Goal: Information Seeking & Learning: Learn about a topic

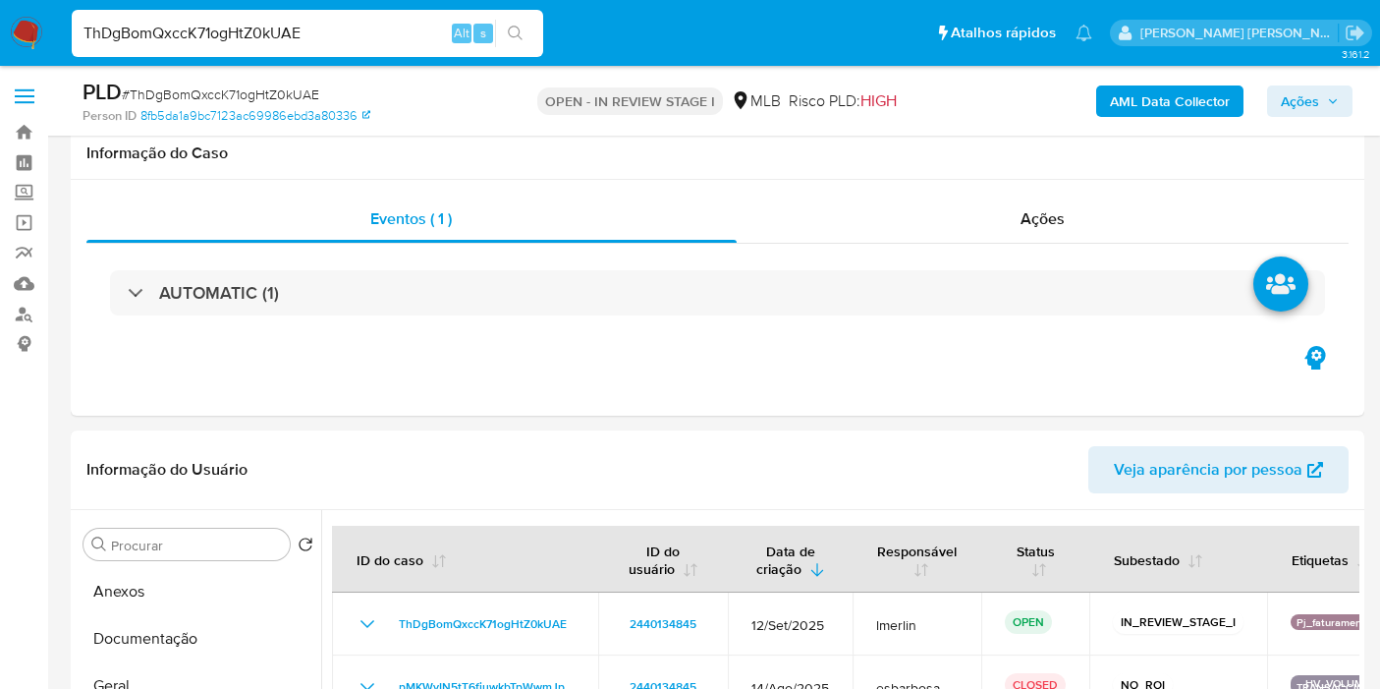
select select "10"
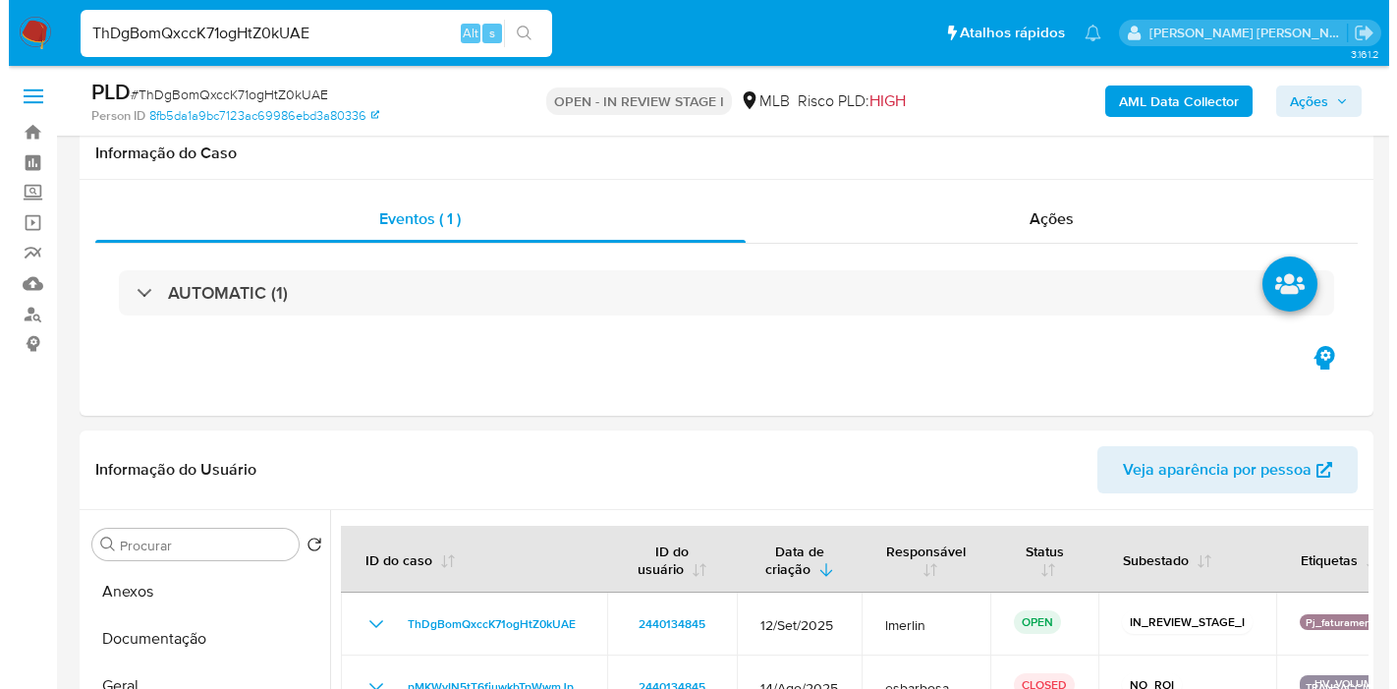
scroll to position [327, 0]
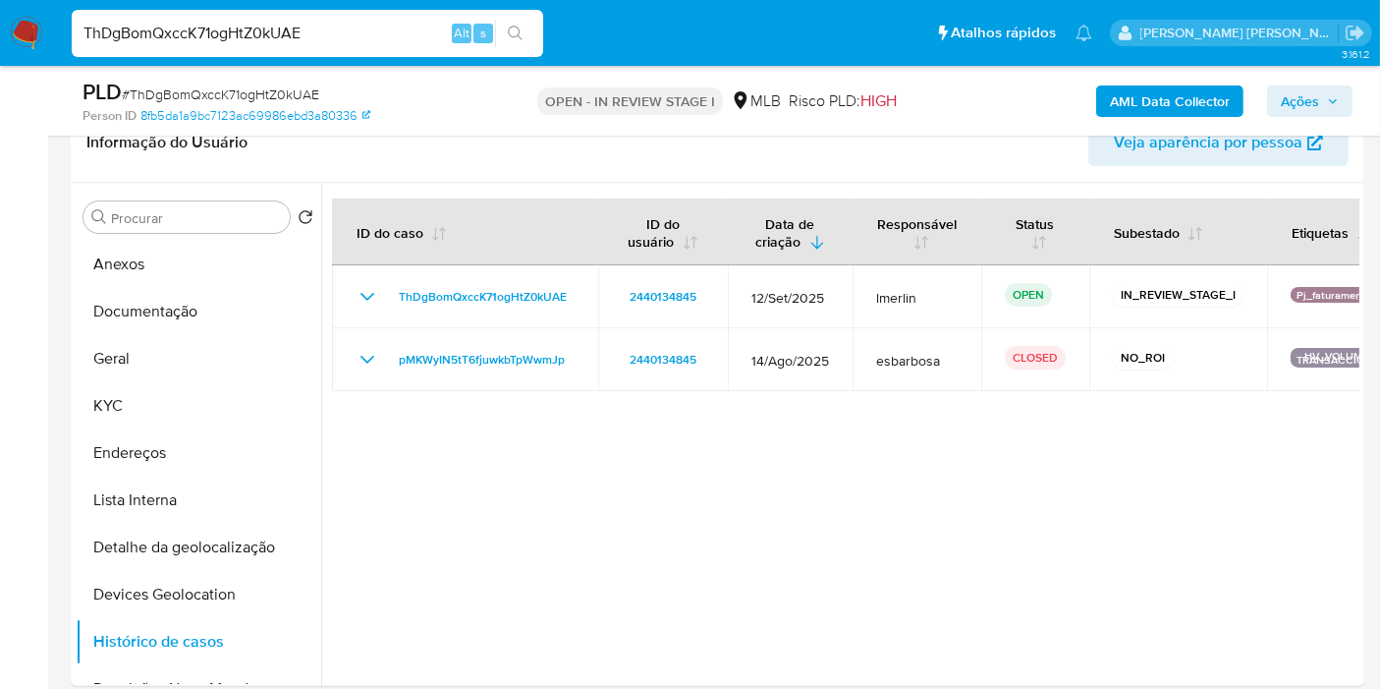
click at [1109, 103] on button "AML Data Collector" at bounding box center [1169, 100] width 147 height 31
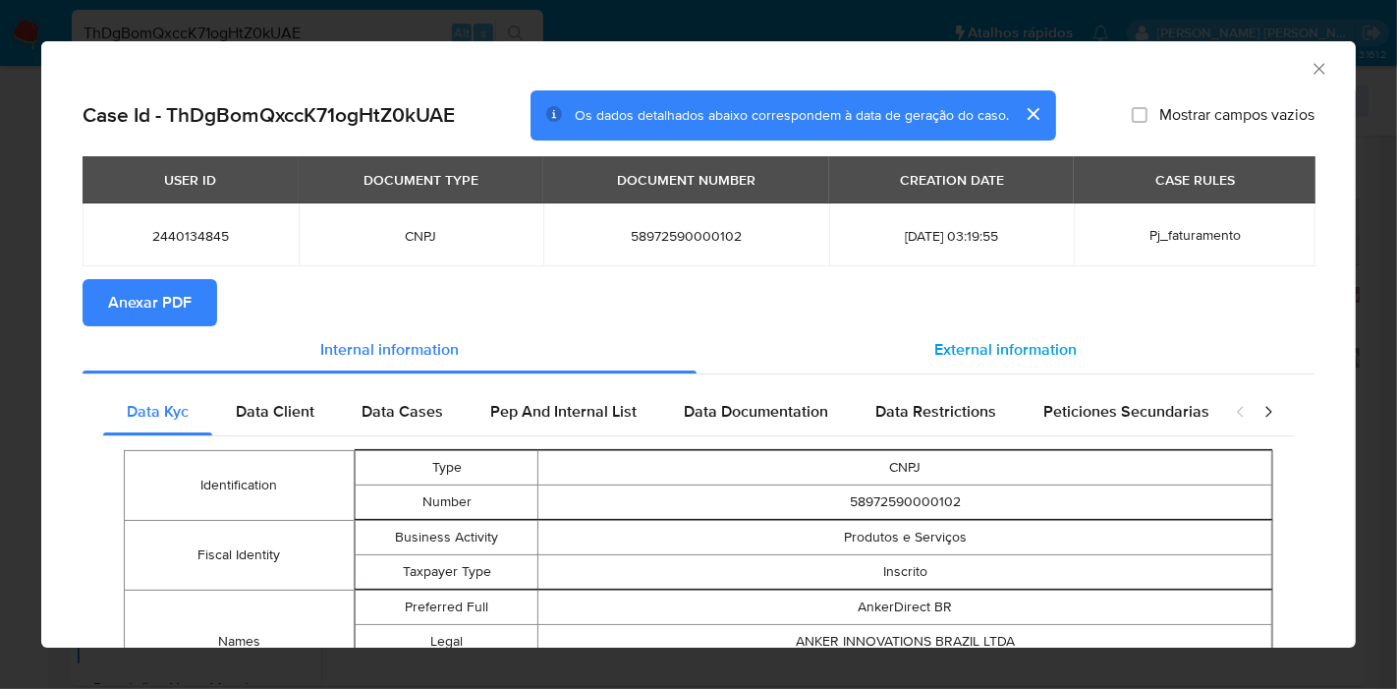
click at [982, 364] on div "External information" at bounding box center [1006, 349] width 618 height 47
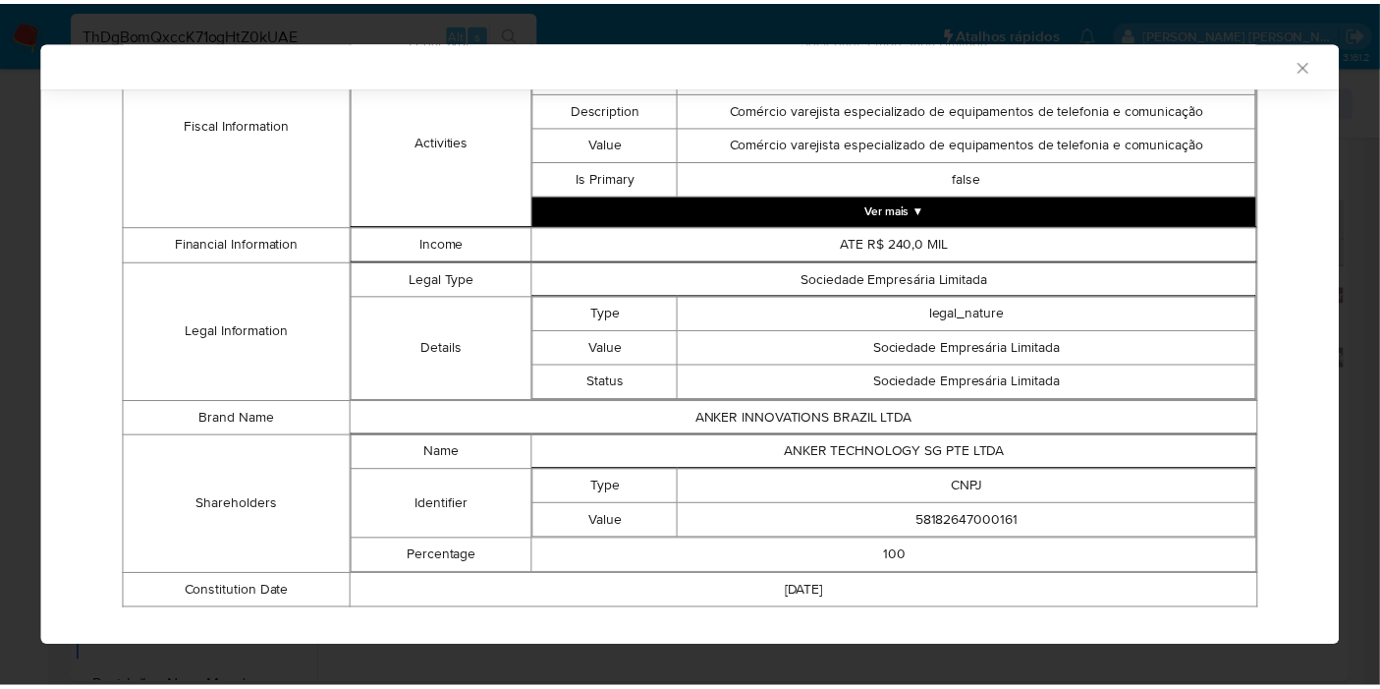
scroll to position [869, 0]
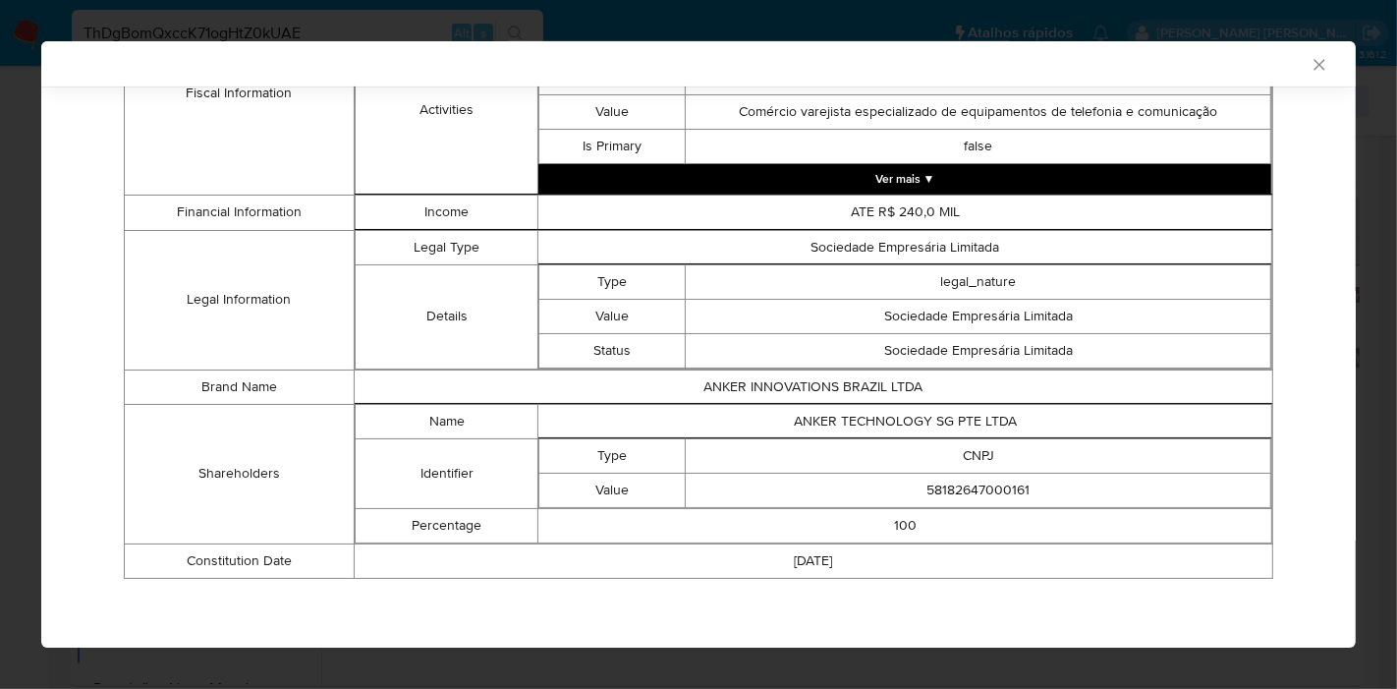
click at [906, 414] on td "ANKER TECHNOLOGY SG PTE LTDA" at bounding box center [905, 421] width 734 height 34
copy td "ANKER TECHNOLOGY SG PTE LTDA"
click at [965, 490] on td "58182647000161" at bounding box center [978, 490] width 585 height 34
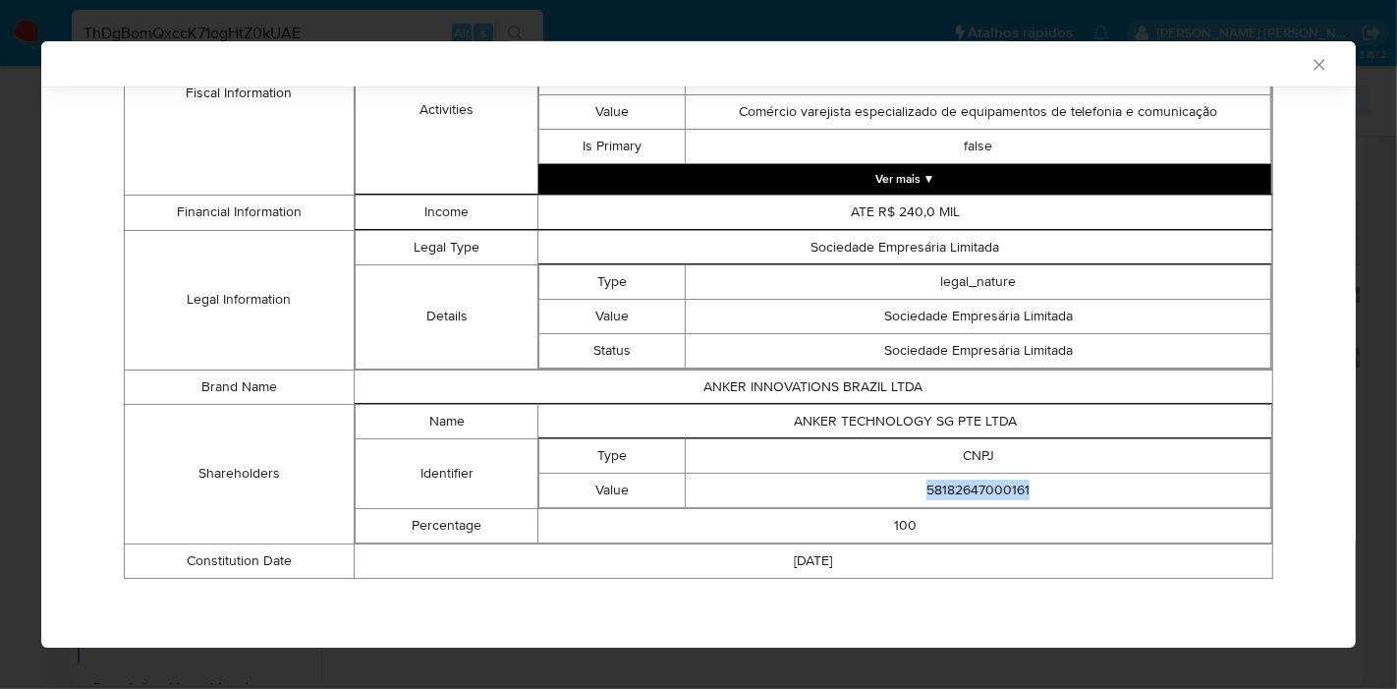
click at [965, 490] on td "58182647000161" at bounding box center [978, 490] width 585 height 34
copy td "58182647000161"
click at [1310, 59] on icon "Fechar a janela" at bounding box center [1320, 65] width 20 height 20
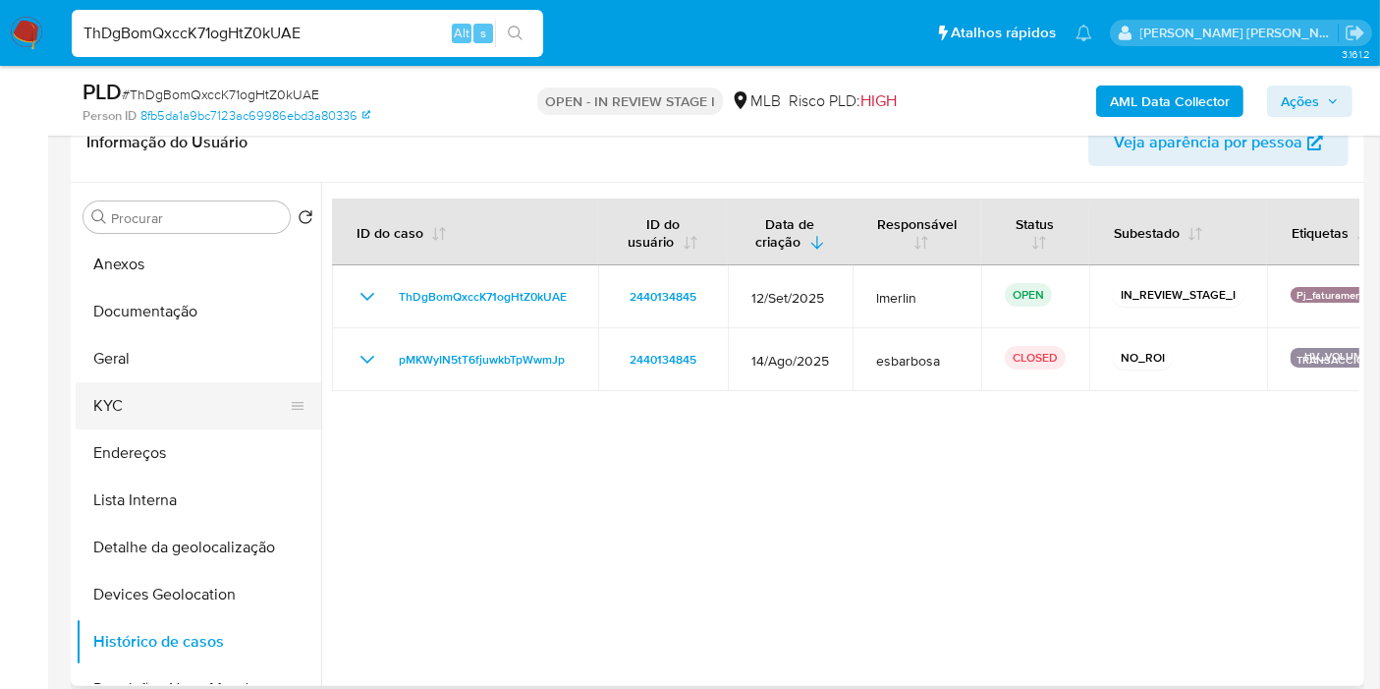
click at [108, 413] on button "KYC" at bounding box center [191, 405] width 230 height 47
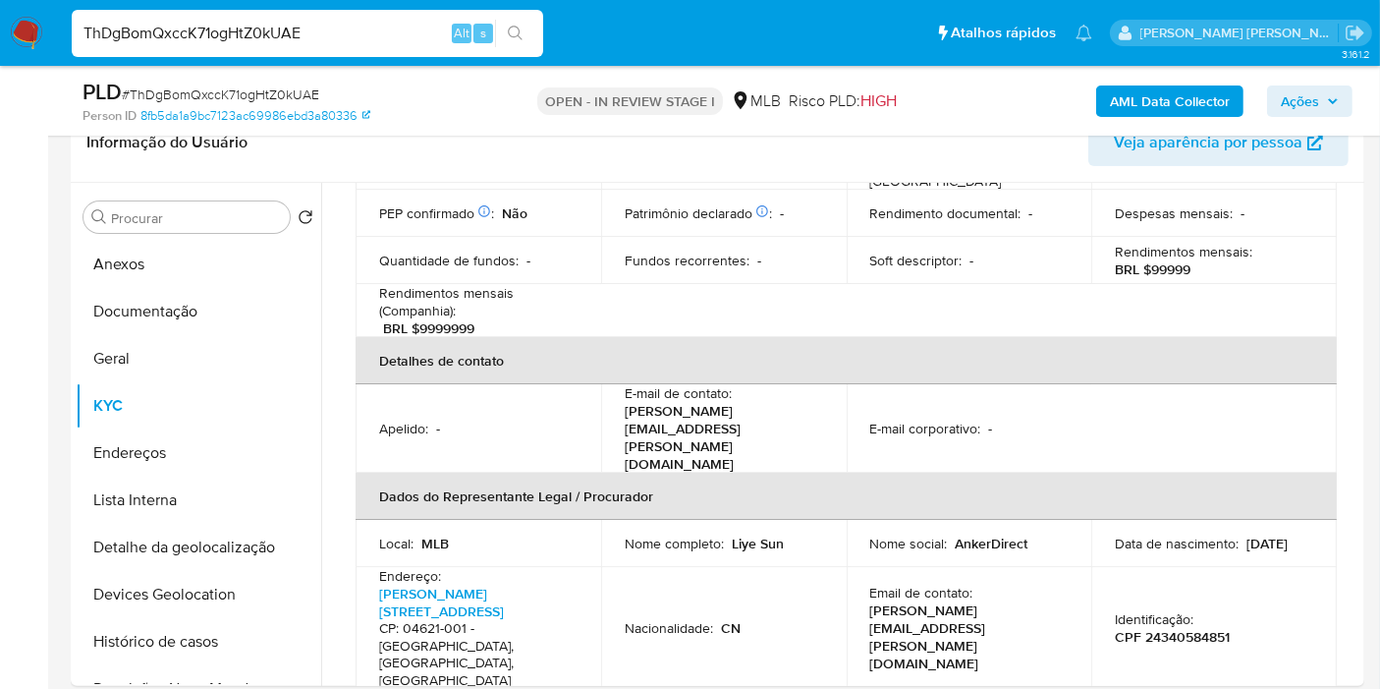
scroll to position [436, 0]
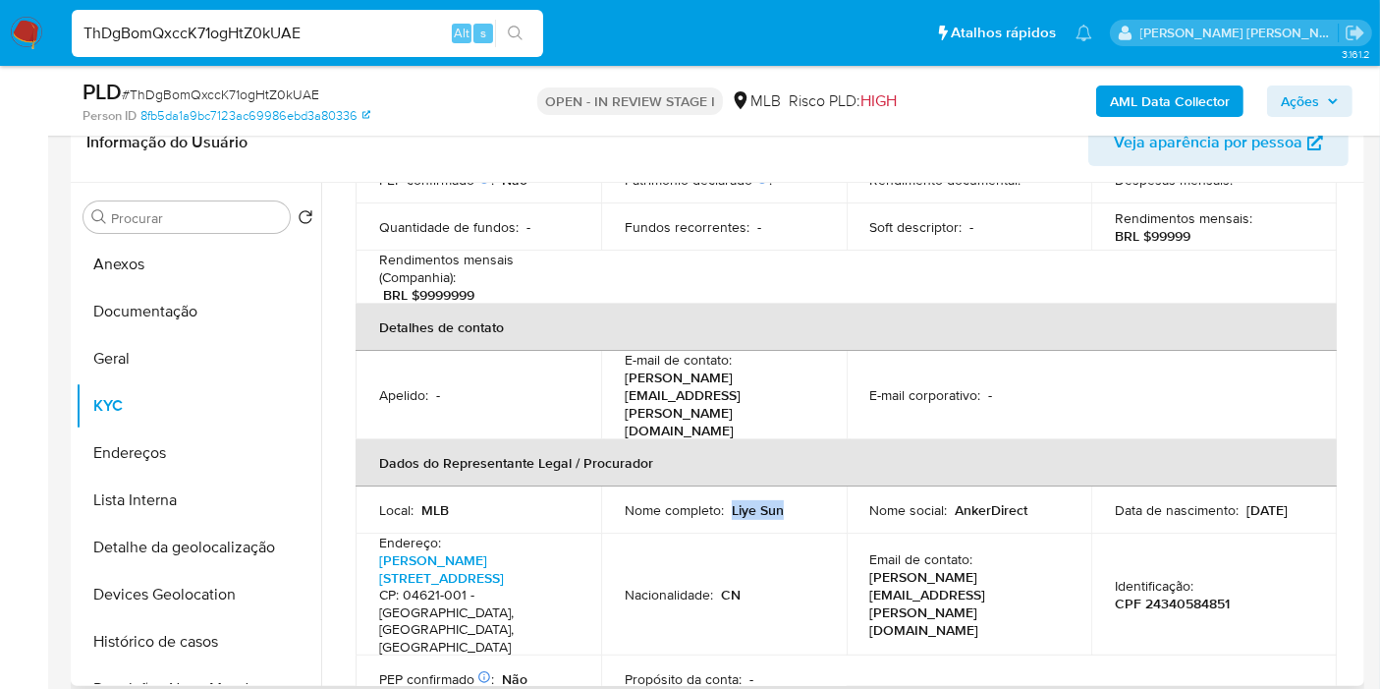
drag, startPoint x: 731, startPoint y: 436, endPoint x: 785, endPoint y: 436, distance: 54.0
click at [785, 501] on div "Nome completo : Liye Sun" at bounding box center [724, 510] width 198 height 18
copy p "Liye Sun"
click at [1210, 594] on p "CPF 24340584851" at bounding box center [1172, 603] width 115 height 18
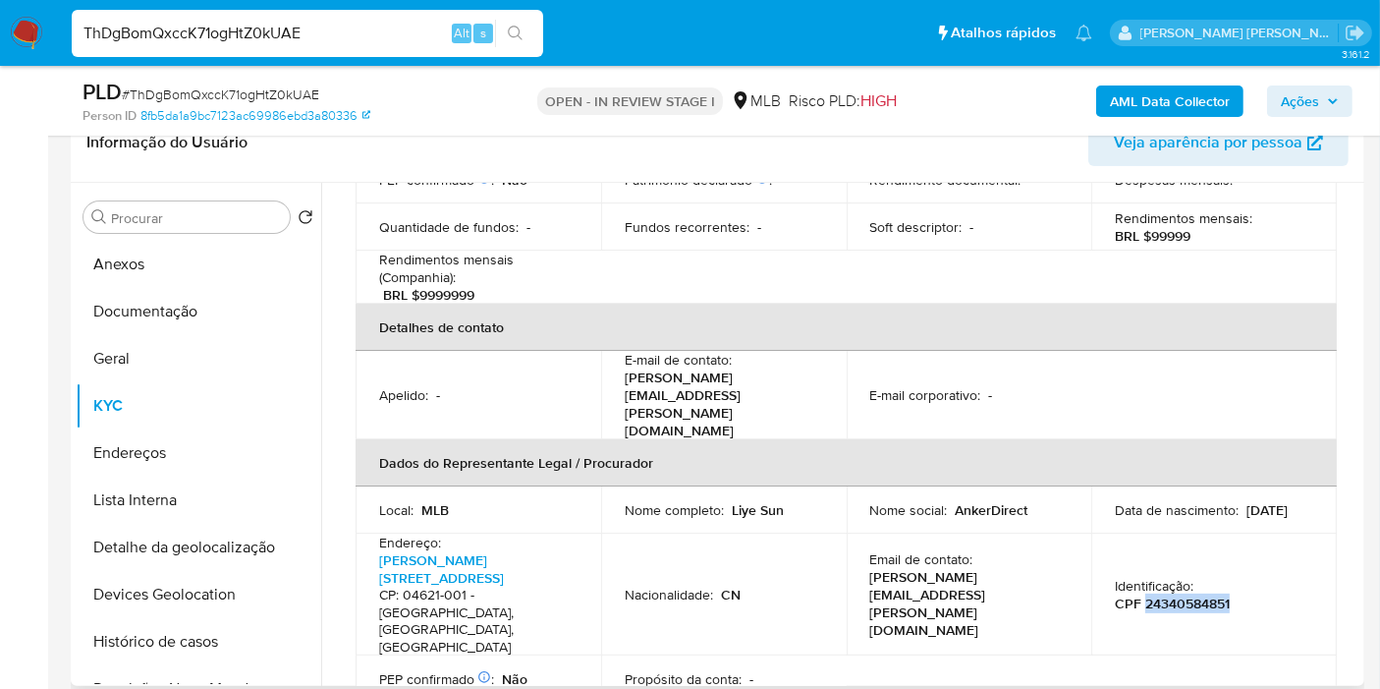
copy p "24340584851"
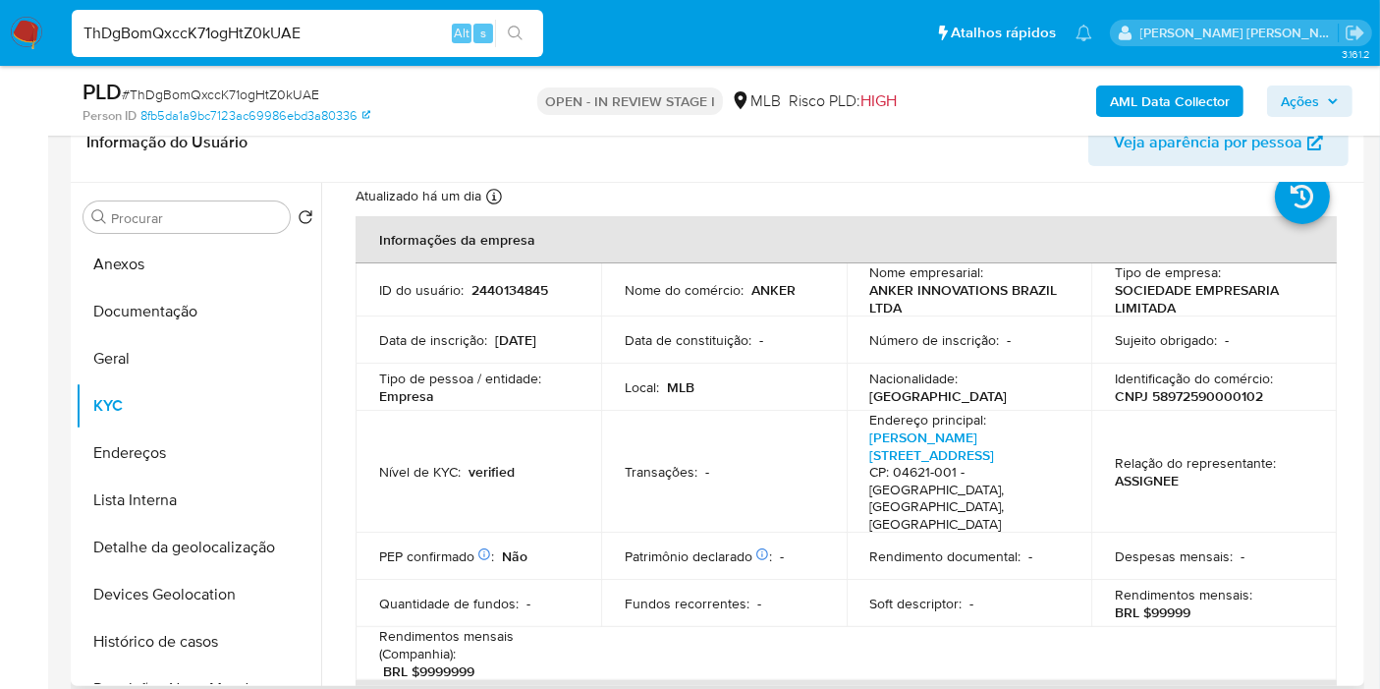
scroll to position [0, 0]
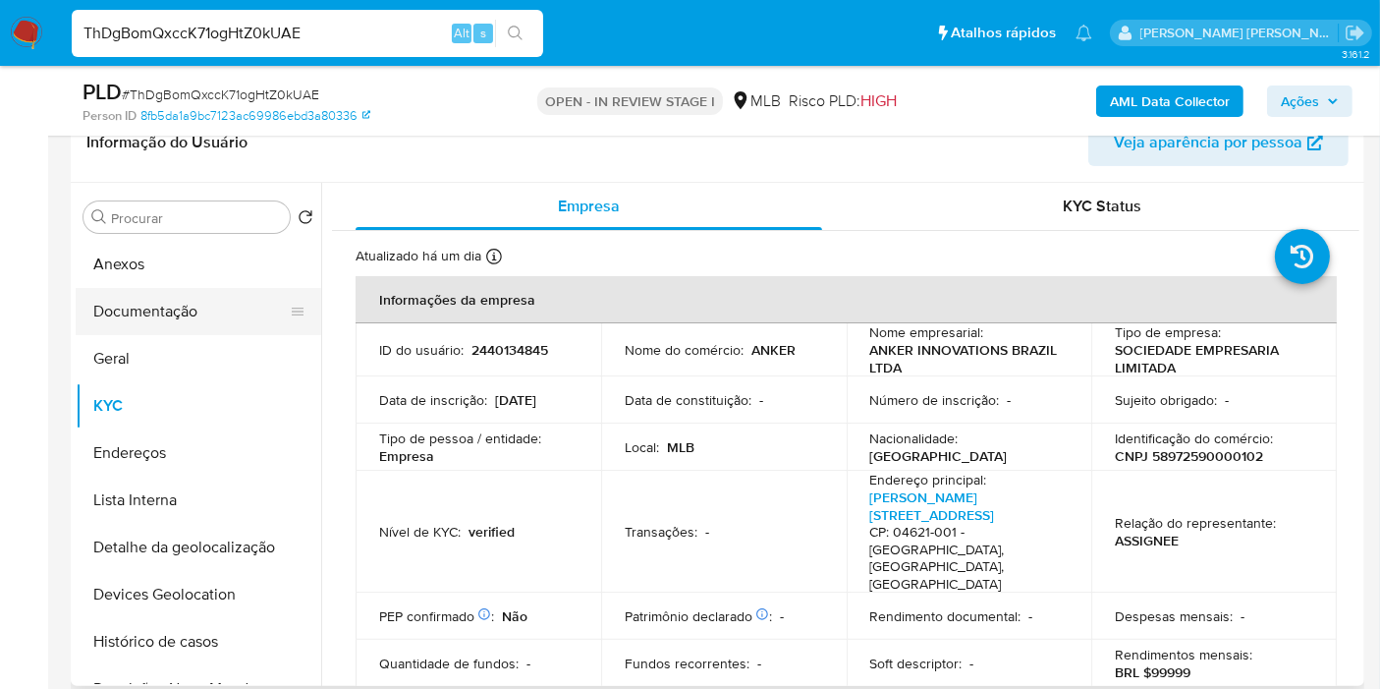
click at [195, 302] on button "Documentação" at bounding box center [191, 311] width 230 height 47
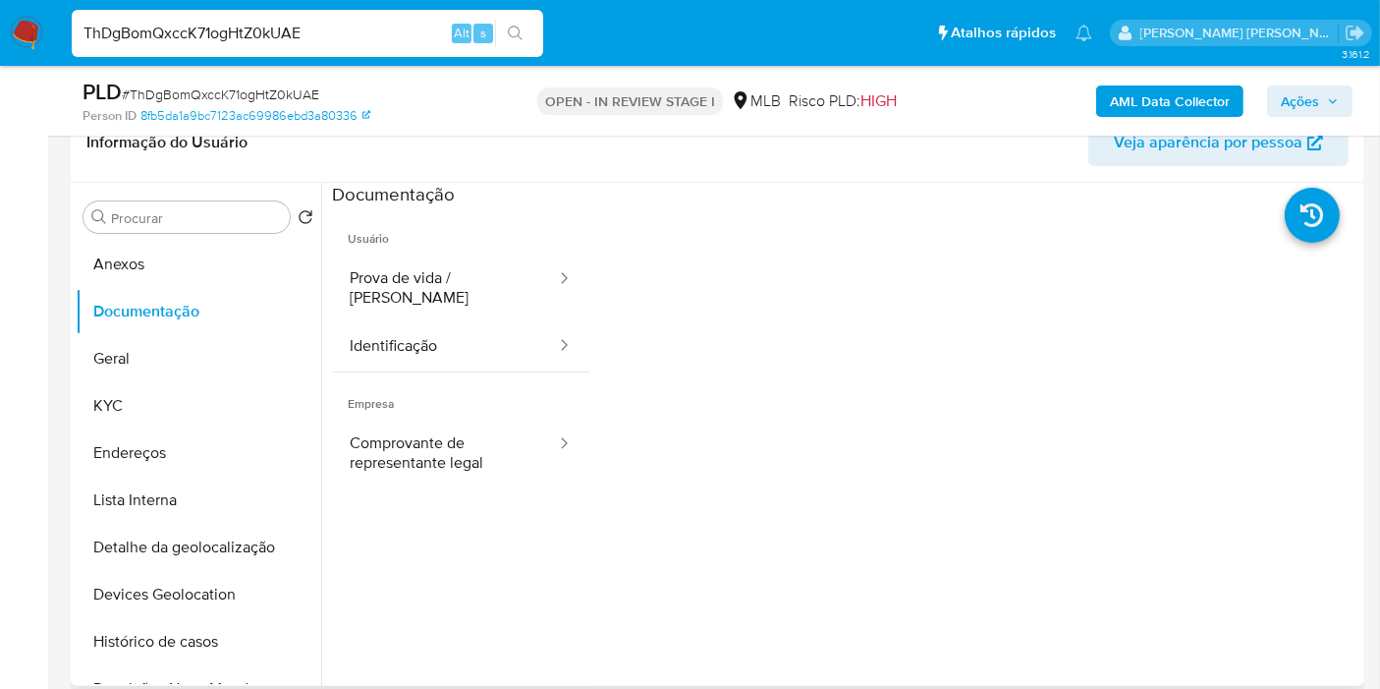
scroll to position [109, 0]
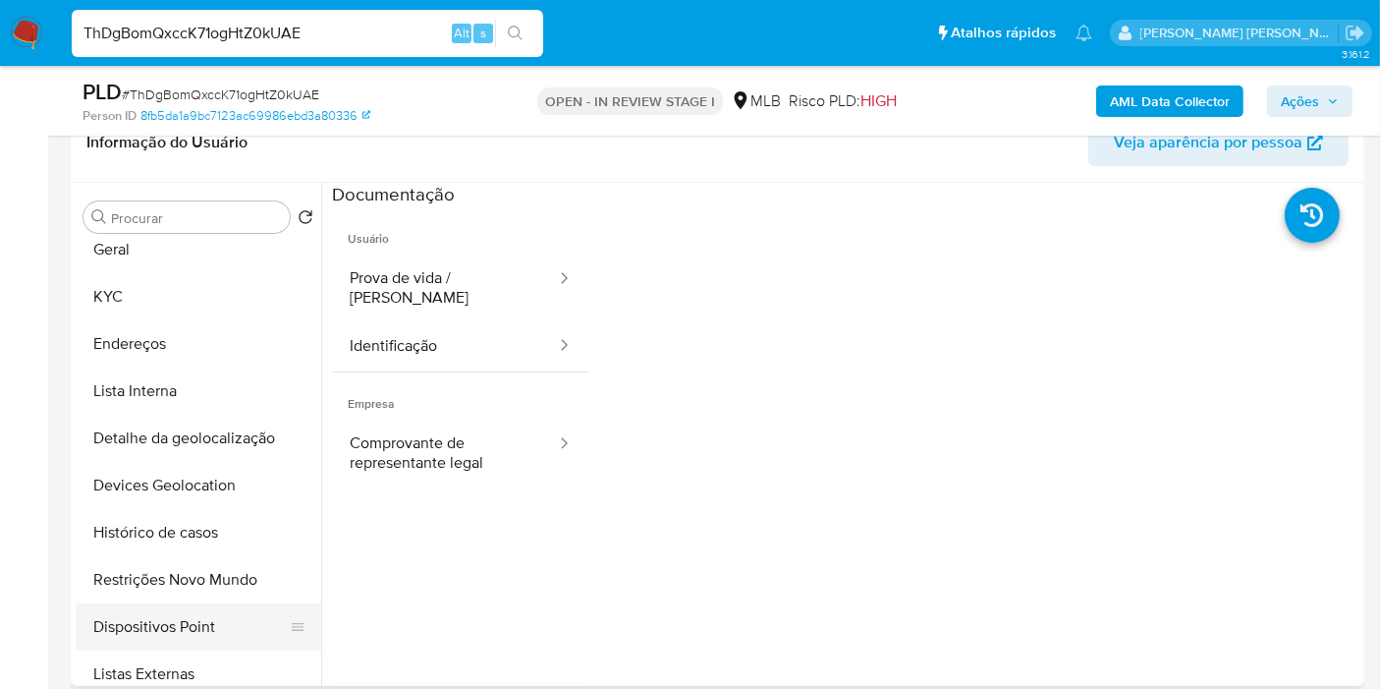
click at [172, 607] on button "Dispositivos Point" at bounding box center [191, 626] width 230 height 47
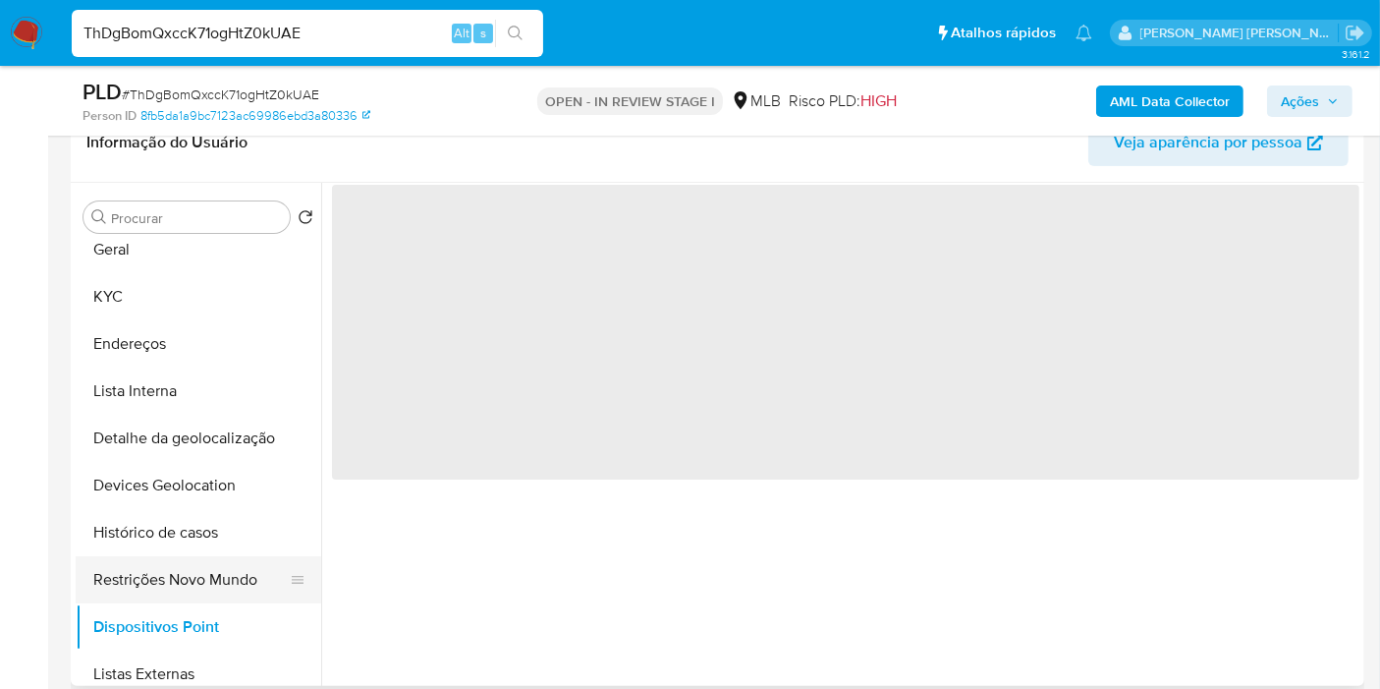
click at [185, 590] on button "Restrições Novo Mundo" at bounding box center [191, 579] width 230 height 47
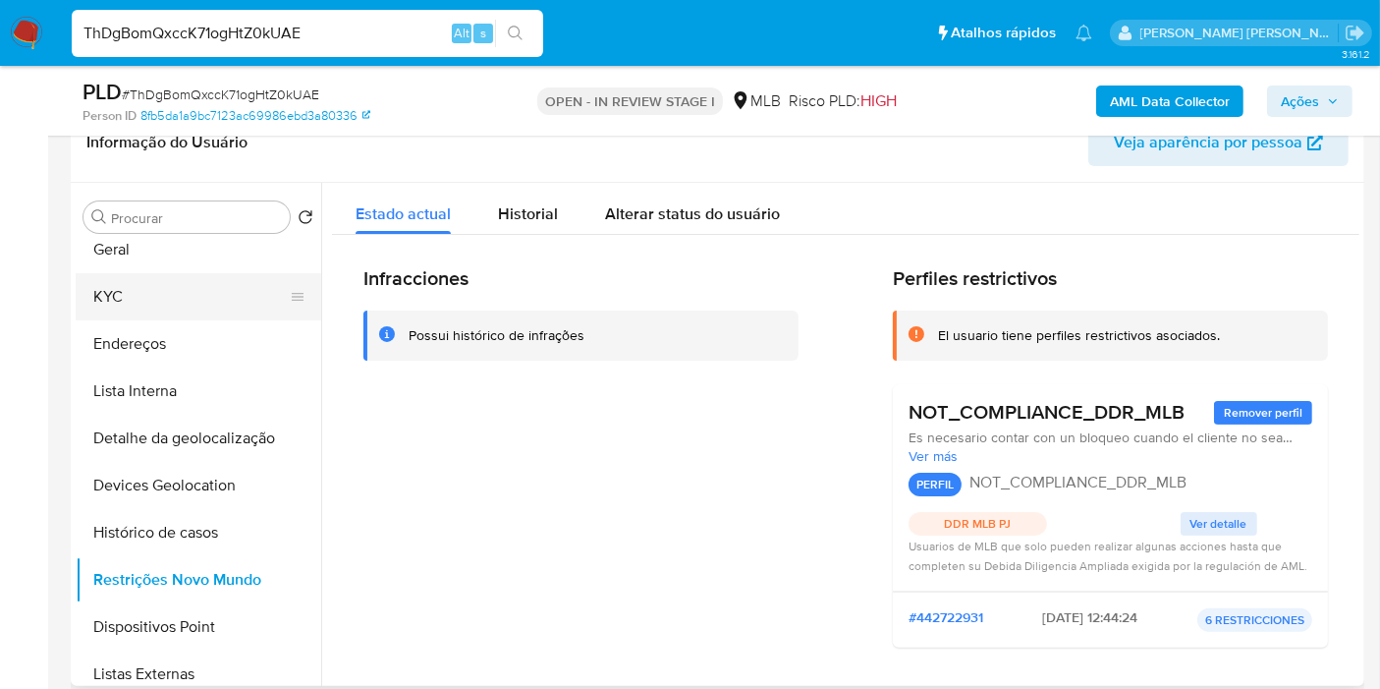
click at [163, 304] on button "KYC" at bounding box center [191, 296] width 230 height 47
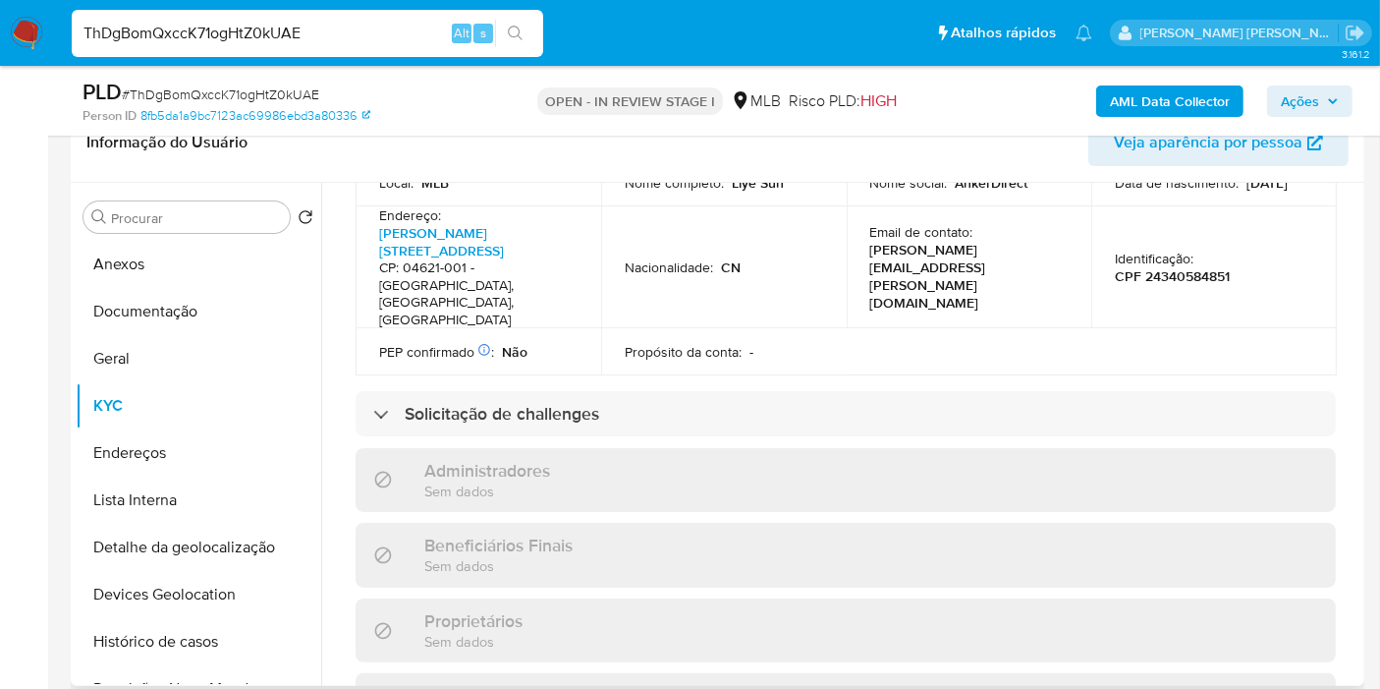
scroll to position [1260, 0]
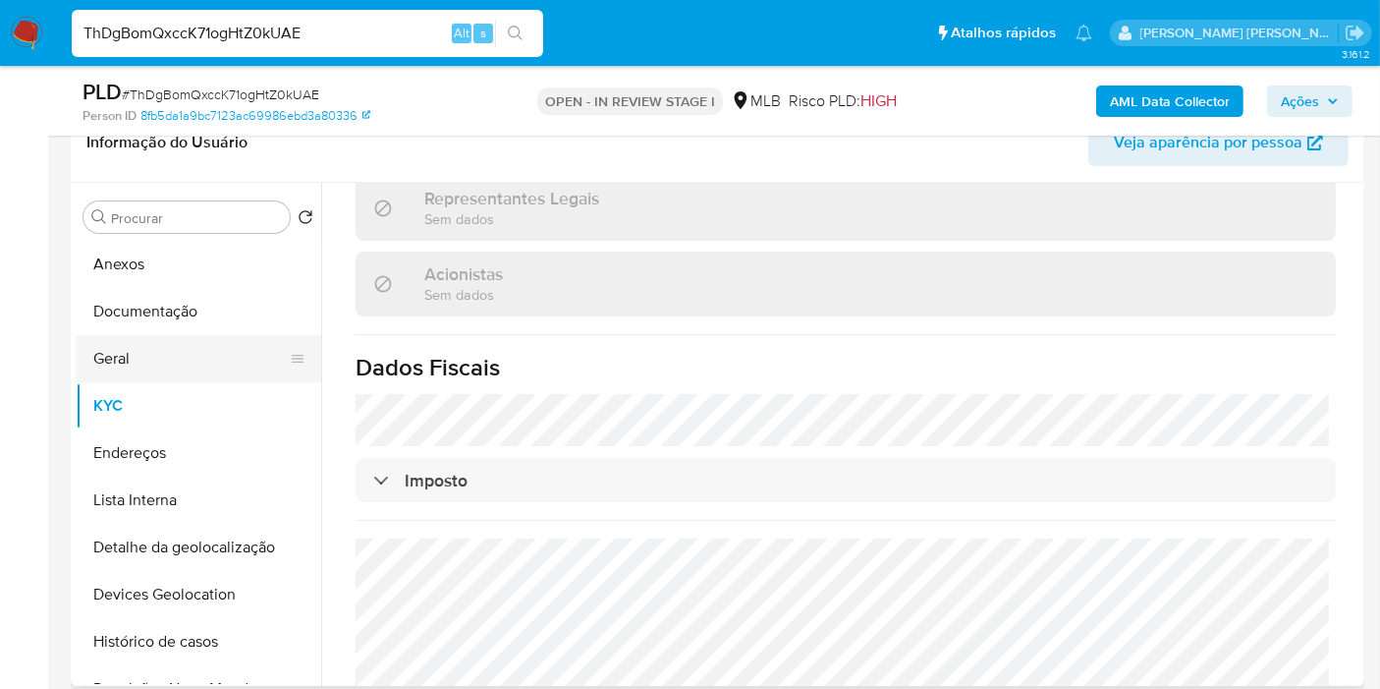
click at [172, 350] on button "Geral" at bounding box center [191, 358] width 230 height 47
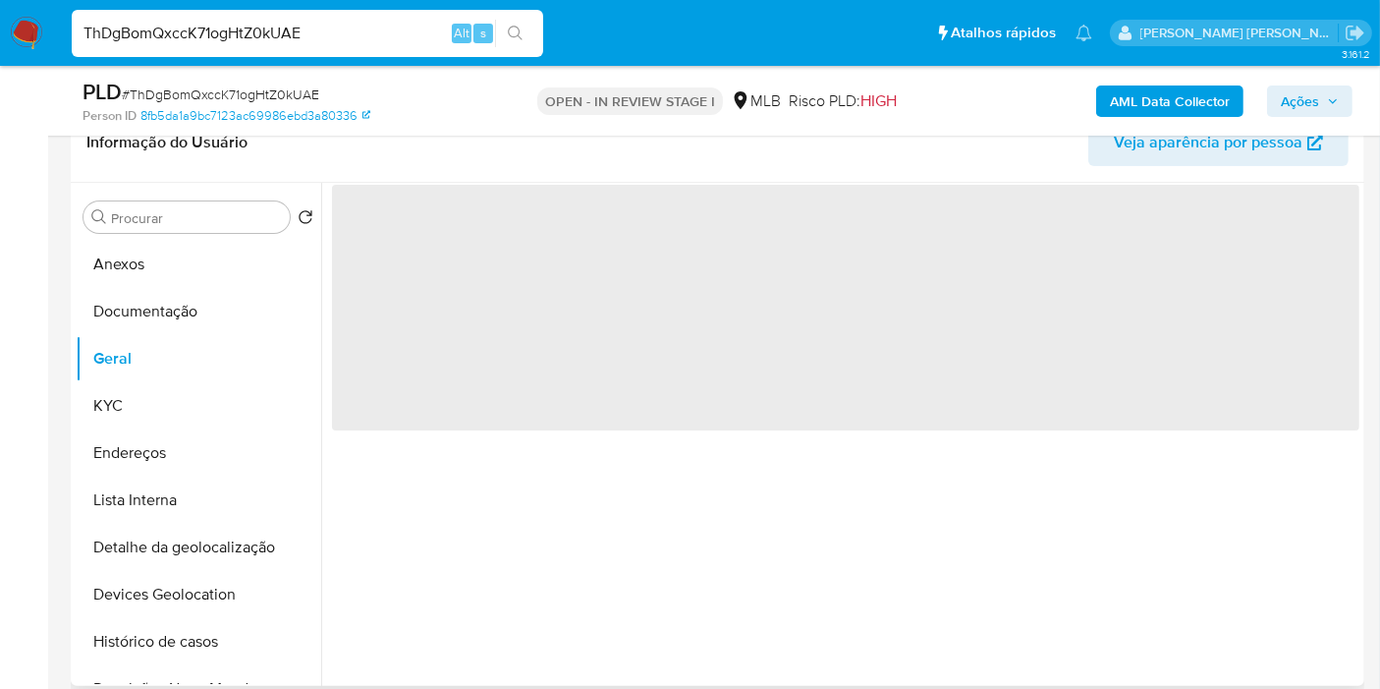
scroll to position [0, 0]
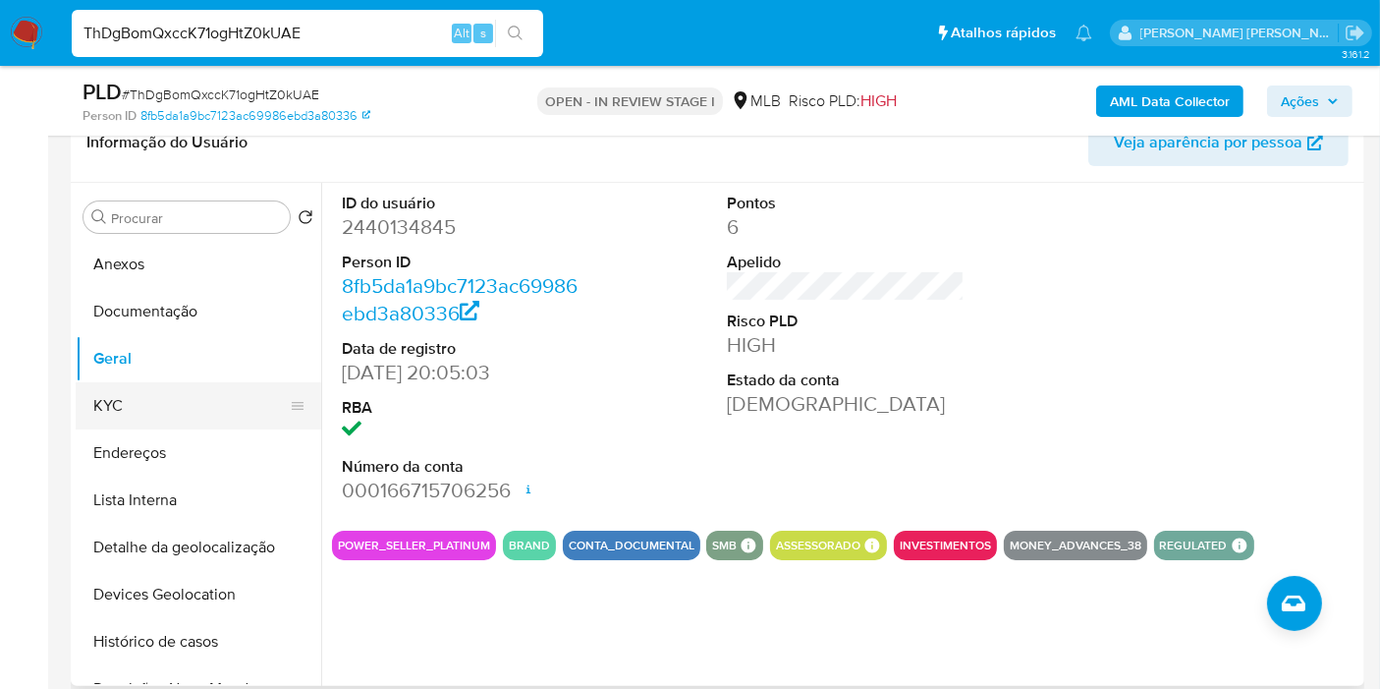
click at [191, 418] on button "KYC" at bounding box center [191, 405] width 230 height 47
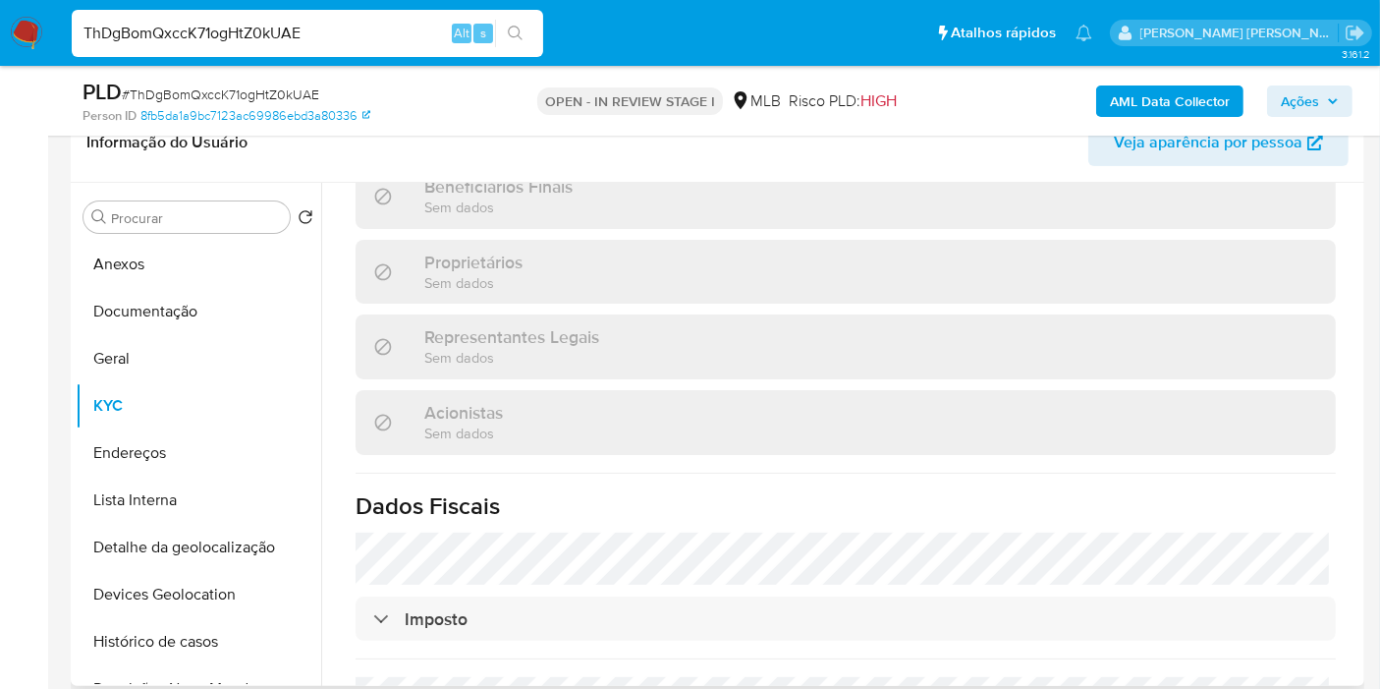
scroll to position [1231, 0]
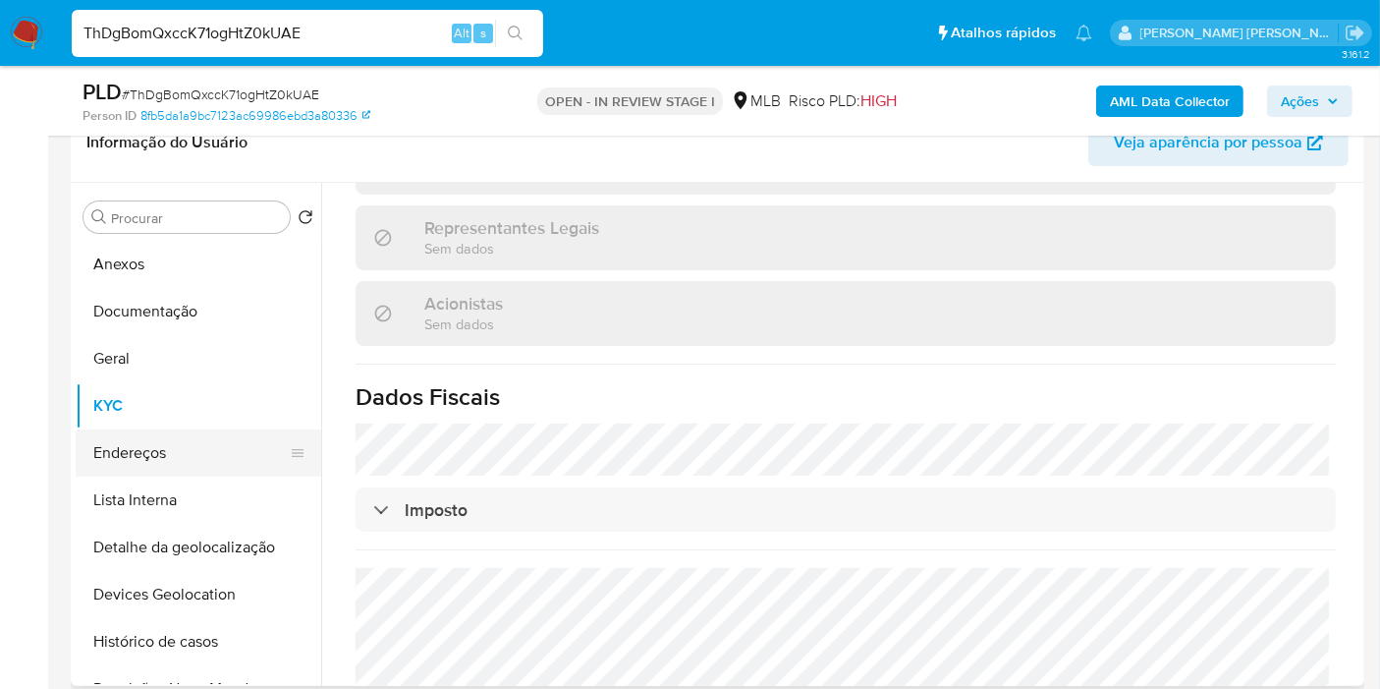
drag, startPoint x: 161, startPoint y: 453, endPoint x: 182, endPoint y: 450, distance: 20.8
click at [162, 453] on button "Endereços" at bounding box center [191, 452] width 230 height 47
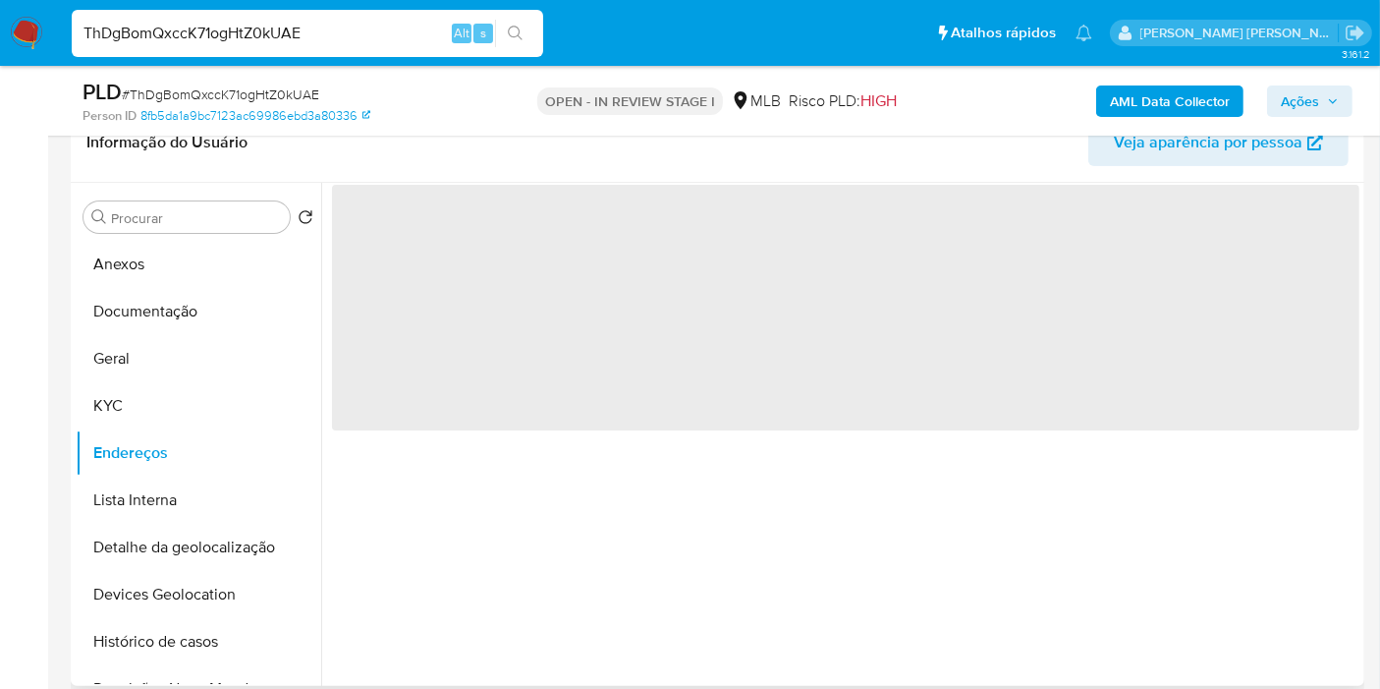
scroll to position [0, 0]
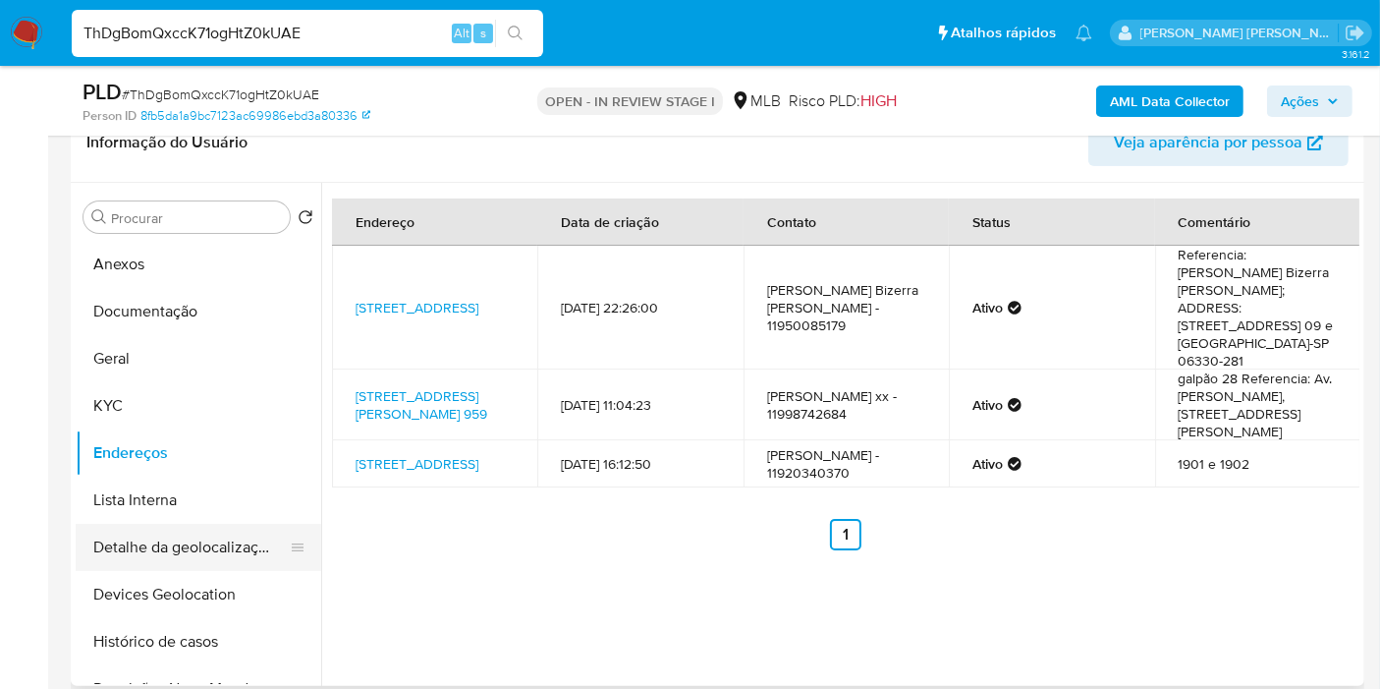
click at [230, 545] on button "Detalhe da geolocalização" at bounding box center [191, 547] width 230 height 47
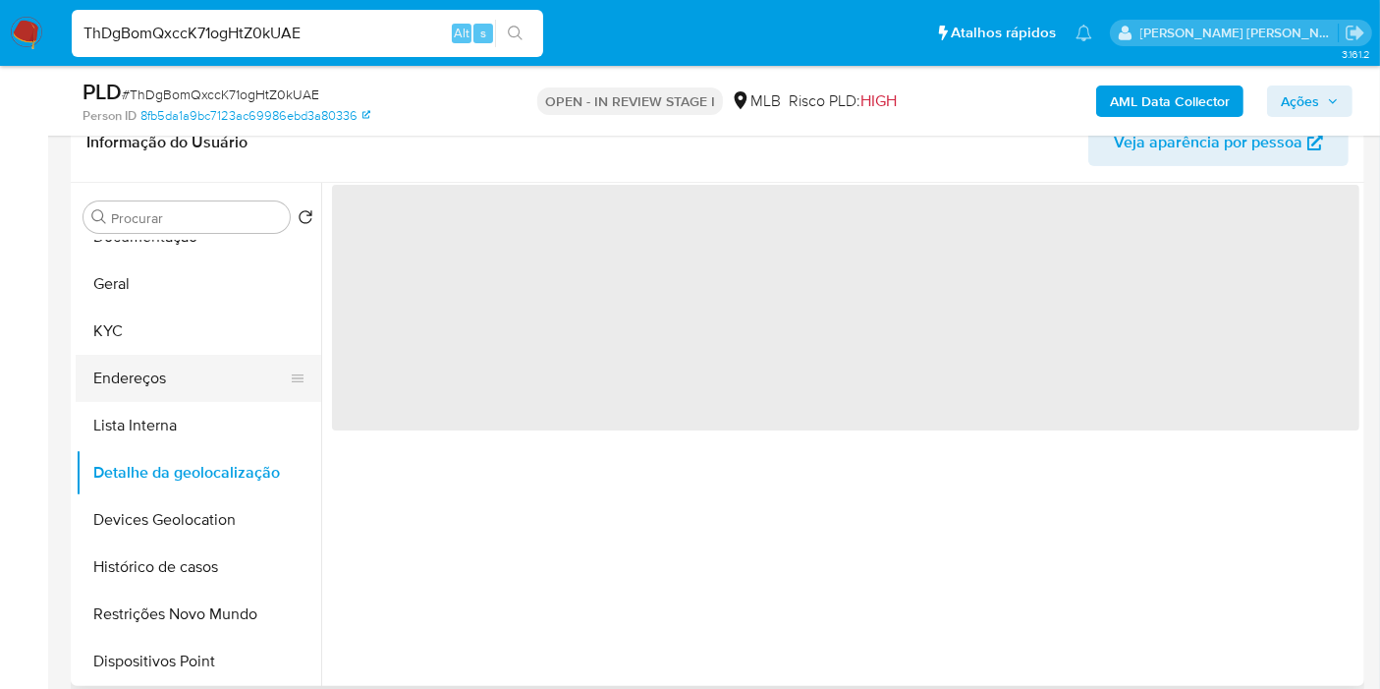
scroll to position [109, 0]
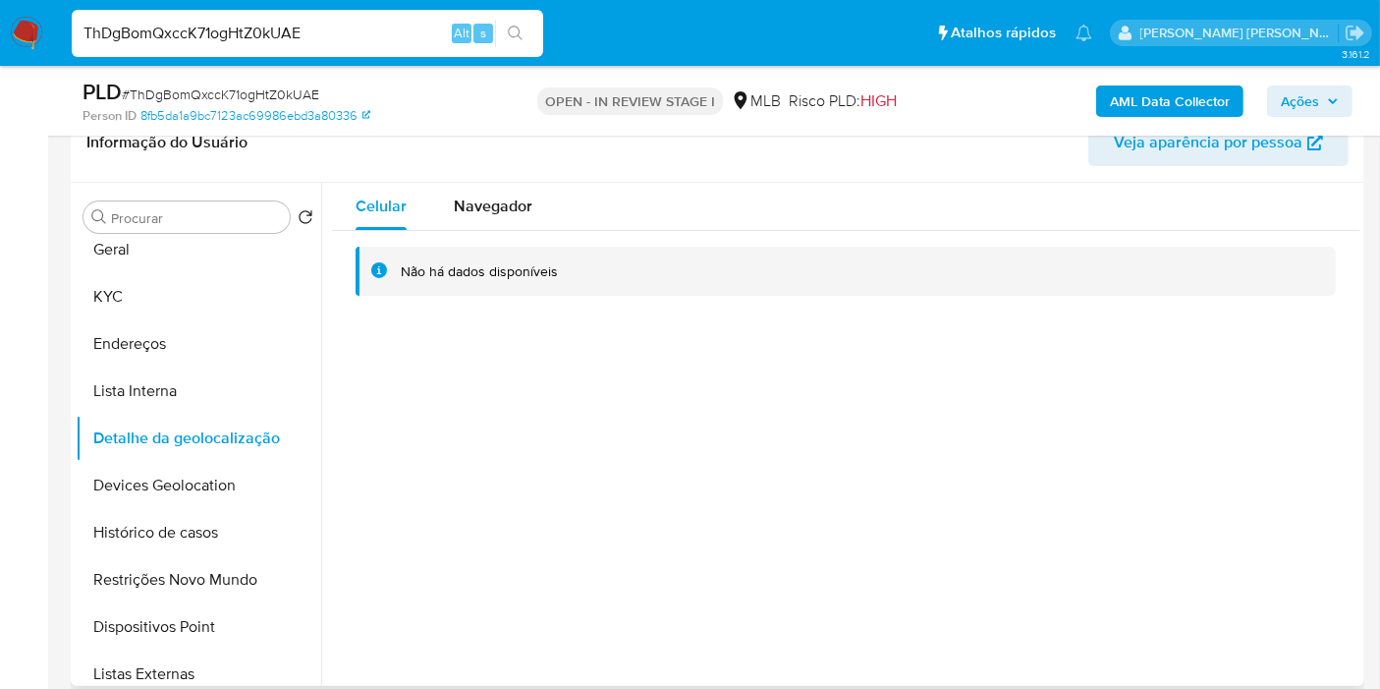
click at [496, 178] on div "Informação do Usuário Veja aparência por pessoa" at bounding box center [718, 143] width 1294 height 80
click at [509, 223] on div "Navegador" at bounding box center [493, 206] width 79 height 47
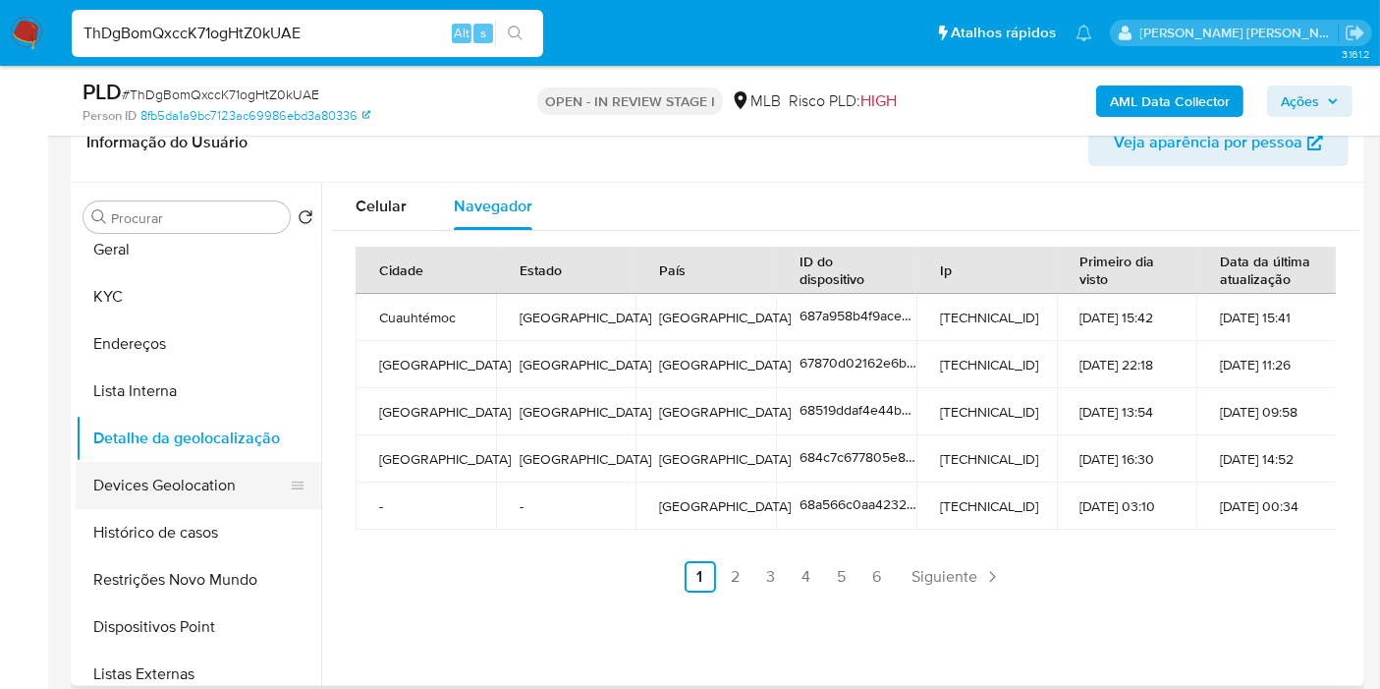
click at [196, 495] on button "Devices Geolocation" at bounding box center [191, 485] width 230 height 47
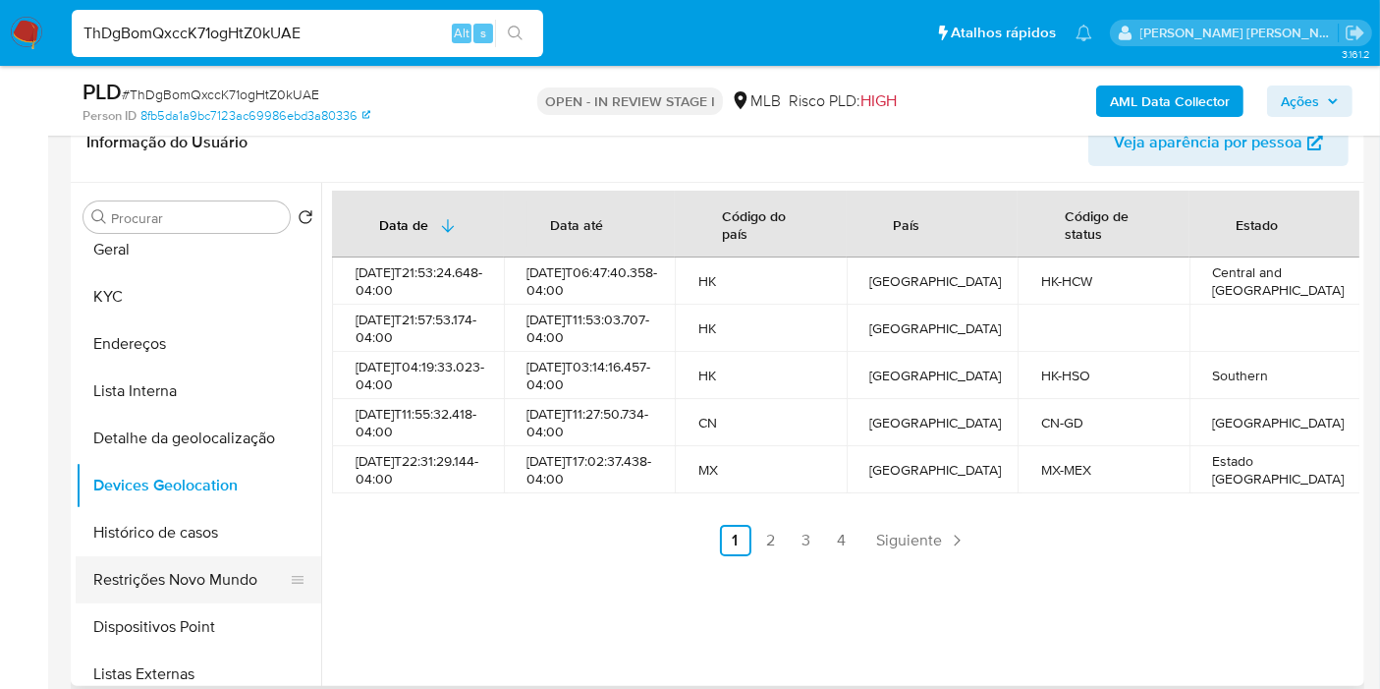
click at [250, 593] on button "Restrições Novo Mundo" at bounding box center [191, 579] width 230 height 47
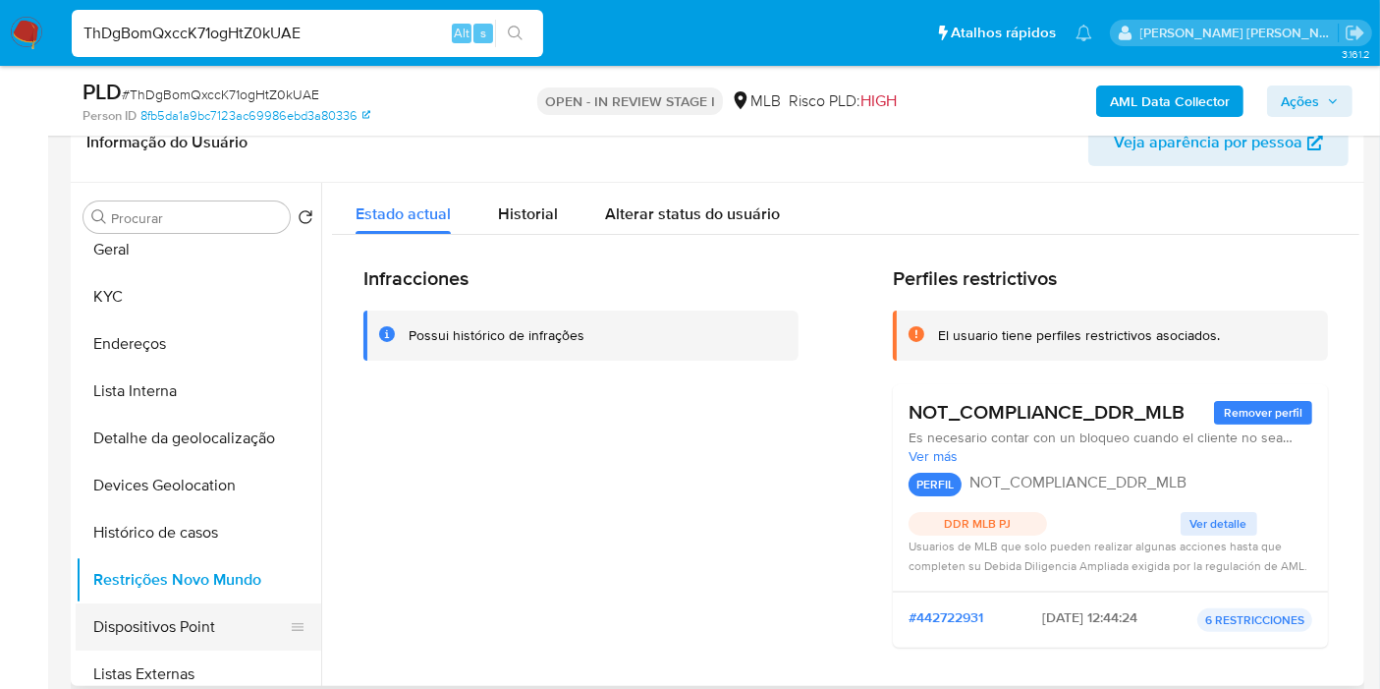
click at [185, 624] on button "Dispositivos Point" at bounding box center [191, 626] width 230 height 47
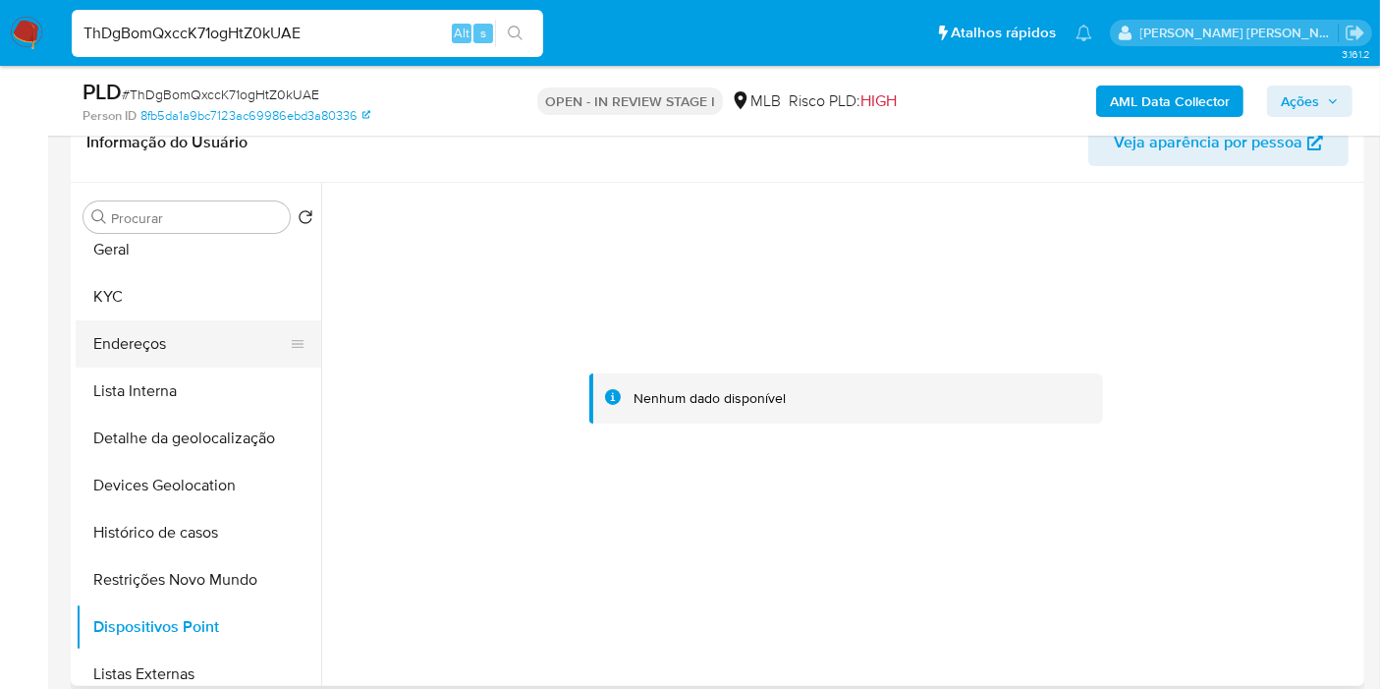
click at [171, 322] on button "Endereços" at bounding box center [191, 343] width 230 height 47
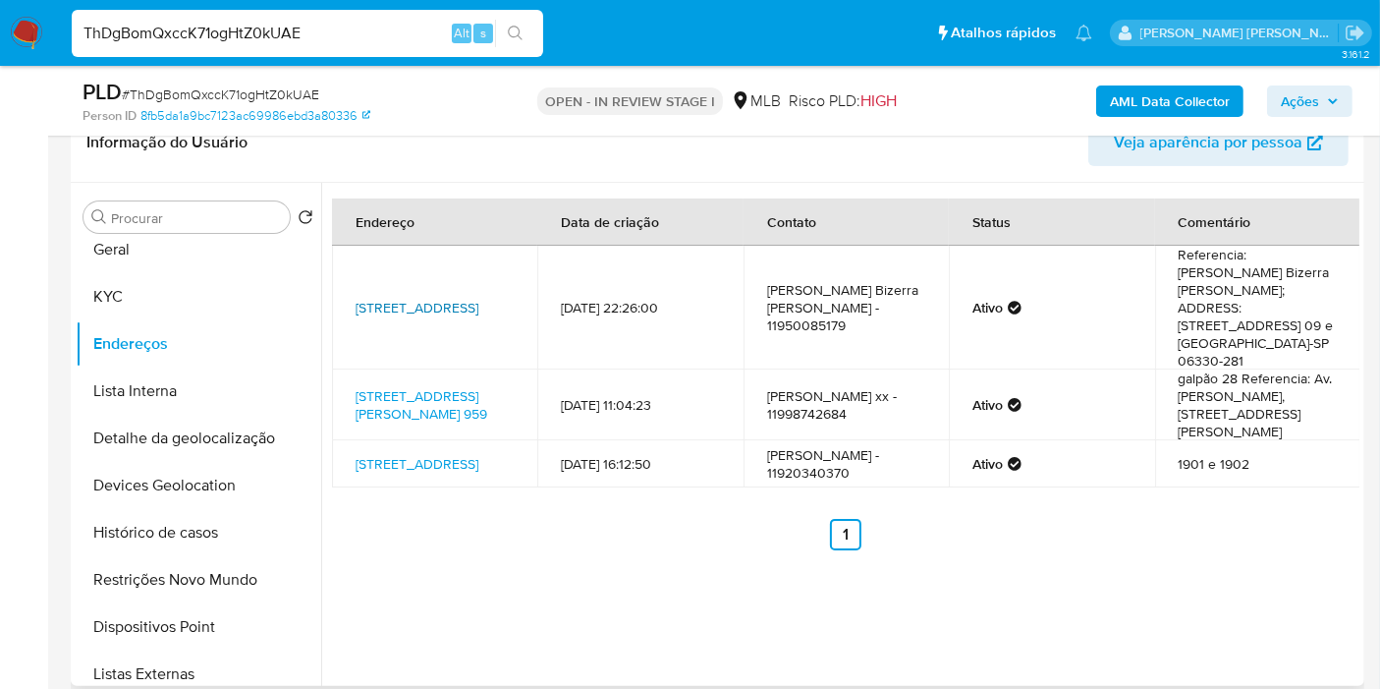
click at [454, 307] on link "Rua Dos Tucanos 630, Carapicuíba, São Paulo, 06330281, Brasil 630" at bounding box center [417, 308] width 123 height 20
click at [170, 301] on button "KYC" at bounding box center [191, 296] width 230 height 47
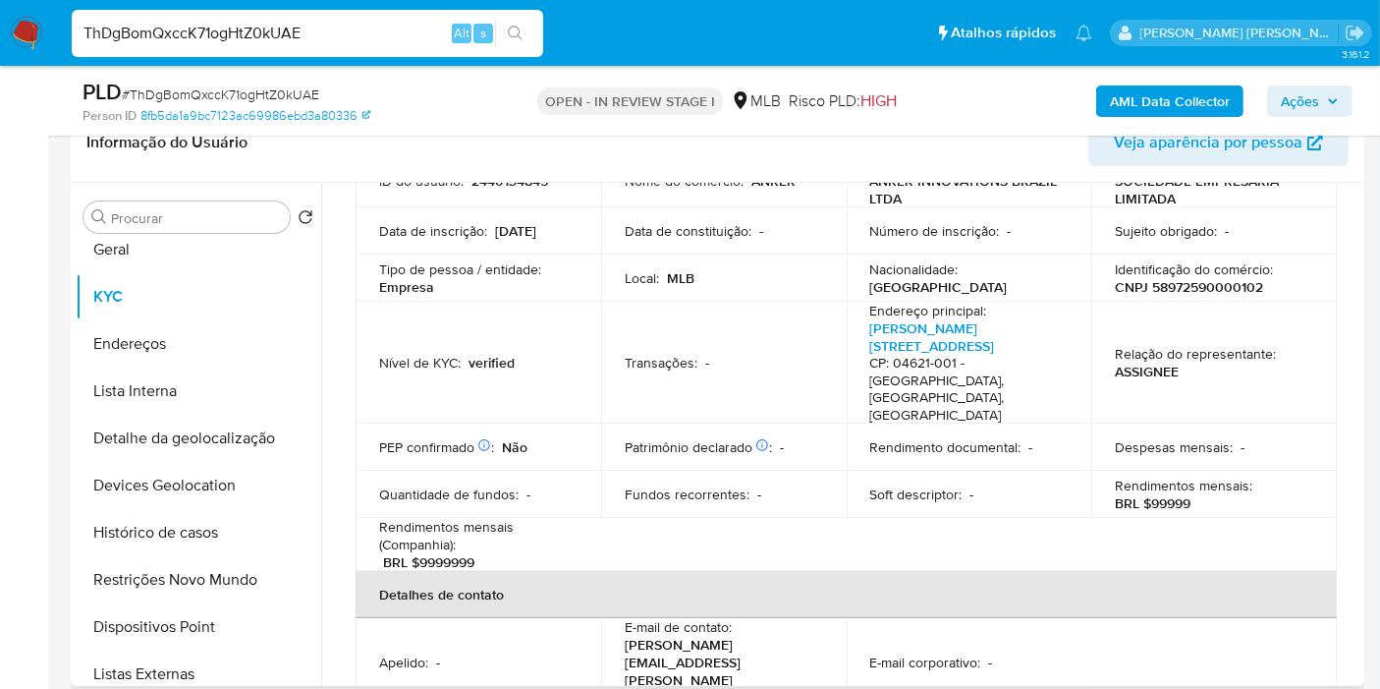
scroll to position [0, 0]
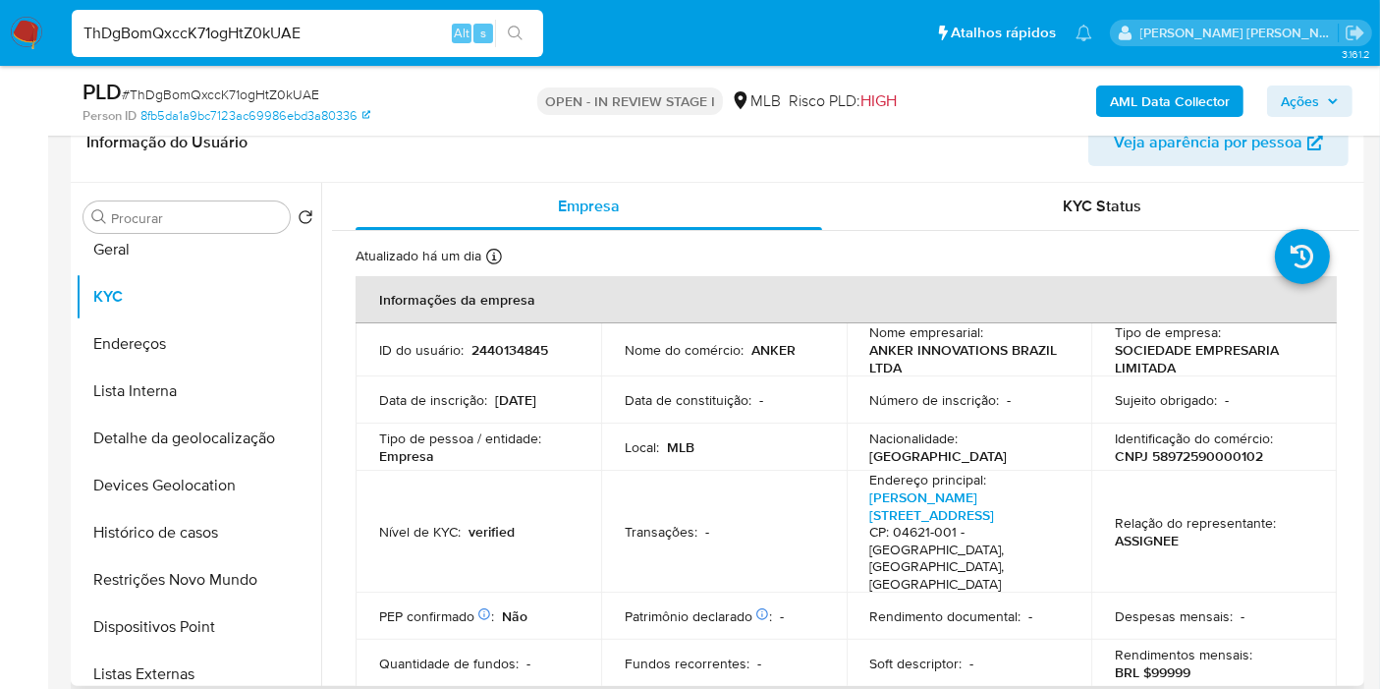
click at [1207, 453] on p "CNPJ 58972590000102" at bounding box center [1189, 456] width 148 height 18
copy p "58972590000102"
click at [496, 353] on p "2440134845" at bounding box center [510, 350] width 77 height 18
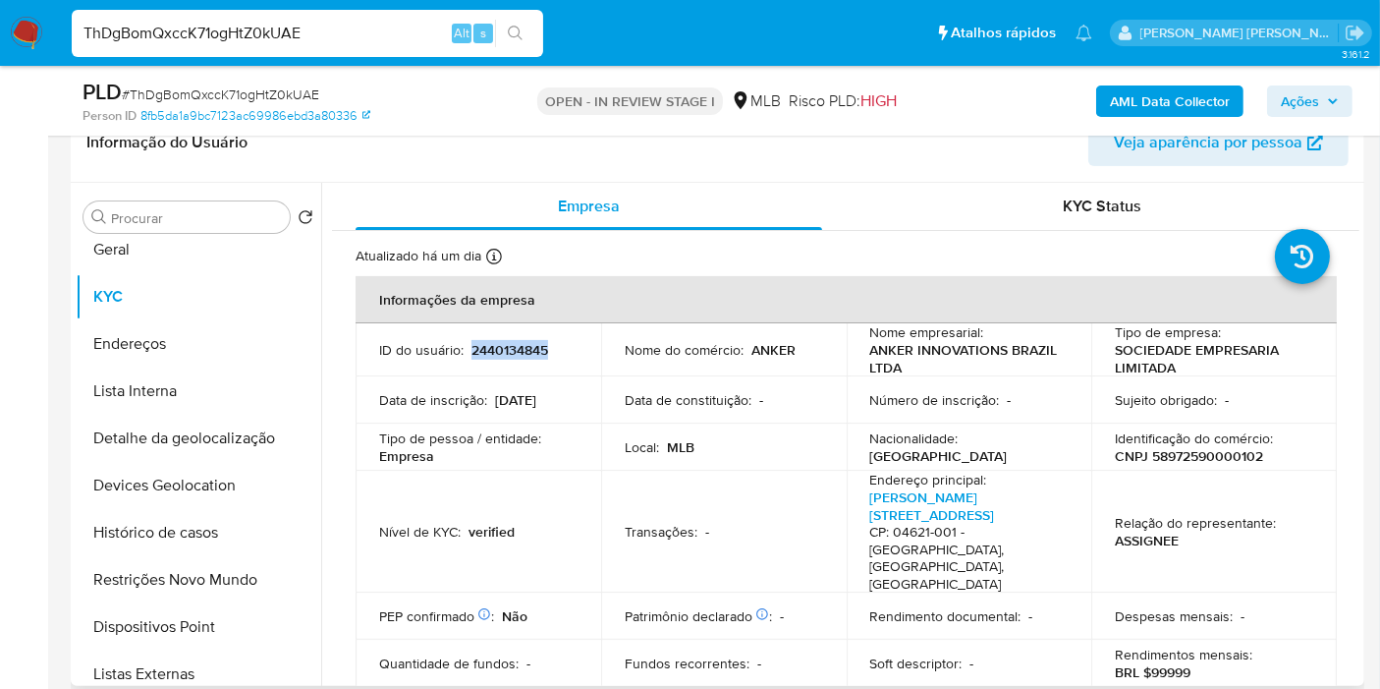
copy p "2440134845"
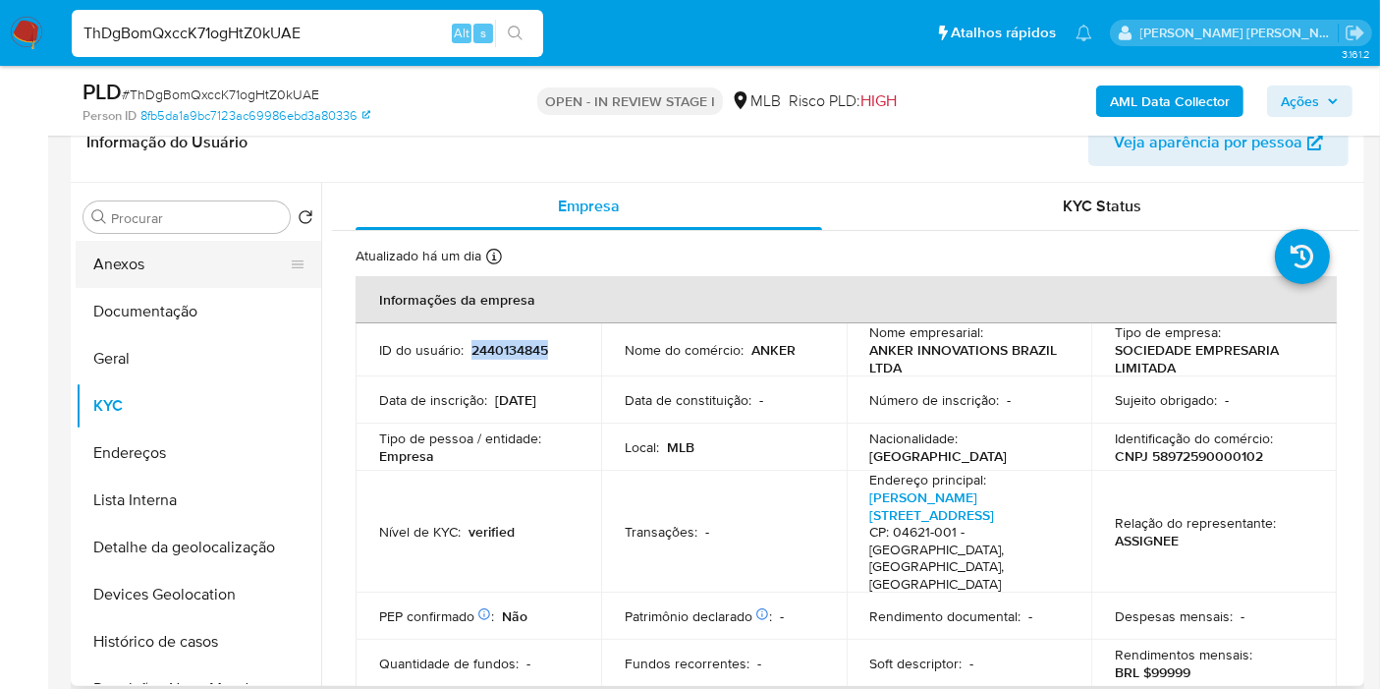
click at [192, 257] on button "Anexos" at bounding box center [191, 264] width 230 height 47
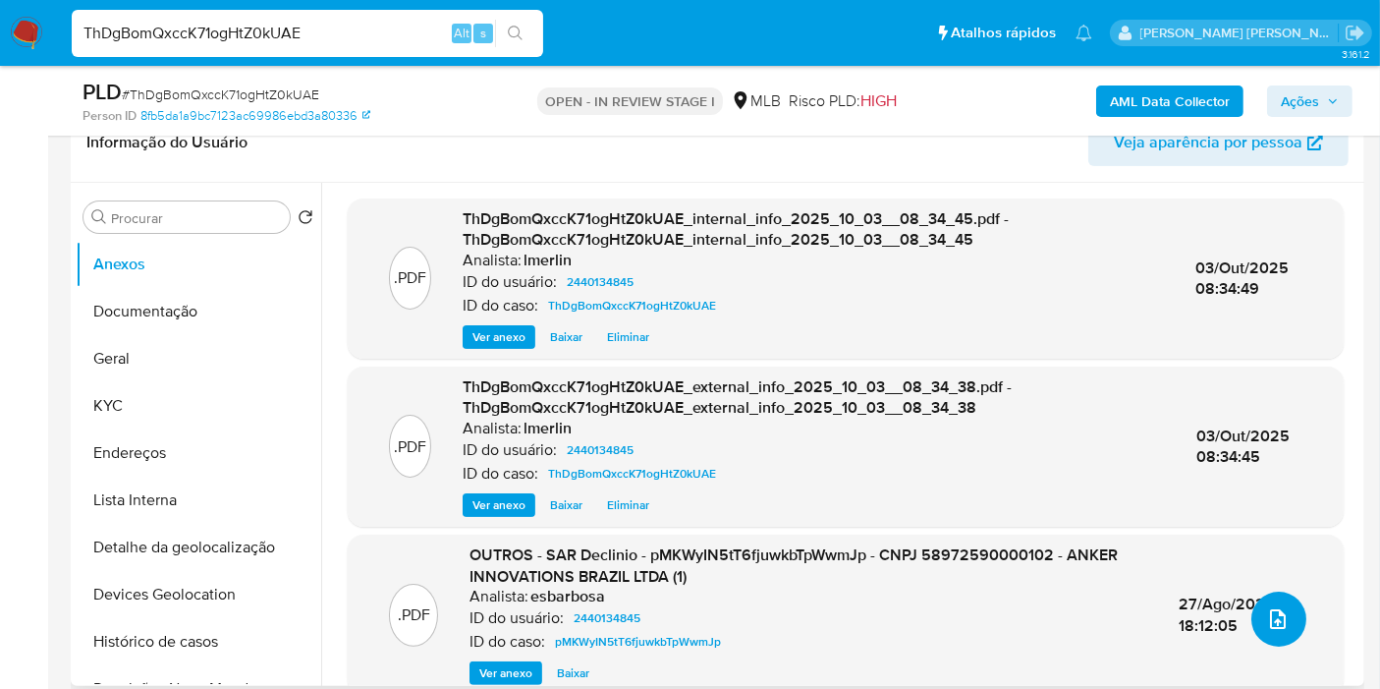
click at [1287, 621] on button "upload-file" at bounding box center [1279, 618] width 55 height 55
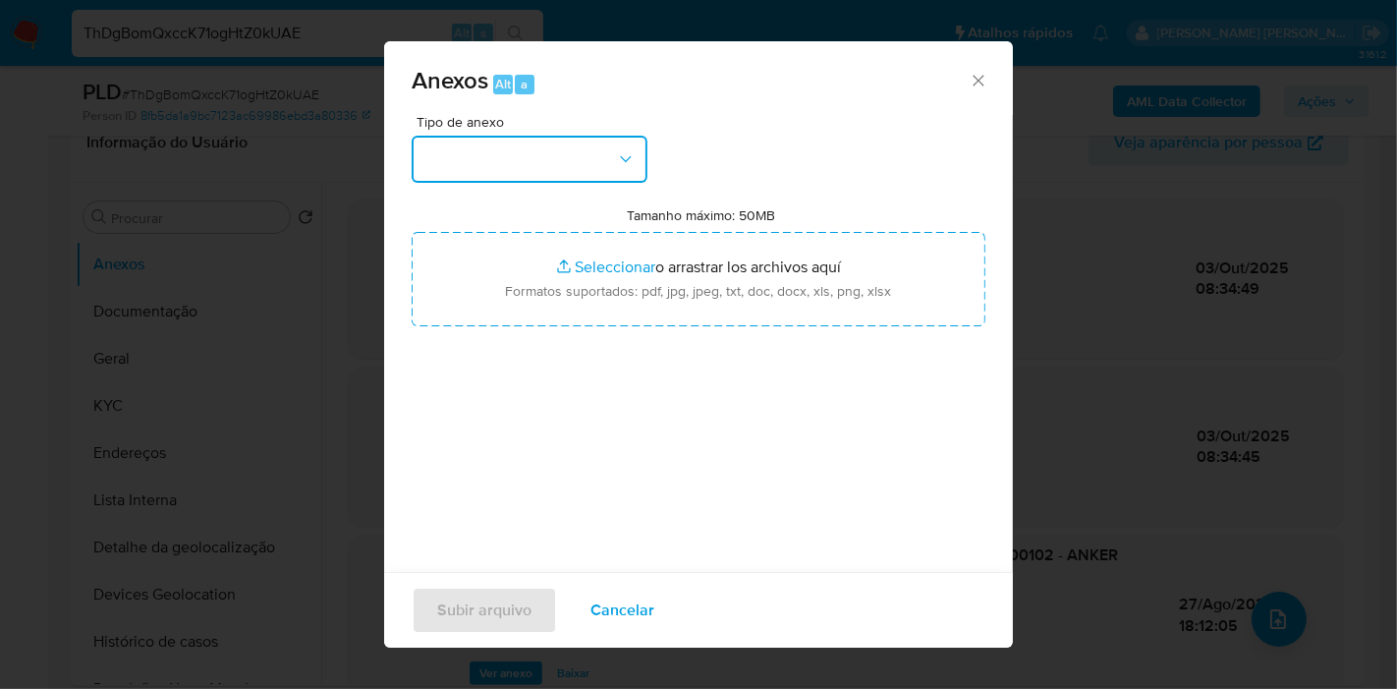
click at [525, 158] on button "button" at bounding box center [530, 159] width 236 height 47
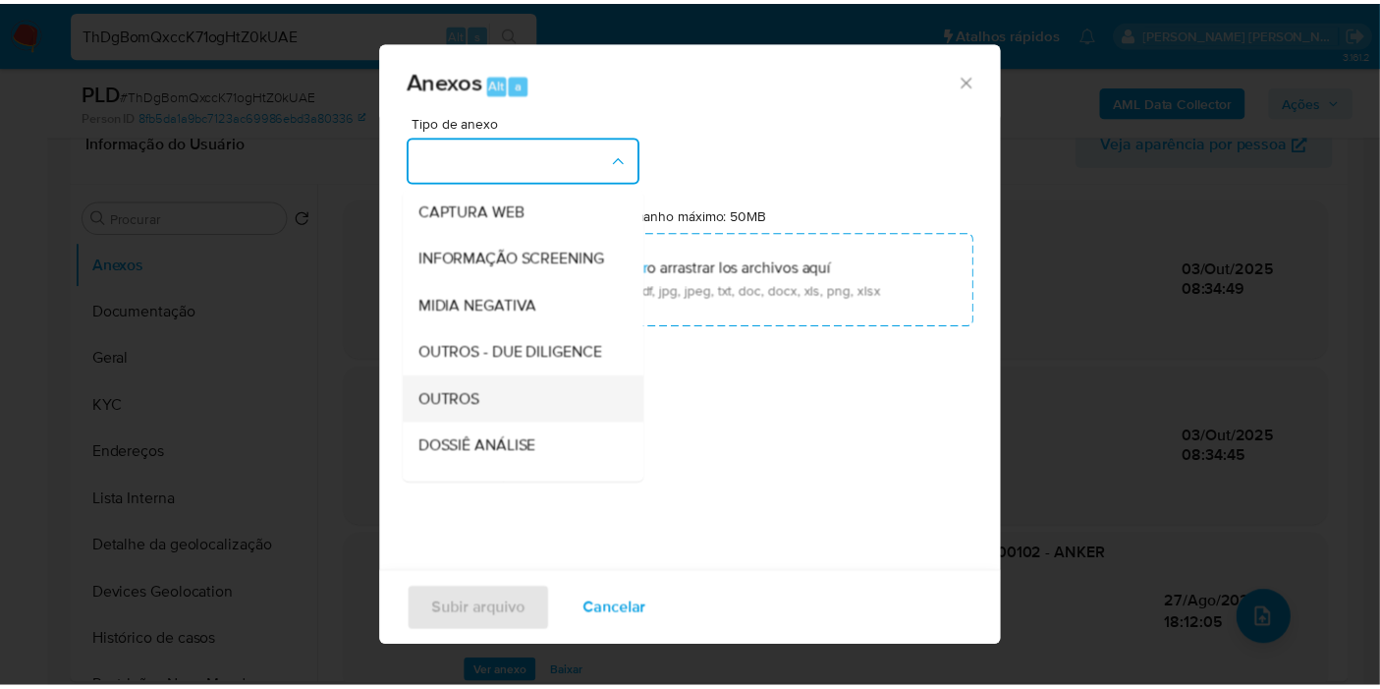
scroll to position [218, 0]
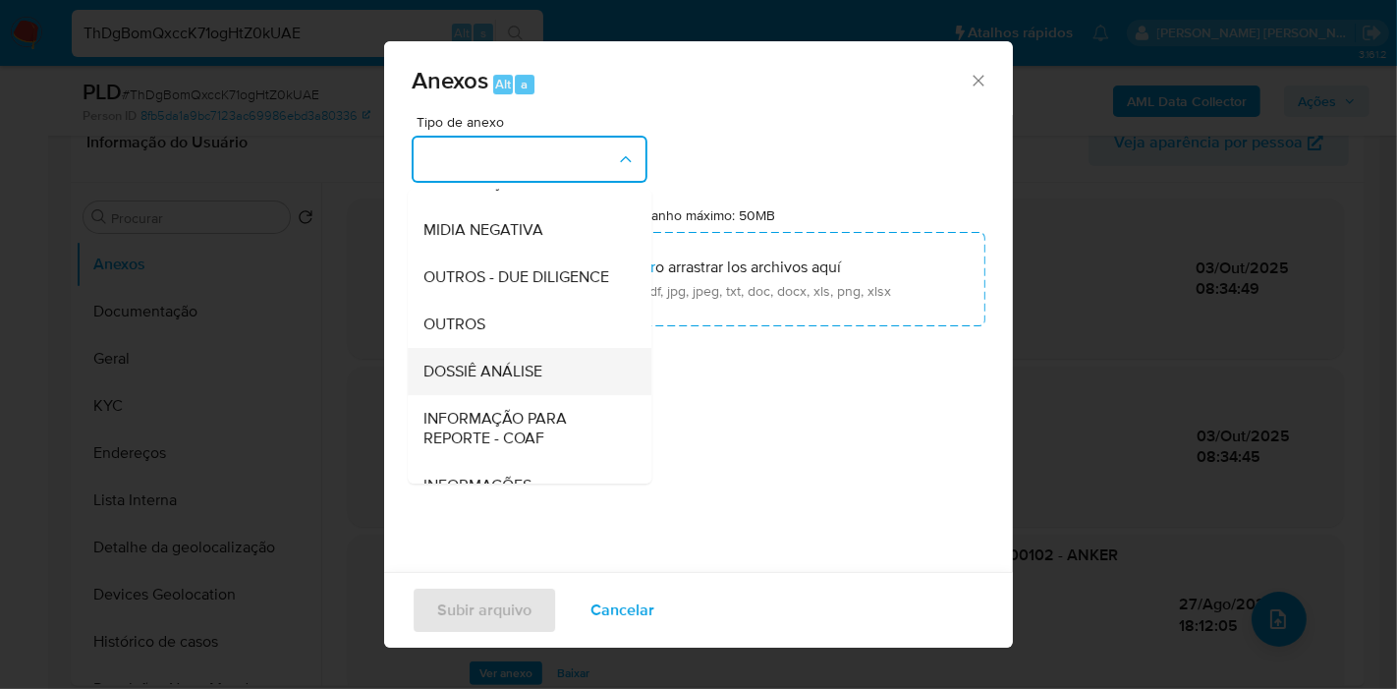
click at [557, 395] on div "DOSSIÊ ANÁLISE" at bounding box center [523, 371] width 200 height 47
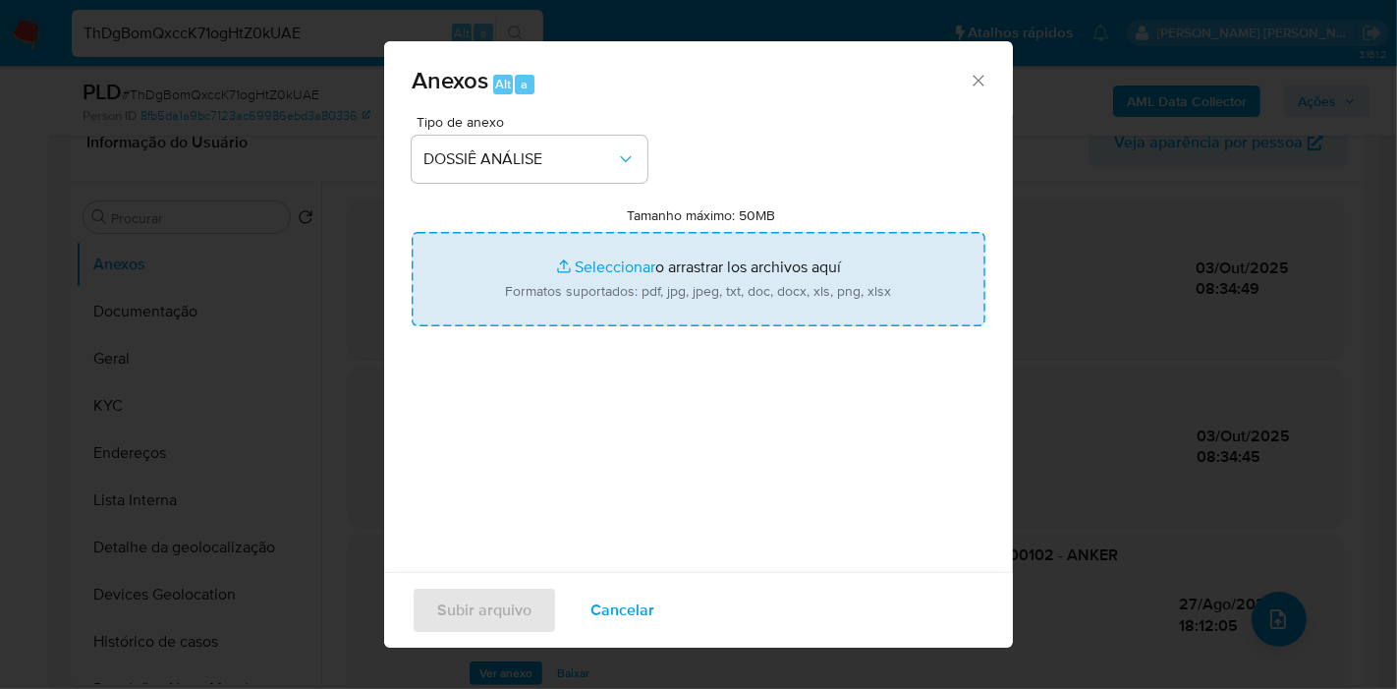
click at [626, 254] on input "Tamanho máximo: 50MB Seleccionar archivos" at bounding box center [699, 279] width 574 height 94
type input "C:\fakepath\SAR - XXX - CNPJ 58972590000102 - ANKER INNOVATIONS BRAZIL LTDA.pdf"
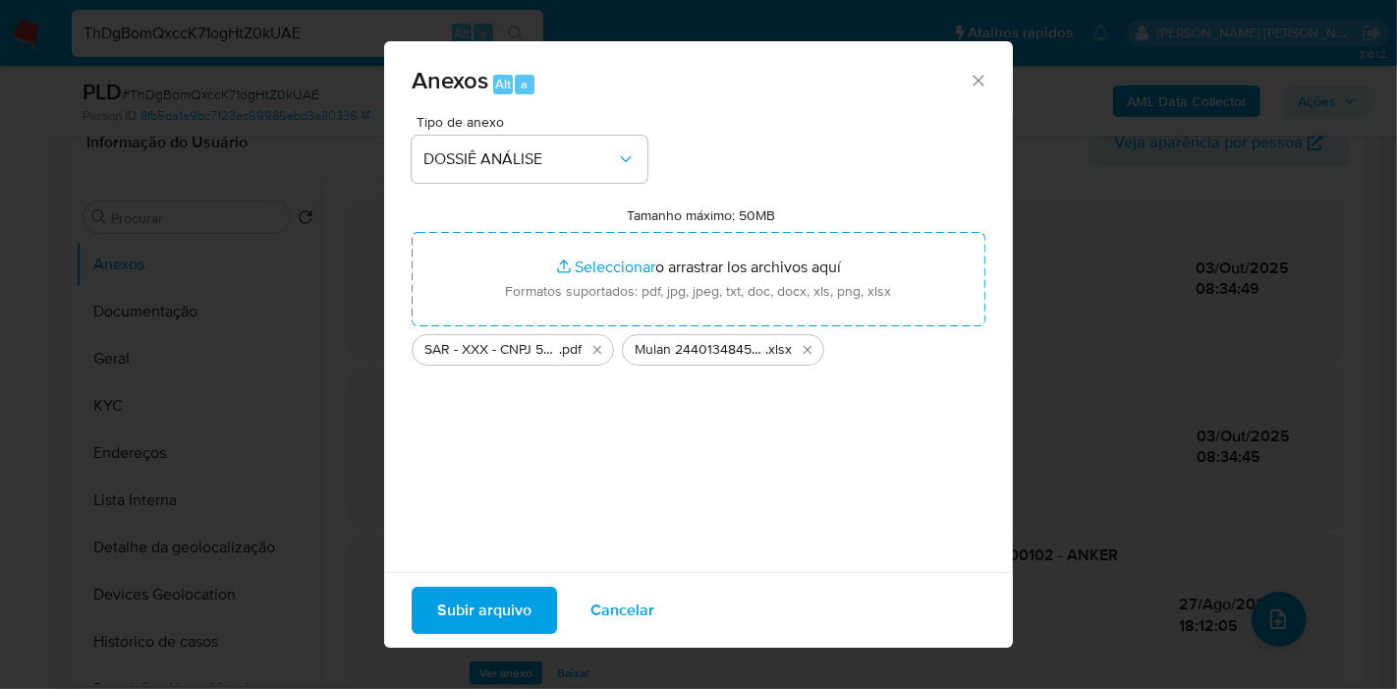
click at [527, 596] on span "Subir arquivo" at bounding box center [484, 609] width 94 height 43
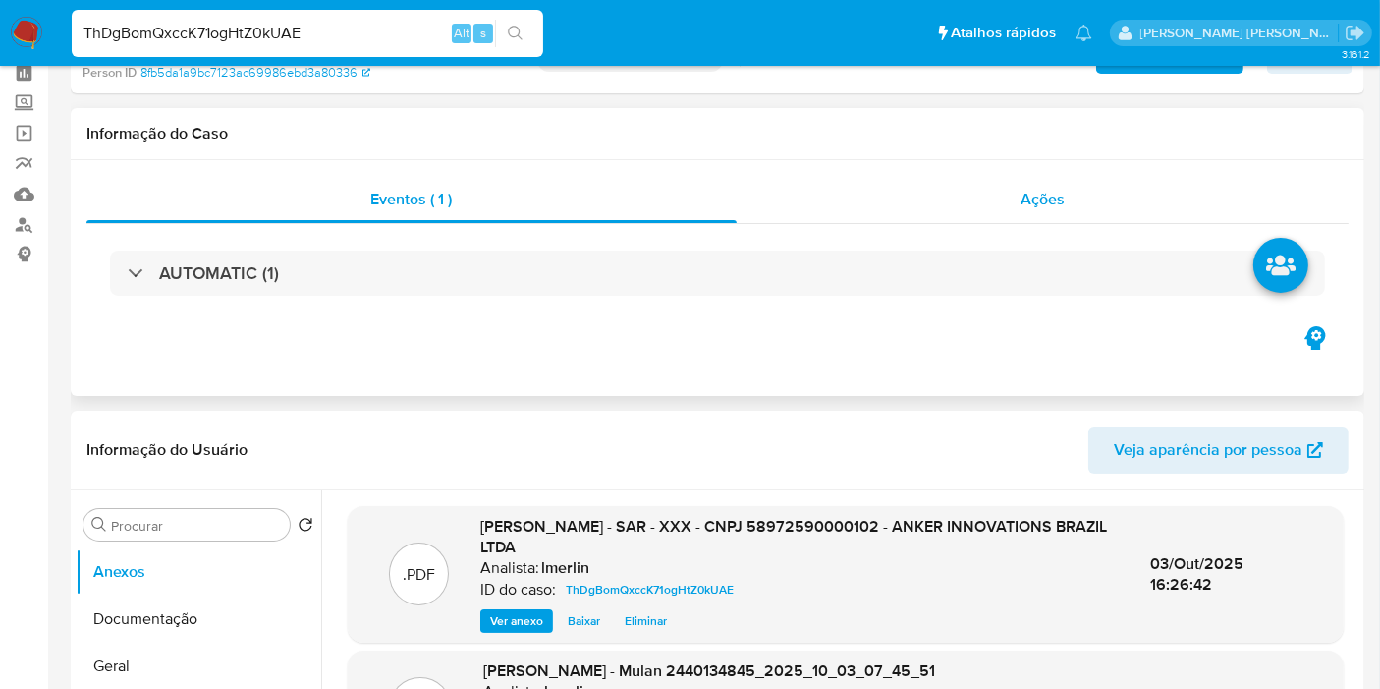
scroll to position [0, 0]
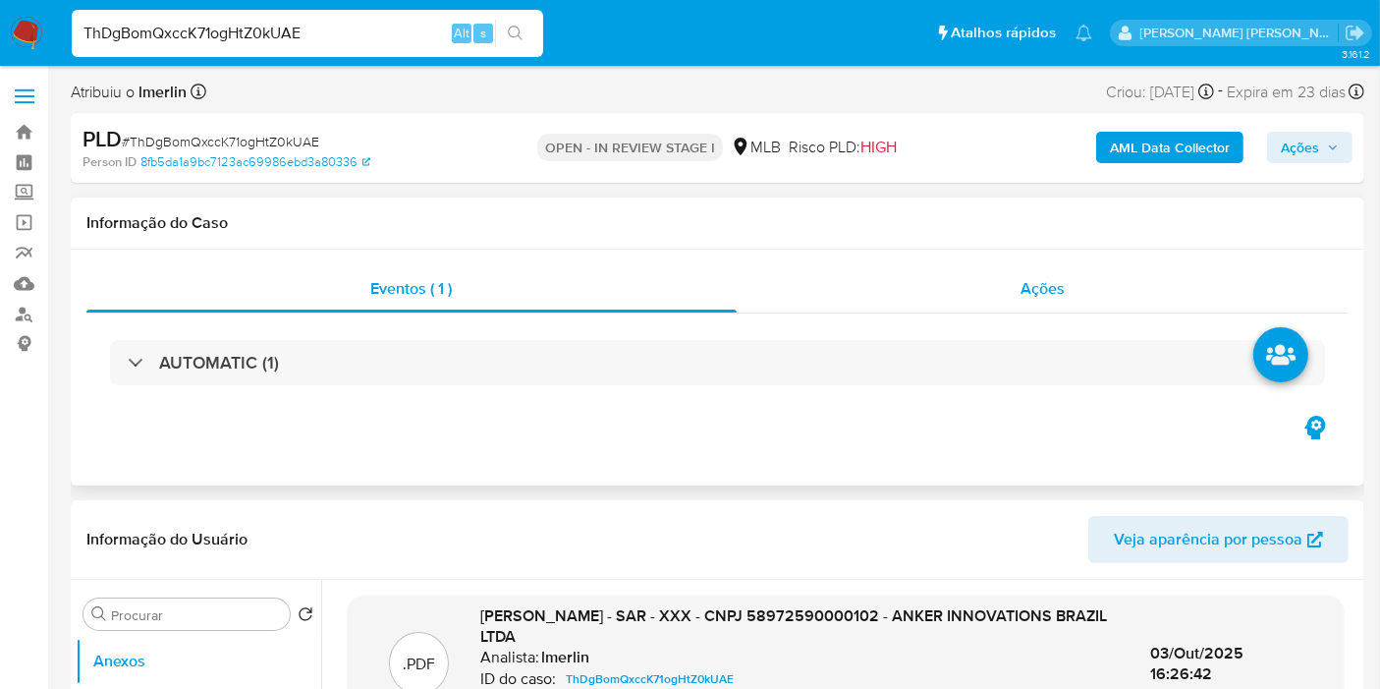
click at [1116, 298] on div "Ações" at bounding box center [1043, 288] width 613 height 47
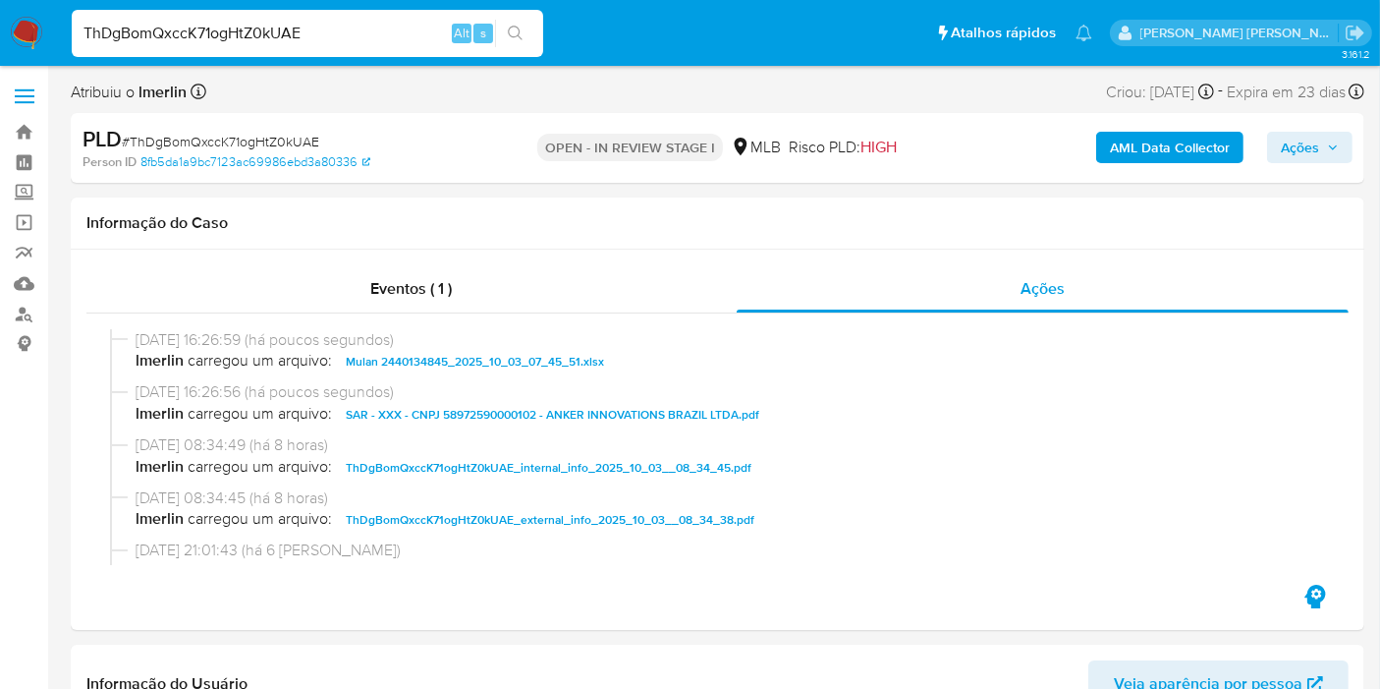
click at [1312, 148] on span "Ações" at bounding box center [1300, 147] width 38 height 31
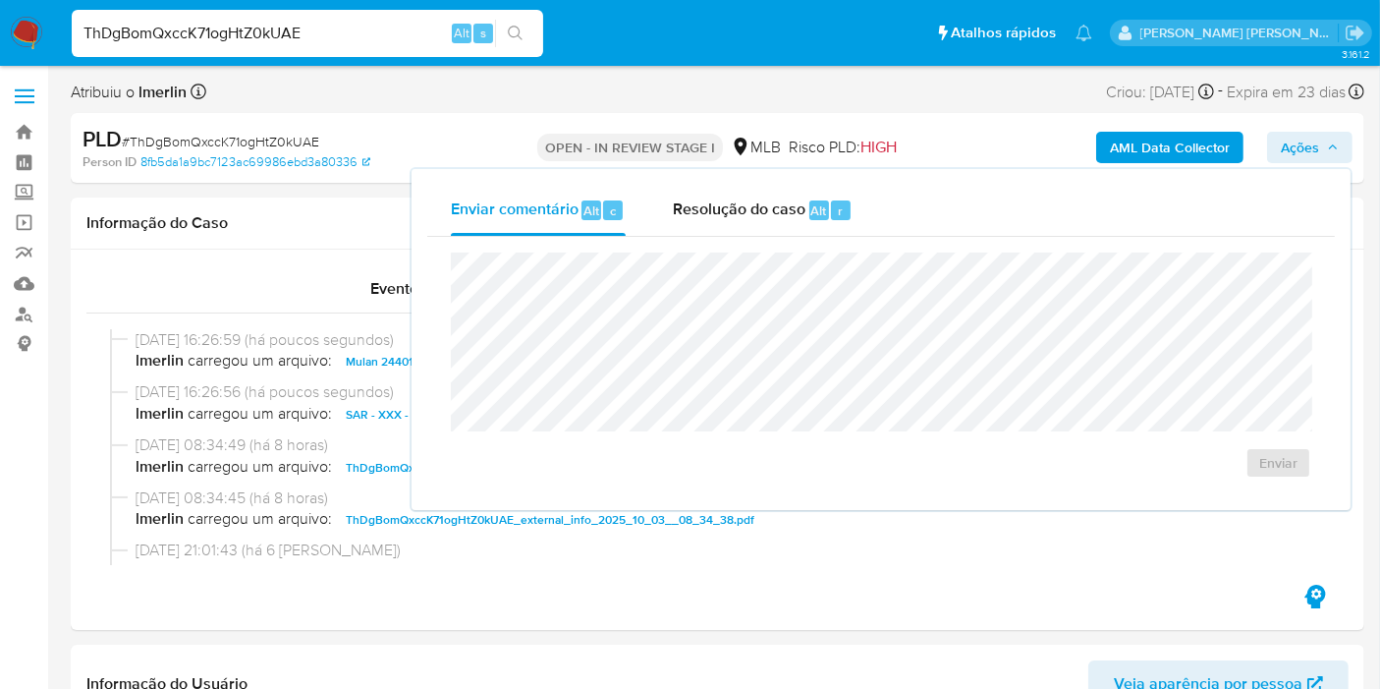
drag, startPoint x: 747, startPoint y: 208, endPoint x: 748, endPoint y: 250, distance: 41.3
click at [748, 207] on span "Resolução do caso" at bounding box center [739, 209] width 133 height 23
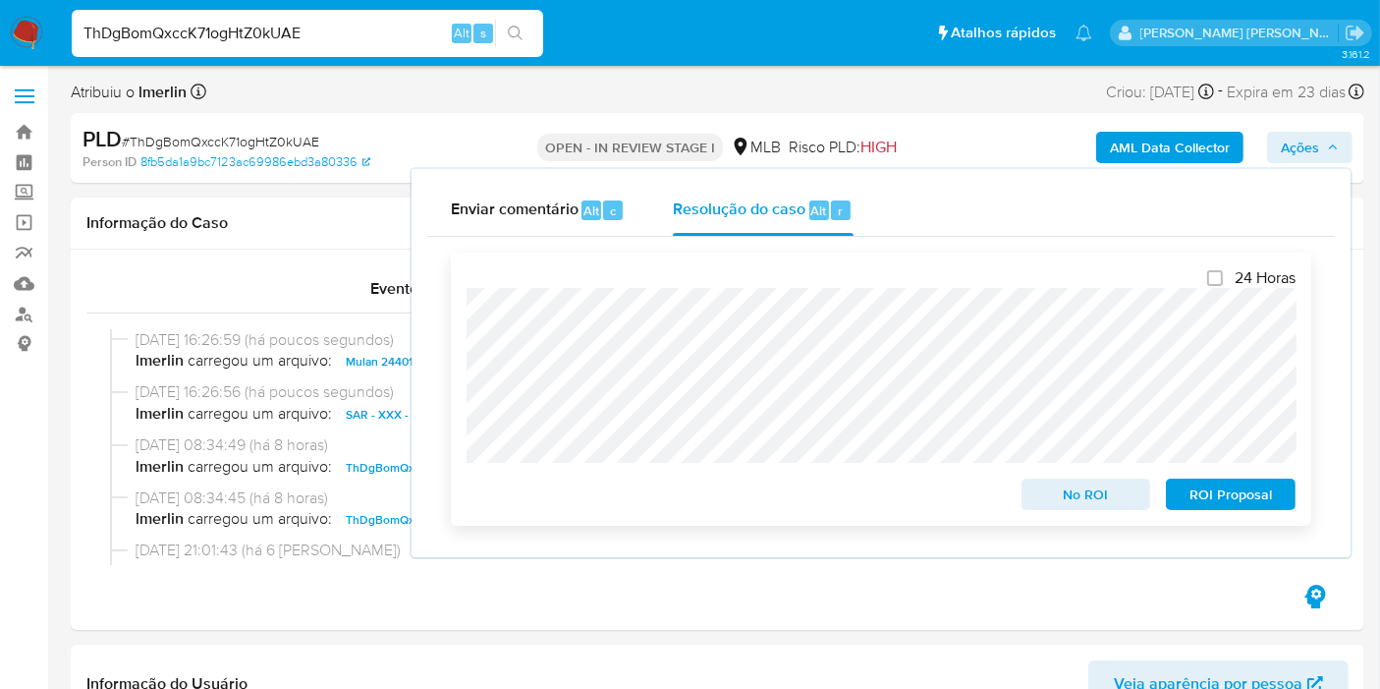
click at [1249, 497] on span "ROI Proposal" at bounding box center [1231, 494] width 102 height 28
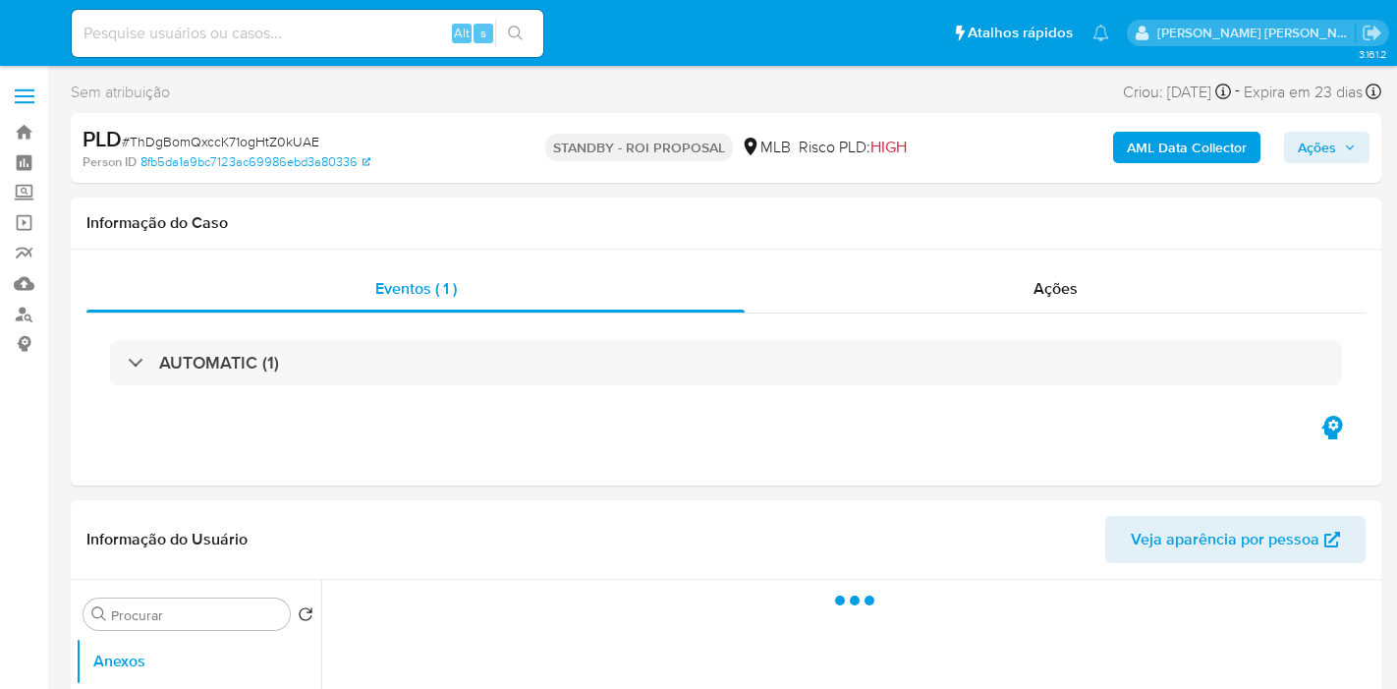
select select "10"
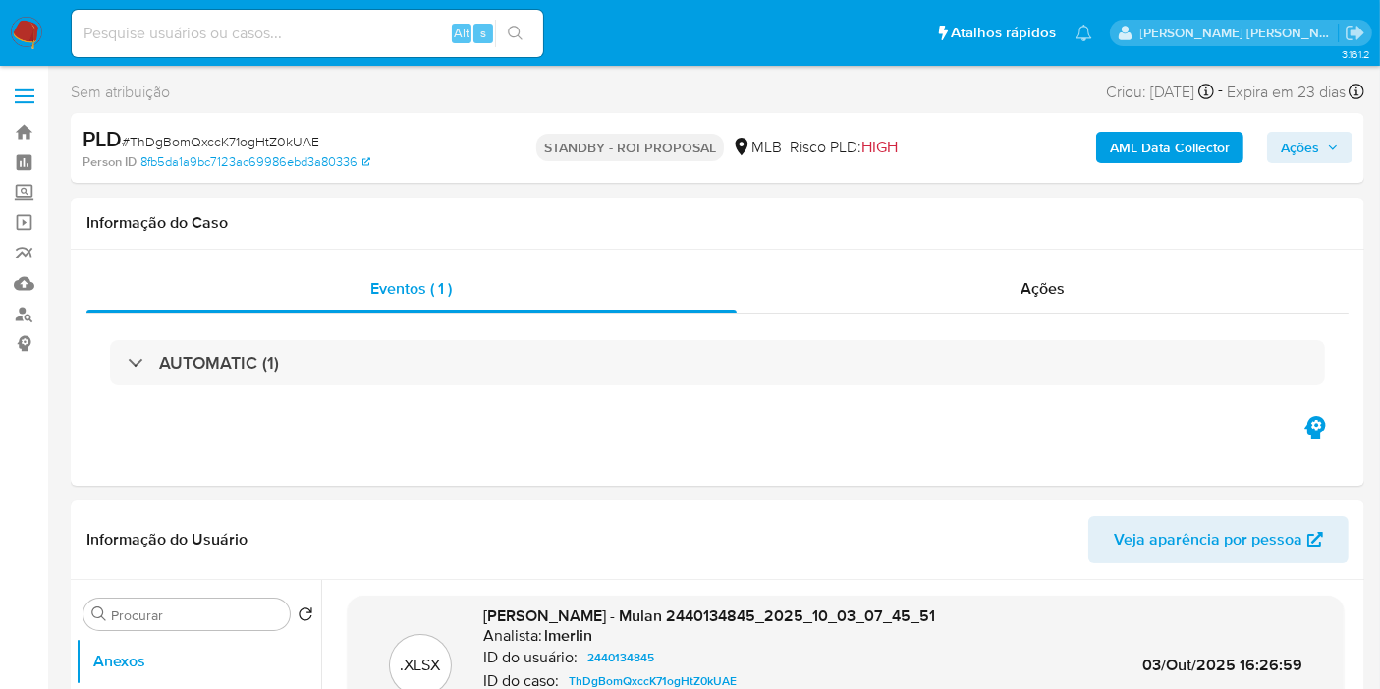
click at [406, 34] on input at bounding box center [308, 34] width 472 height 26
drag, startPoint x: 17, startPoint y: 28, endPoint x: 44, endPoint y: 49, distance: 35.0
click at [17, 28] on img at bounding box center [26, 33] width 33 height 33
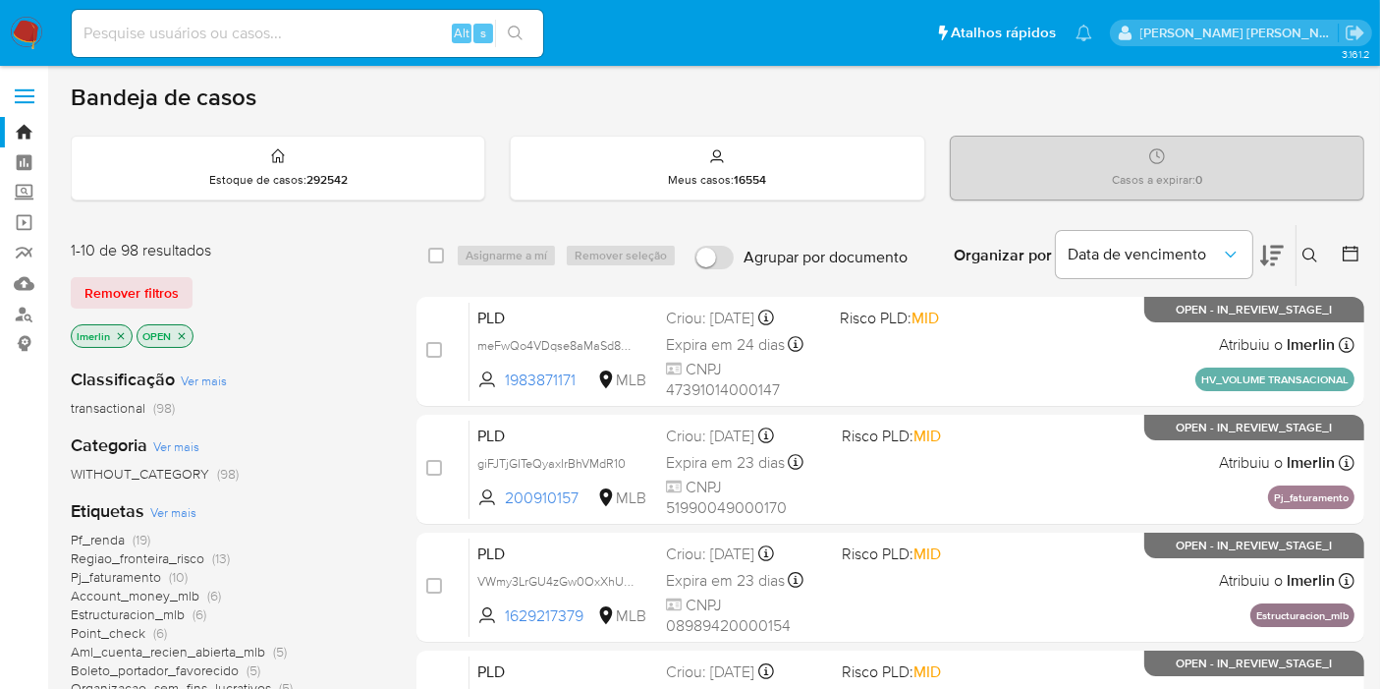
click at [124, 338] on icon "close-filter" at bounding box center [121, 336] width 12 height 12
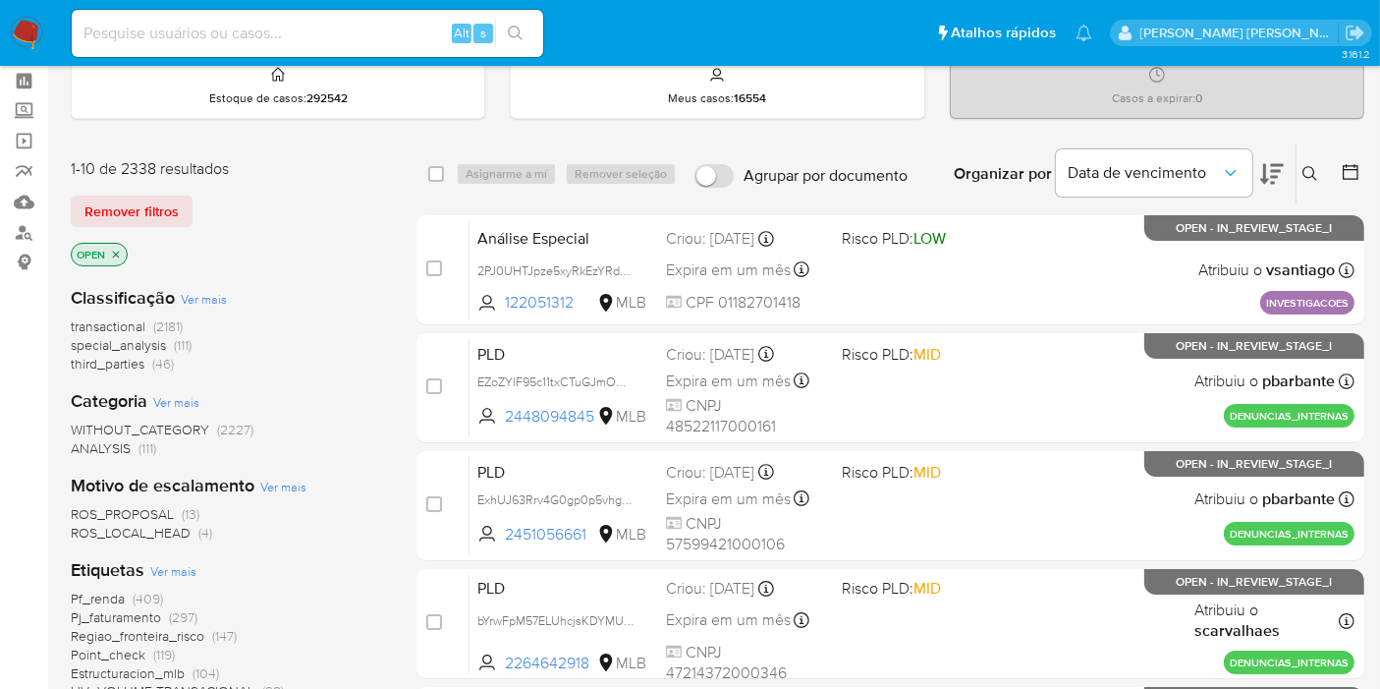
scroll to position [109, 0]
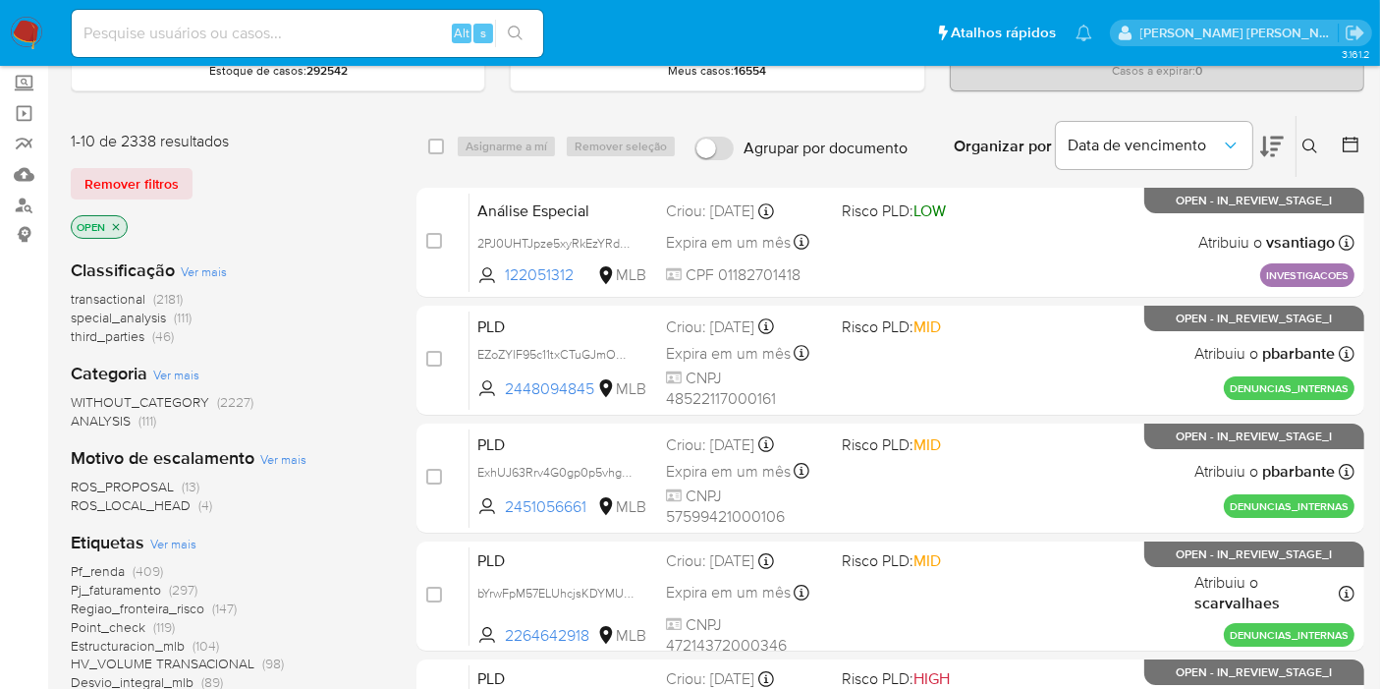
click at [366, 49] on div "Alt s" at bounding box center [308, 33] width 472 height 47
click at [369, 43] on input at bounding box center [308, 34] width 472 height 26
paste input "mIldtTJxpybuJJJKNW5IaVBx"
type input "mIldtTJxpybuJJJKNW5IaVBx"
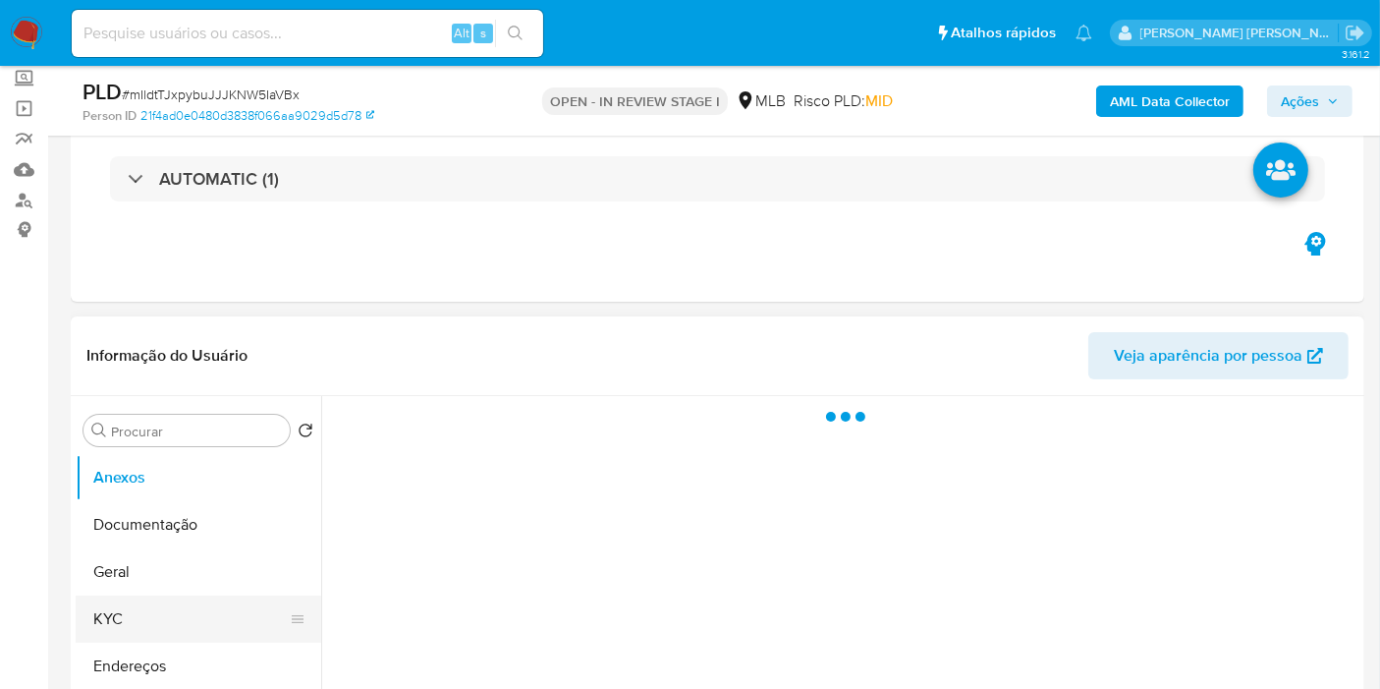
scroll to position [327, 0]
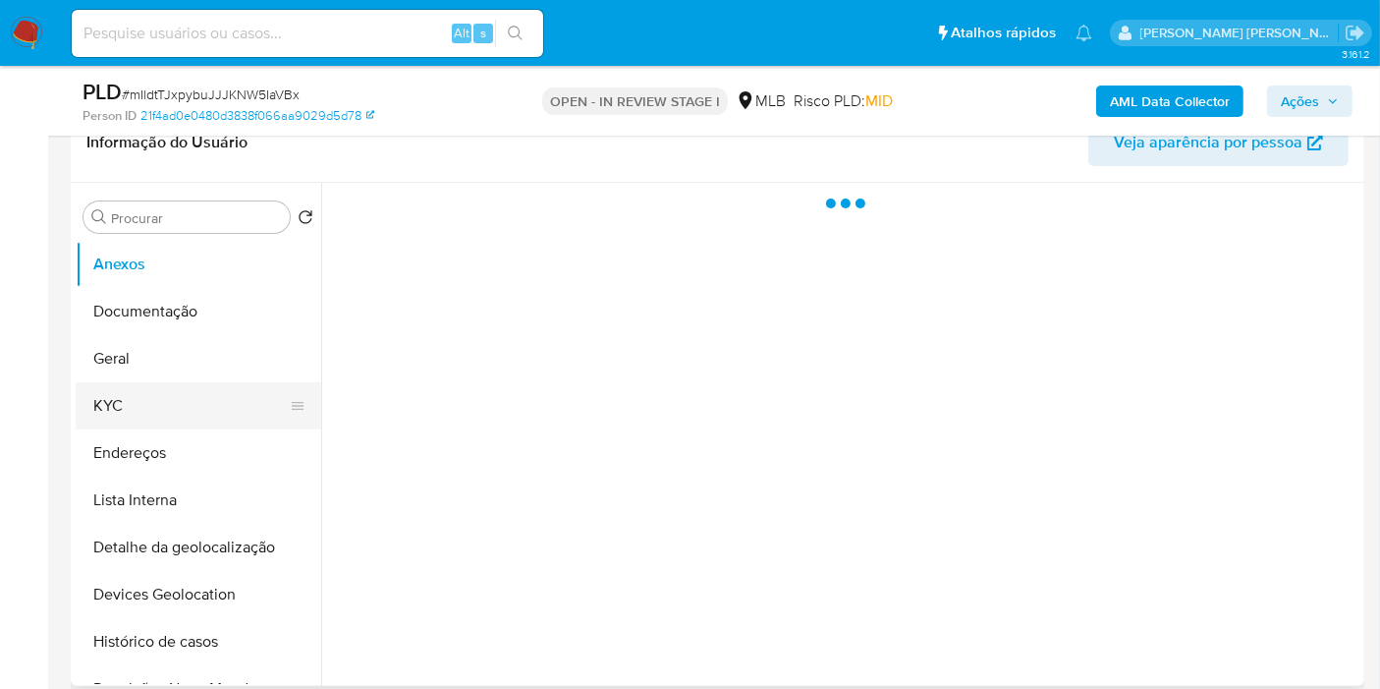
click at [170, 397] on button "KYC" at bounding box center [191, 405] width 230 height 47
select select "10"
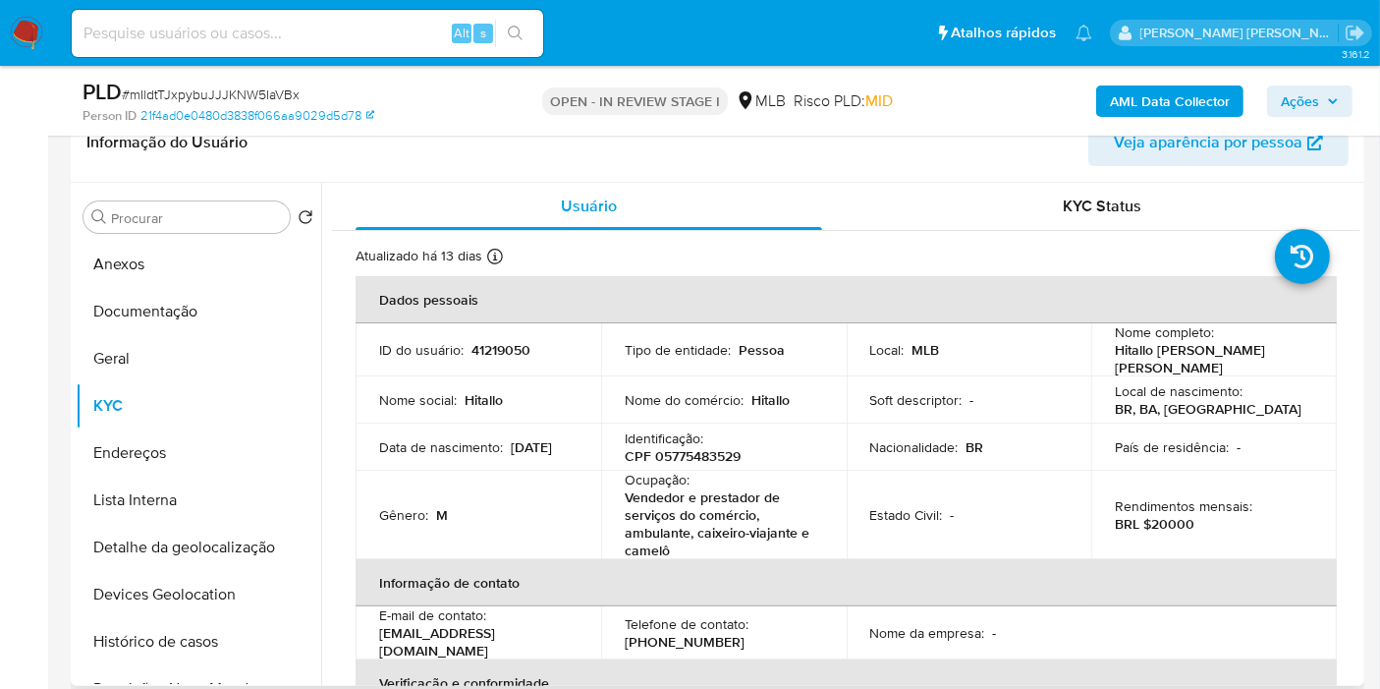
click at [690, 456] on p "CPF 05775483529" at bounding box center [683, 456] width 116 height 18
click at [691, 456] on p "CPF 05775483529" at bounding box center [683, 456] width 116 height 18
copy p "05775483529"
click at [195, 646] on button "Histórico de casos" at bounding box center [191, 641] width 230 height 47
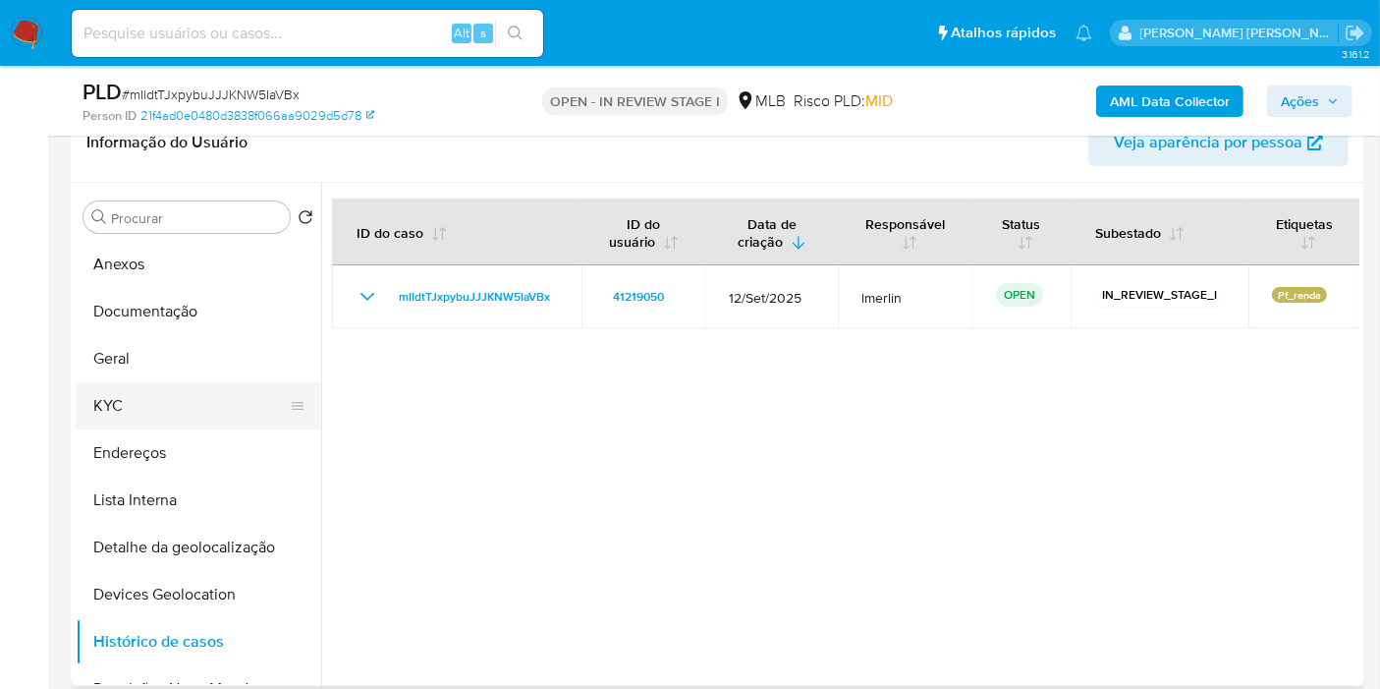
click at [139, 394] on button "KYC" at bounding box center [191, 405] width 230 height 47
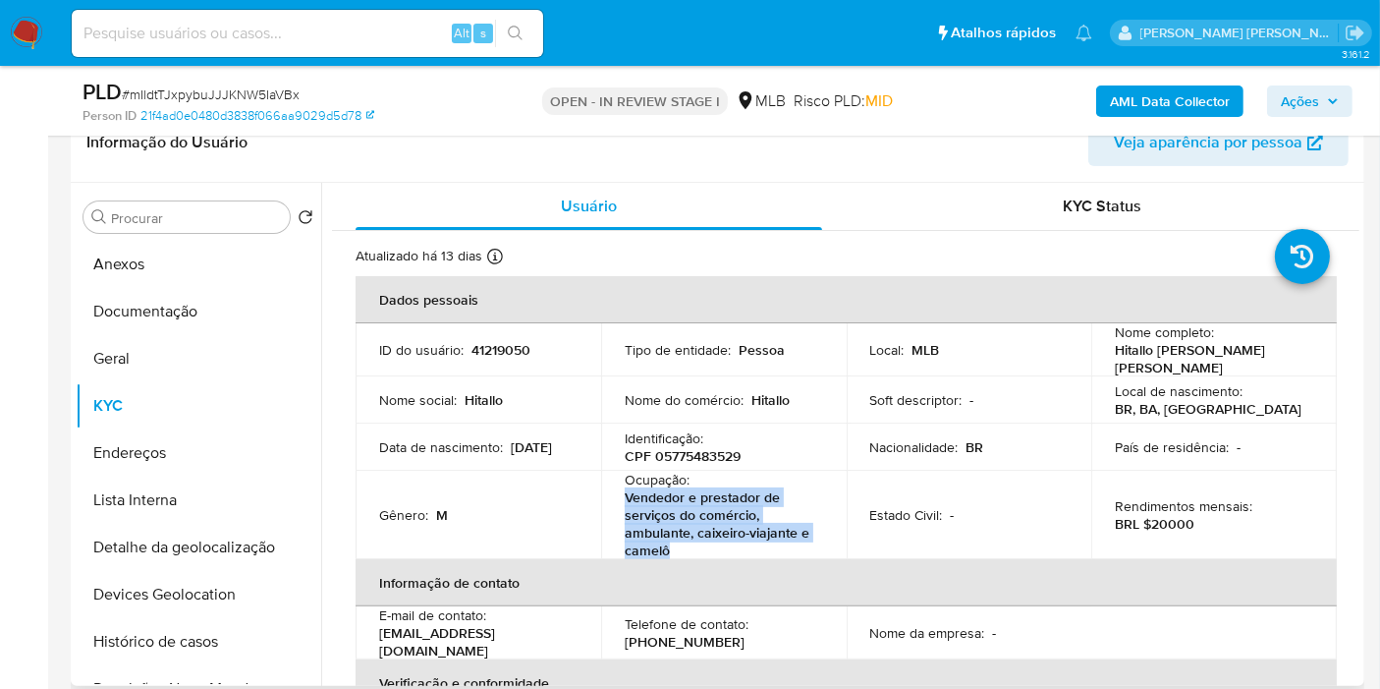
drag, startPoint x: 626, startPoint y: 495, endPoint x: 680, endPoint y: 554, distance: 80.0
click at [680, 554] on p "Vendedor e prestador de serviços do comércio, ambulante, caixeiro-viajante e ca…" at bounding box center [720, 523] width 191 height 71
copy p "Vendedor e prestador de serviços do comércio, ambulante, caixeiro-viajante e ca…"
click at [146, 302] on button "Documentação" at bounding box center [191, 311] width 230 height 47
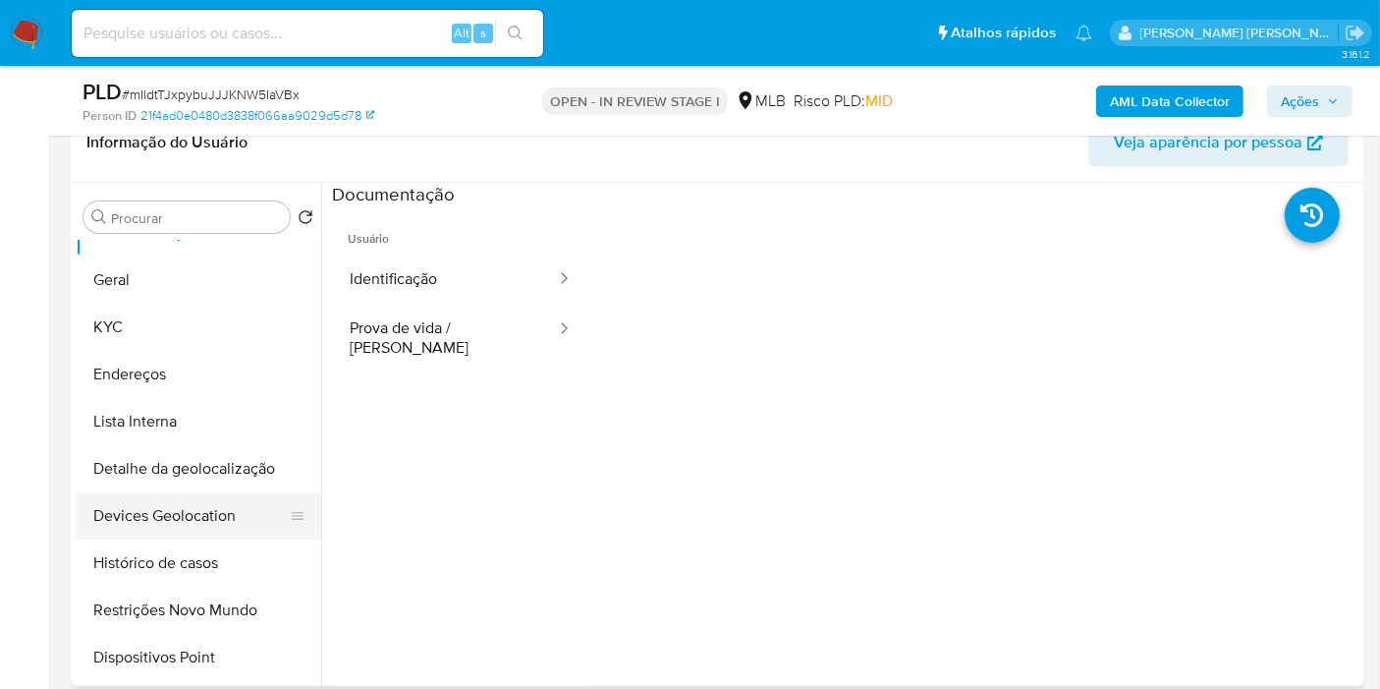
scroll to position [109, 0]
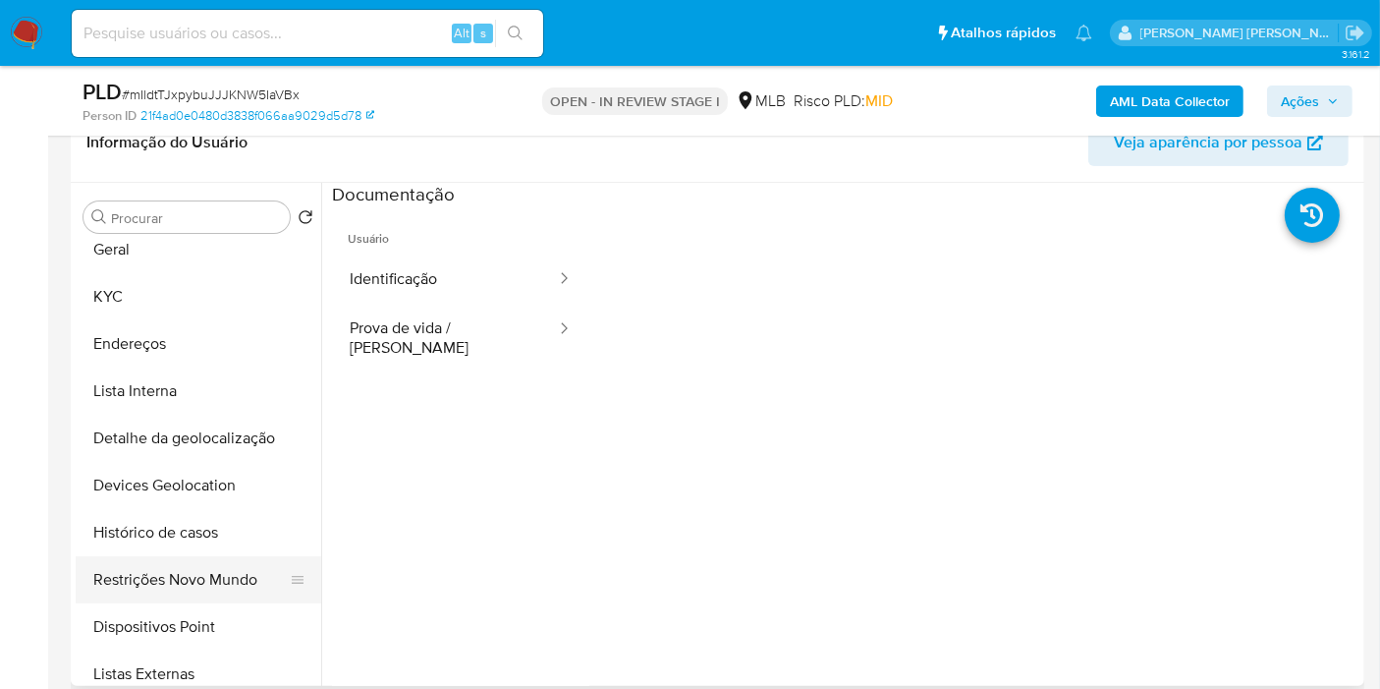
click at [217, 571] on button "Restrições Novo Mundo" at bounding box center [191, 579] width 230 height 47
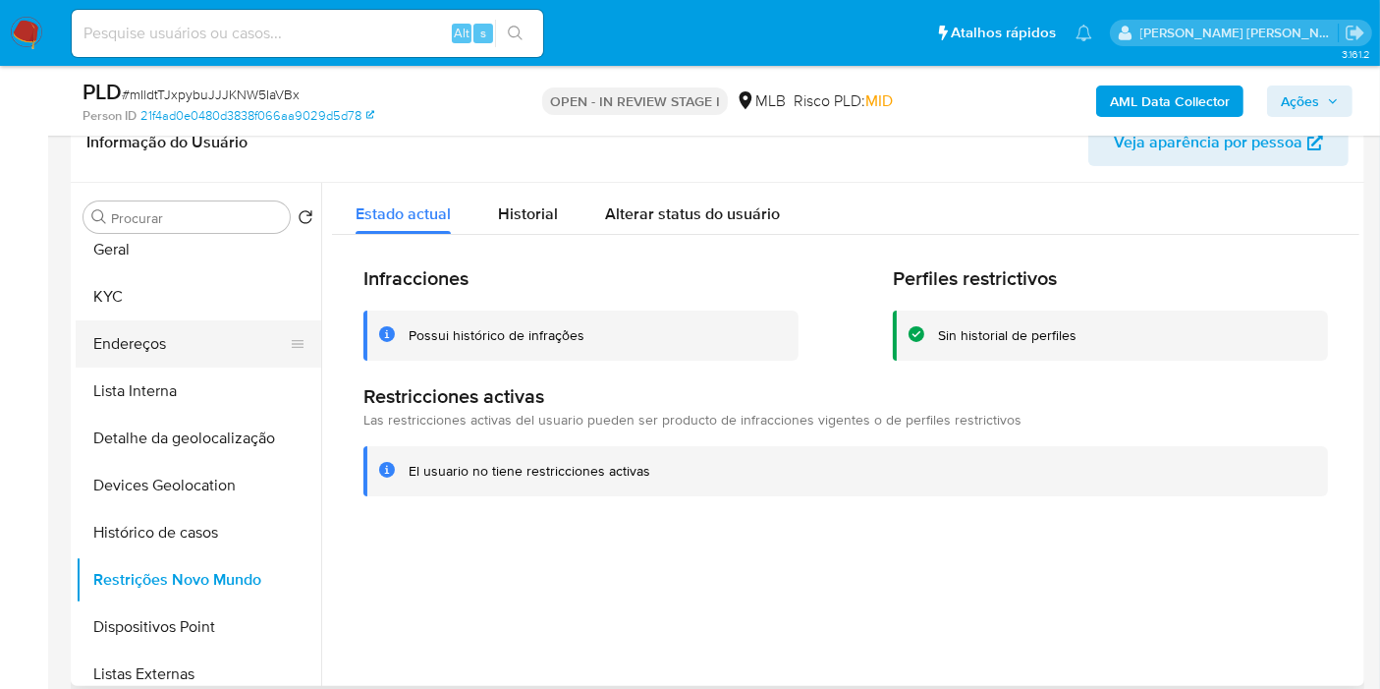
click at [188, 341] on button "Endereços" at bounding box center [191, 343] width 230 height 47
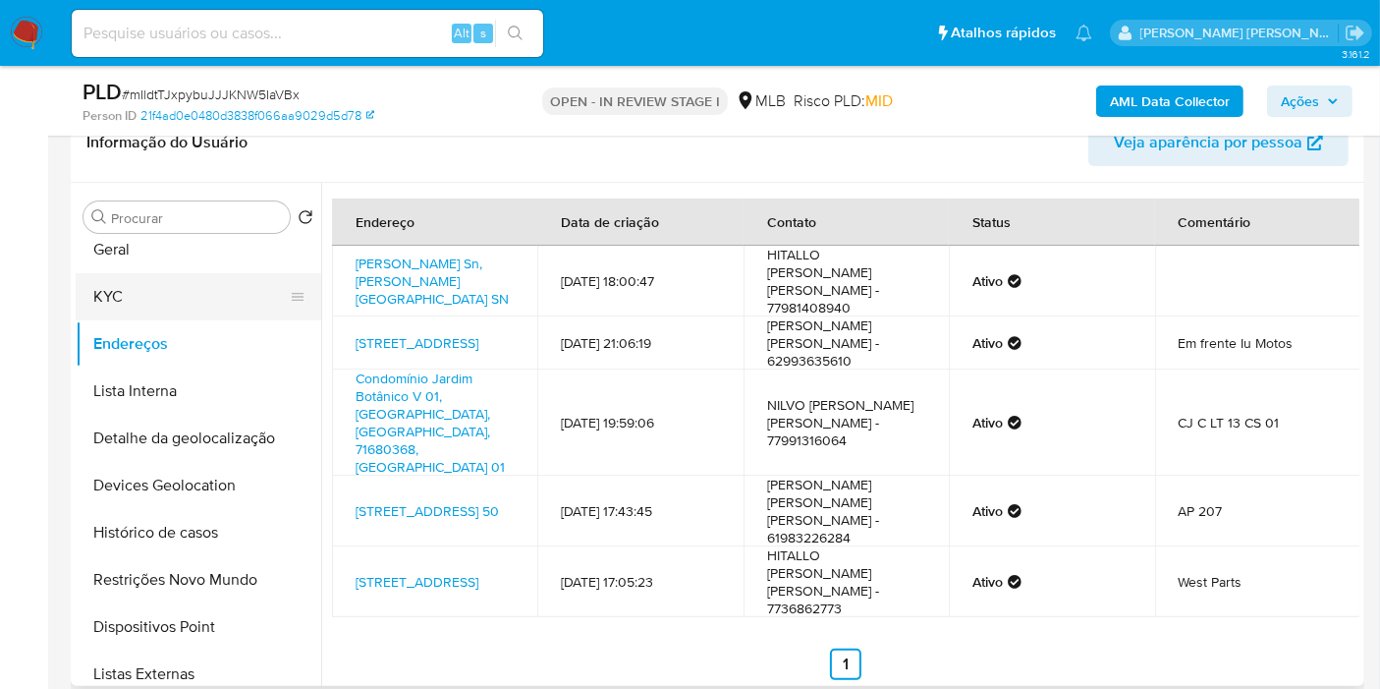
click at [207, 300] on button "KYC" at bounding box center [191, 296] width 230 height 47
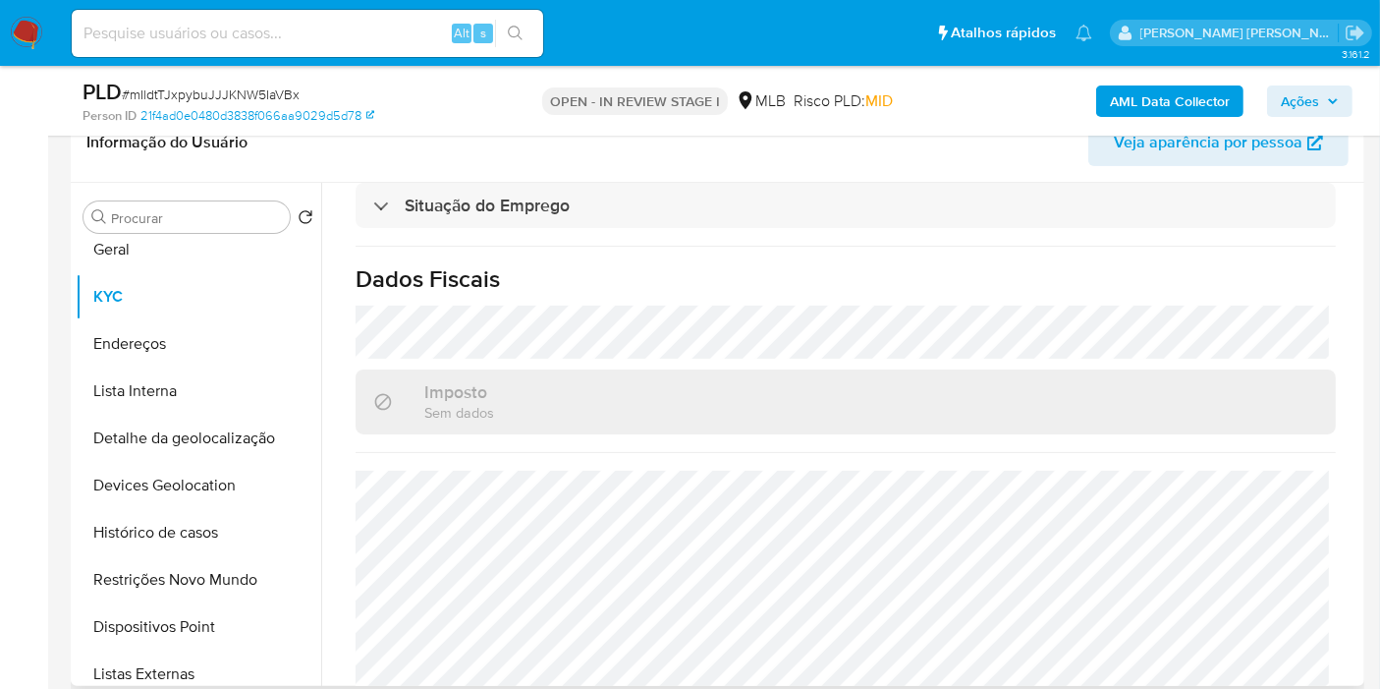
scroll to position [939, 0]
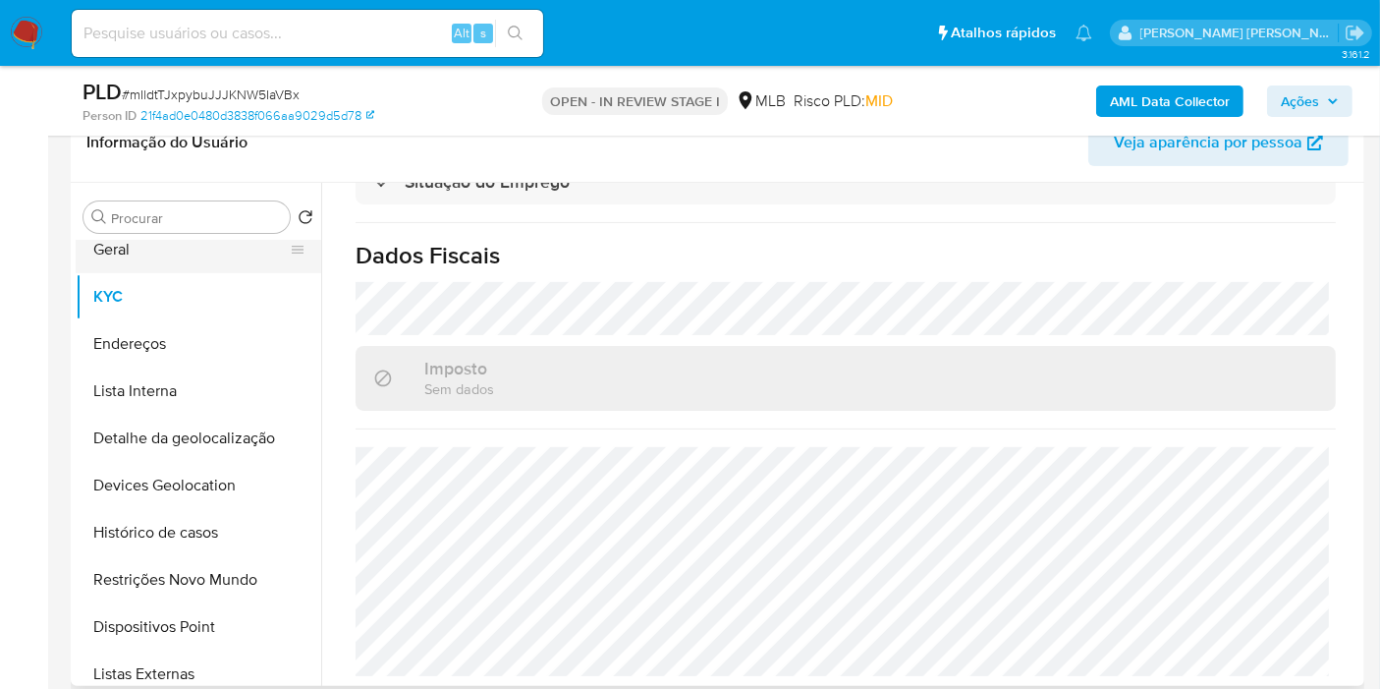
click at [180, 243] on button "Geral" at bounding box center [191, 249] width 230 height 47
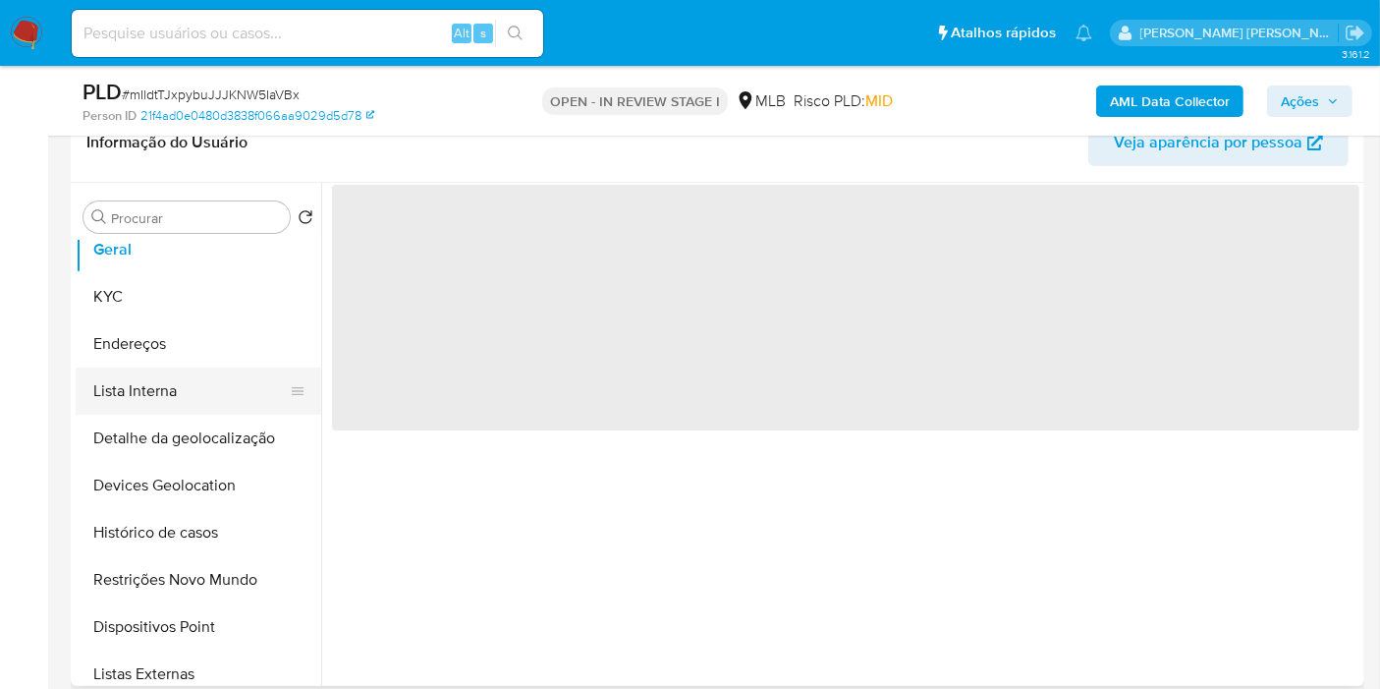
scroll to position [0, 0]
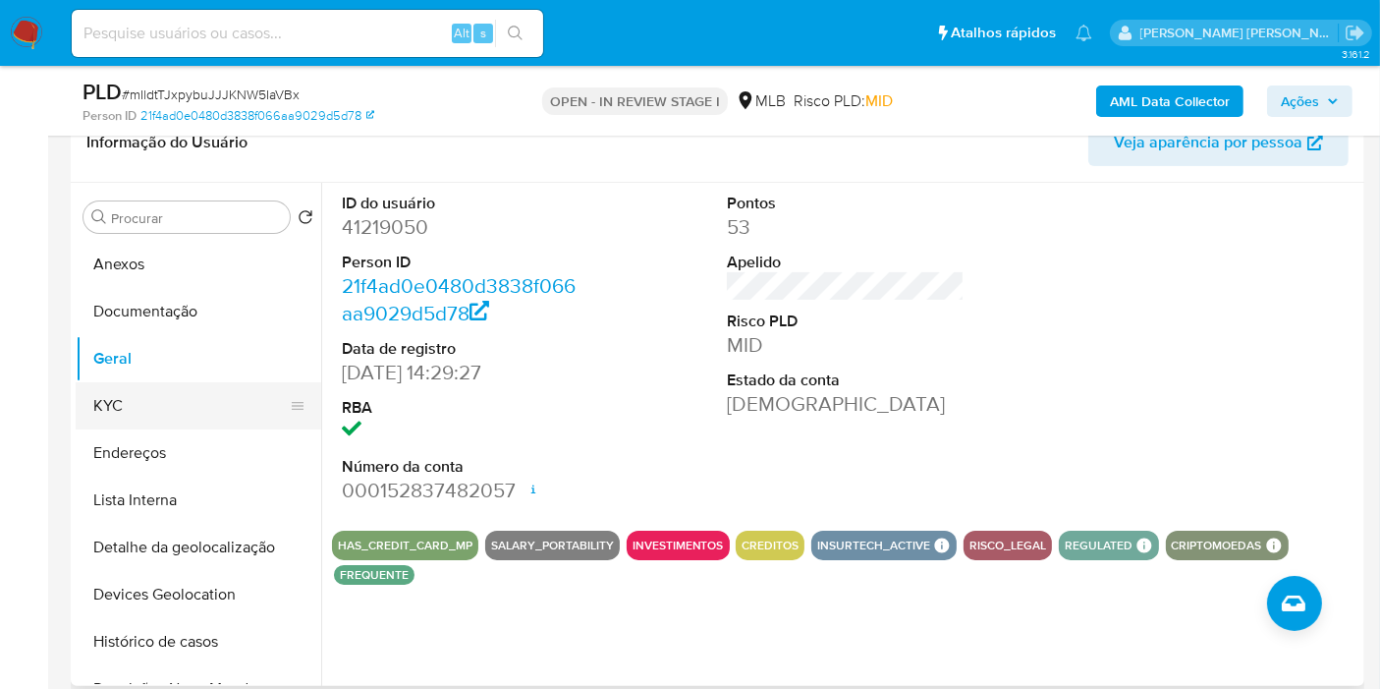
click at [182, 421] on button "KYC" at bounding box center [191, 405] width 230 height 47
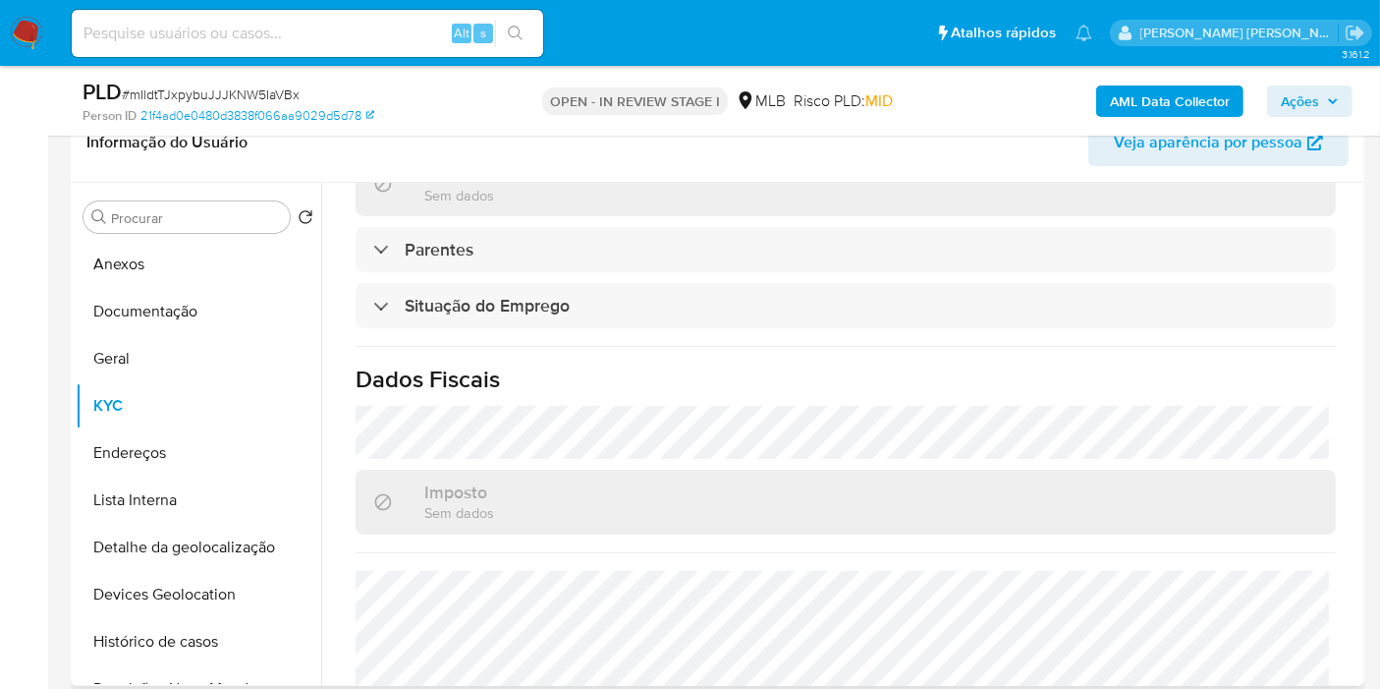
scroll to position [939, 0]
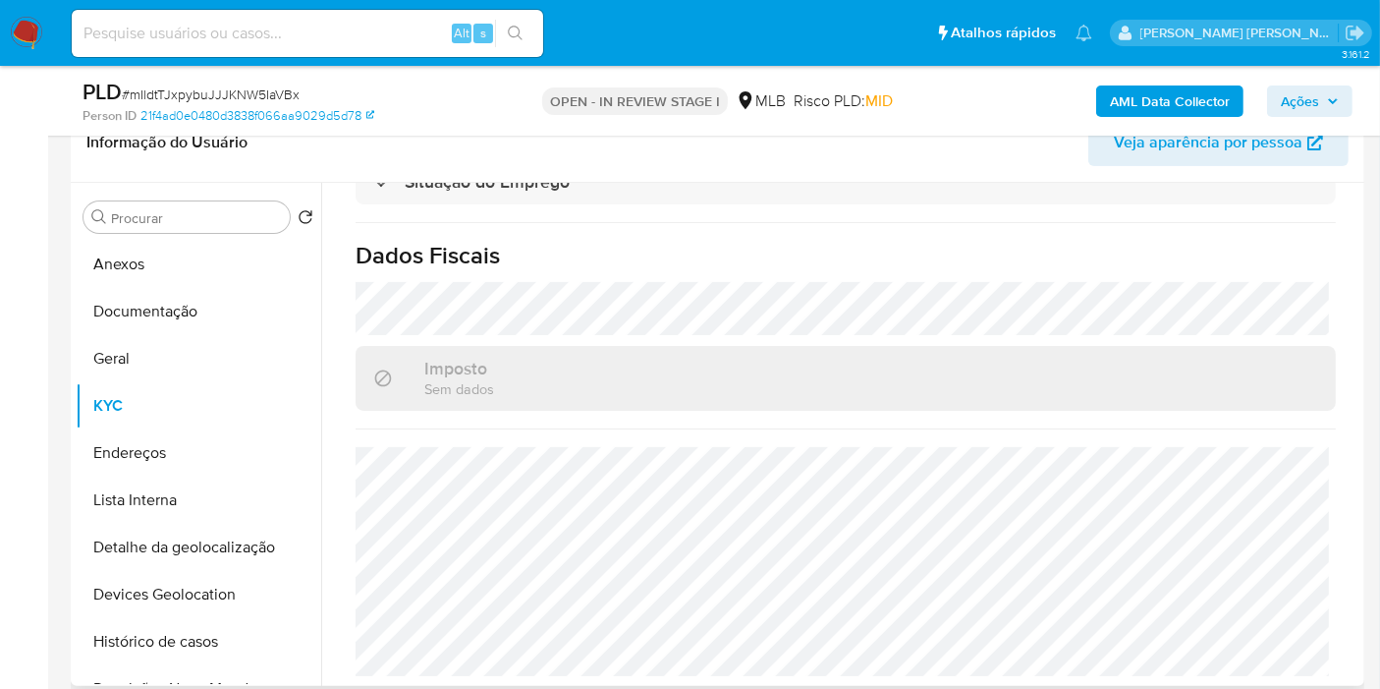
drag, startPoint x: 128, startPoint y: 460, endPoint x: 412, endPoint y: 456, distance: 283.9
click at [129, 461] on button "Endereços" at bounding box center [199, 452] width 246 height 47
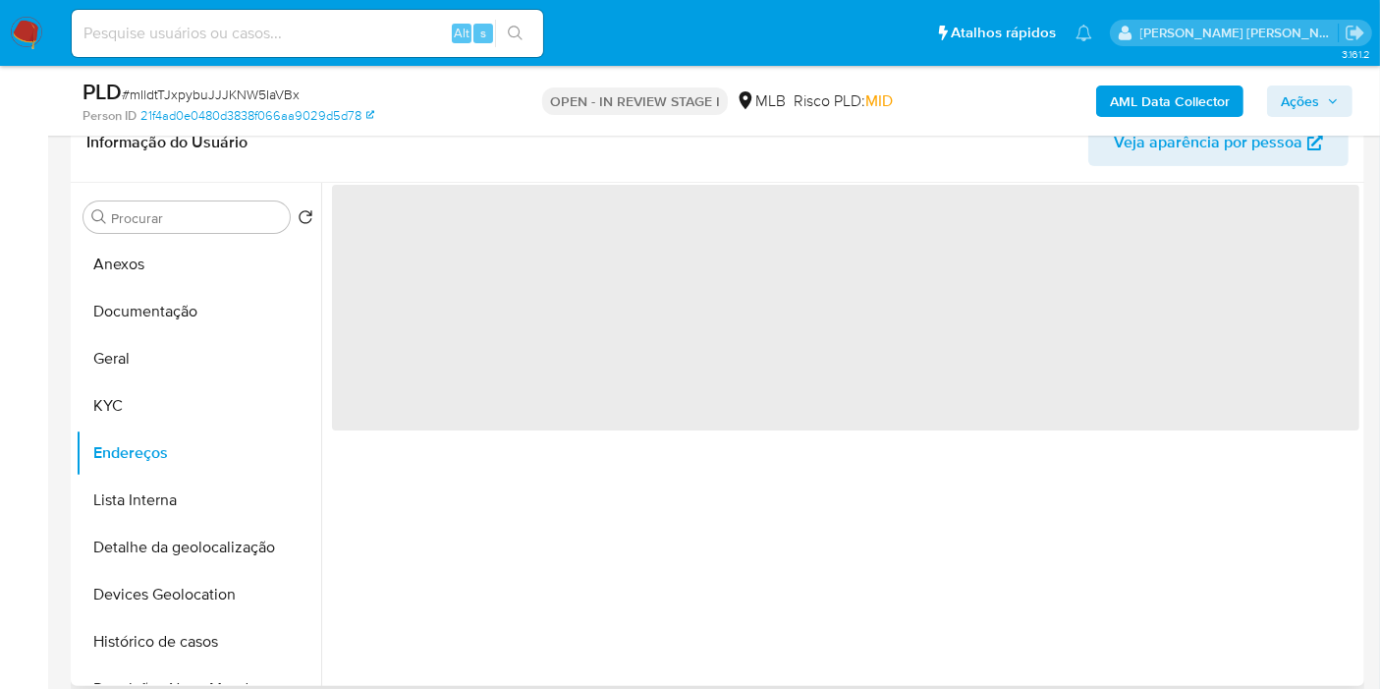
scroll to position [0, 0]
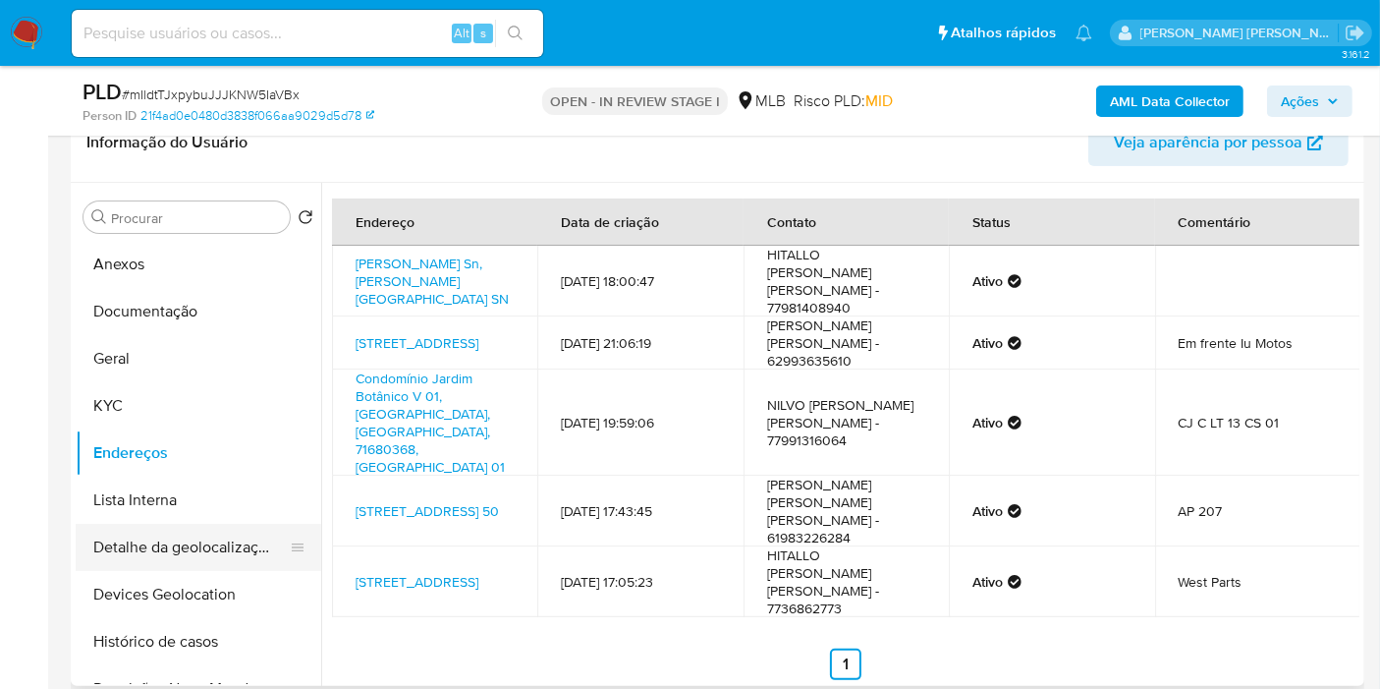
click at [174, 541] on button "Detalhe da geolocalização" at bounding box center [191, 547] width 230 height 47
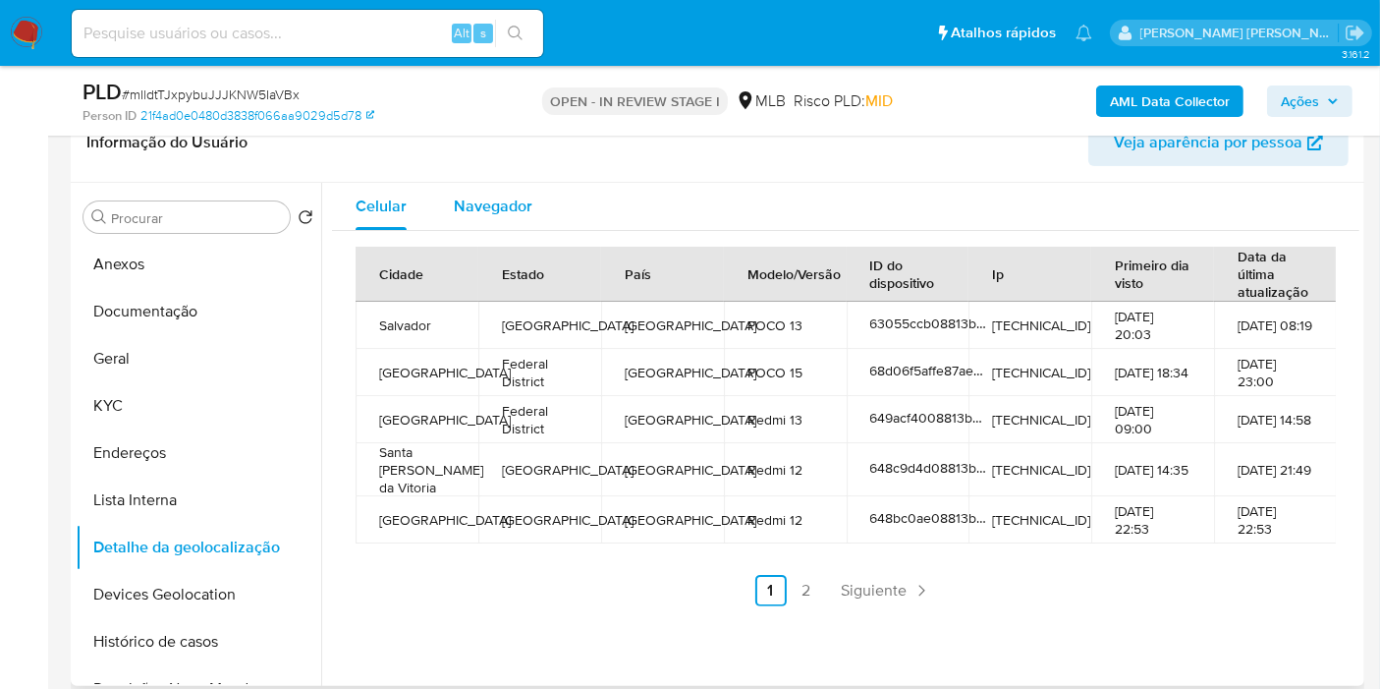
click at [465, 207] on span "Navegador" at bounding box center [493, 206] width 79 height 23
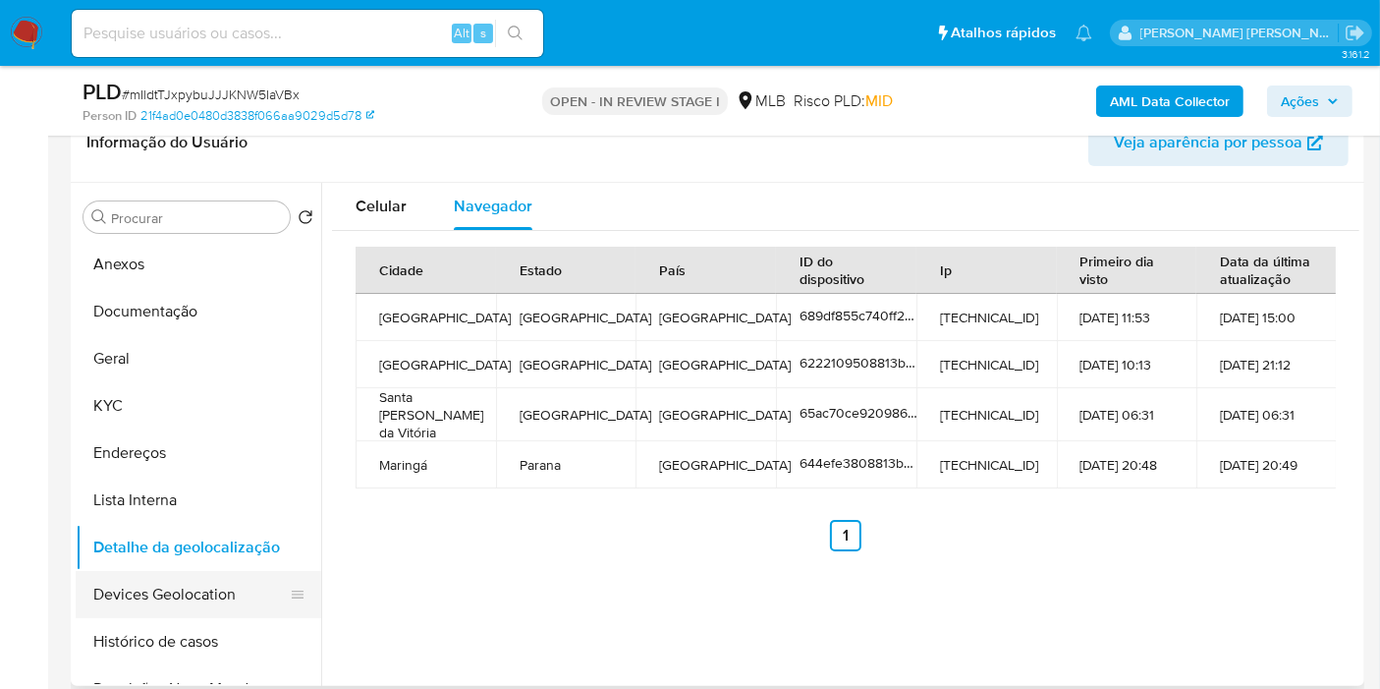
click at [164, 572] on button "Devices Geolocation" at bounding box center [191, 594] width 230 height 47
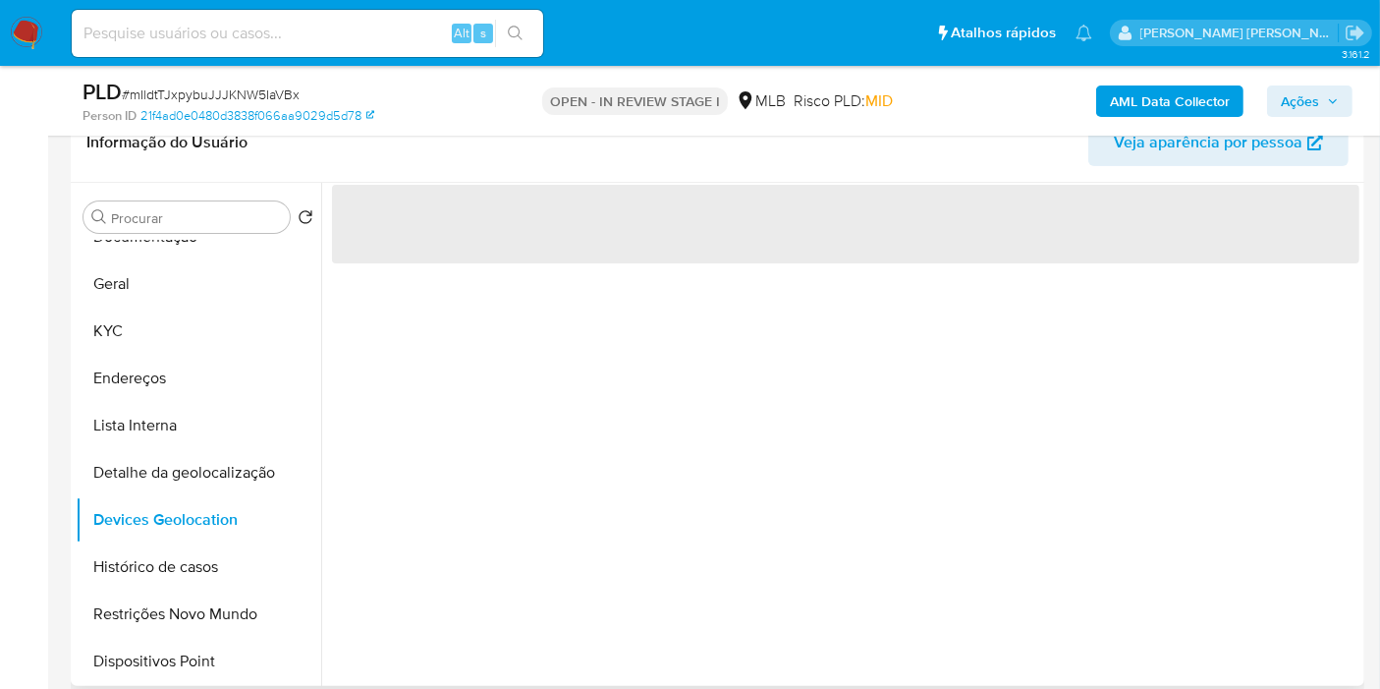
scroll to position [109, 0]
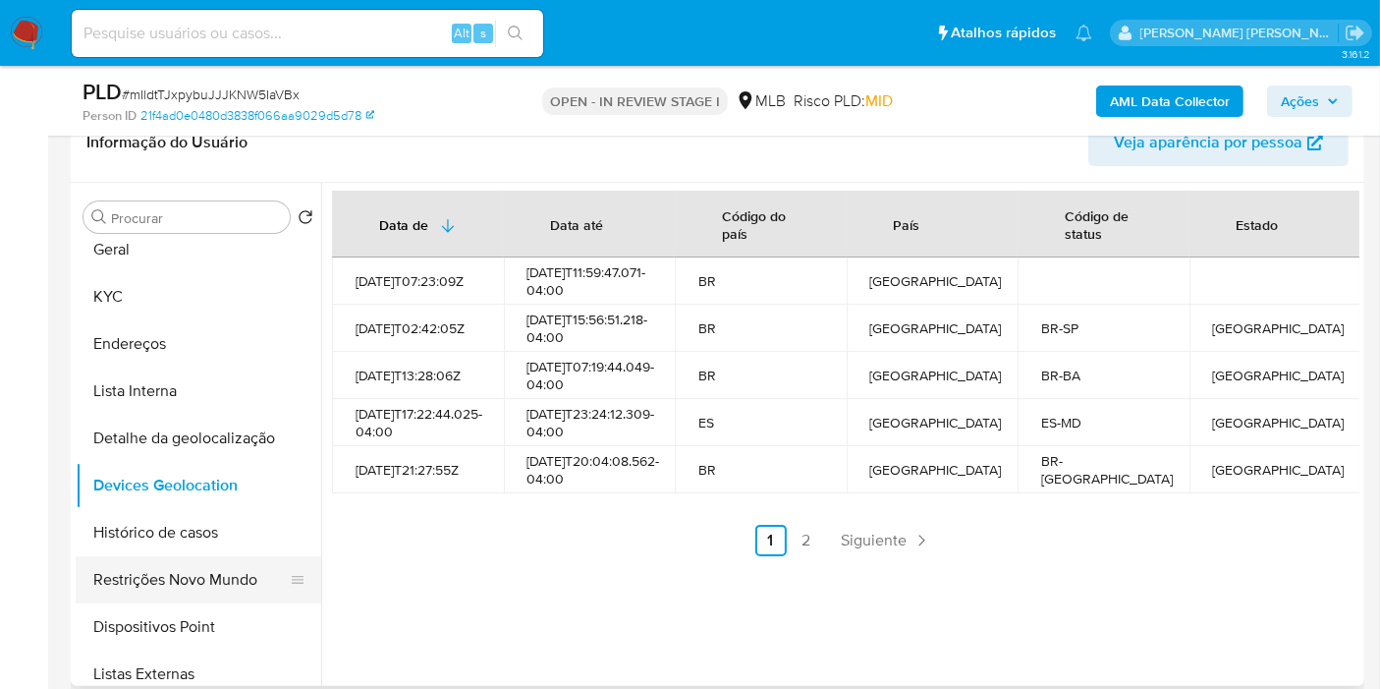
click at [229, 583] on button "Restrições Novo Mundo" at bounding box center [191, 579] width 230 height 47
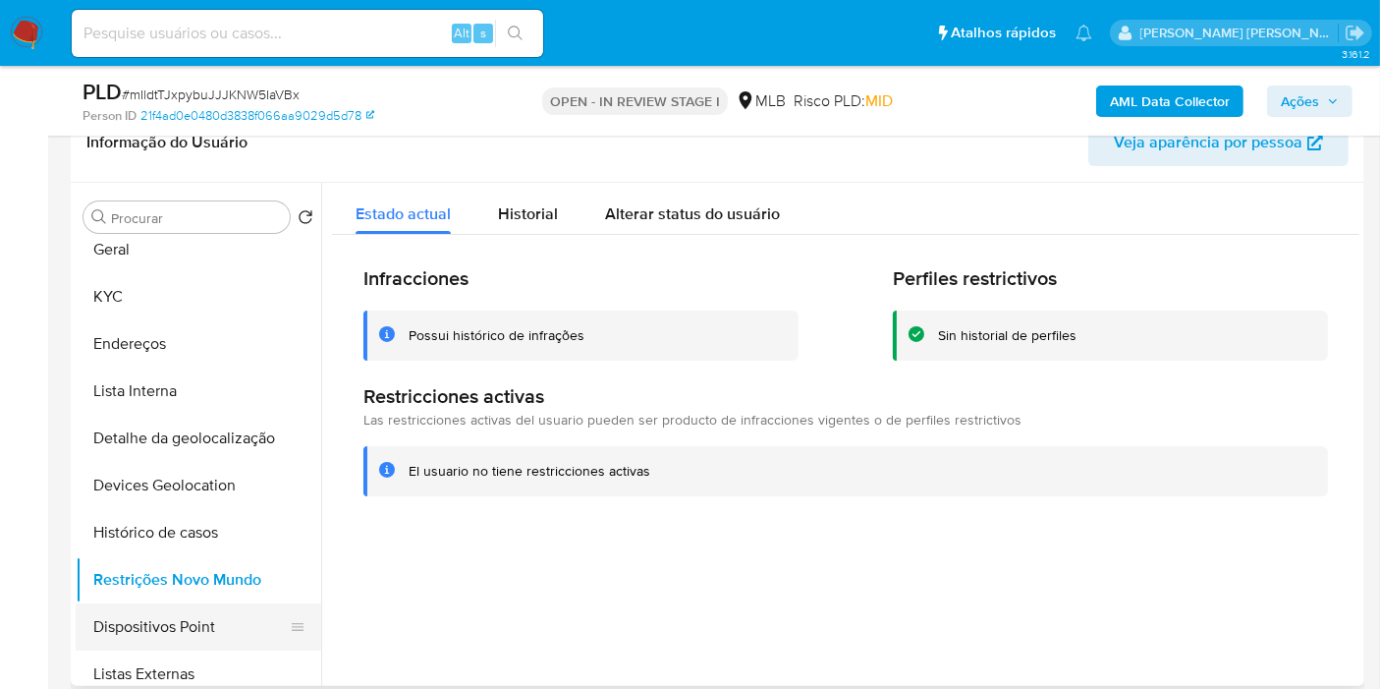
click at [196, 618] on button "Dispositivos Point" at bounding box center [191, 626] width 230 height 47
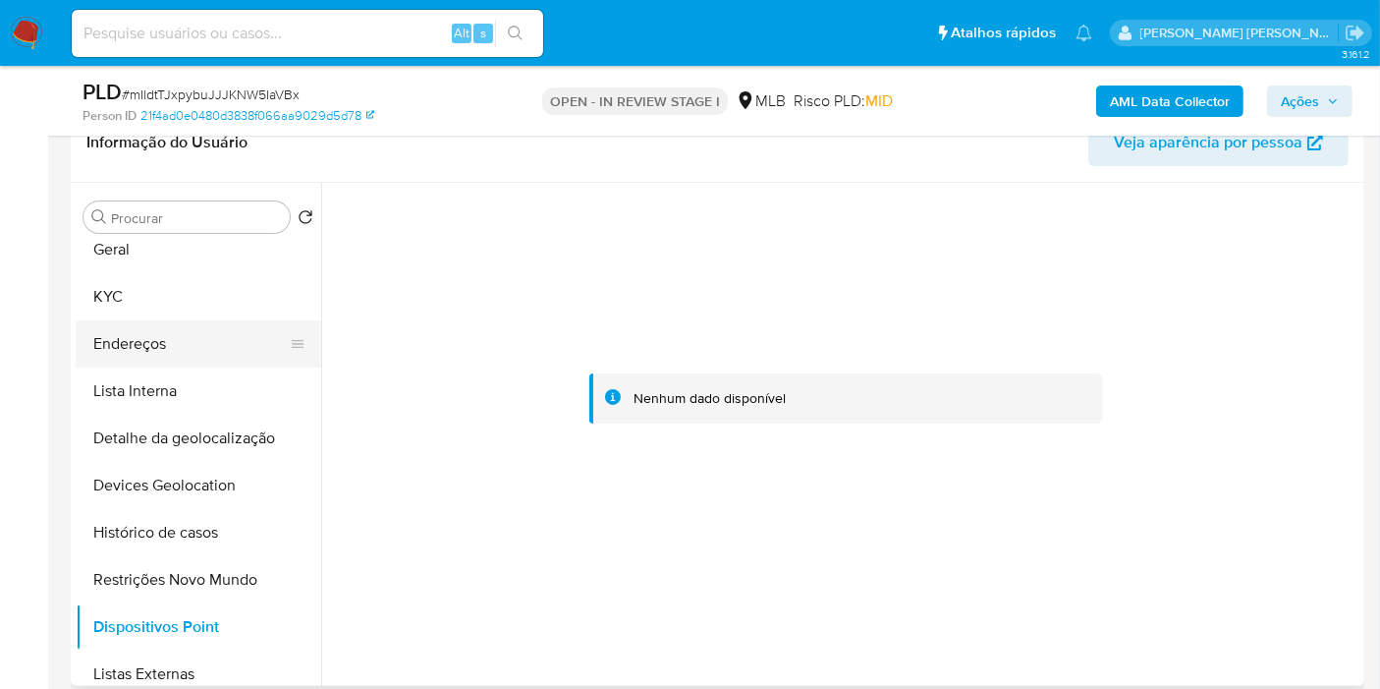
click at [195, 341] on button "Endereços" at bounding box center [191, 343] width 230 height 47
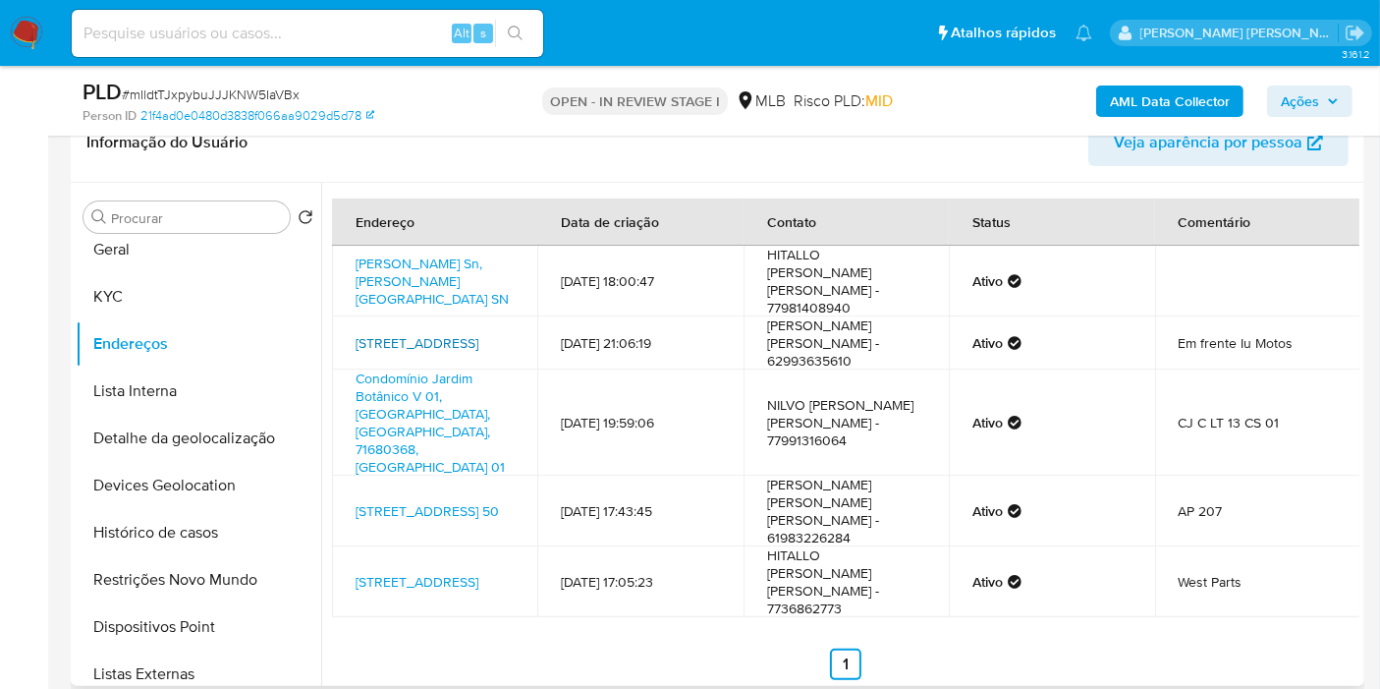
click at [449, 333] on link "Rua Tamandaré 200, Tabocas Do Brejo Velho, Bahia, 47760000, Brasil 200" at bounding box center [417, 343] width 123 height 20
click at [181, 288] on button "KYC" at bounding box center [191, 296] width 230 height 47
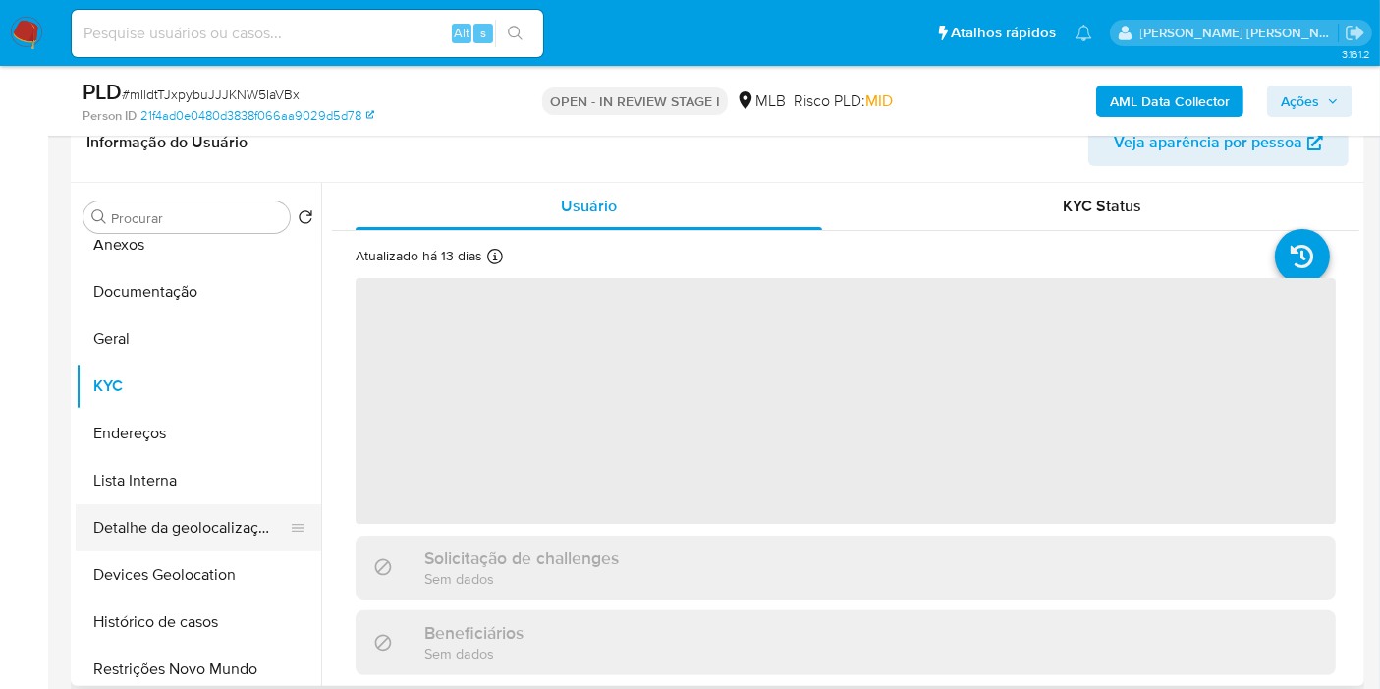
scroll to position [0, 0]
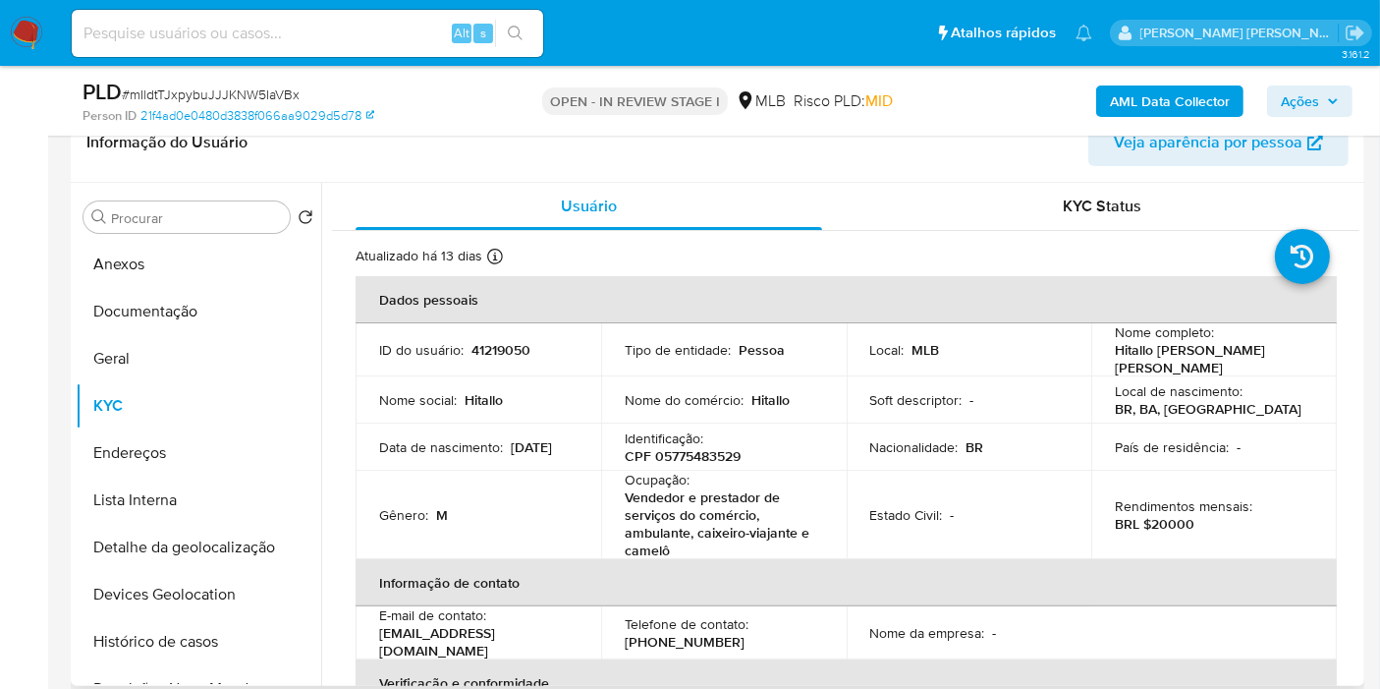
click at [698, 462] on p "CPF 05775483529" at bounding box center [683, 456] width 116 height 18
copy p "05775483529"
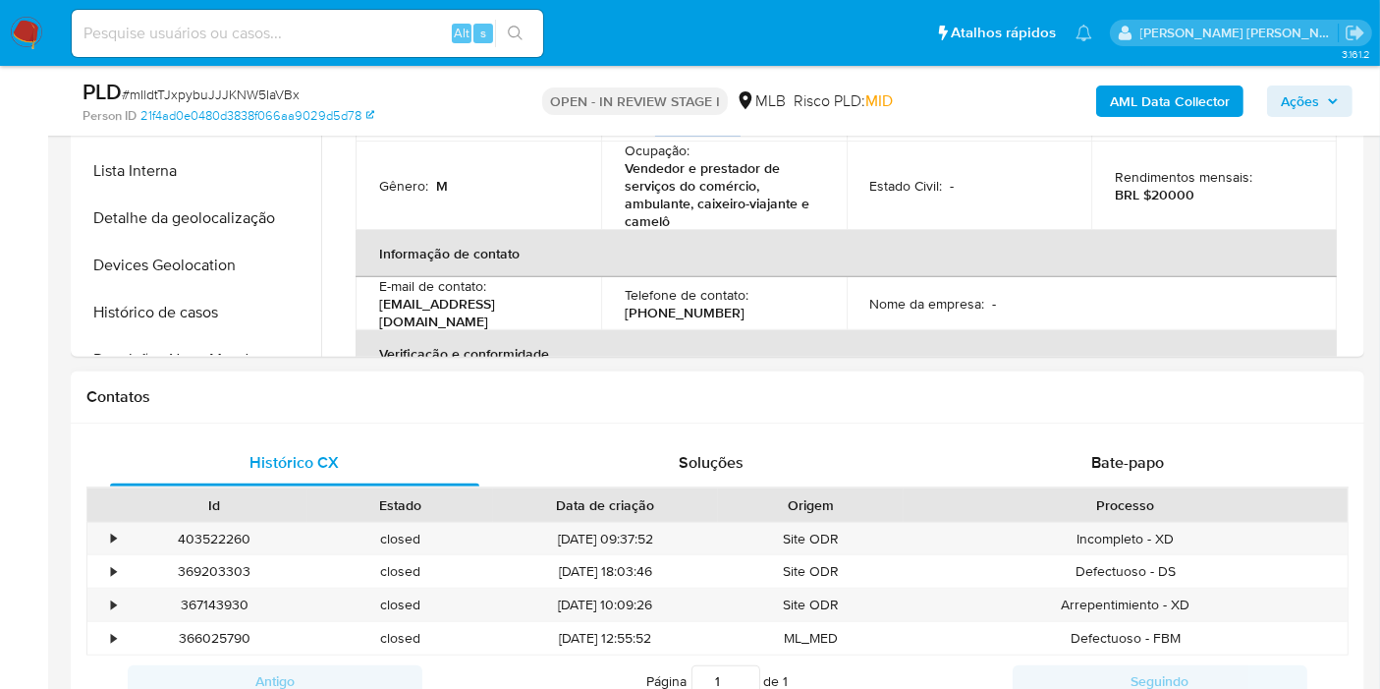
scroll to position [763, 0]
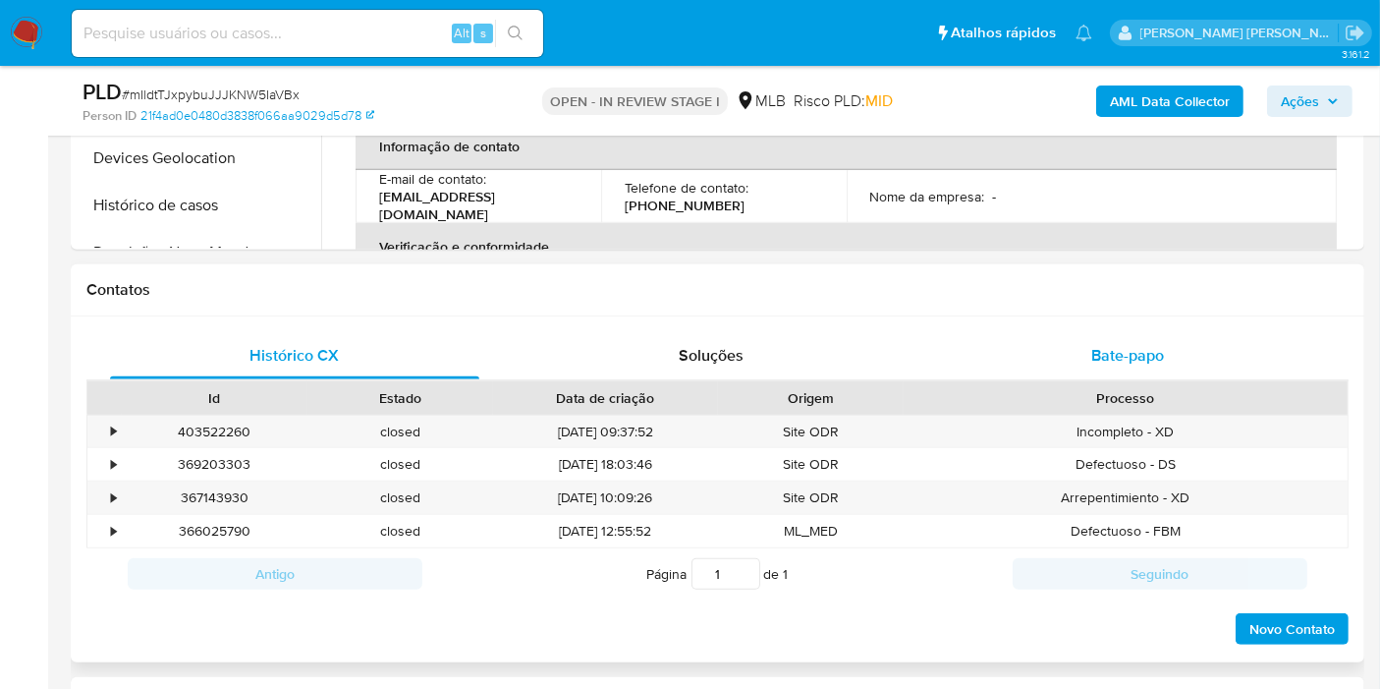
click at [1077, 341] on div "Bate-papo" at bounding box center [1127, 355] width 369 height 47
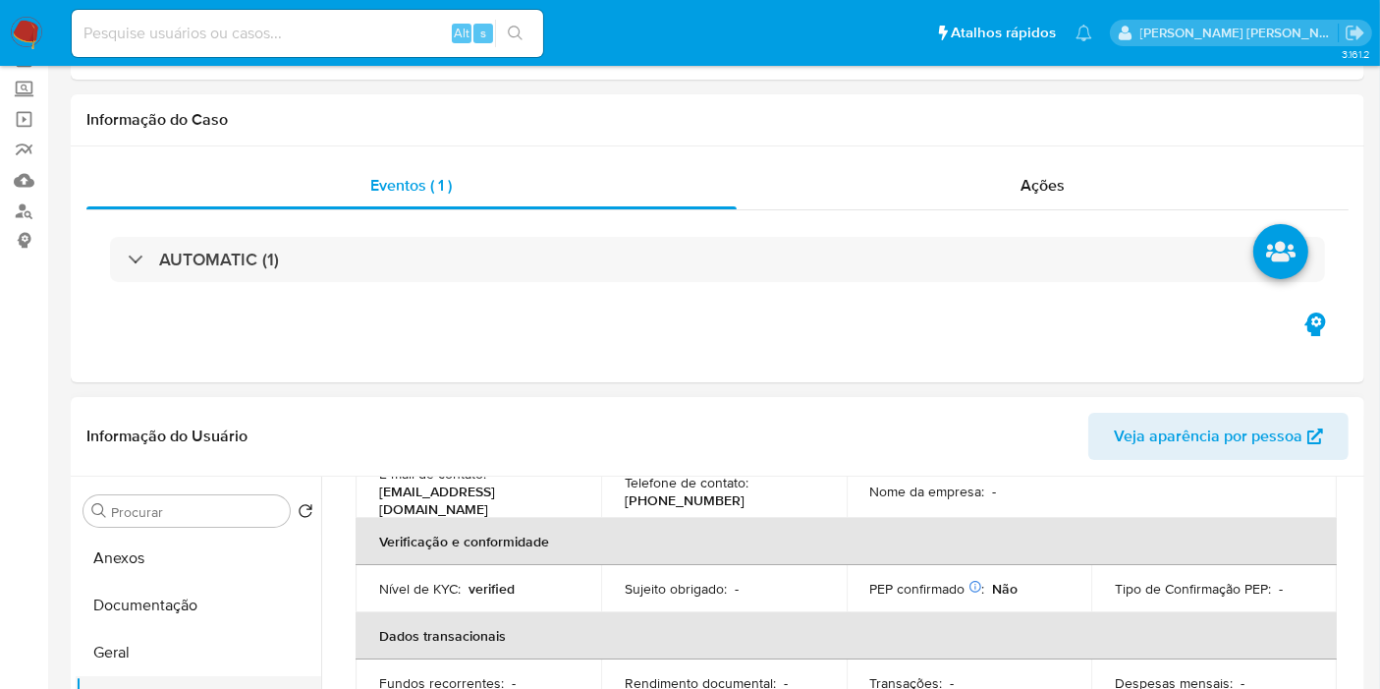
scroll to position [327, 0]
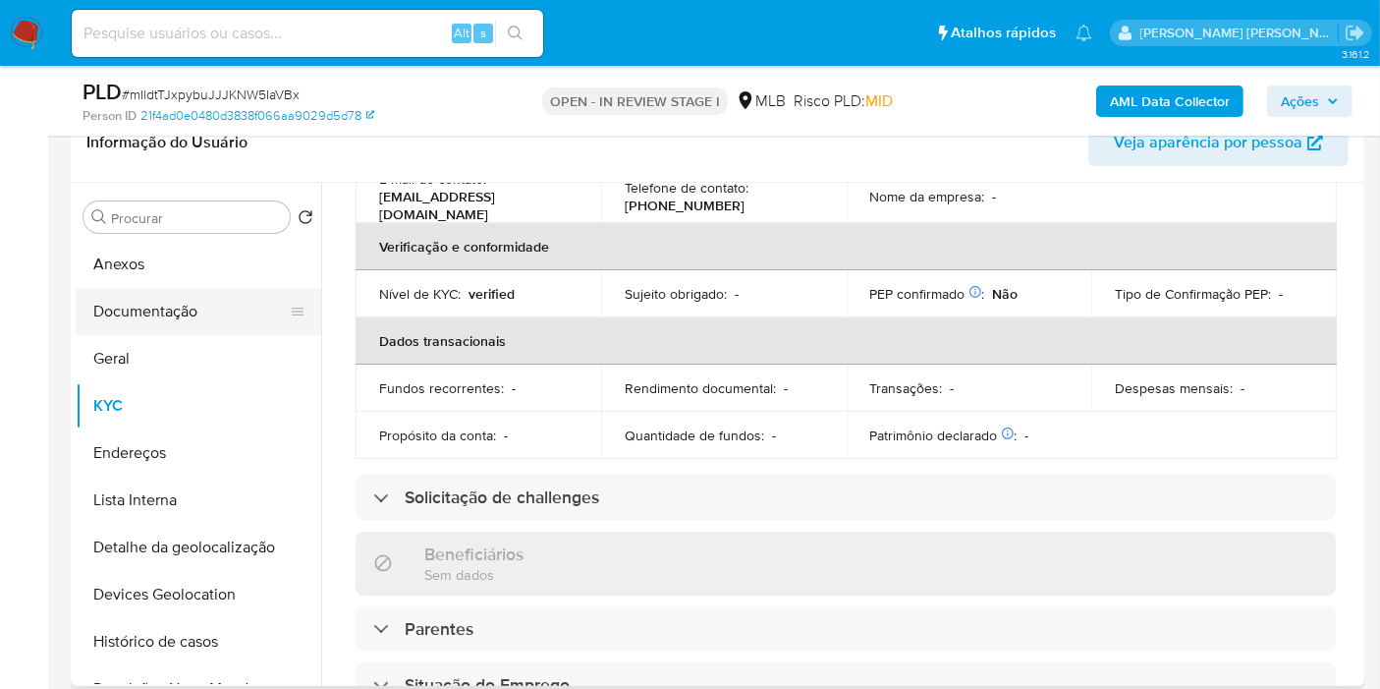
click at [212, 324] on button "Documentação" at bounding box center [191, 311] width 230 height 47
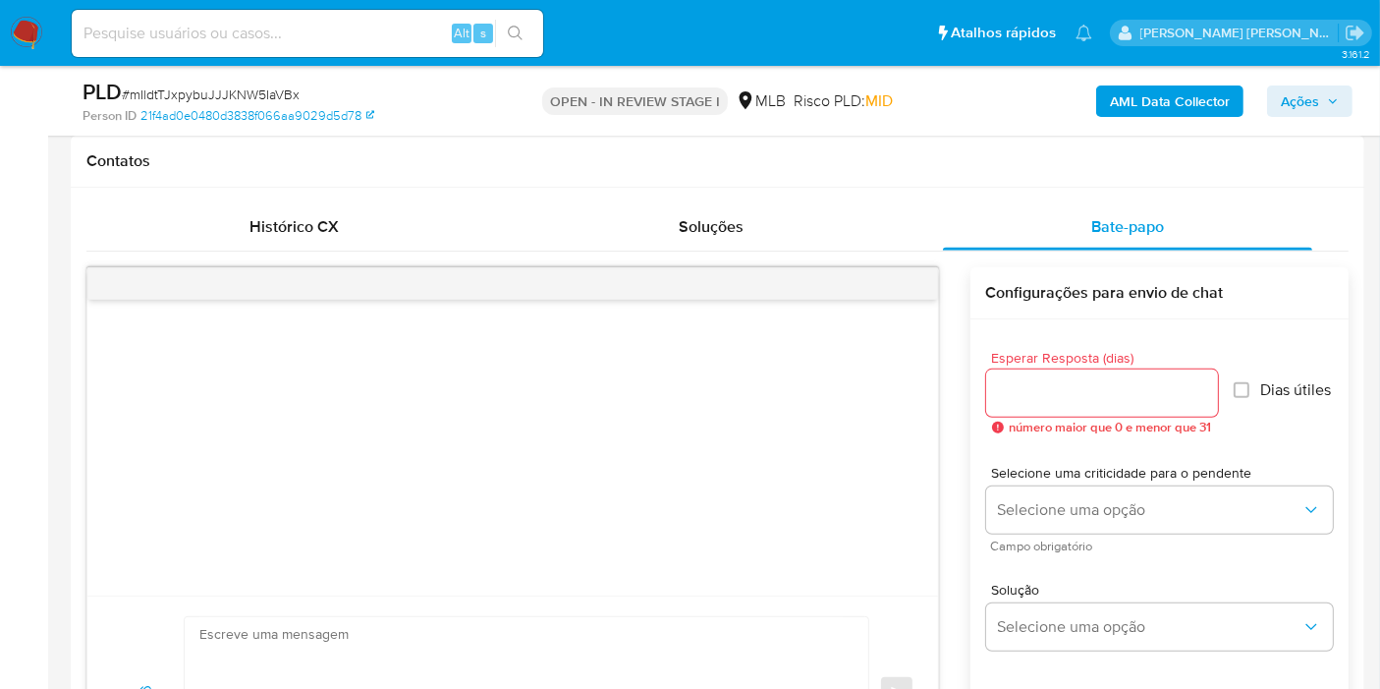
scroll to position [1091, 0]
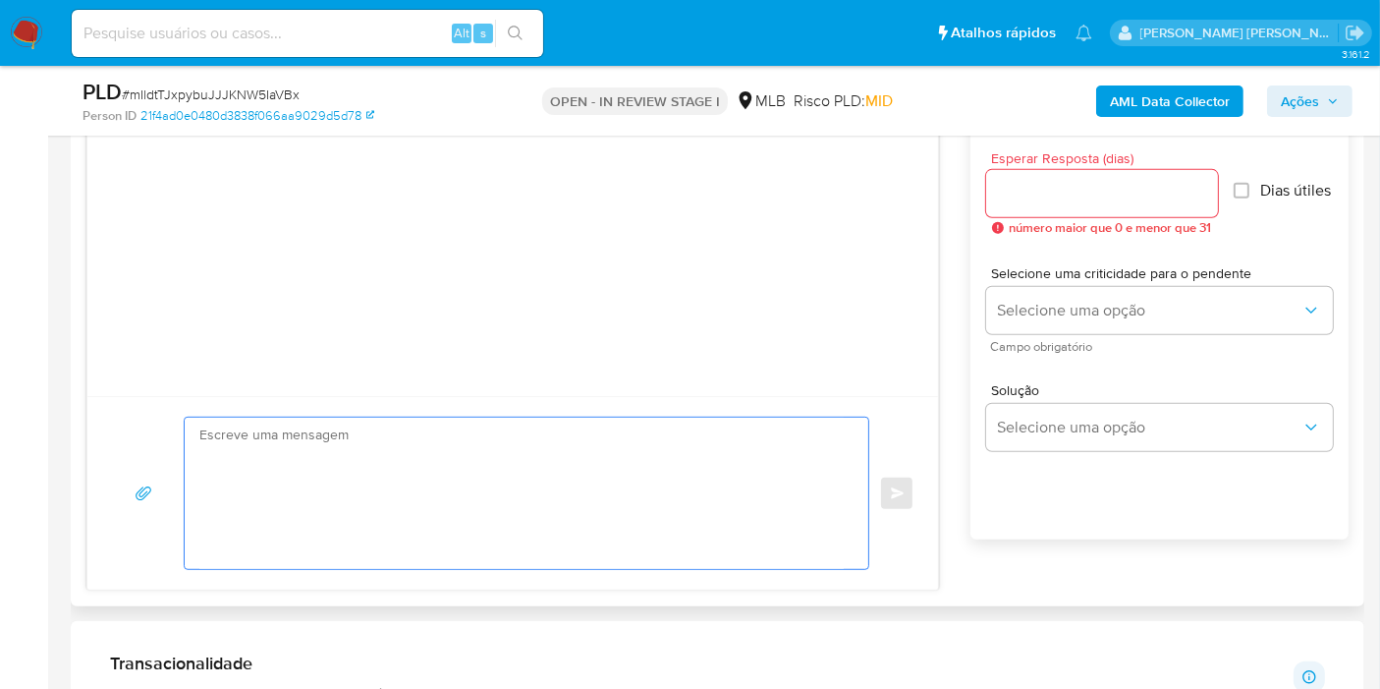
click at [606, 468] on textarea at bounding box center [521, 493] width 644 height 151
paste textarea "Olá! Estamos realizando uma verificação adicional de segurança em contas de usu…"
type textarea "Olá! Estamos realizando uma verificação adicional de segurança em contas de usu…"
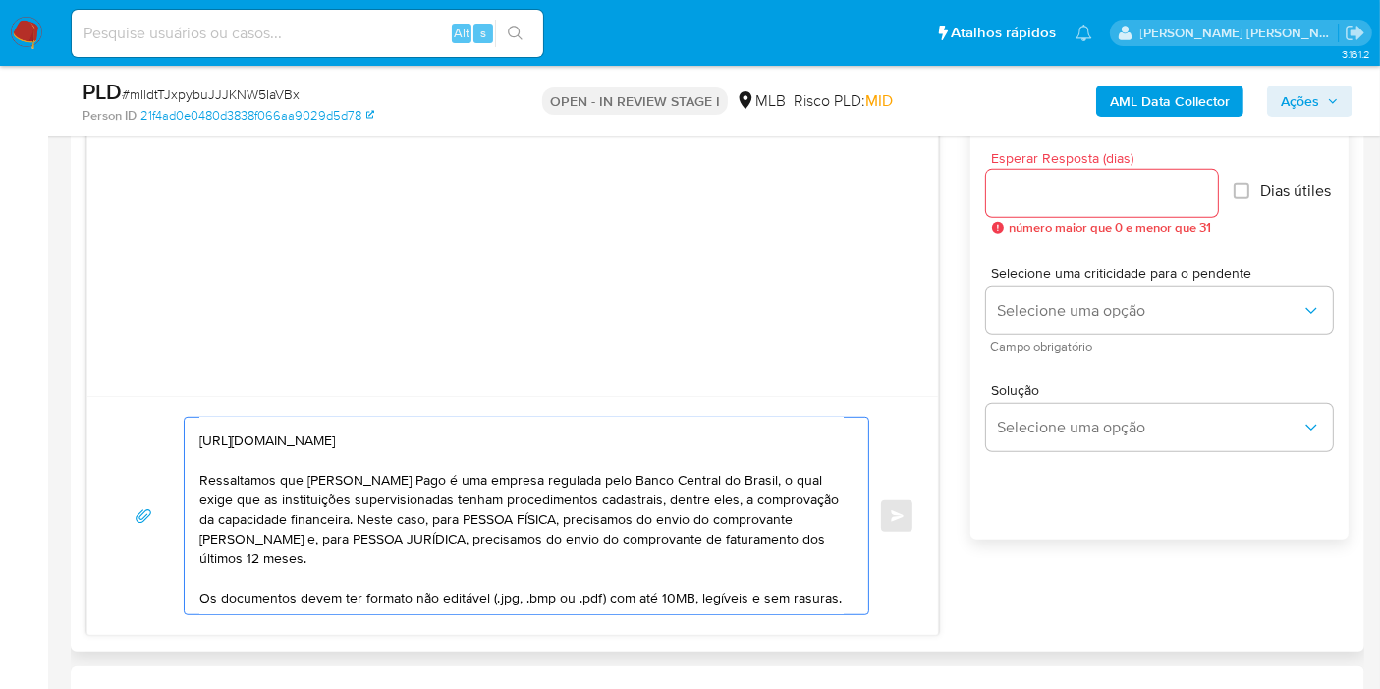
scroll to position [0, 0]
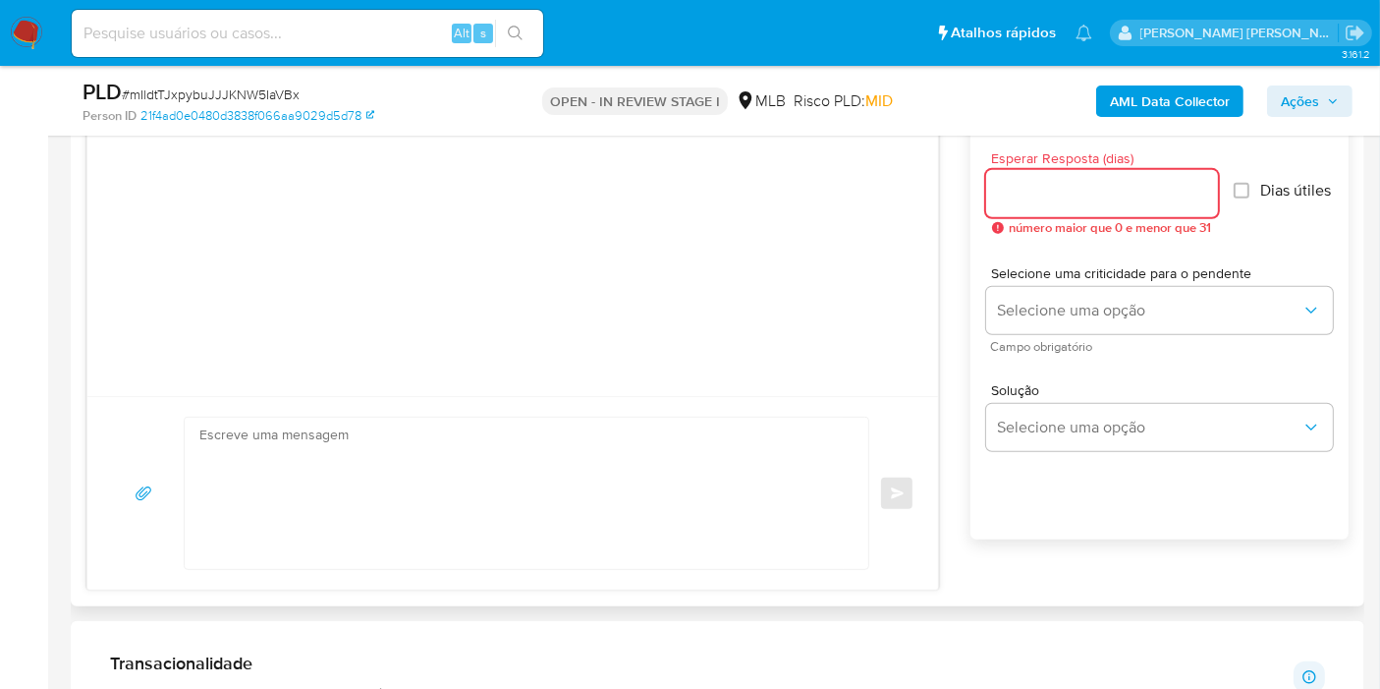
click at [1165, 199] on input "Esperar Resposta (dias)" at bounding box center [1102, 194] width 232 height 26
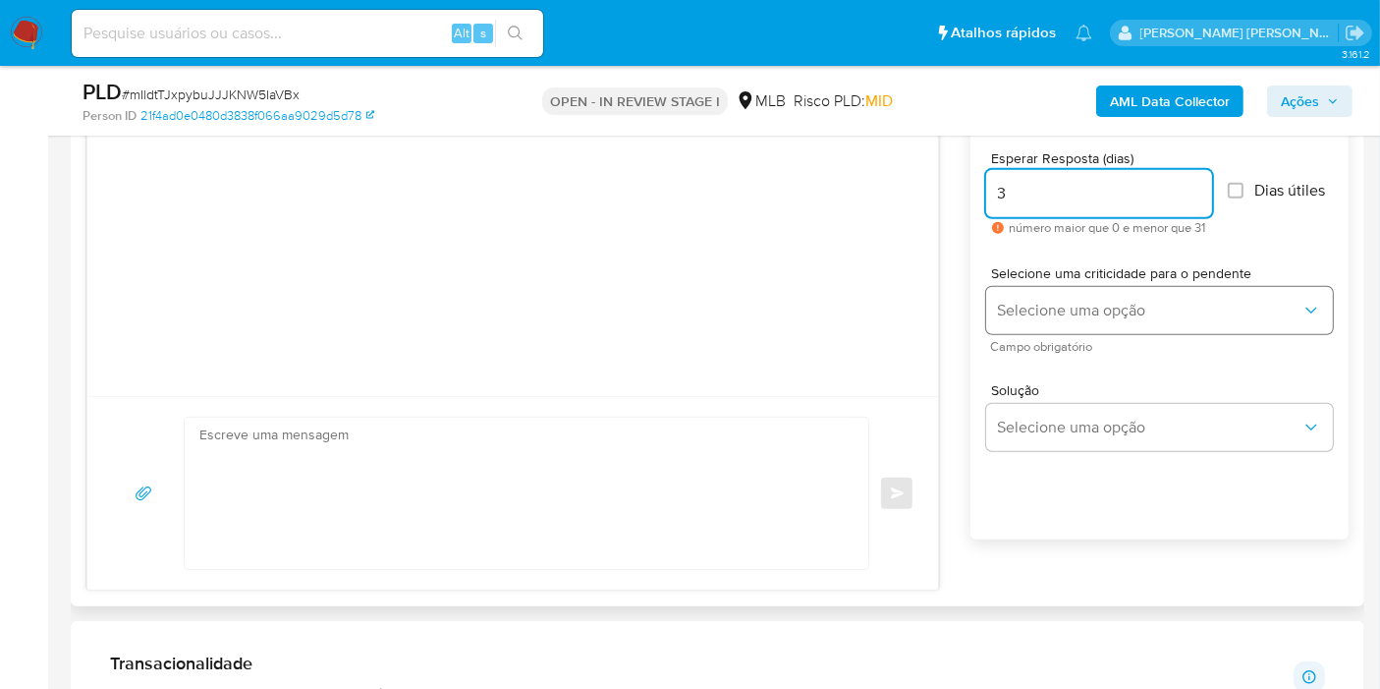
type input "3"
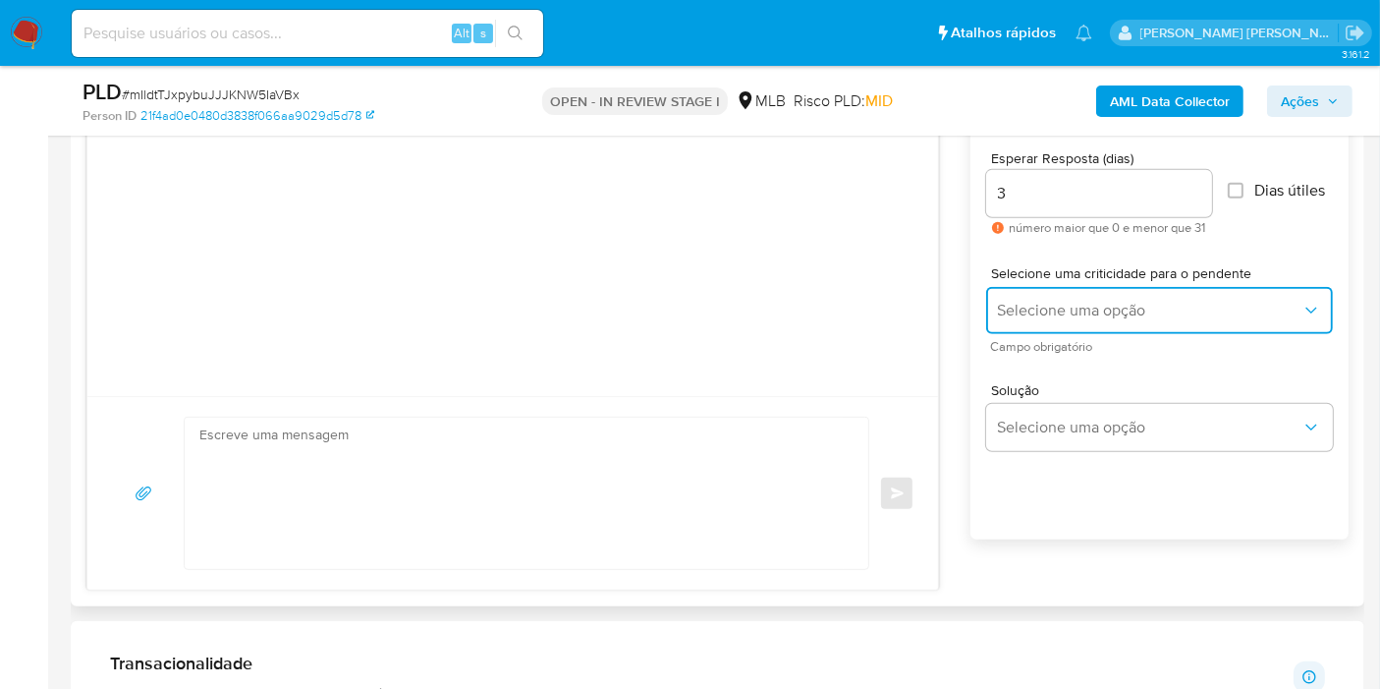
click at [1117, 326] on button "Selecione uma opção" at bounding box center [1159, 310] width 347 height 47
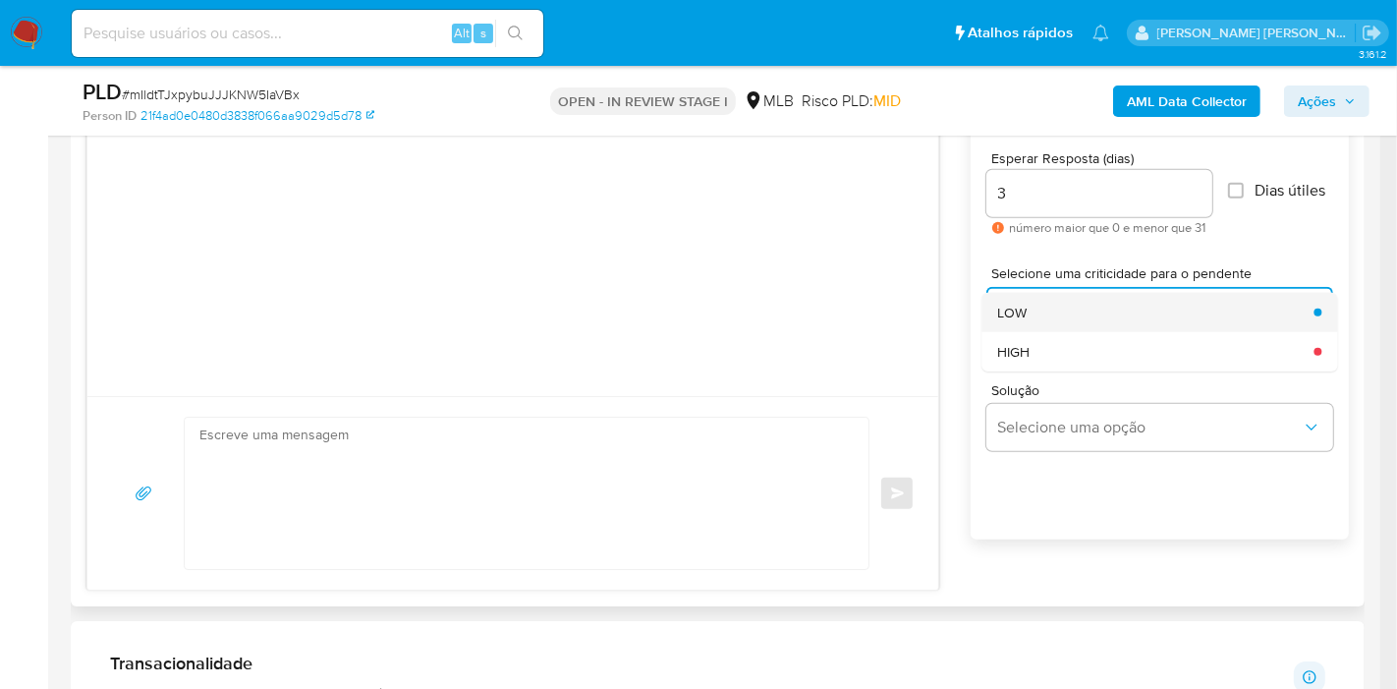
click at [1068, 313] on div "LOW" at bounding box center [1149, 312] width 305 height 39
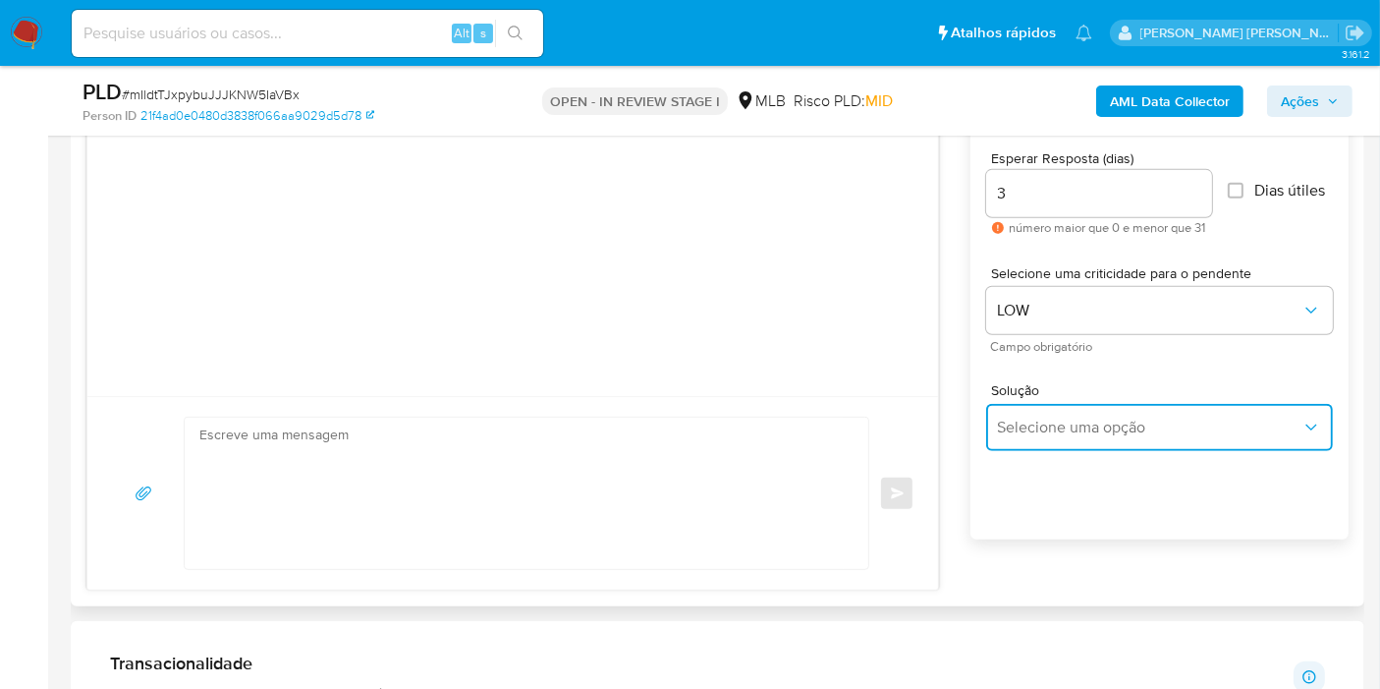
click at [1061, 419] on span "Selecione uma opção" at bounding box center [1150, 428] width 304 height 20
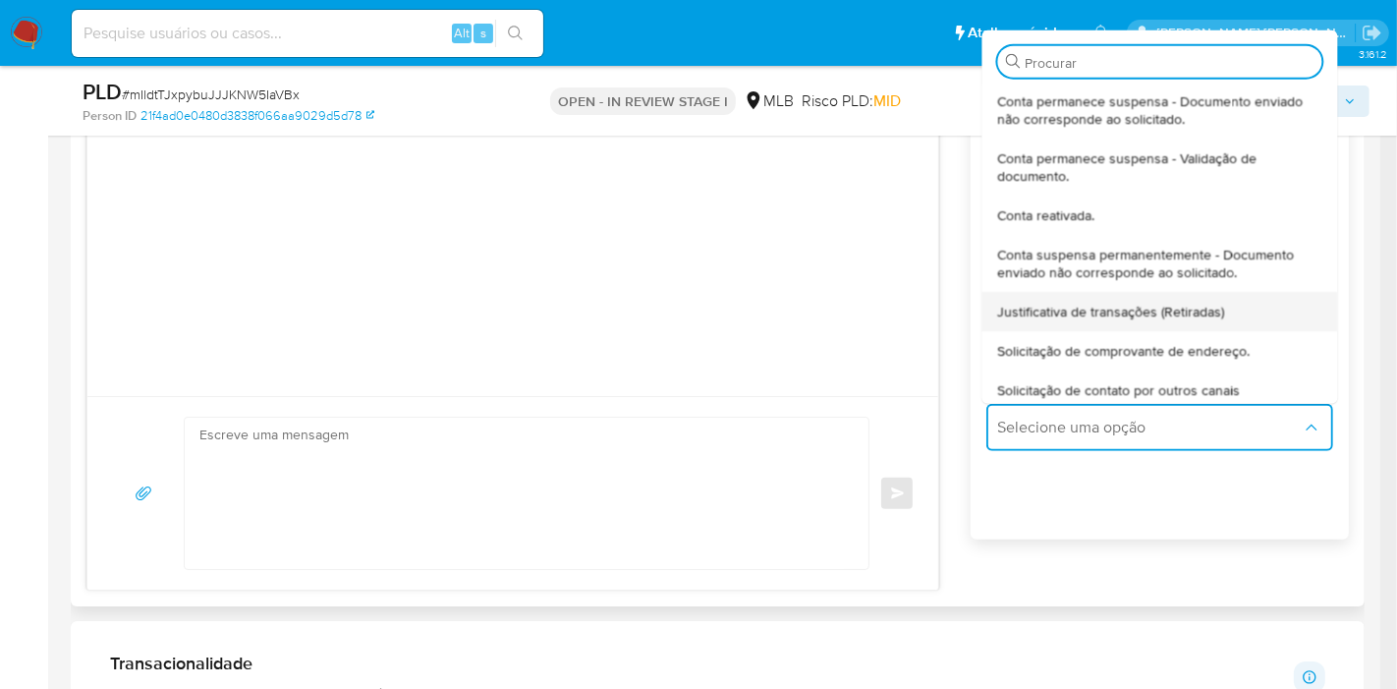
click at [1087, 305] on span "Justificativa de transações (Retiradas)" at bounding box center [1110, 311] width 227 height 18
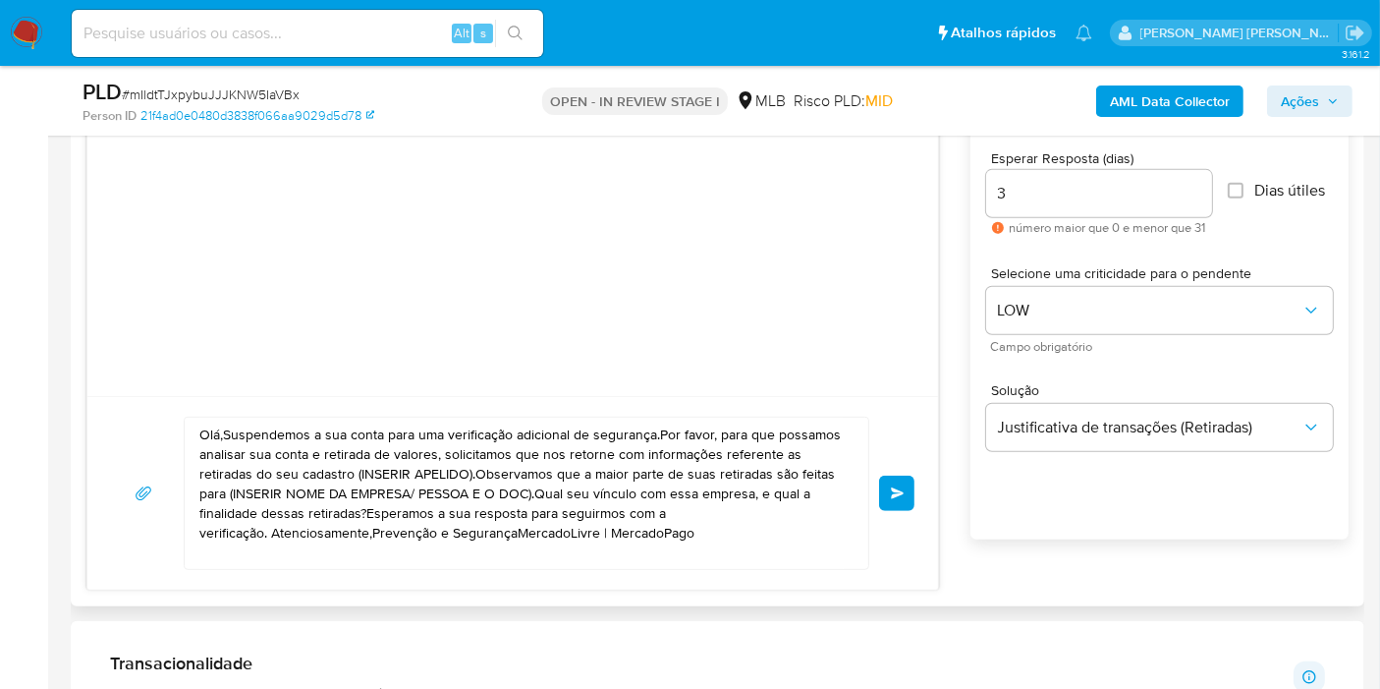
click at [586, 482] on textarea "Olá,Suspendemos a sua conta para uma verificação adicional de segurança.Por fav…" at bounding box center [521, 493] width 644 height 151
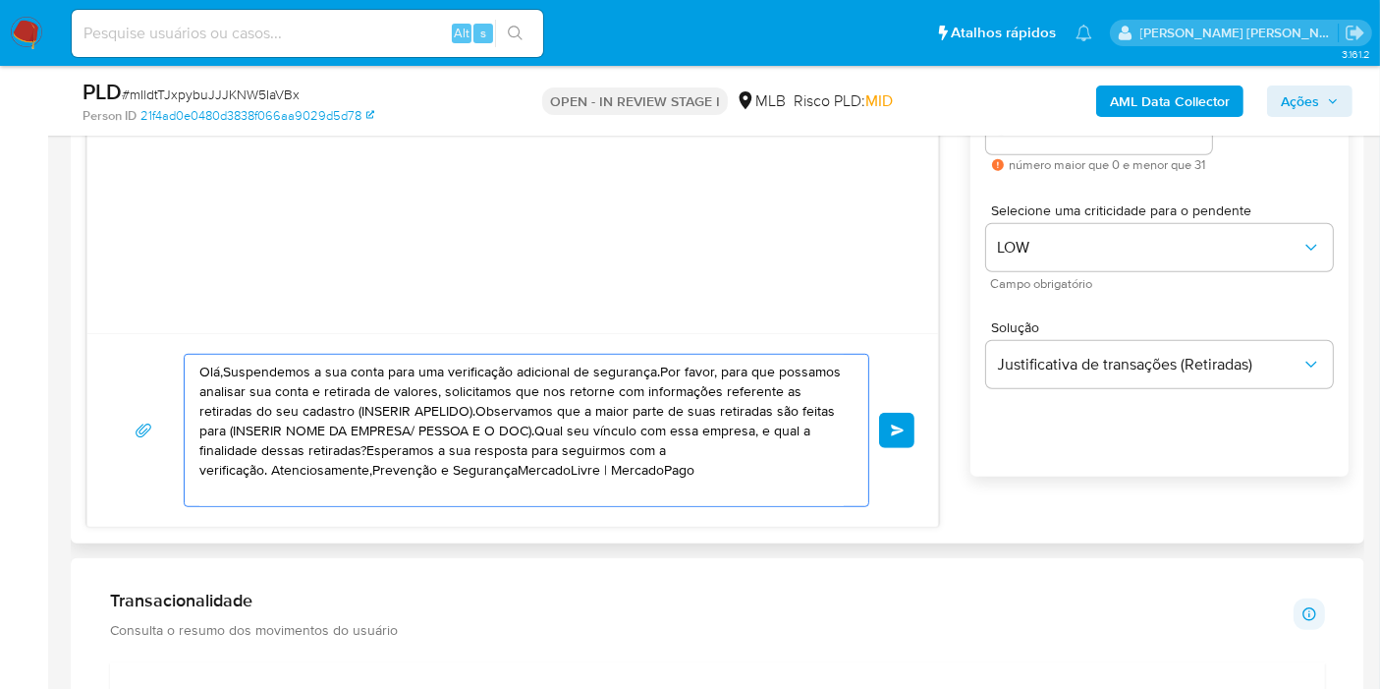
scroll to position [1200, 0]
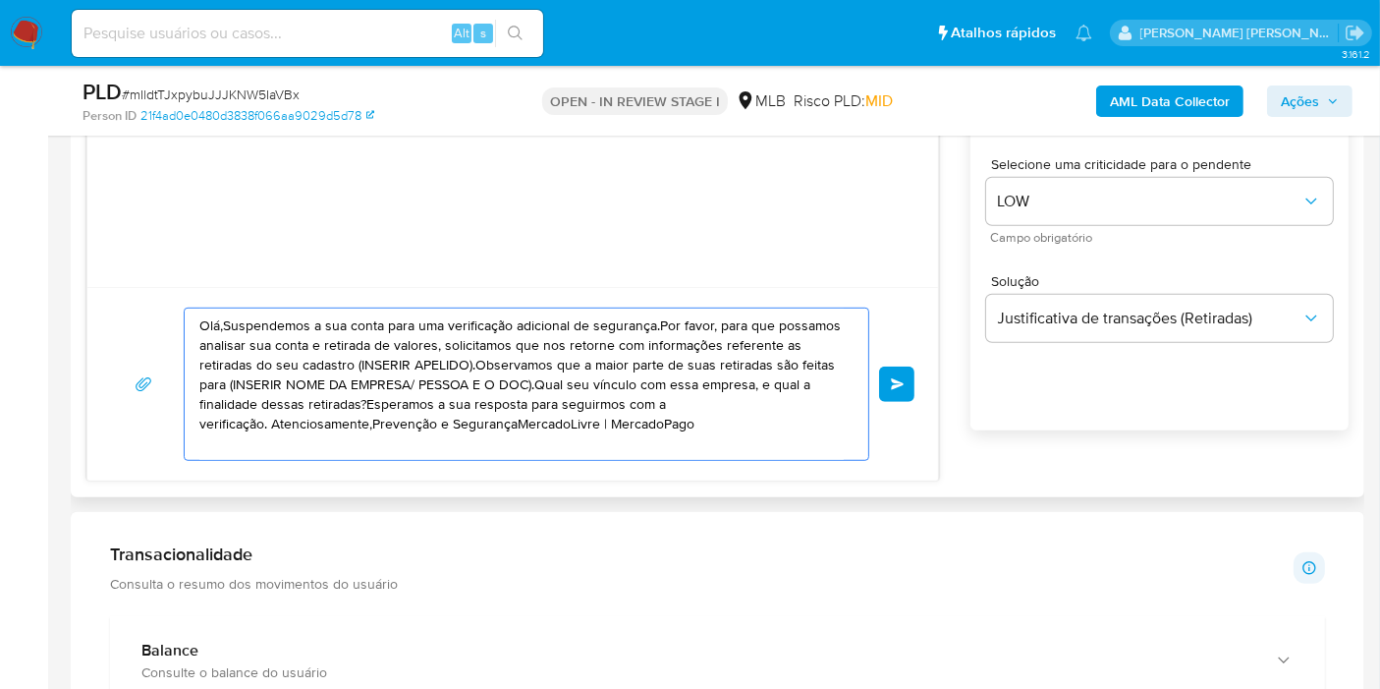
drag, startPoint x: 738, startPoint y: 420, endPoint x: 80, endPoint y: 318, distance: 666.1
click at [80, 318] on div "Histórico CX Soluções Bate-papo Id Estado Data de criação Origem Processo • 403…" at bounding box center [718, 188] width 1294 height 618
paste textarea "! Estamos realizando uma verificação adicional de segurança em contas de usuári…"
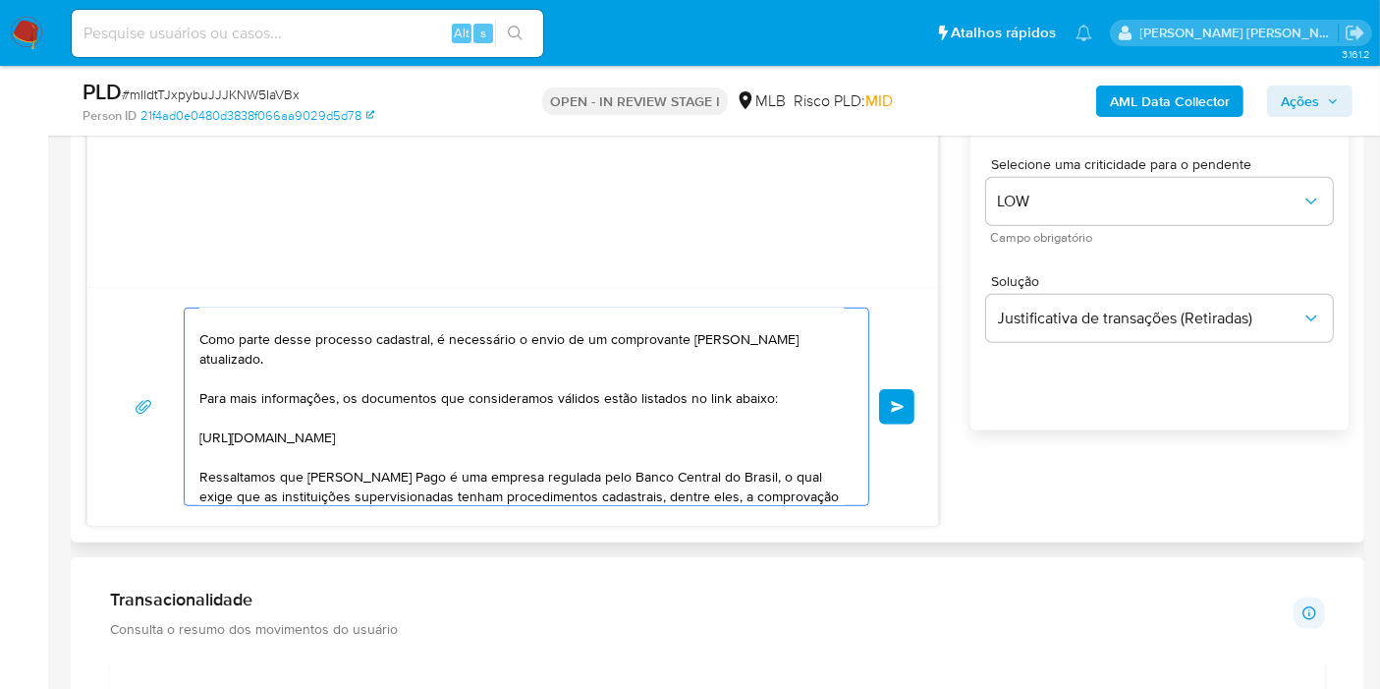
scroll to position [0, 0]
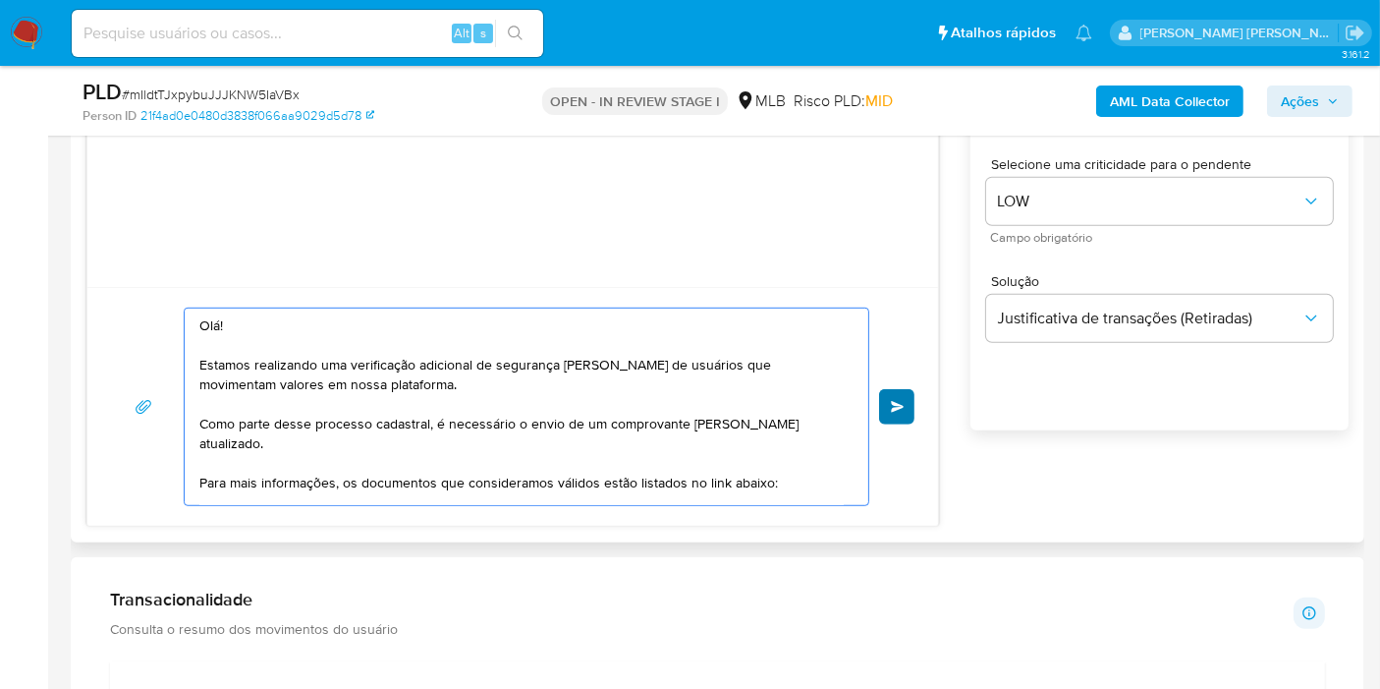
type textarea "Olá! Estamos realizando uma verificação adicional de segurança em contas de usu…"
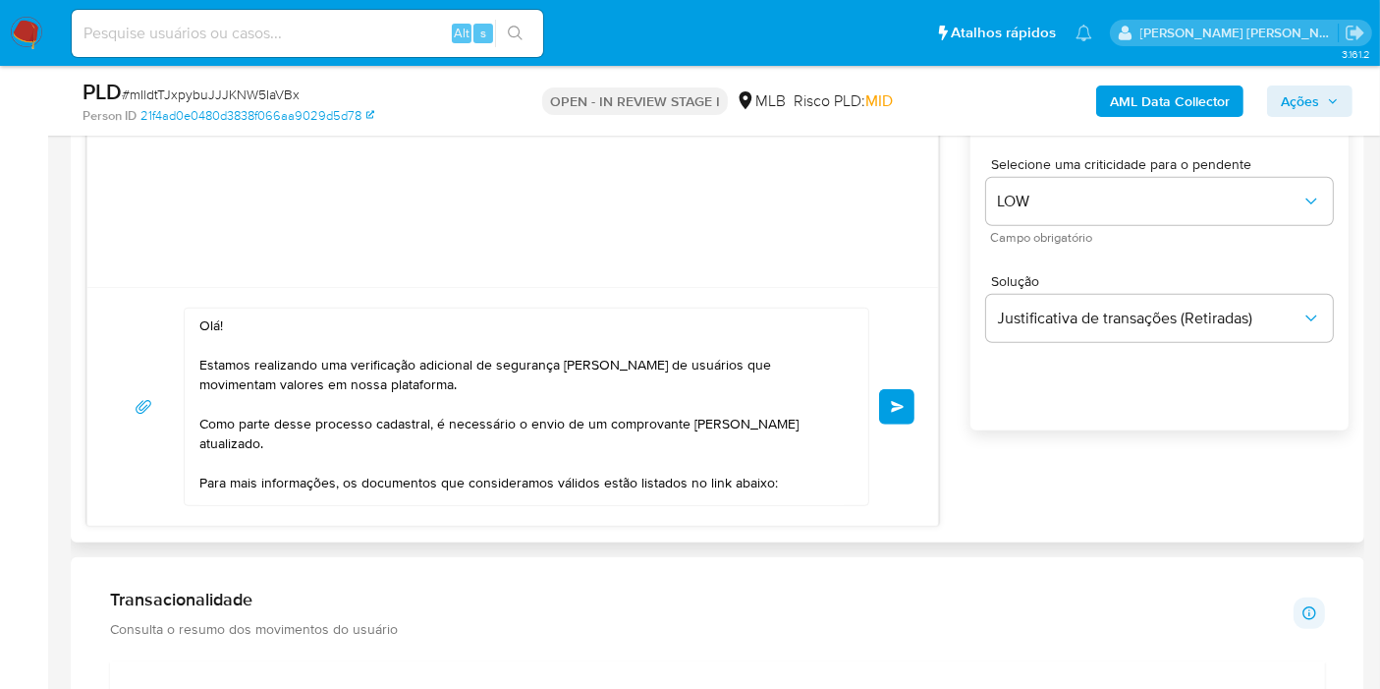
click at [884, 411] on button "common.send" at bounding box center [896, 406] width 35 height 35
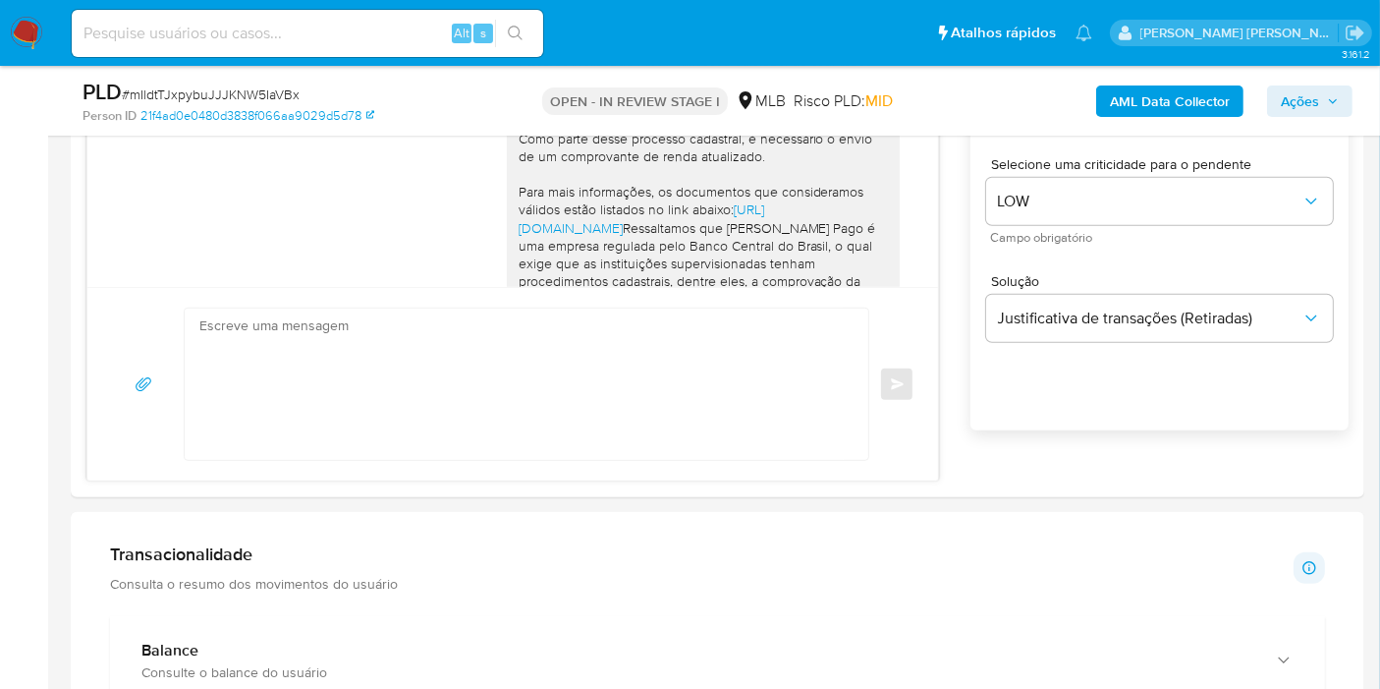
scroll to position [210, 0]
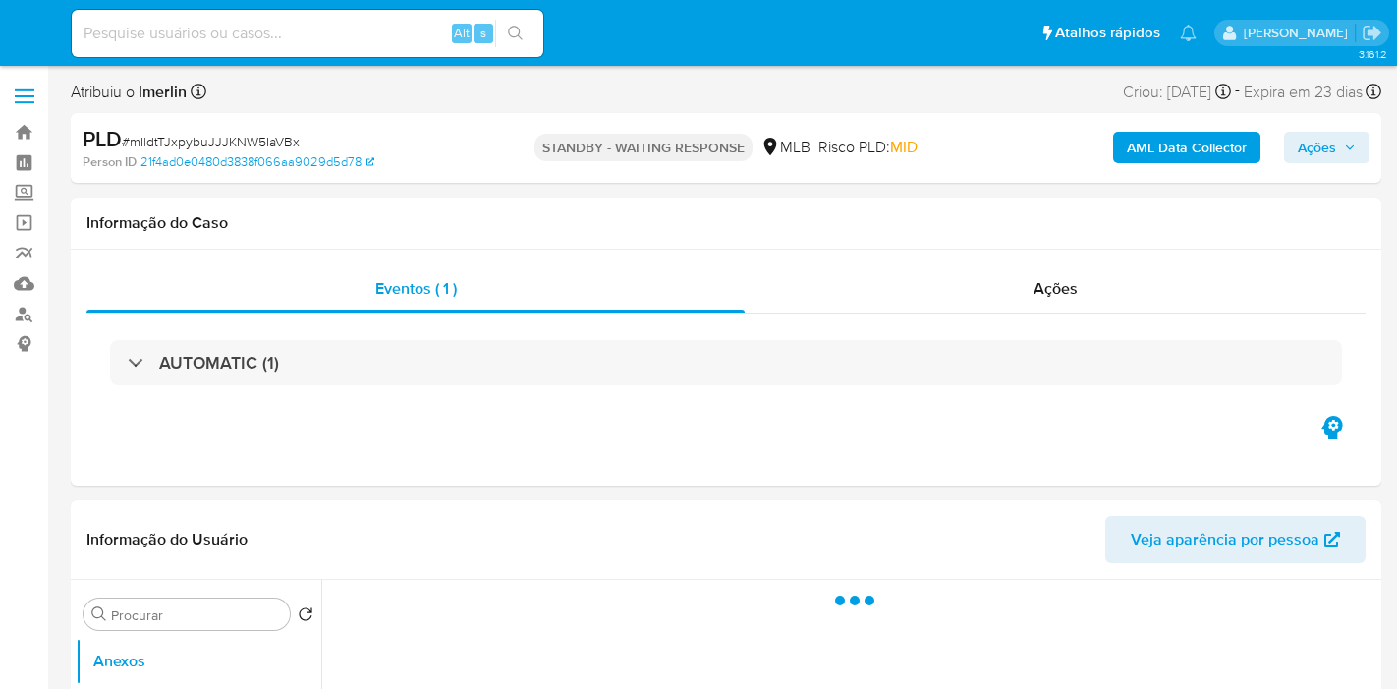
select select "10"
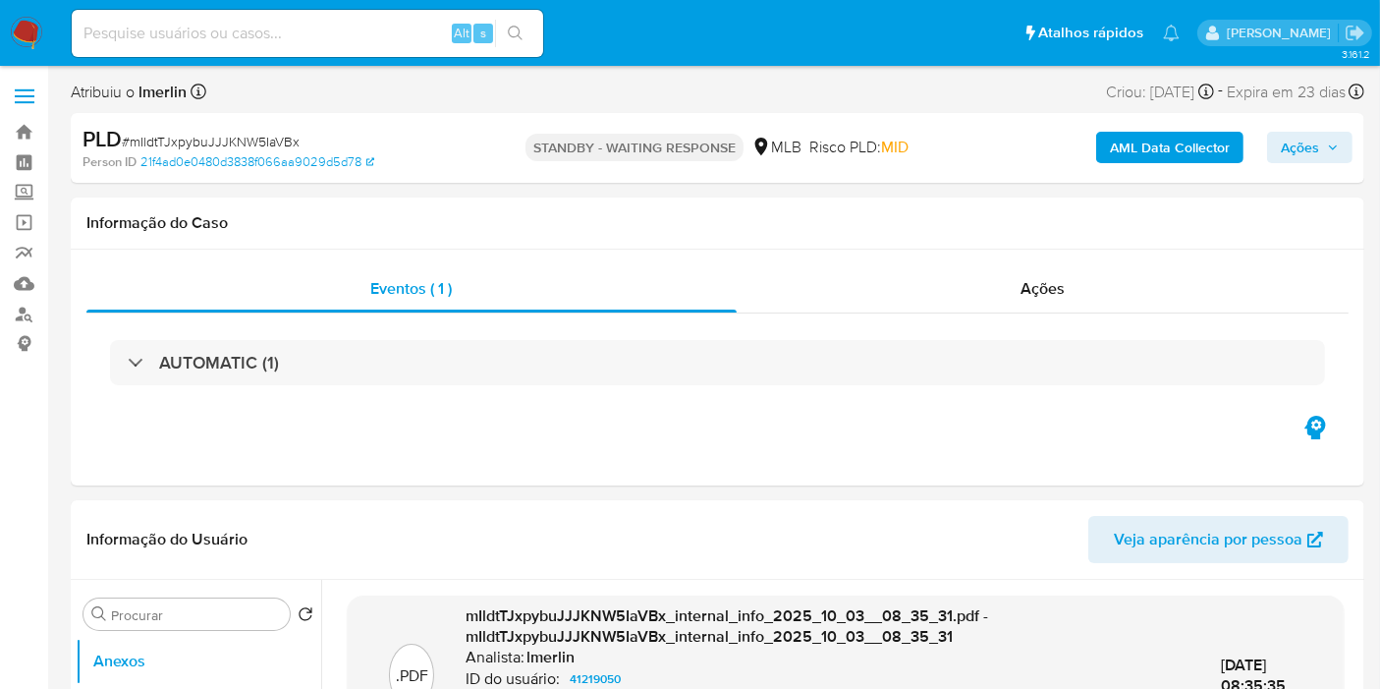
click at [297, 27] on input at bounding box center [308, 34] width 472 height 26
paste input "hIvxzQRajsG9t6gF8GAfJFWJ"
type input "hIvxzQRajsG9t6gF8GAfJFWJ"
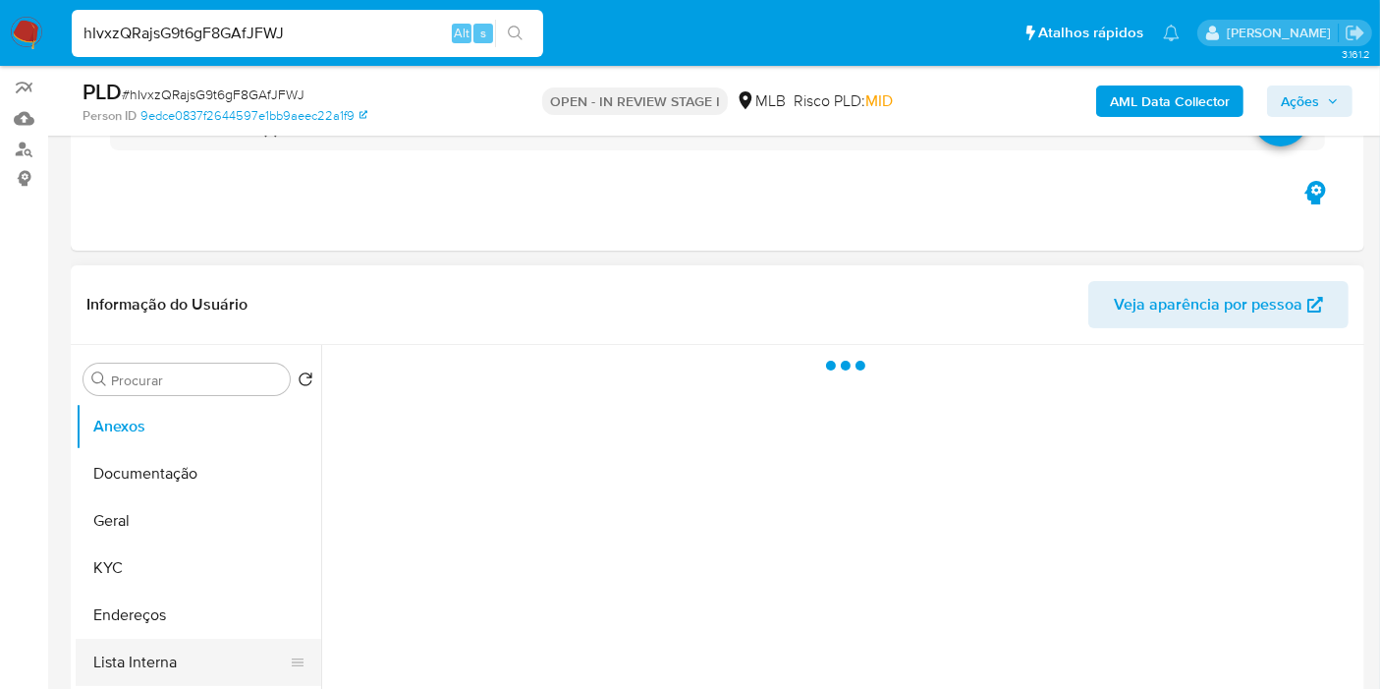
scroll to position [436, 0]
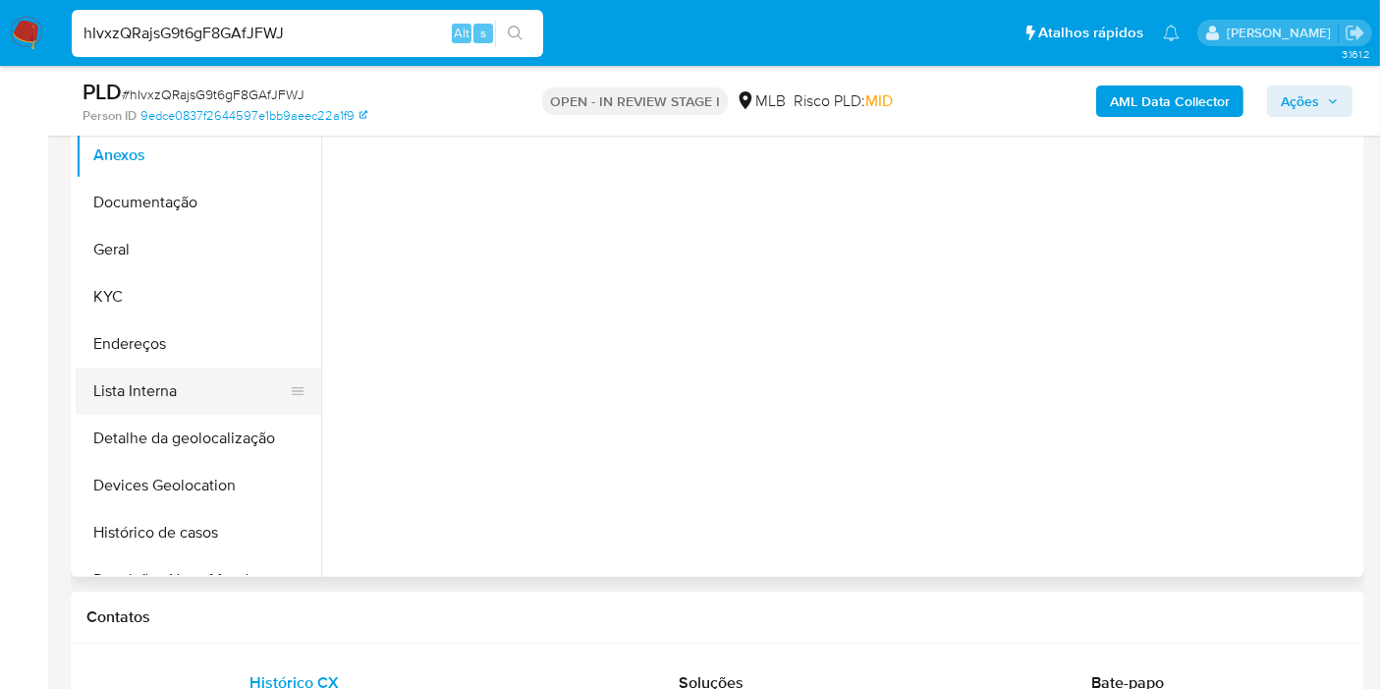
select select "10"
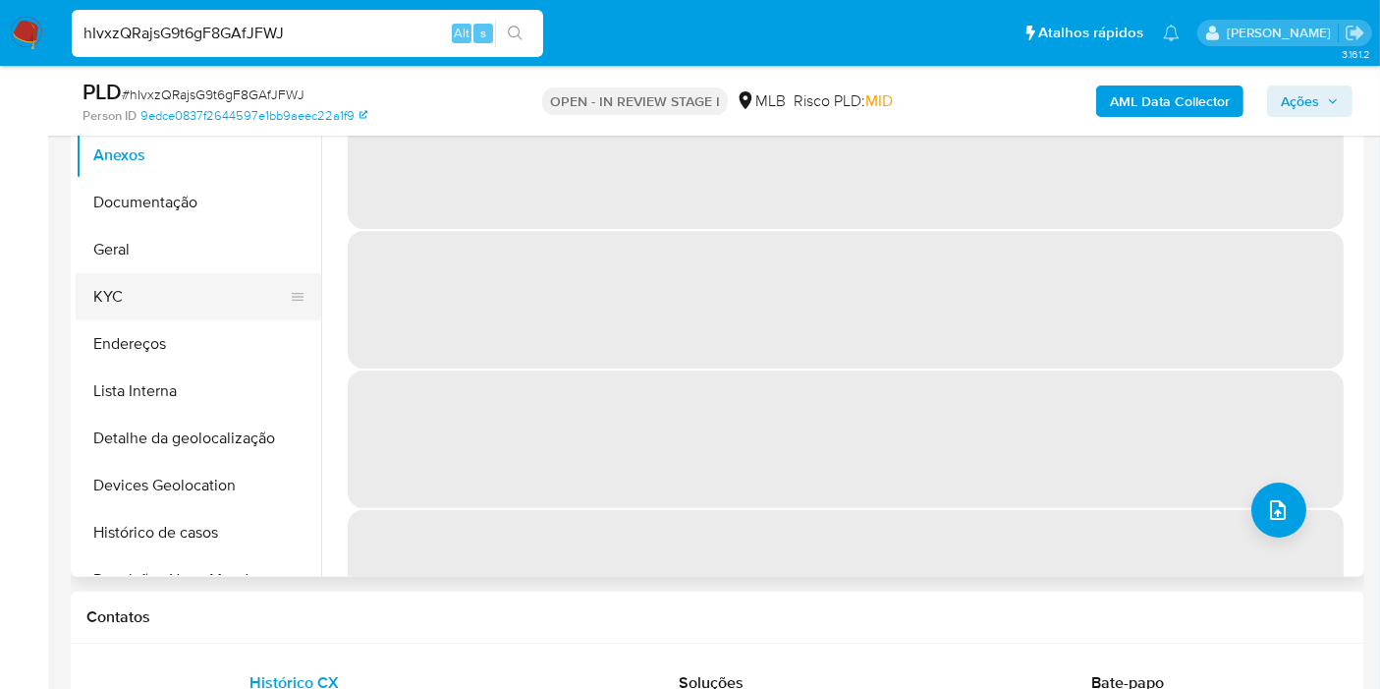
click at [211, 307] on button "KYC" at bounding box center [191, 296] width 230 height 47
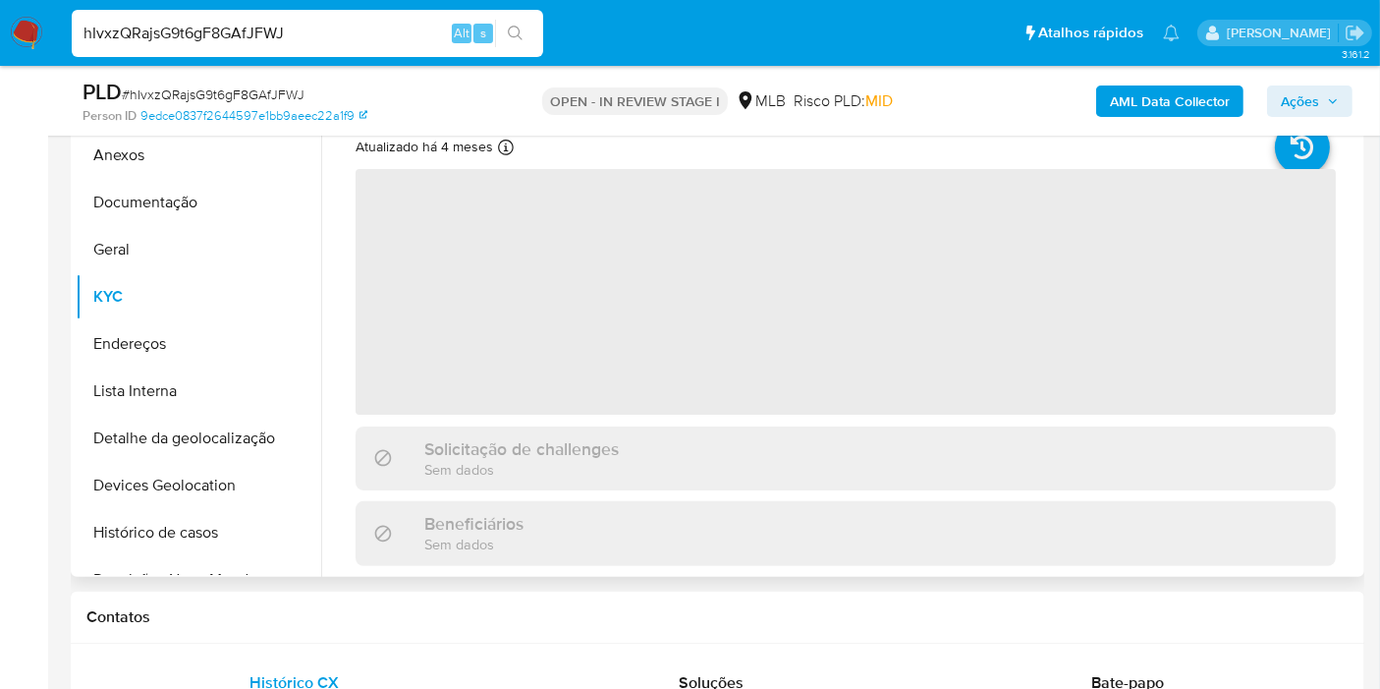
scroll to position [327, 0]
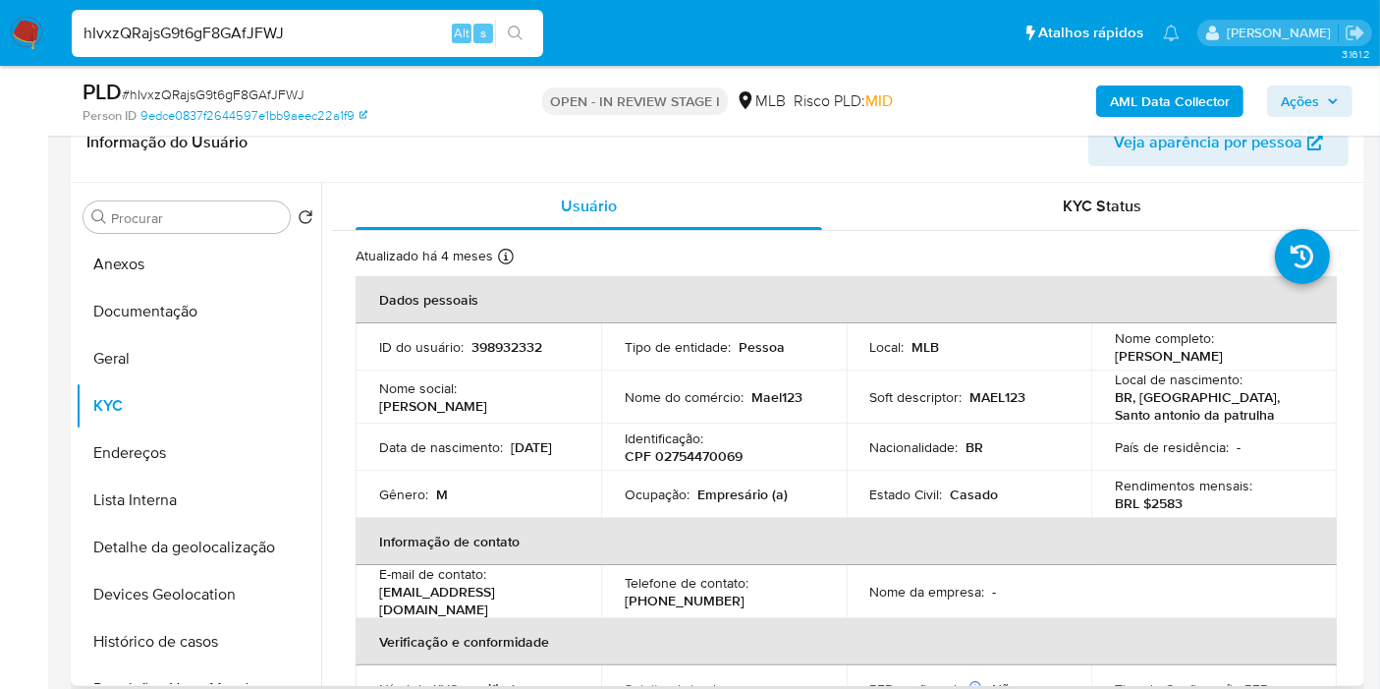
click at [683, 465] on td "Identificação : CPF 02754470069" at bounding box center [724, 446] width 246 height 47
click at [686, 456] on p "CPF 02754470069" at bounding box center [684, 456] width 118 height 18
copy p "02754470069"
click at [221, 641] on button "Histórico de casos" at bounding box center [191, 641] width 230 height 47
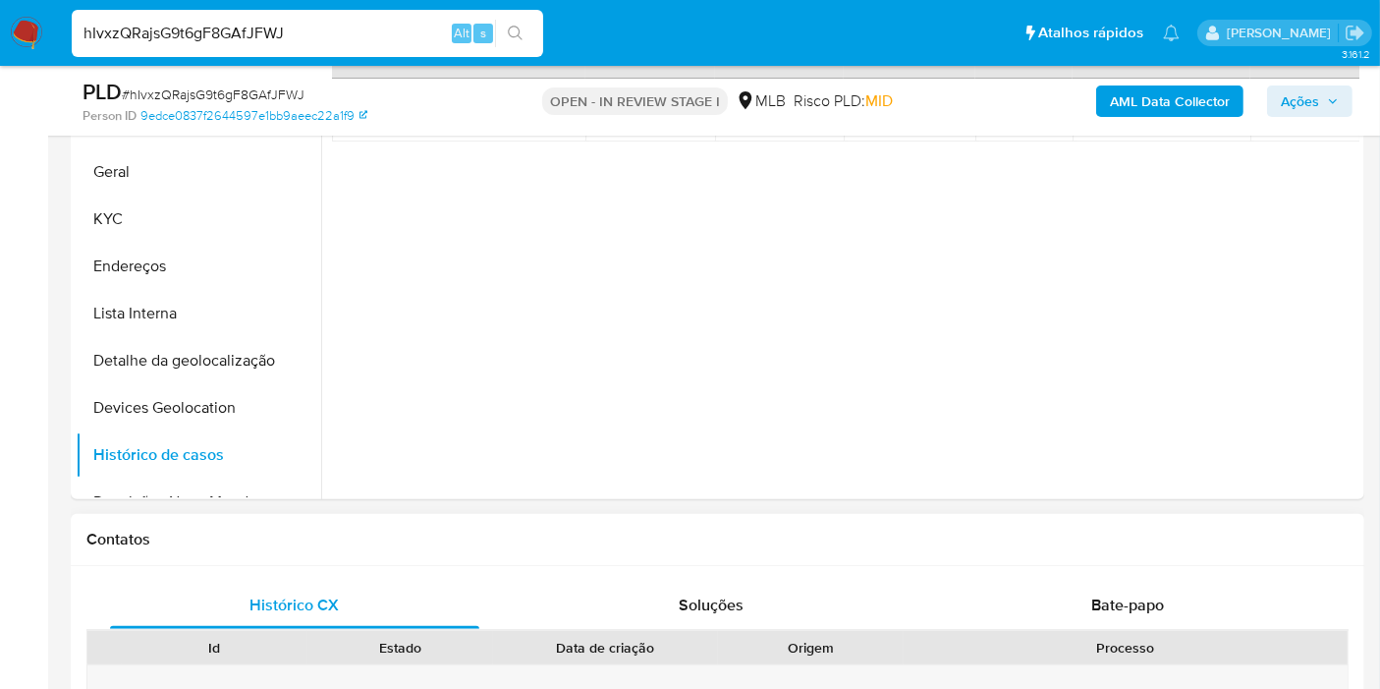
scroll to position [872, 0]
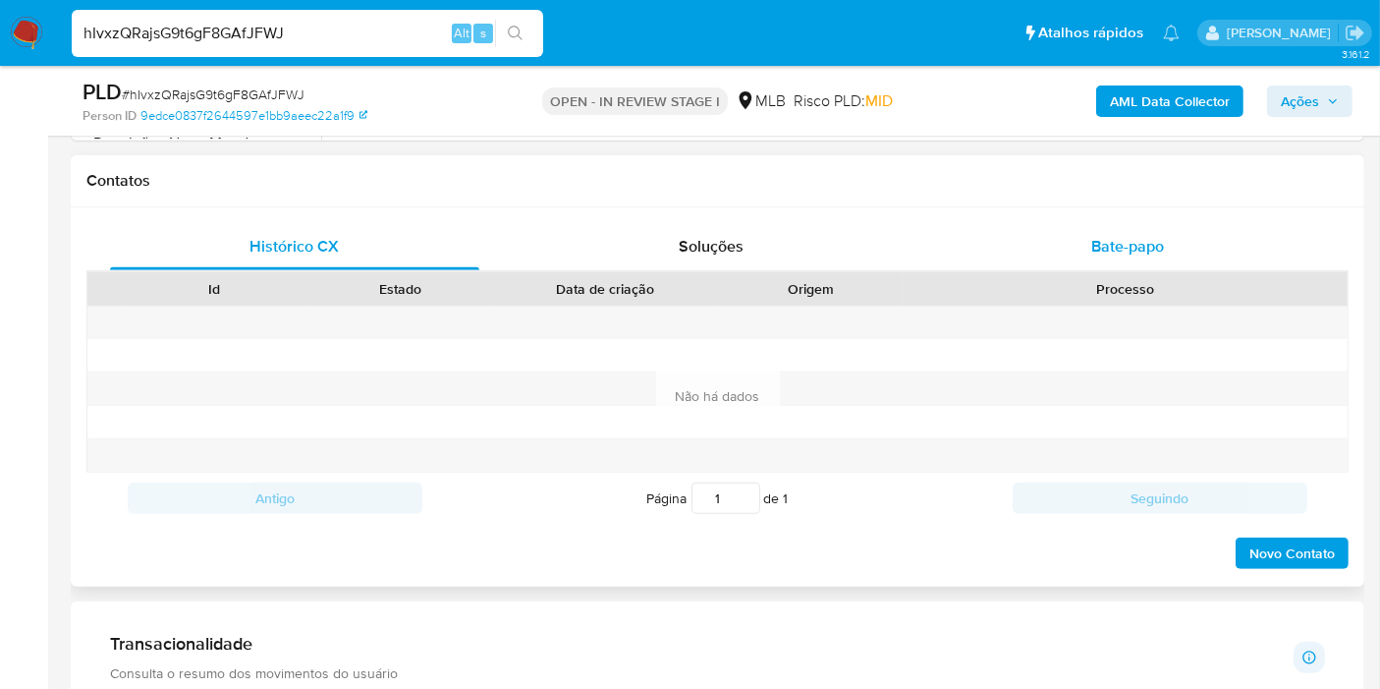
click at [1145, 248] on span "Bate-papo" at bounding box center [1127, 246] width 73 height 23
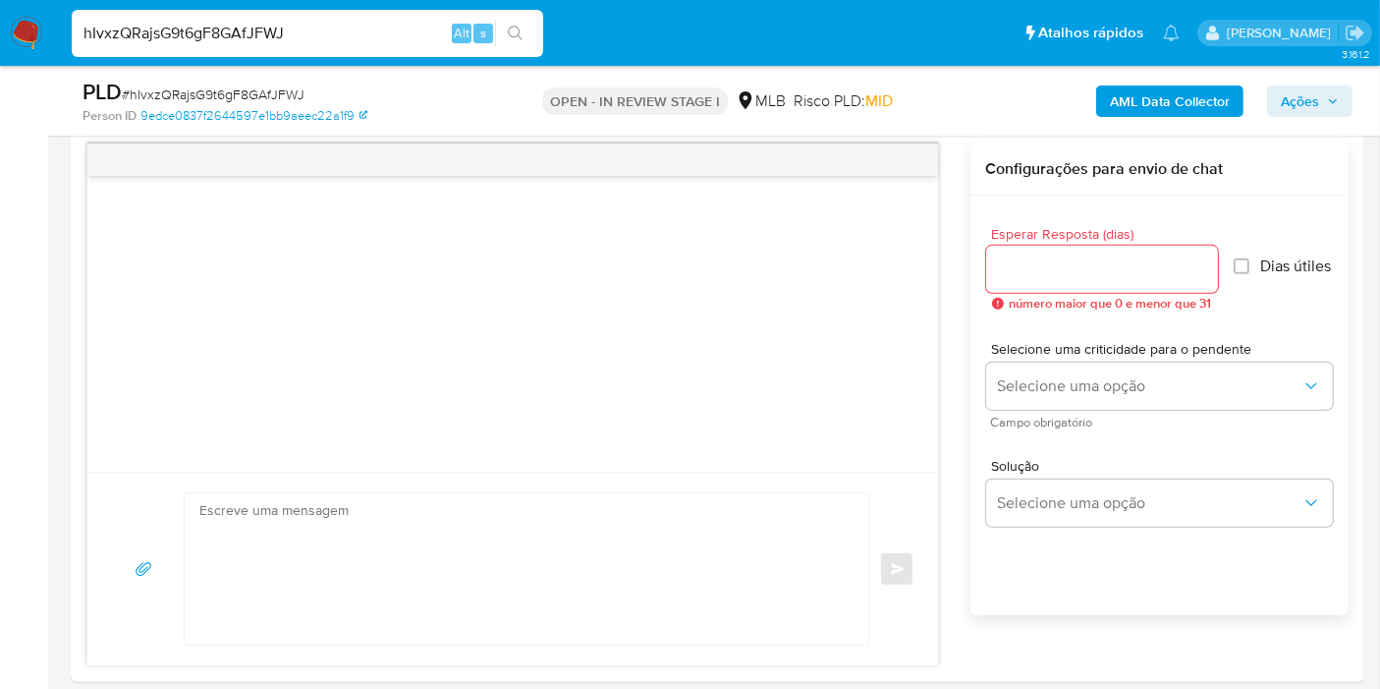
scroll to position [982, 0]
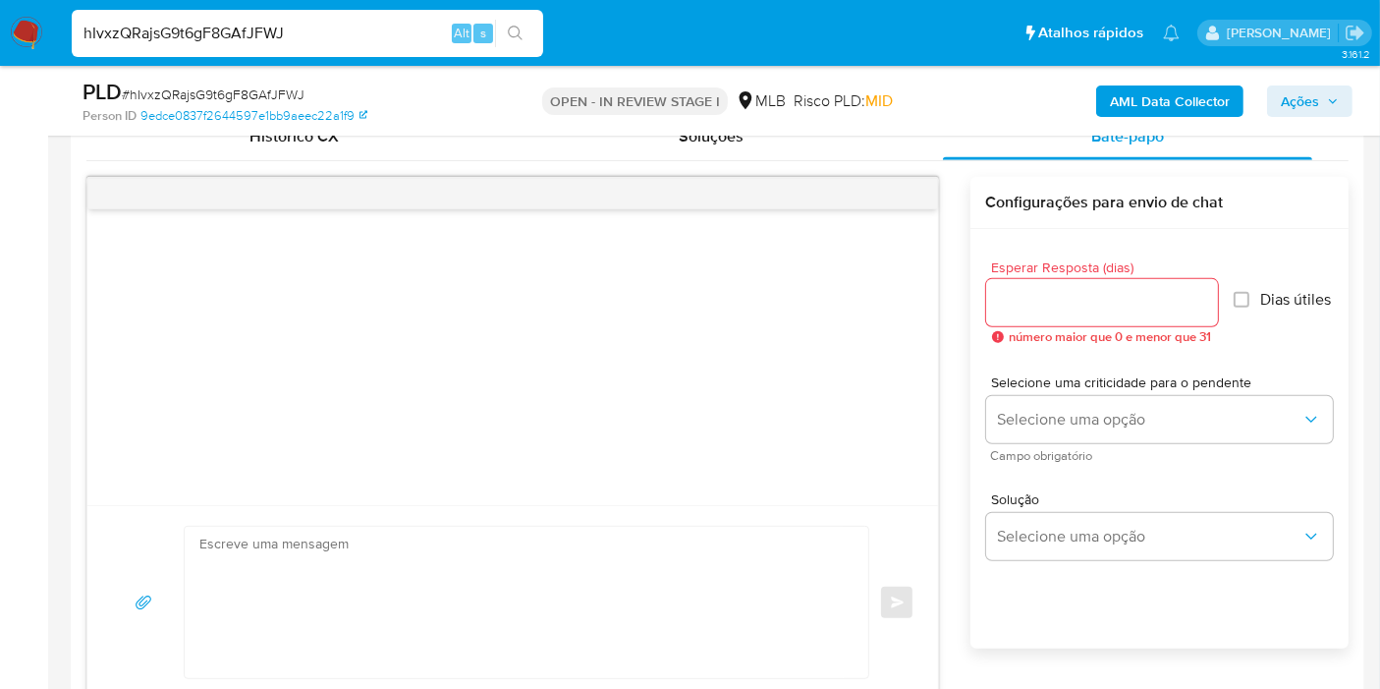
click at [691, 538] on textarea at bounding box center [521, 602] width 644 height 151
click at [1066, 302] on input "Esperar Resposta (dias)" at bounding box center [1102, 303] width 232 height 26
type input "3"
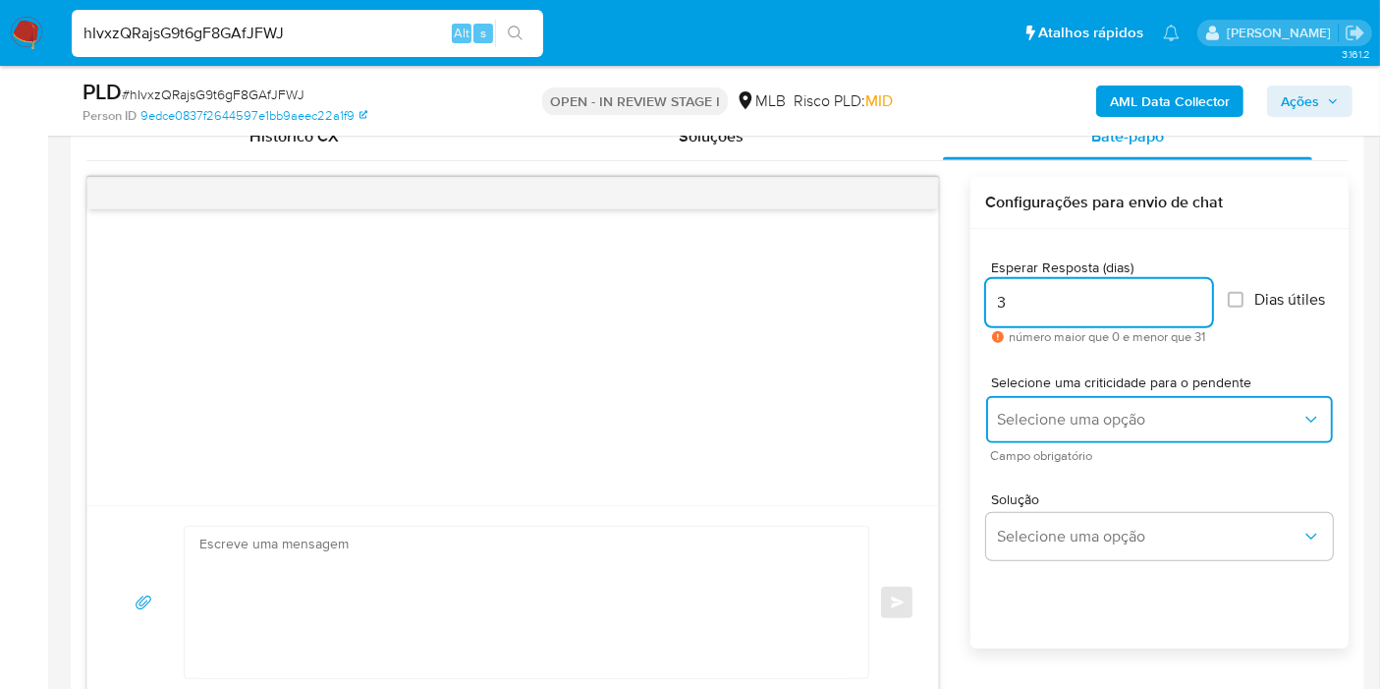
click at [1100, 426] on span "Selecione uma opção" at bounding box center [1150, 420] width 304 height 20
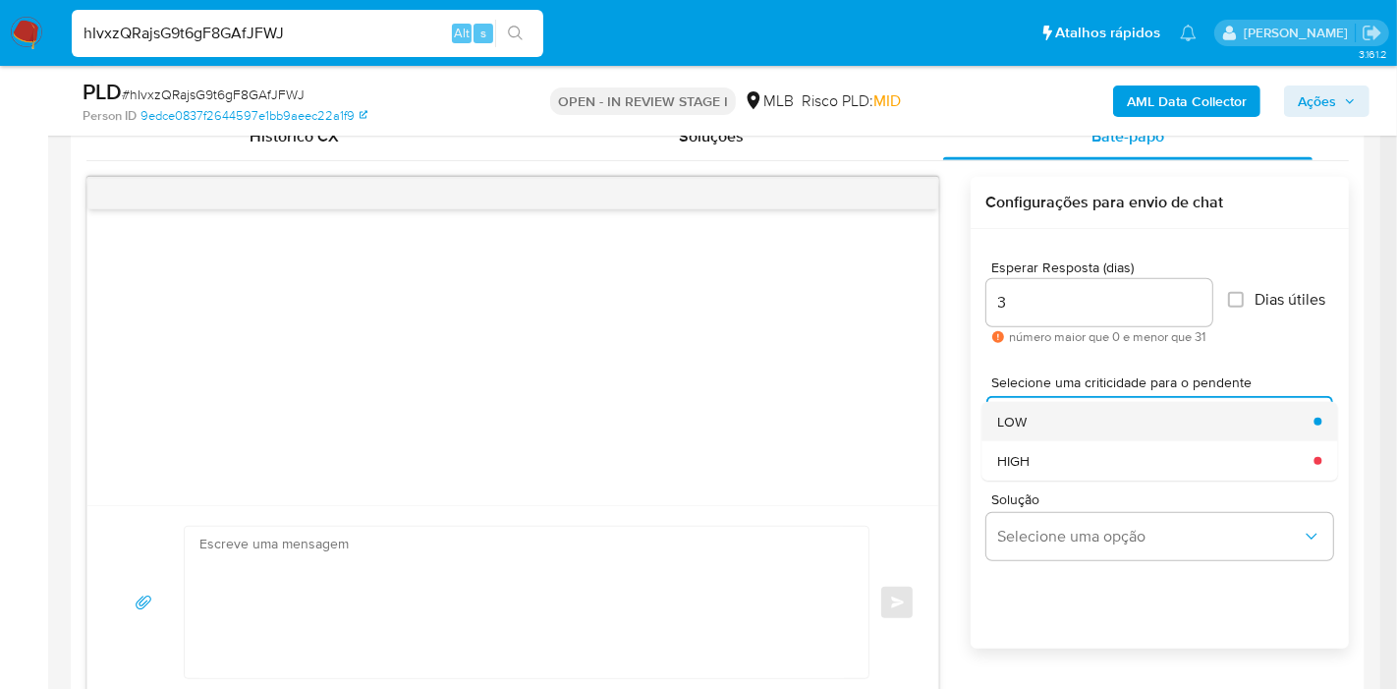
click at [1105, 422] on div "LOW" at bounding box center [1149, 421] width 305 height 39
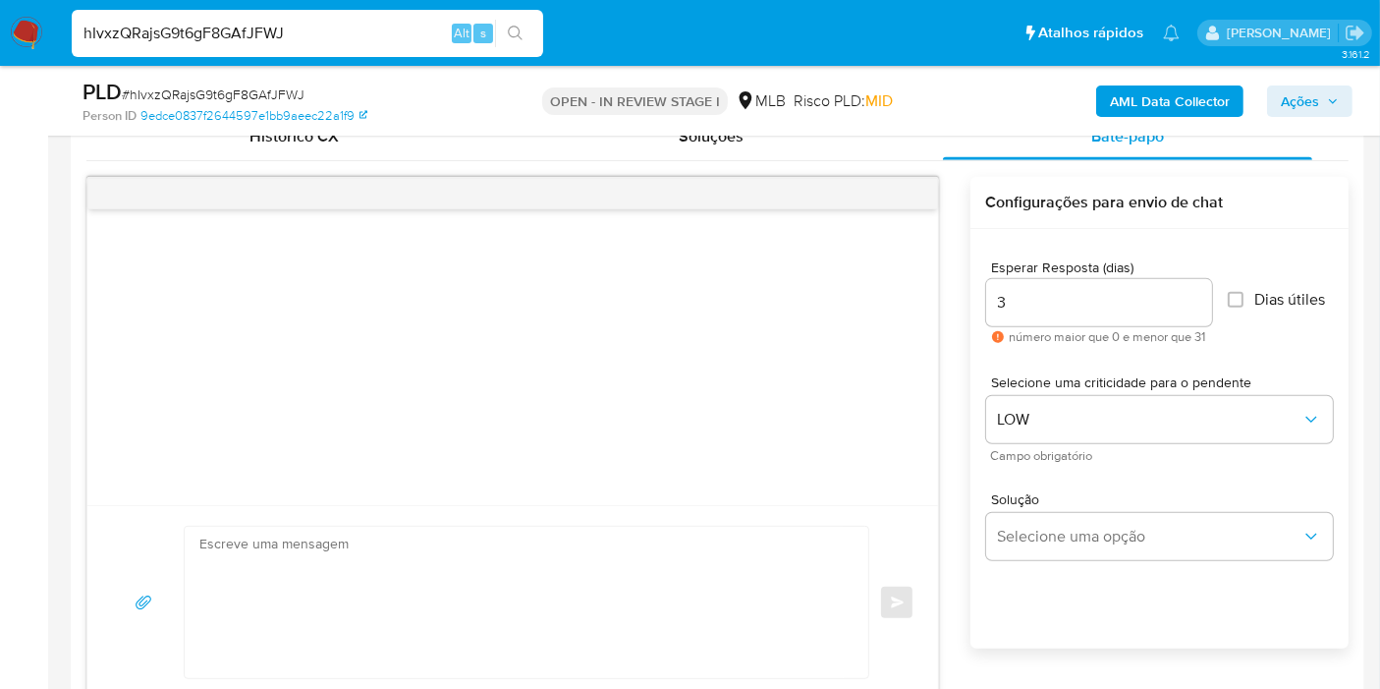
click at [1285, 296] on span "Dias útiles" at bounding box center [1290, 300] width 71 height 20
click at [1244, 296] on input "Dias útiles" at bounding box center [1236, 300] width 16 height 16
checkbox input "true"
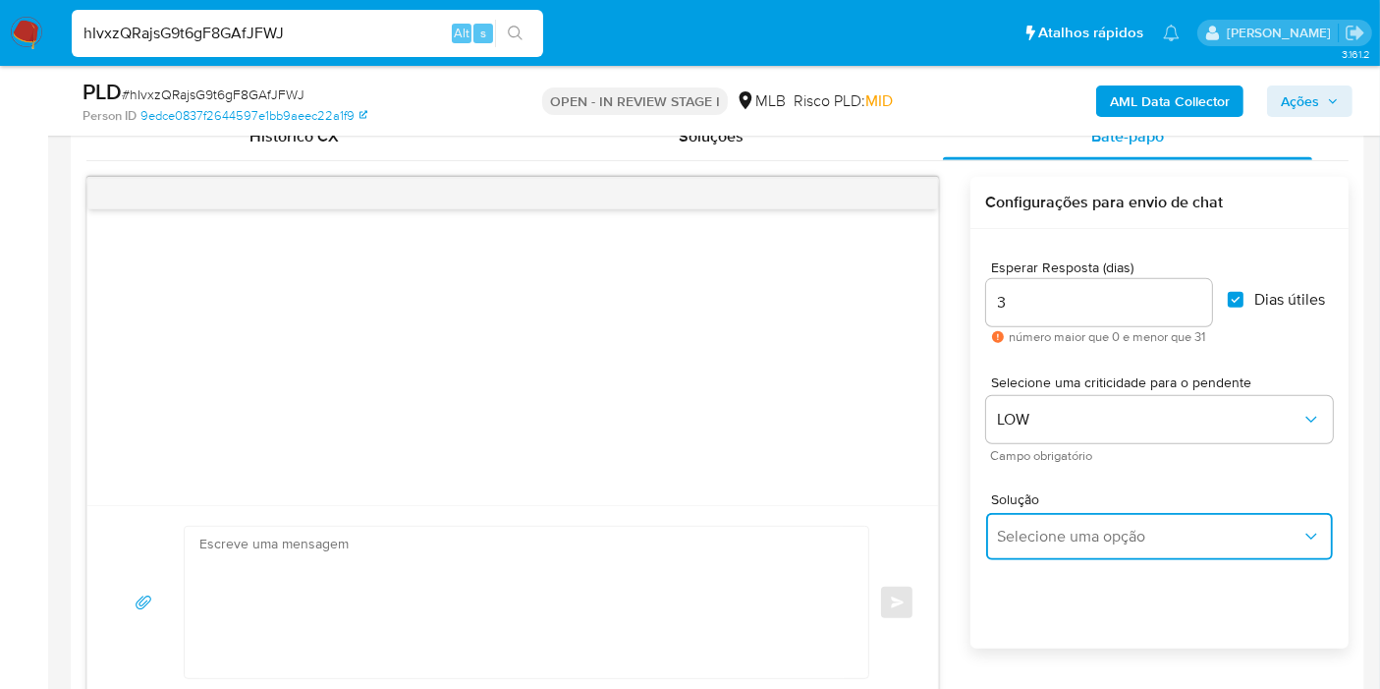
click at [1172, 528] on span "Selecione uma opção" at bounding box center [1150, 537] width 304 height 20
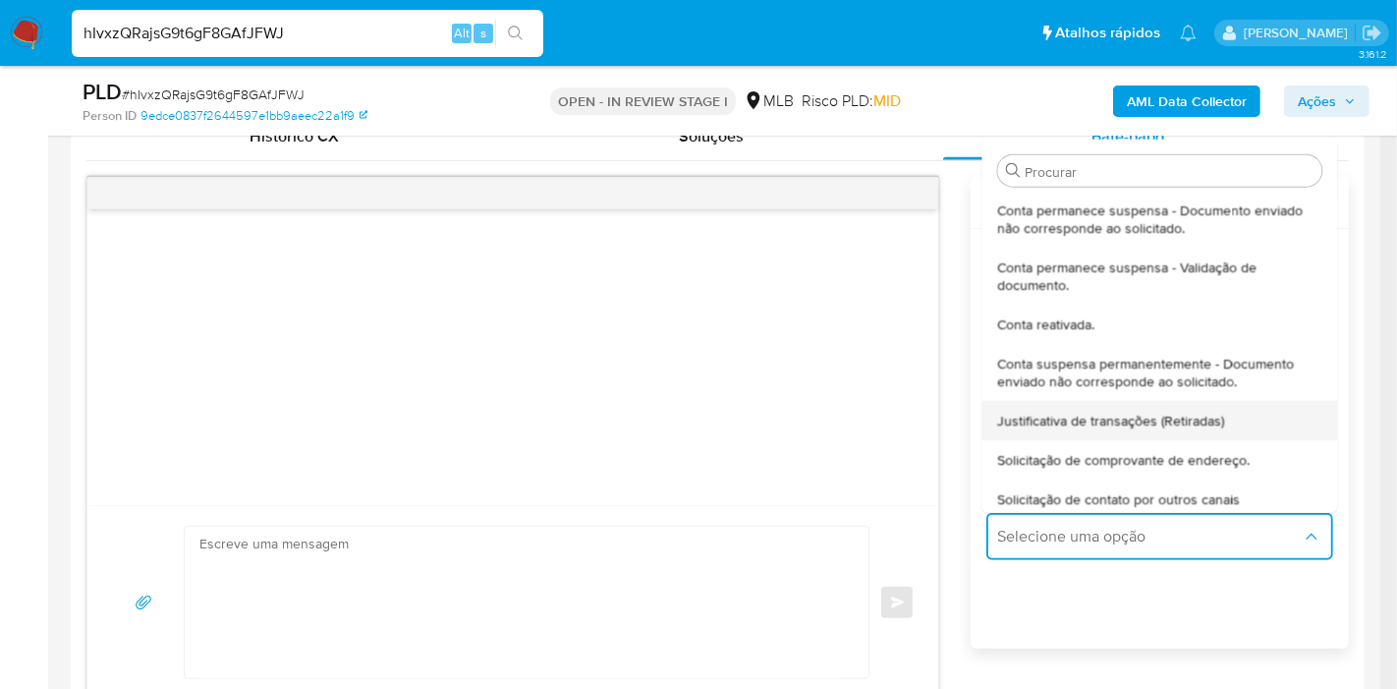
click at [1122, 413] on span "Justificativa de transações (Retiradas)" at bounding box center [1110, 420] width 227 height 18
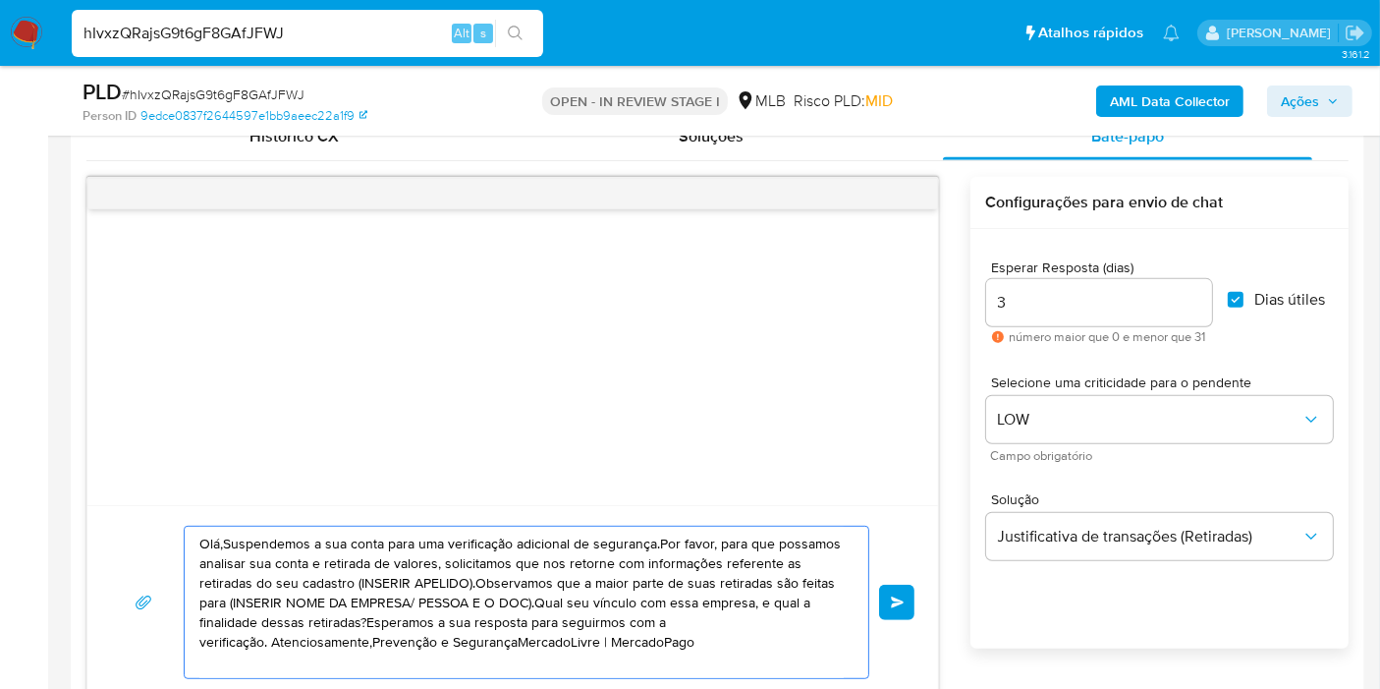
drag, startPoint x: 704, startPoint y: 642, endPoint x: 179, endPoint y: 531, distance: 537.2
click at [179, 531] on div "Olá,Suspendemos a sua conta para uma verificação adicional de segurança.Por fav…" at bounding box center [513, 602] width 804 height 153
paste textarea "! Estamos realizando uma verificação adicional de segurança em contas de usuári…"
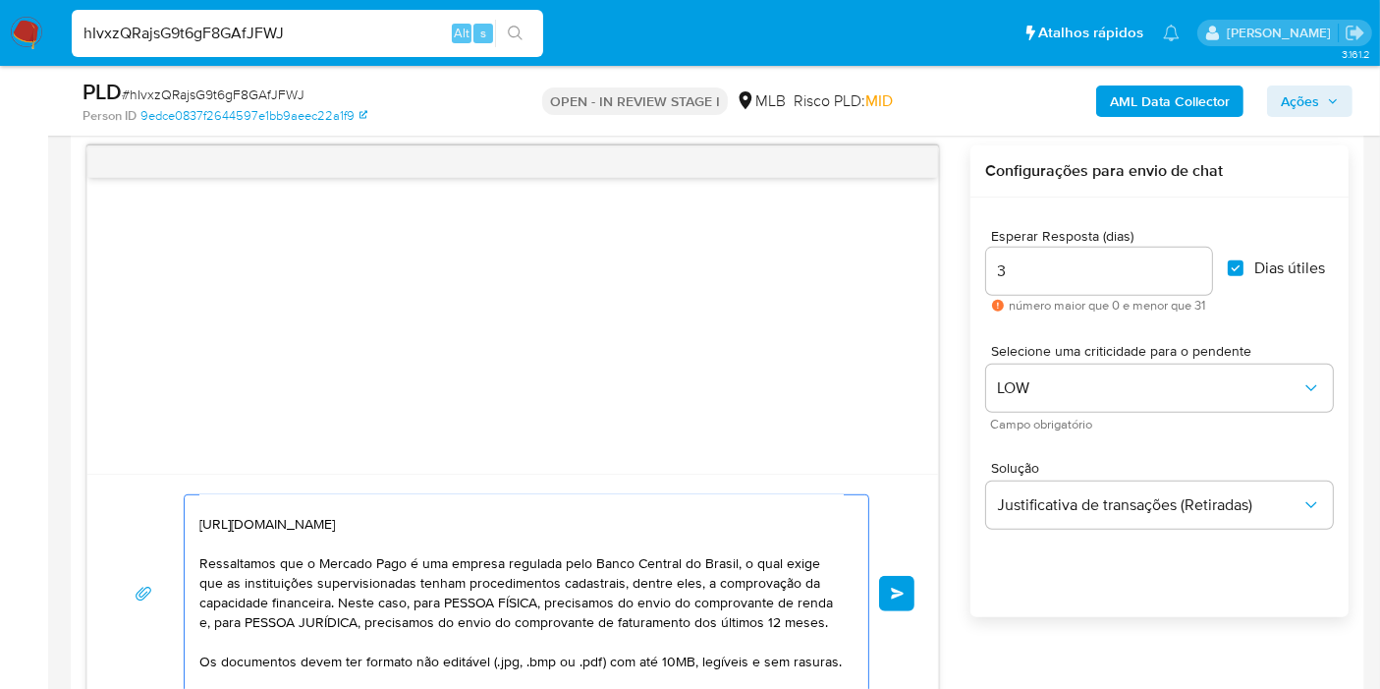
scroll to position [0, 0]
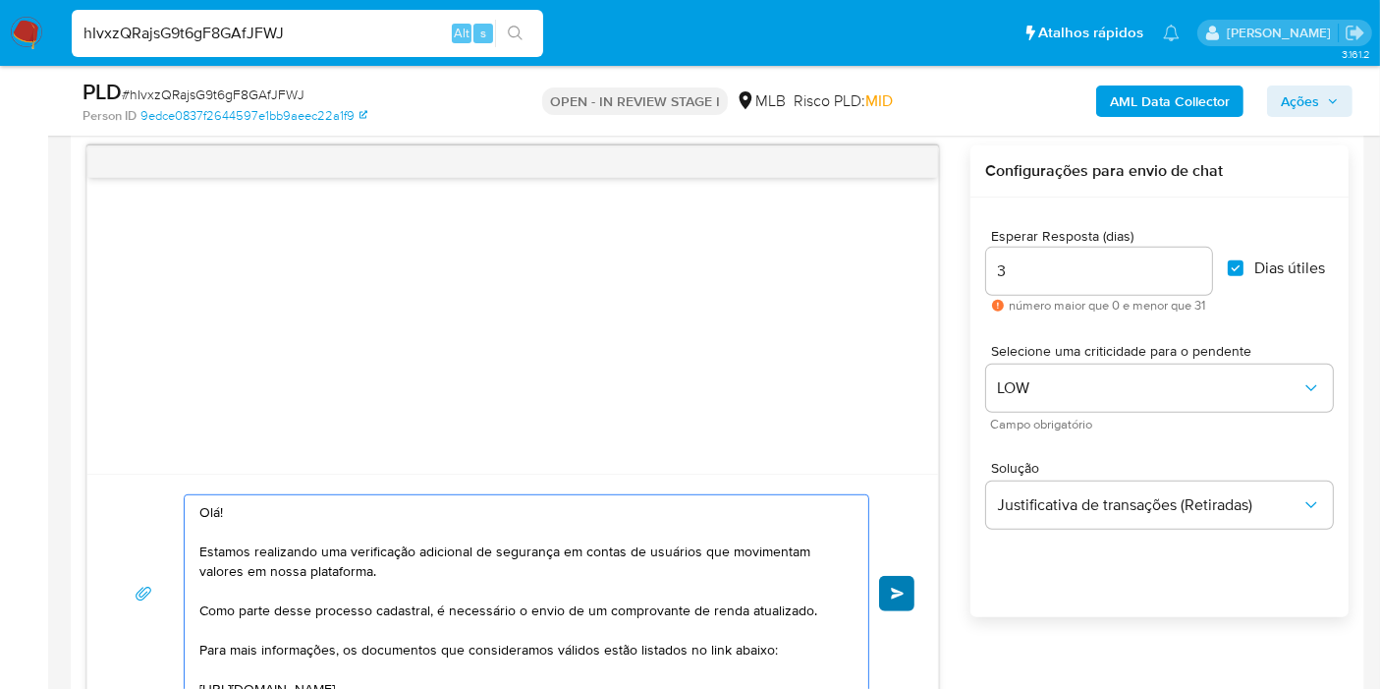
type textarea "Olá! Estamos realizando uma verificação adicional de segurança em contas de usu…"
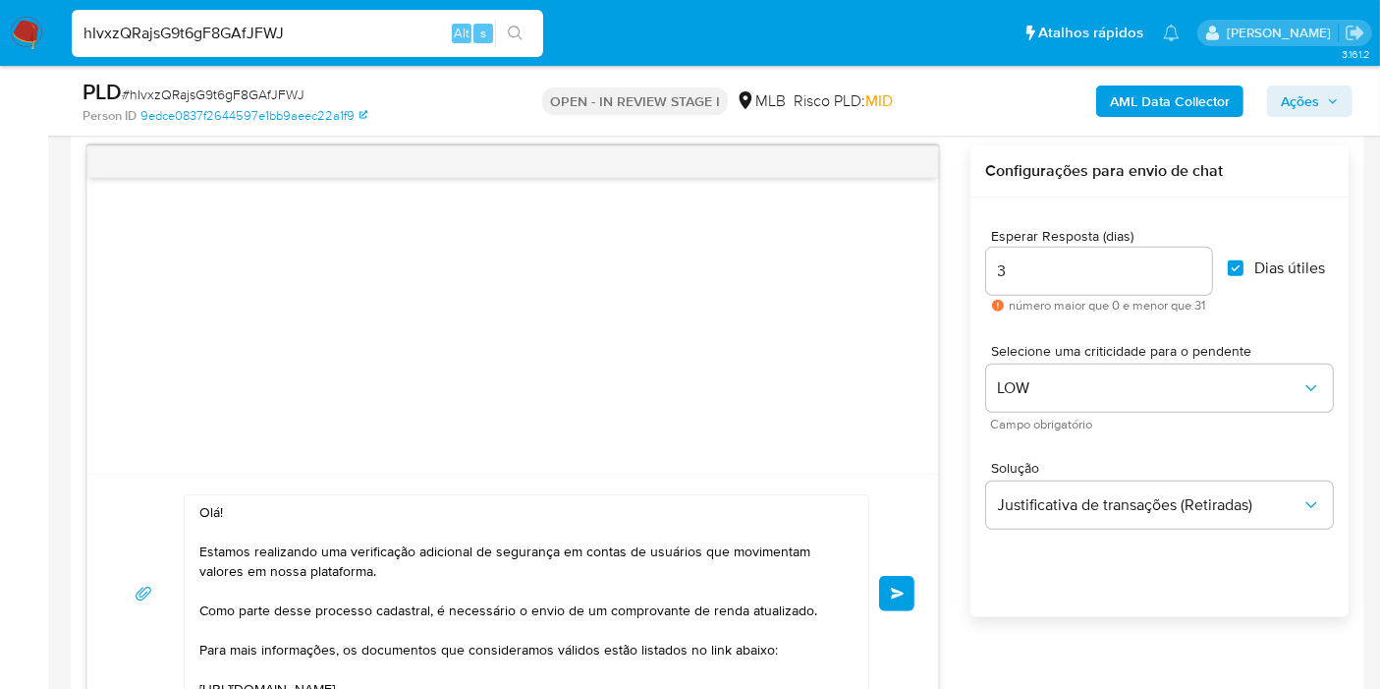
click at [896, 596] on span "common.send" at bounding box center [898, 593] width 14 height 12
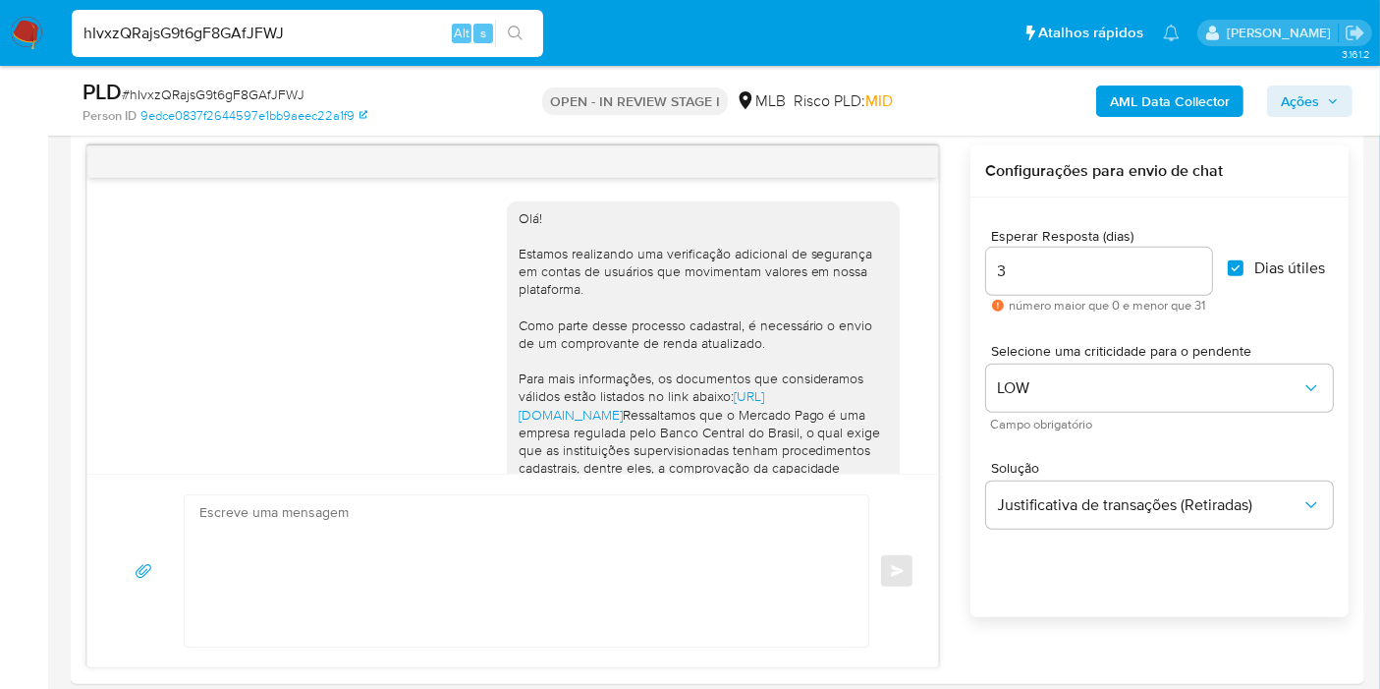
scroll to position [353, 0]
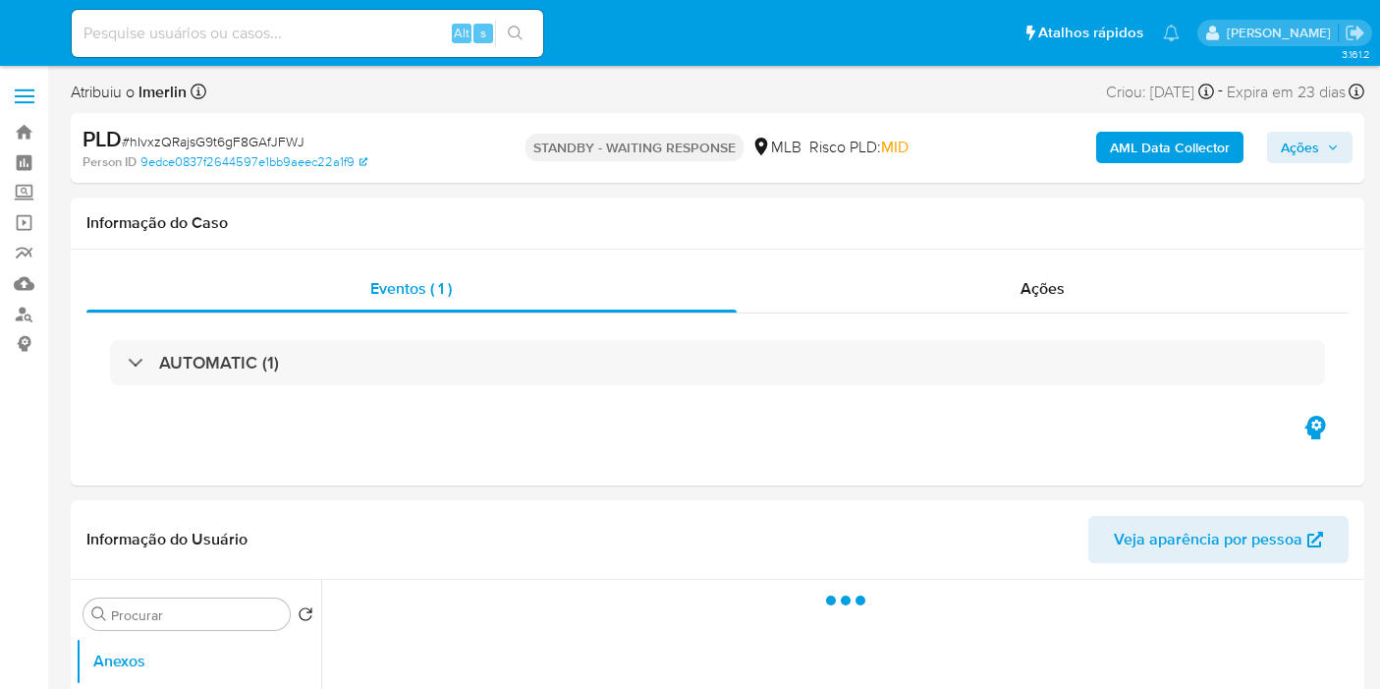
select select "10"
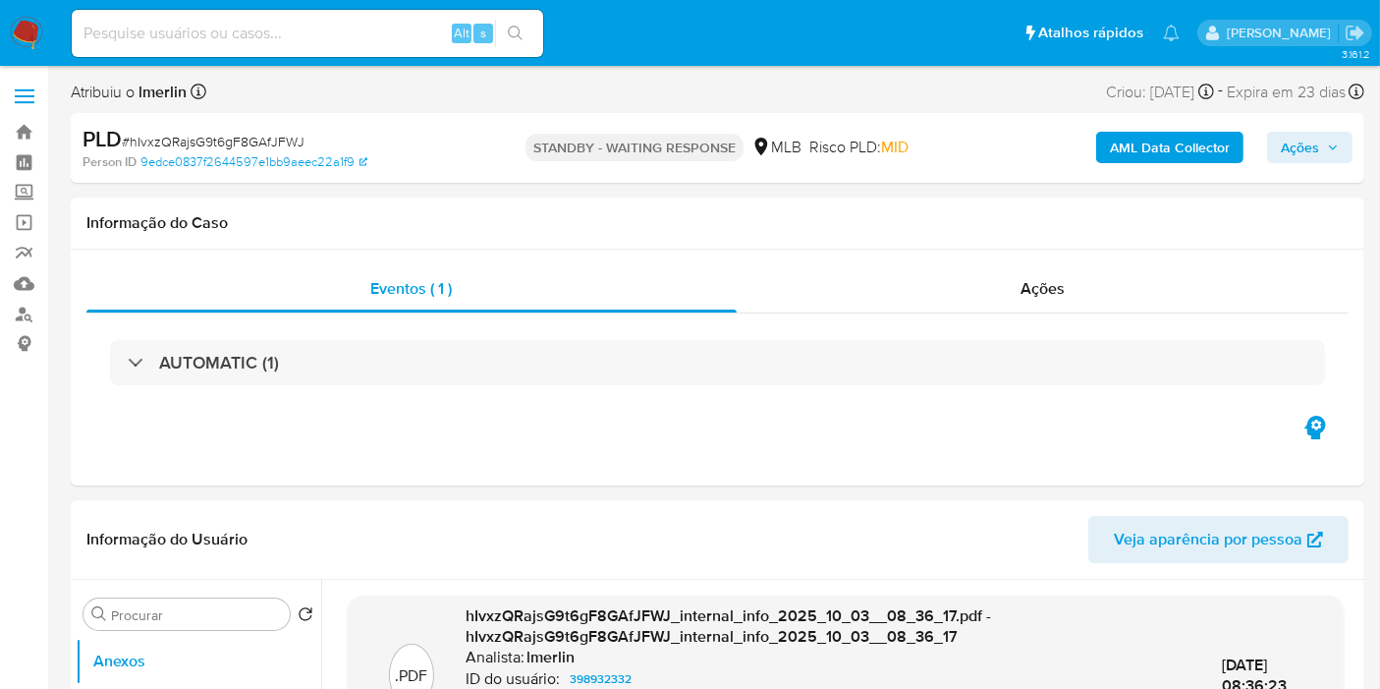
click at [457, 28] on span "Alt" at bounding box center [462, 33] width 16 height 19
click at [430, 34] on input at bounding box center [308, 34] width 472 height 26
paste input "emSNq1Y5lnlhtTivSKVWMG4g"
type input "emSNq1Y5lnlhtTivSKVWMG4g"
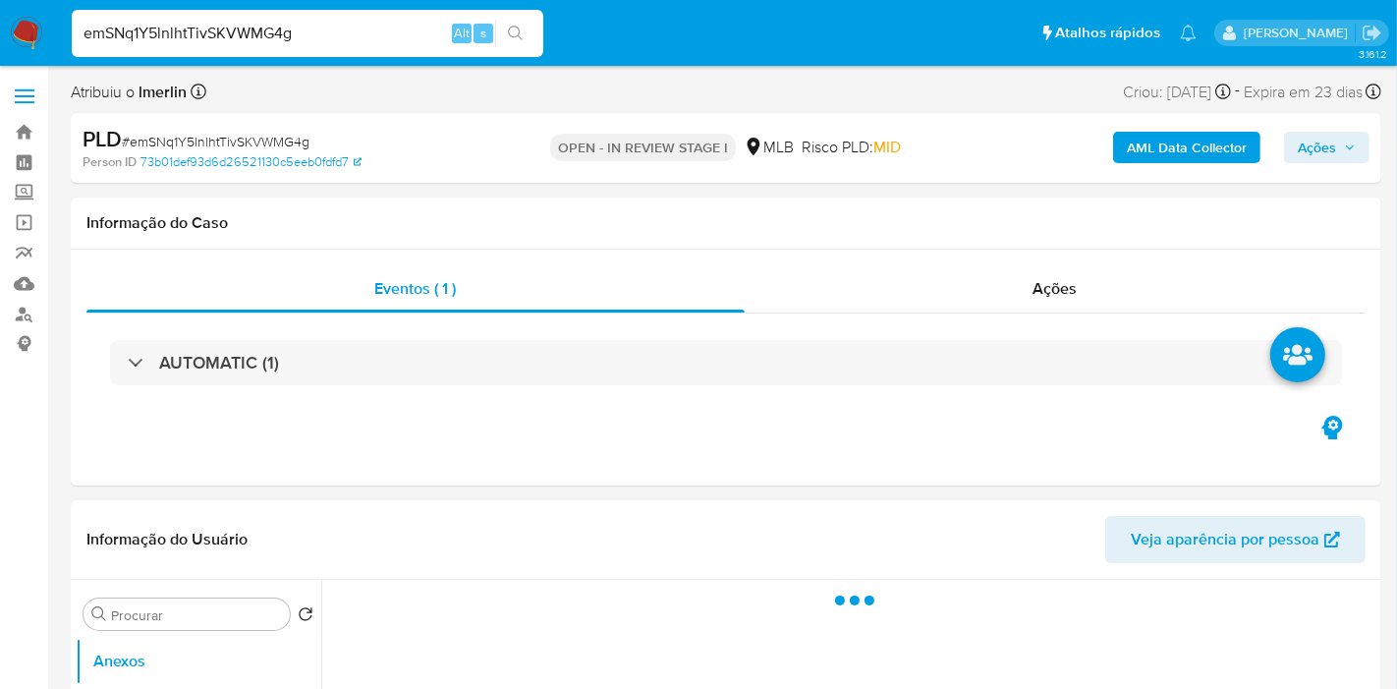
select select "10"
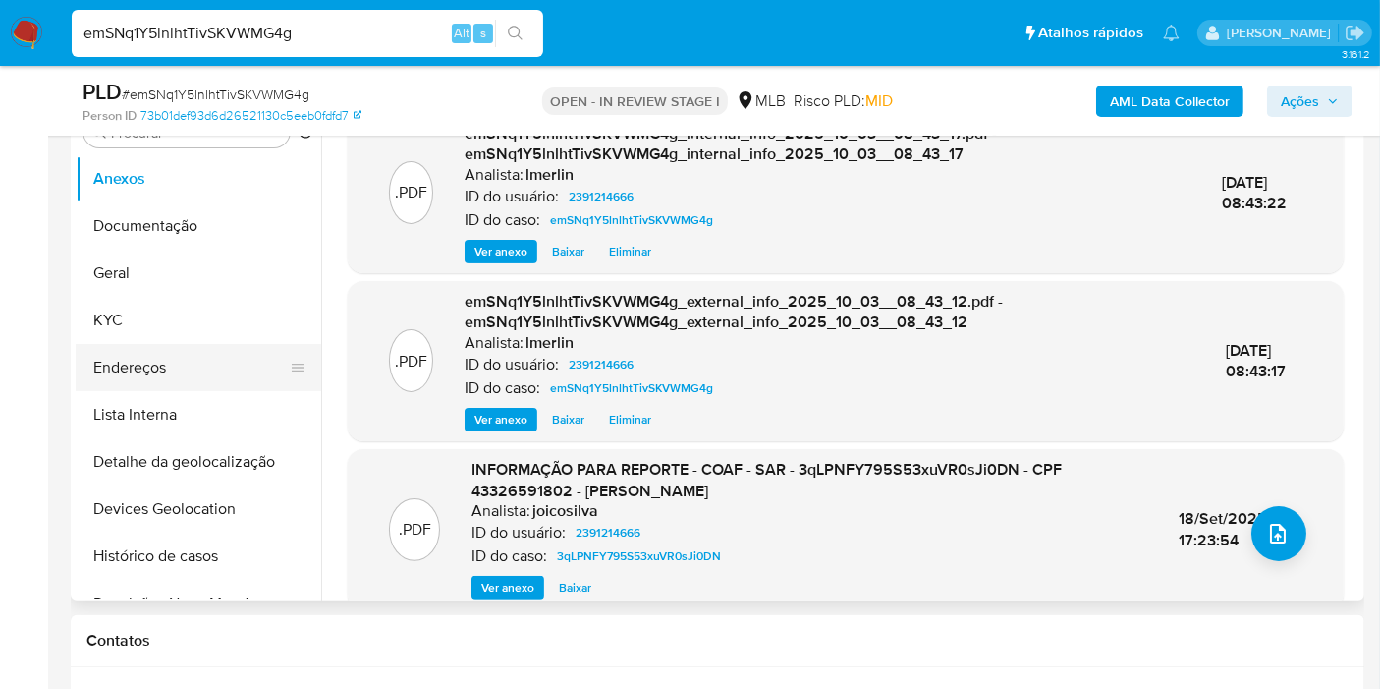
scroll to position [436, 0]
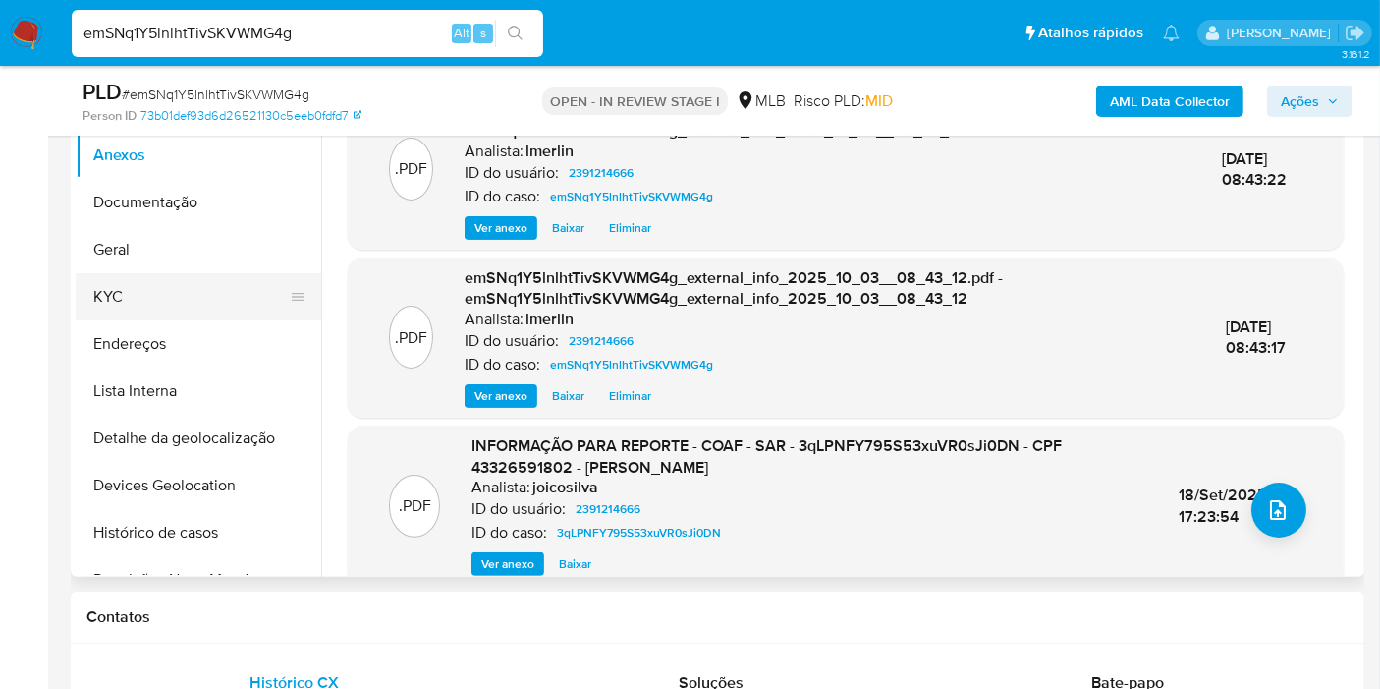
click at [157, 302] on button "KYC" at bounding box center [191, 296] width 230 height 47
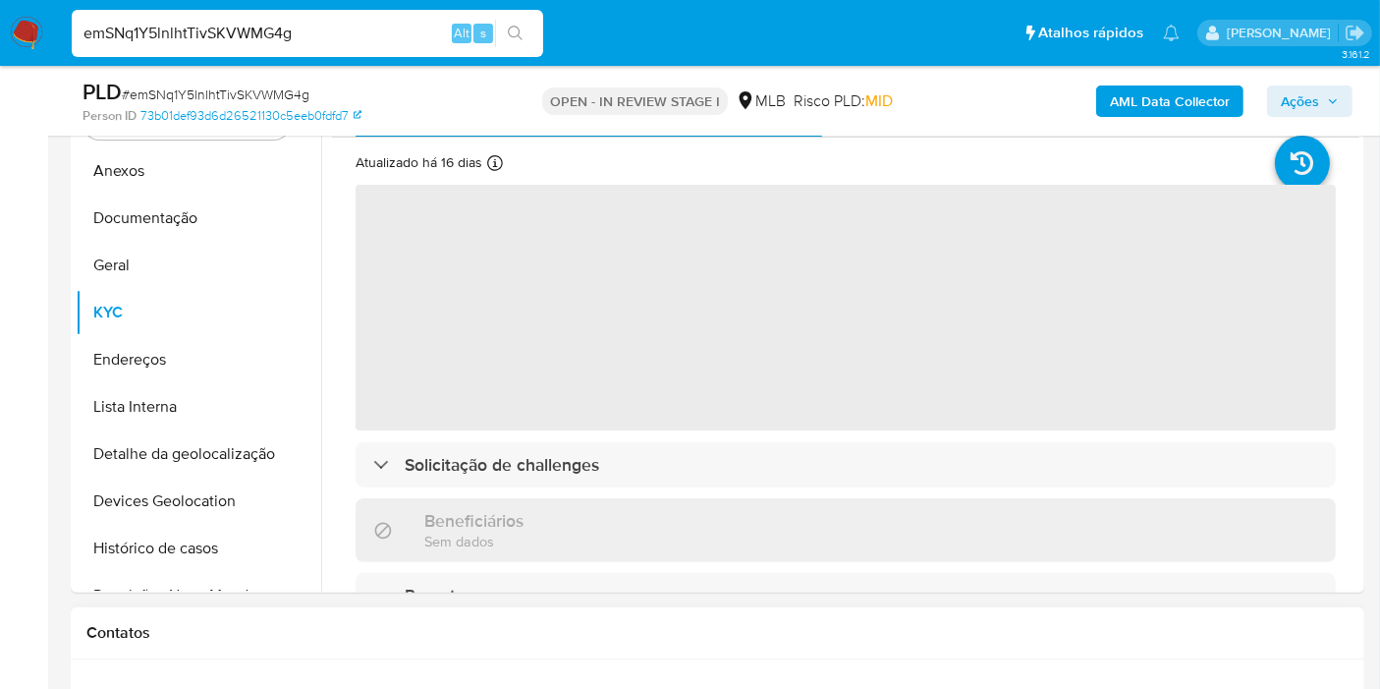
scroll to position [327, 0]
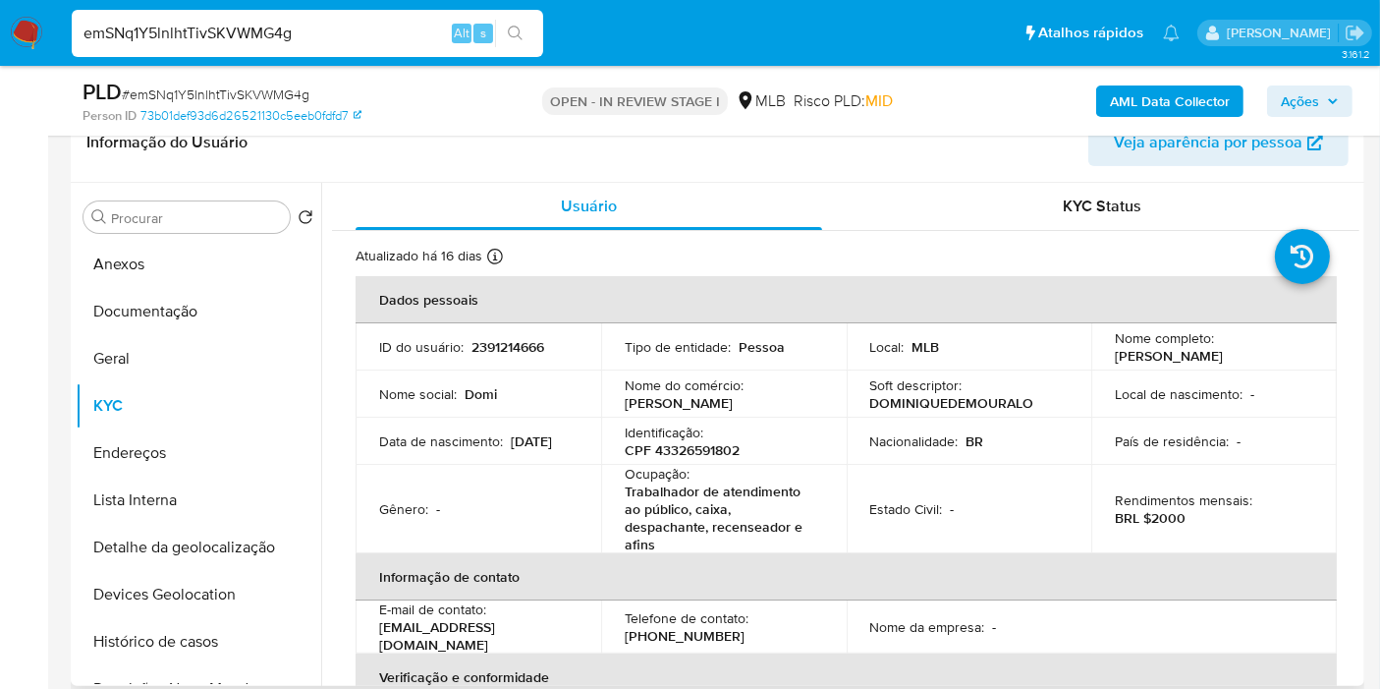
click at [696, 457] on p "CPF 43326591802" at bounding box center [682, 450] width 115 height 18
click at [696, 456] on p "CPF 43326591802" at bounding box center [682, 450] width 115 height 18
copy p "43326591802"
drag, startPoint x: 627, startPoint y: 501, endPoint x: 673, endPoint y: 544, distance: 63.2
click at [673, 544] on p "Trabalhador de atendimento ao público, caixa, despachante, recenseador e afins" at bounding box center [720, 517] width 191 height 71
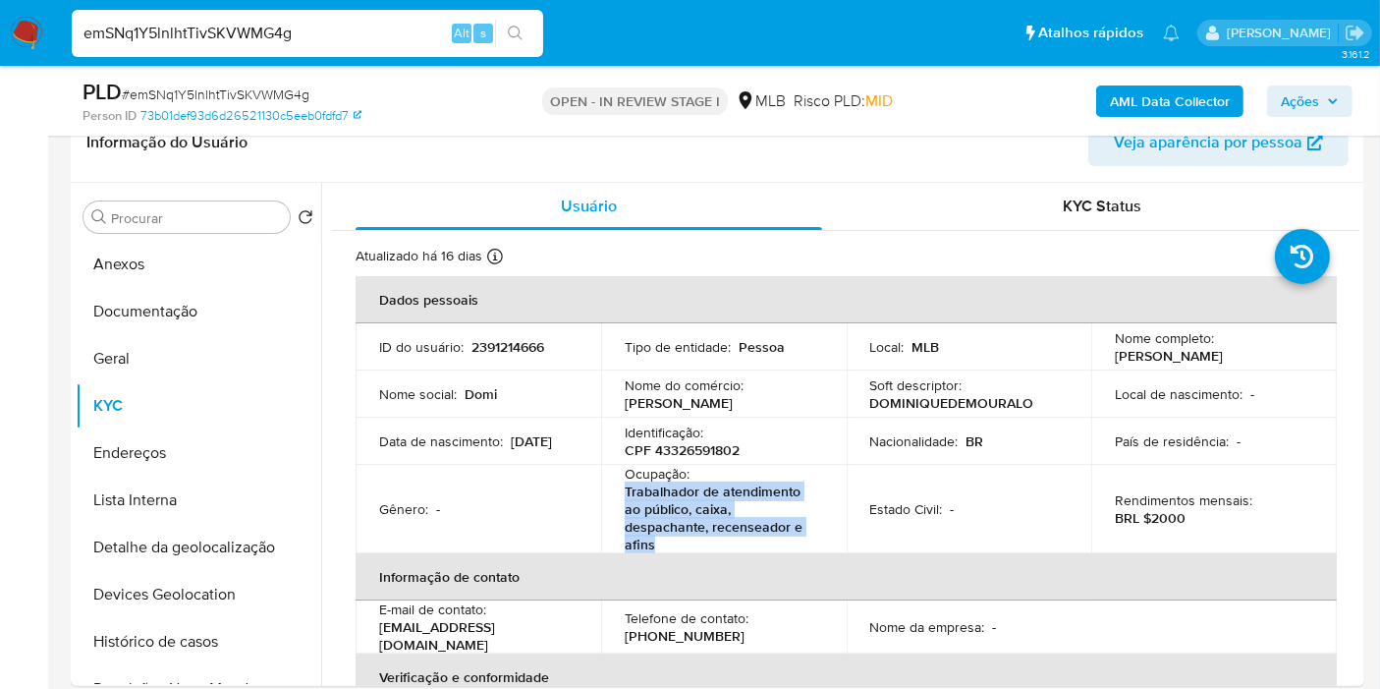
copy p "Trabalhador de atendimento ao público, caixa, despachante, recenseador e afins"
click at [222, 311] on button "Documentação" at bounding box center [191, 311] width 230 height 47
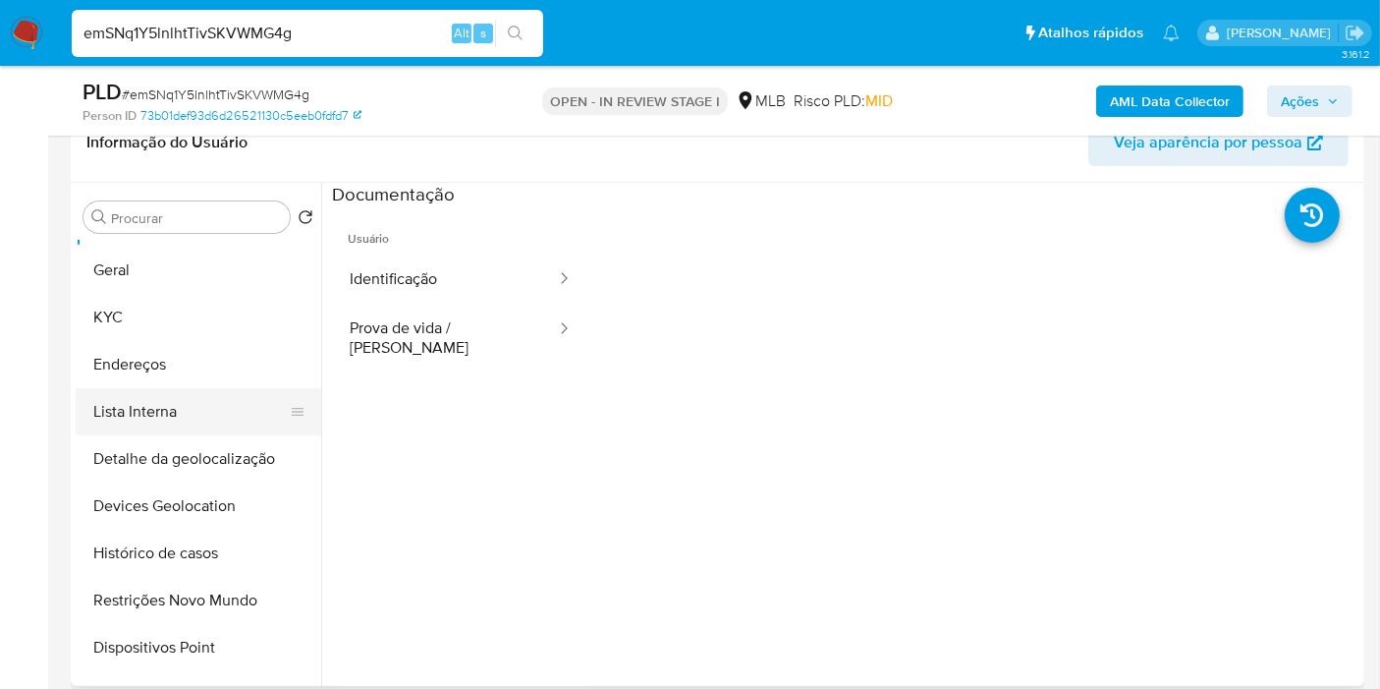
scroll to position [109, 0]
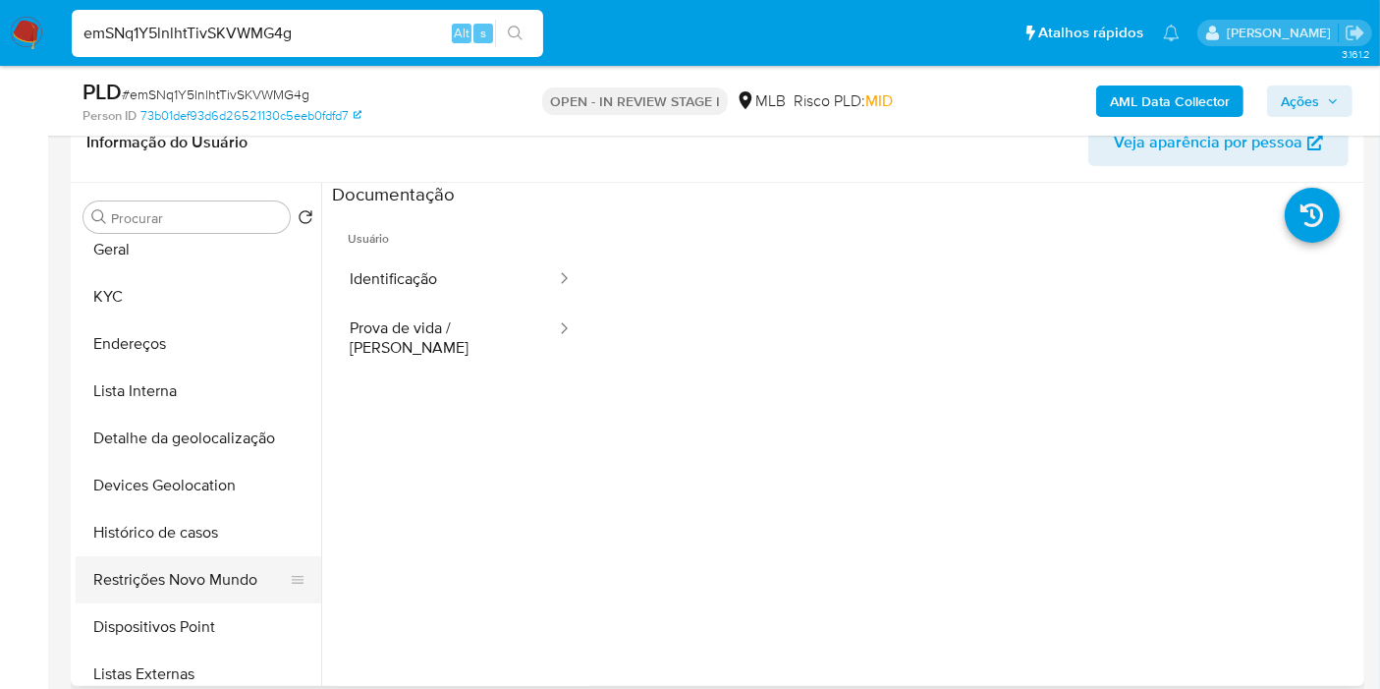
click at [188, 586] on button "Restrições Novo Mundo" at bounding box center [191, 579] width 230 height 47
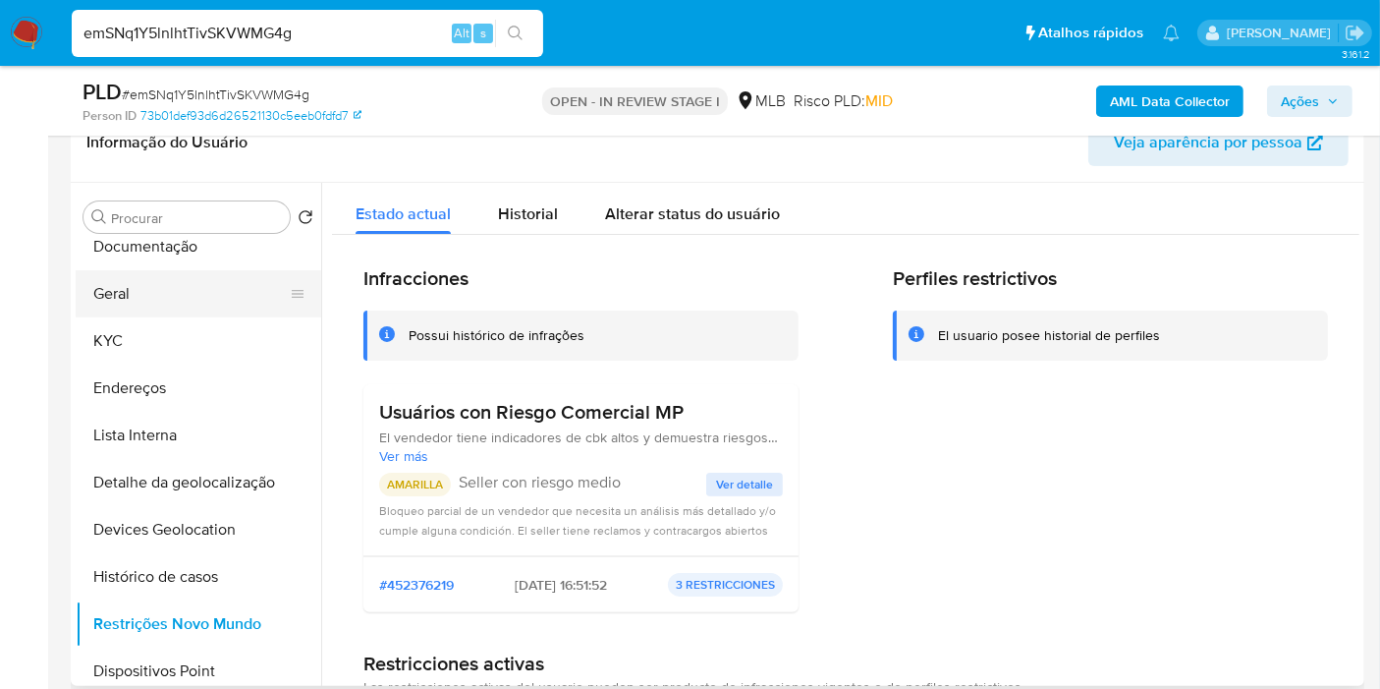
scroll to position [0, 0]
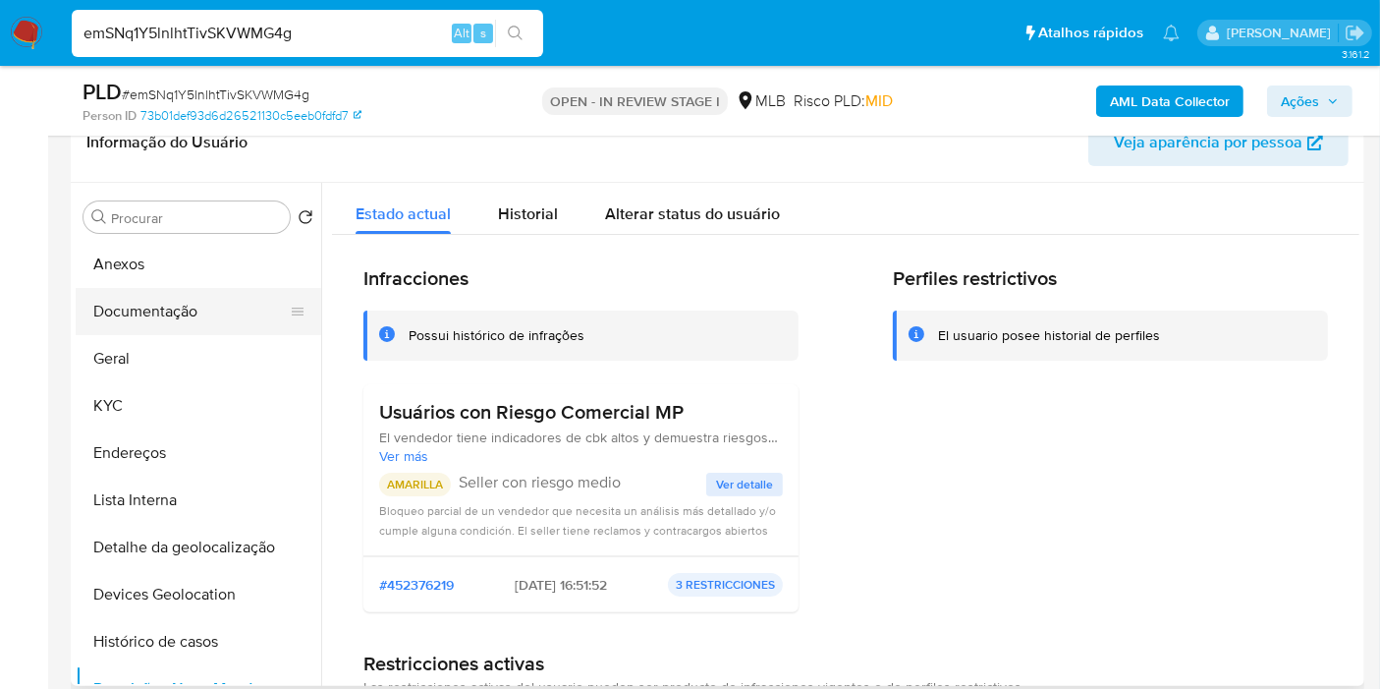
click at [196, 293] on button "Documentação" at bounding box center [191, 311] width 230 height 47
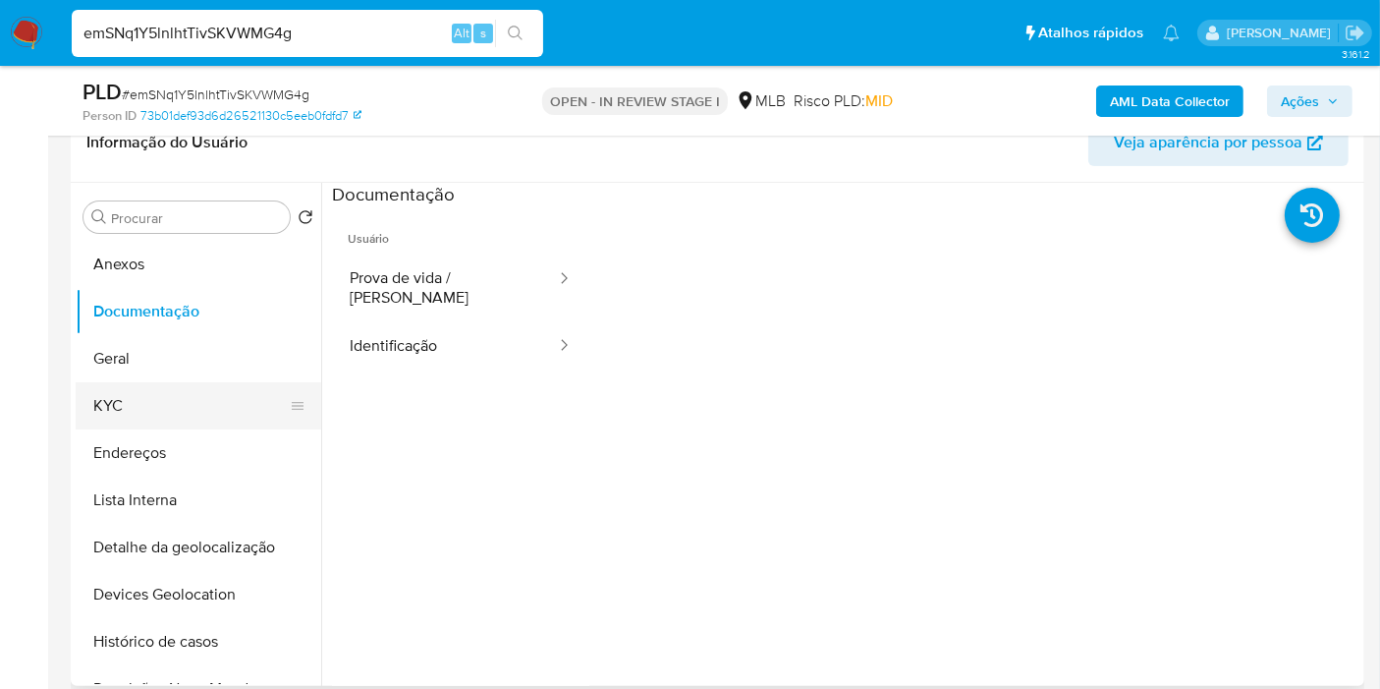
click at [145, 417] on button "KYC" at bounding box center [191, 405] width 230 height 47
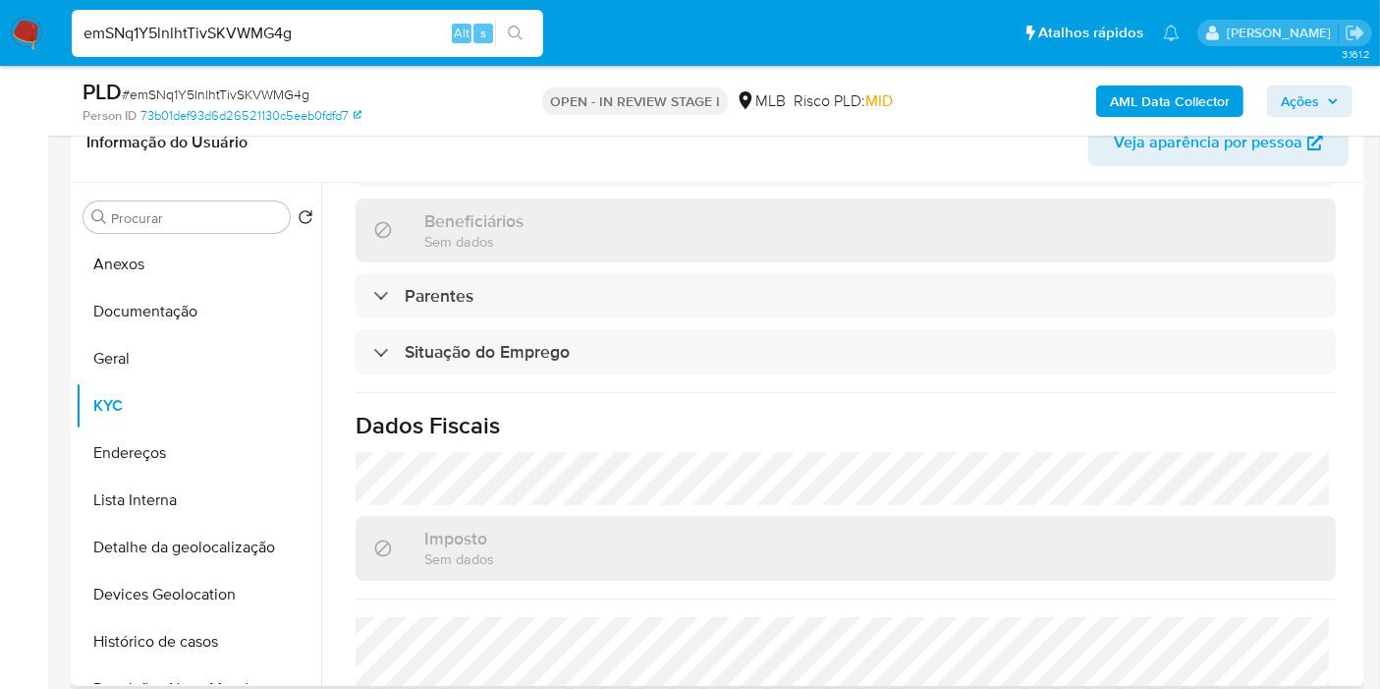
scroll to position [939, 0]
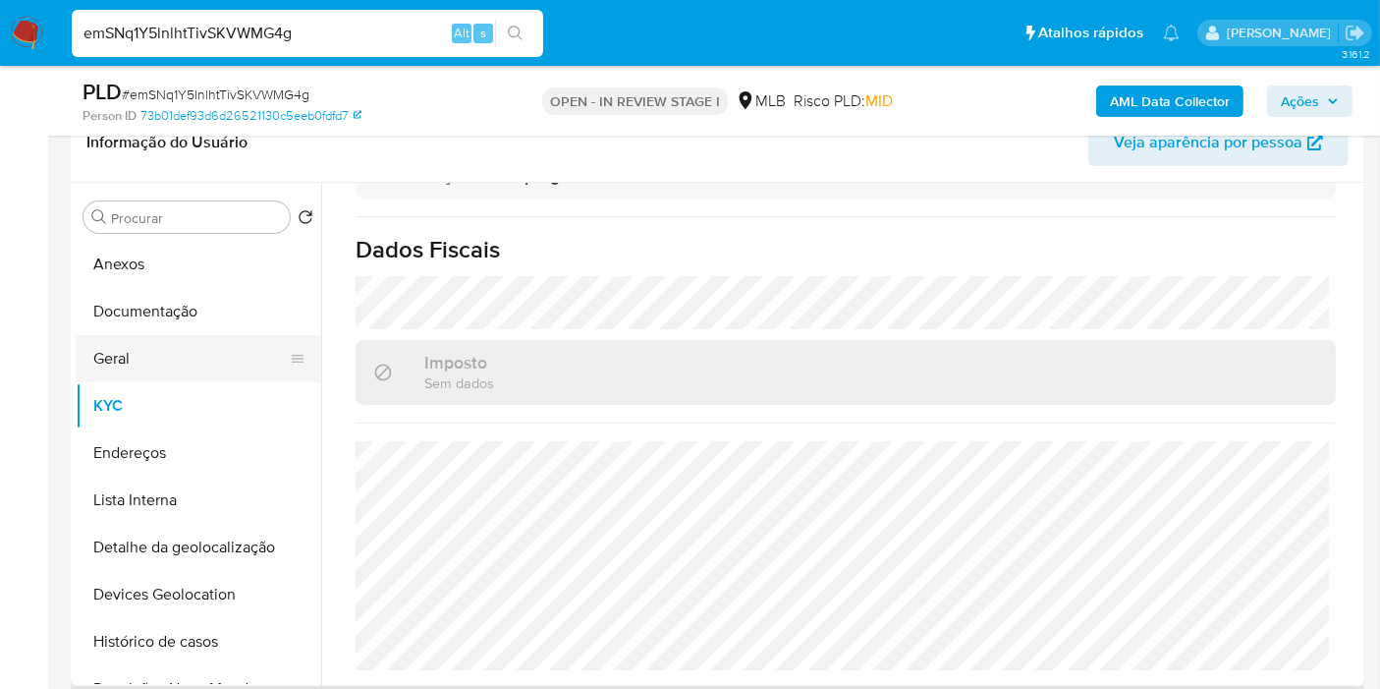
click at [221, 363] on button "Geral" at bounding box center [191, 358] width 230 height 47
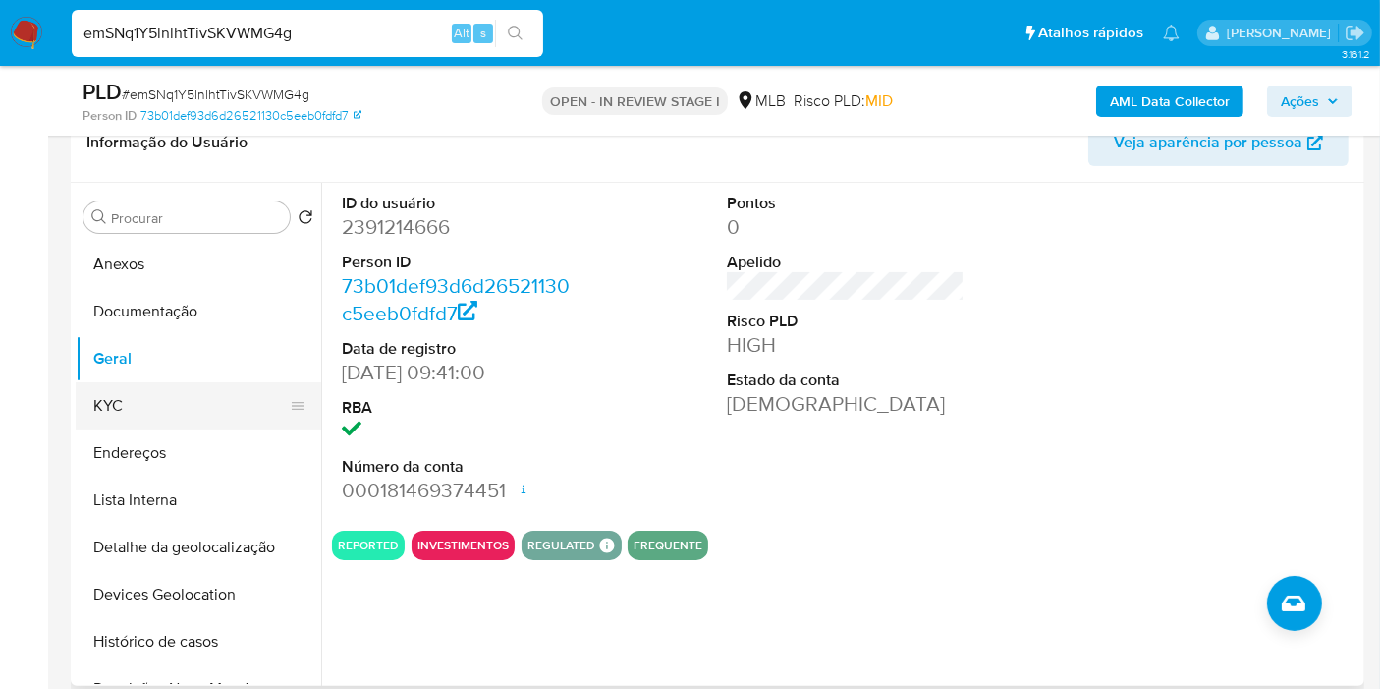
click at [196, 400] on button "KYC" at bounding box center [191, 405] width 230 height 47
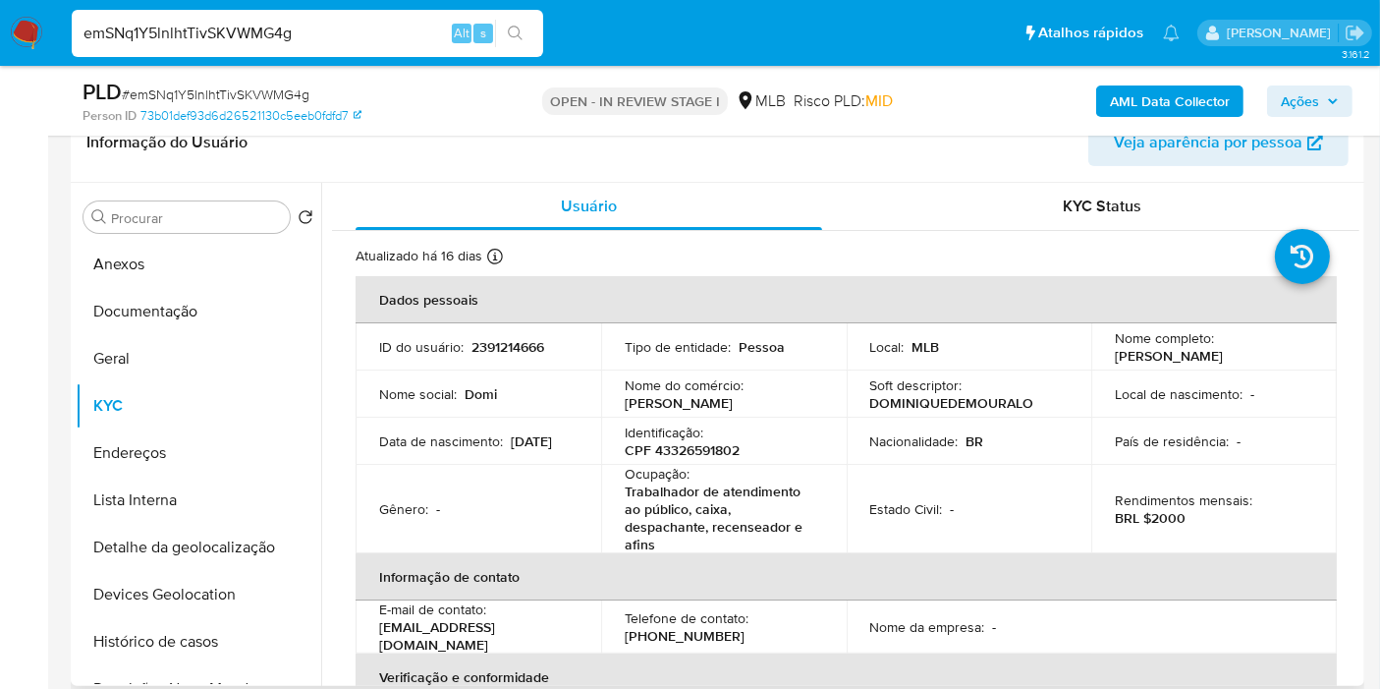
drag, startPoint x: 1360, startPoint y: 321, endPoint x: 1359, endPoint y: 349, distance: 27.5
click at [1359, 349] on div "Procurar Retornar ao pedido padrão Anexos Documentação Geral KYC Endereços List…" at bounding box center [718, 434] width 1294 height 503
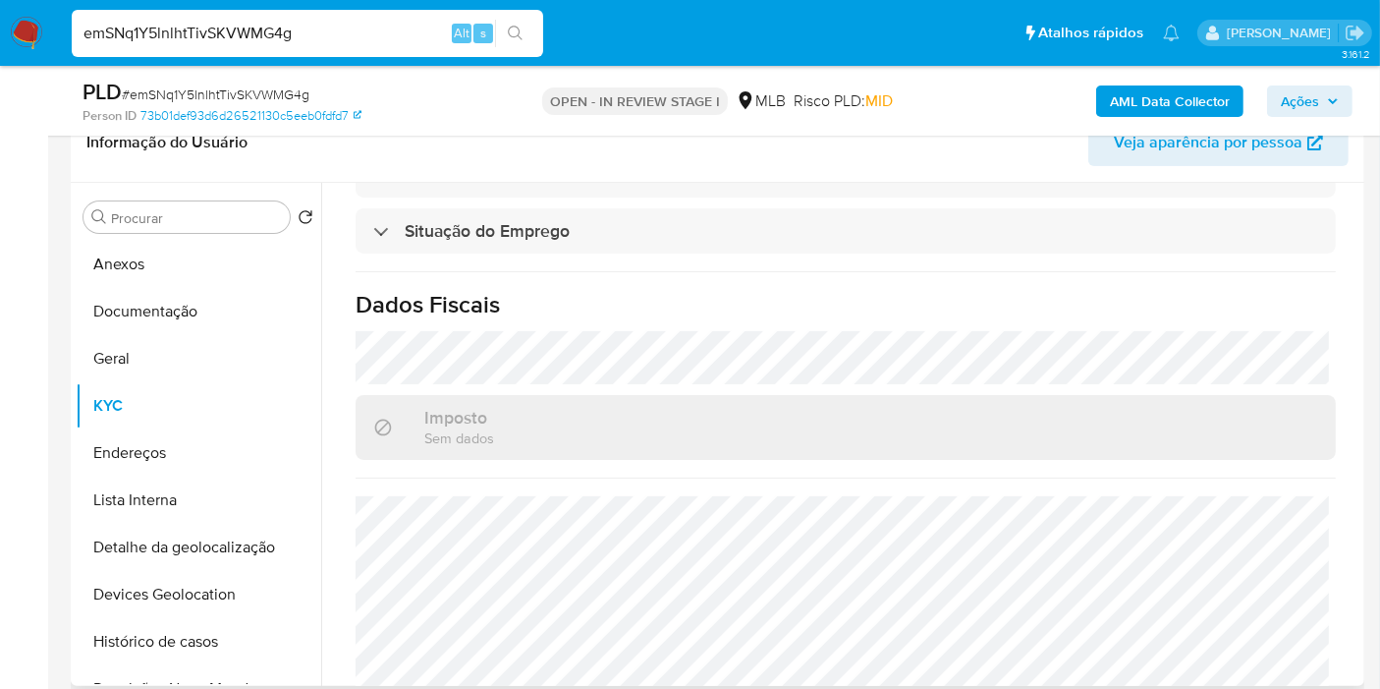
scroll to position [933, 0]
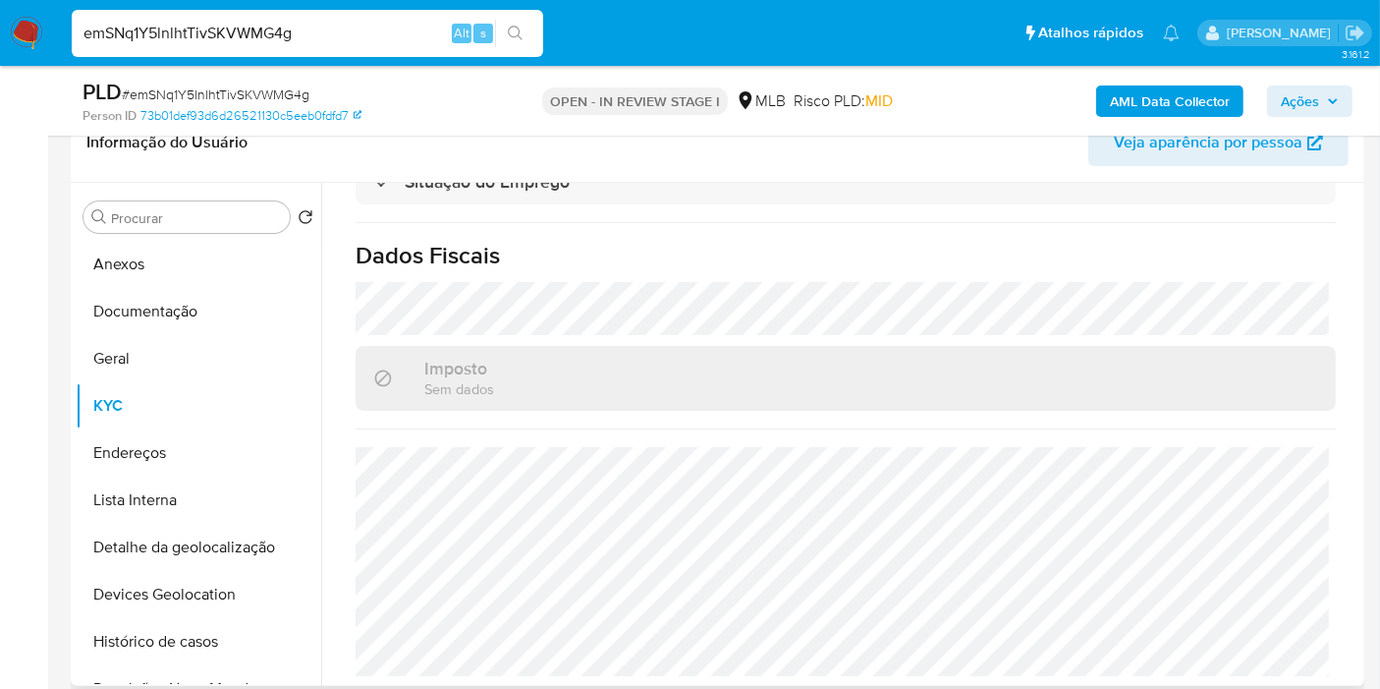
click at [212, 447] on button "Endereços" at bounding box center [199, 452] width 246 height 47
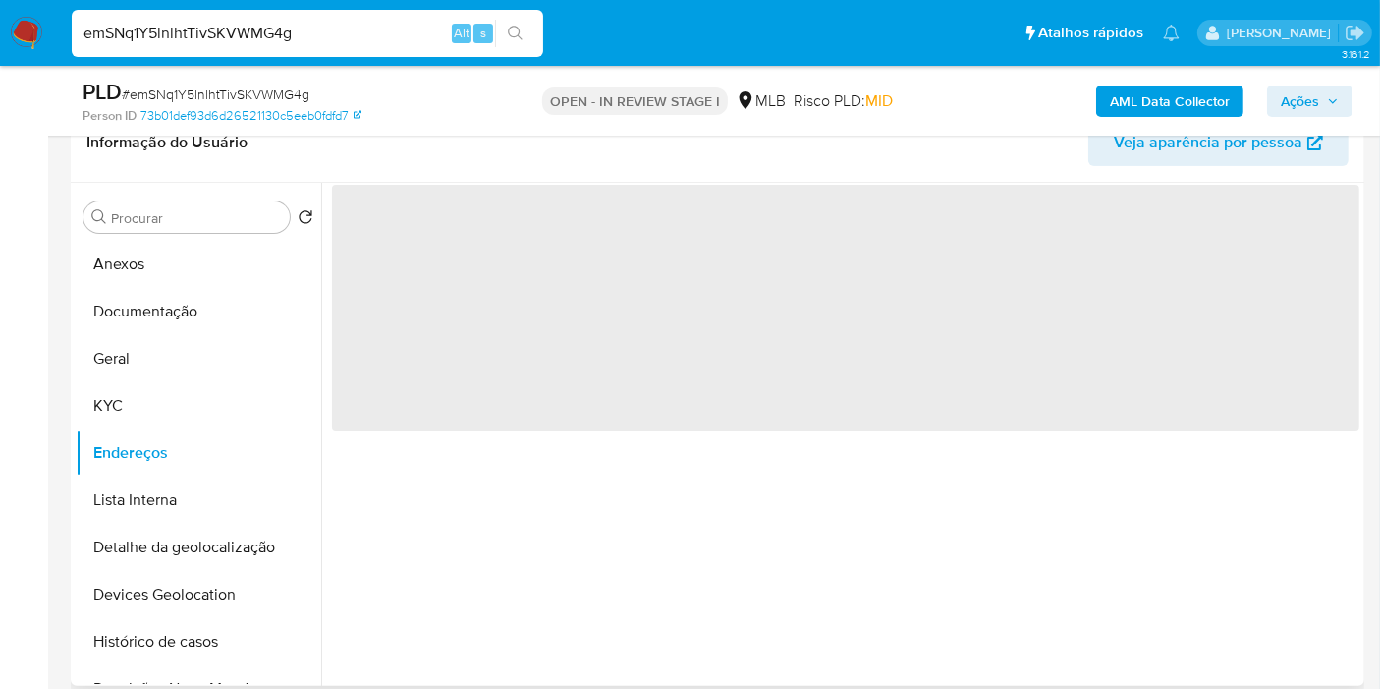
scroll to position [0, 0]
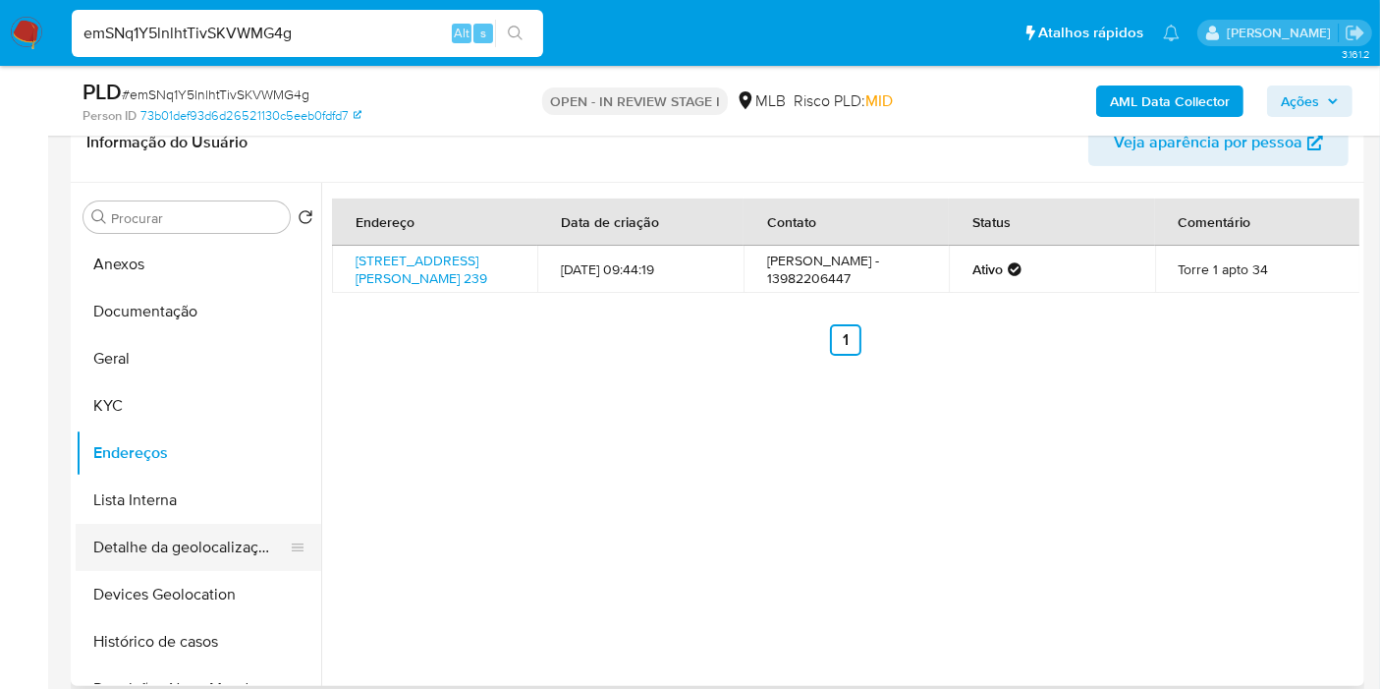
click at [165, 557] on button "Detalhe da geolocalização" at bounding box center [191, 547] width 230 height 47
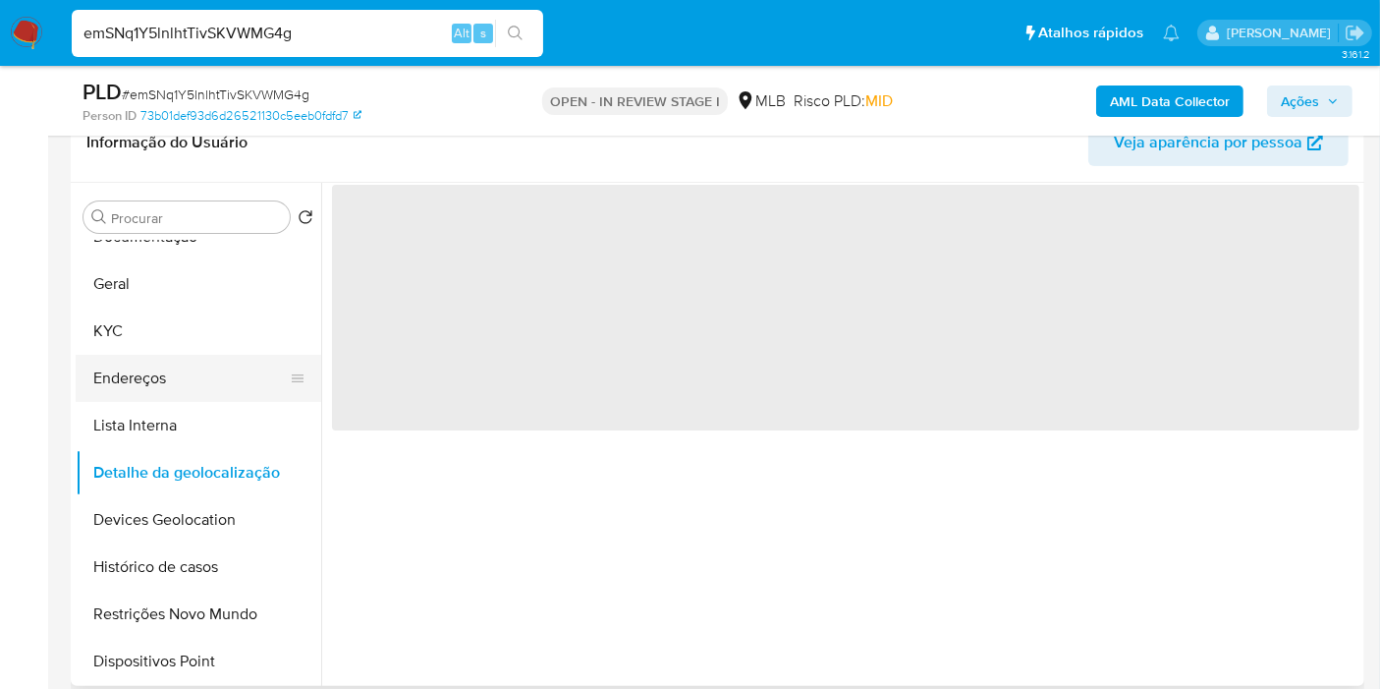
scroll to position [109, 0]
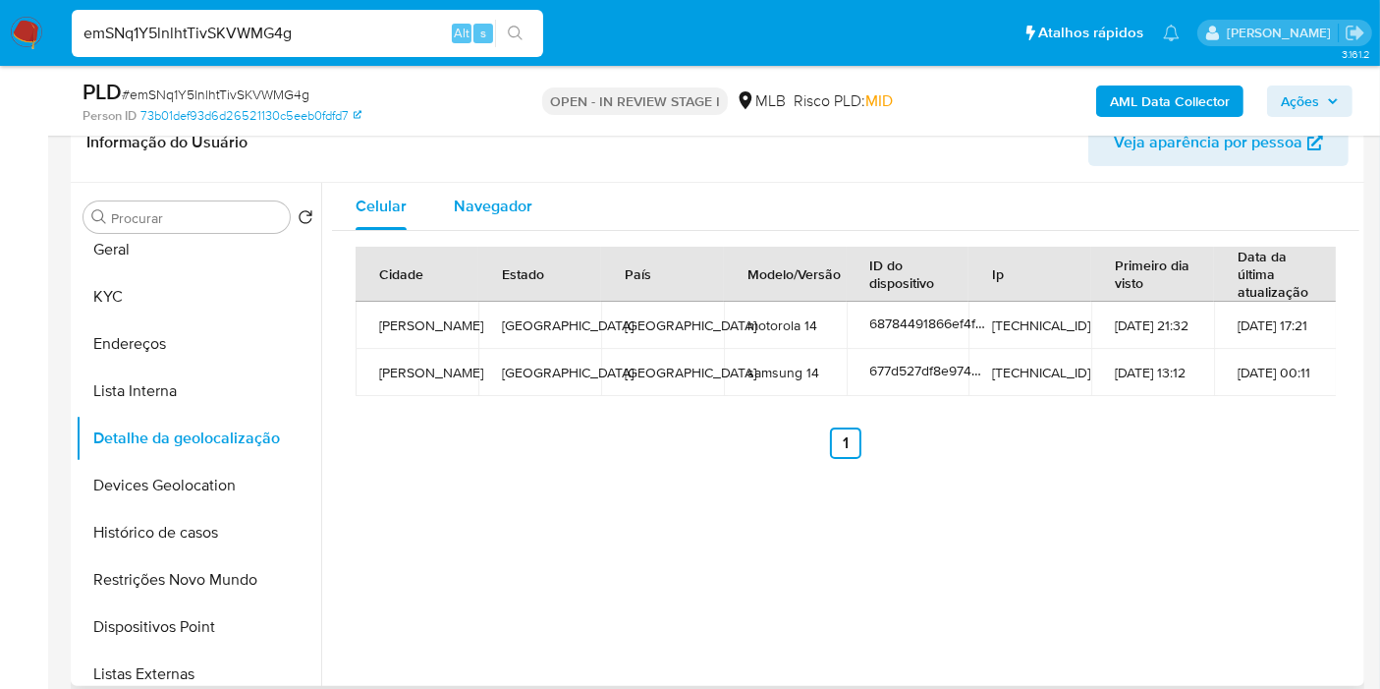
click at [472, 205] on span "Navegador" at bounding box center [493, 206] width 79 height 23
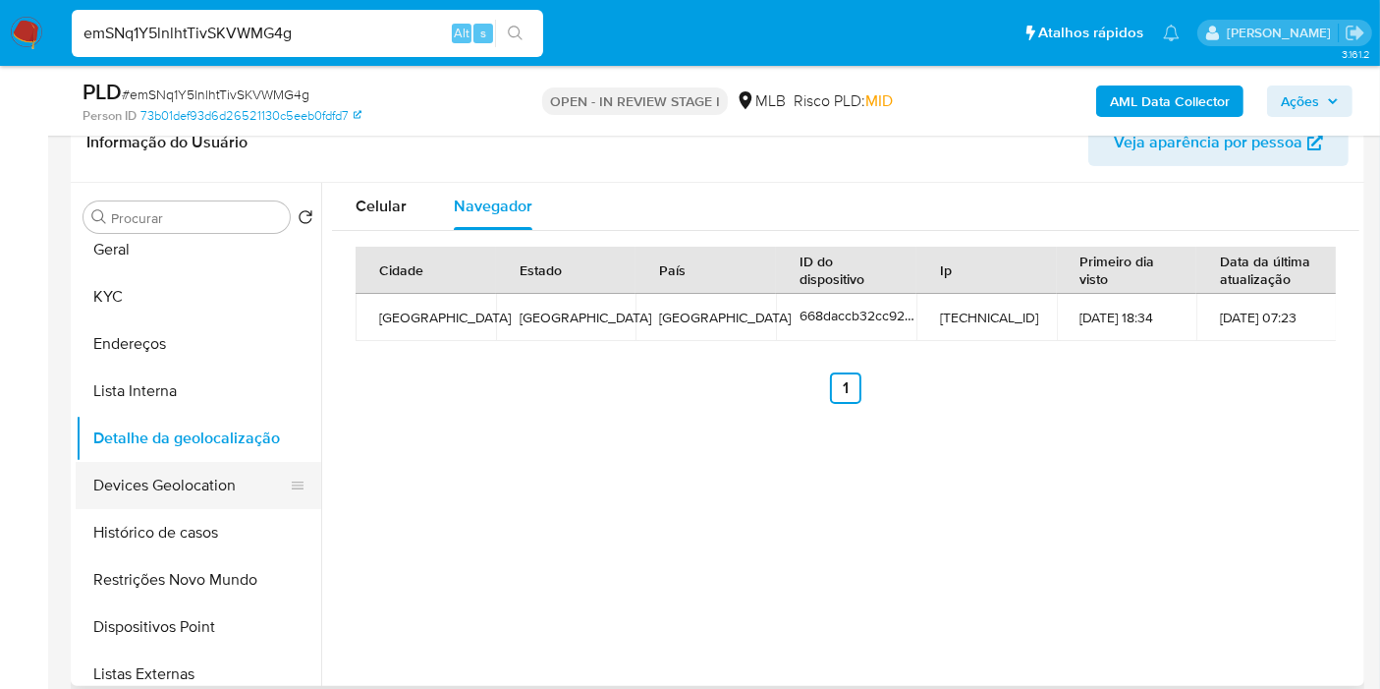
click at [220, 481] on button "Devices Geolocation" at bounding box center [191, 485] width 230 height 47
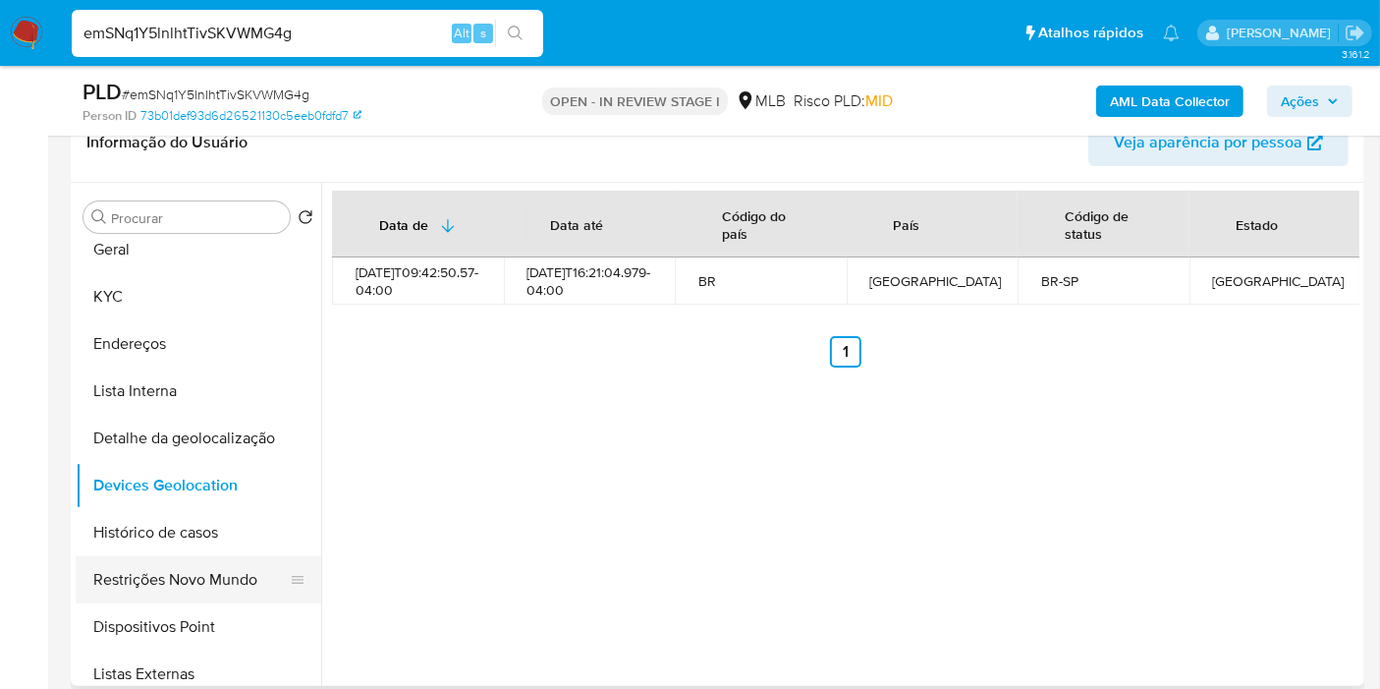
click at [194, 590] on button "Restrições Novo Mundo" at bounding box center [191, 579] width 230 height 47
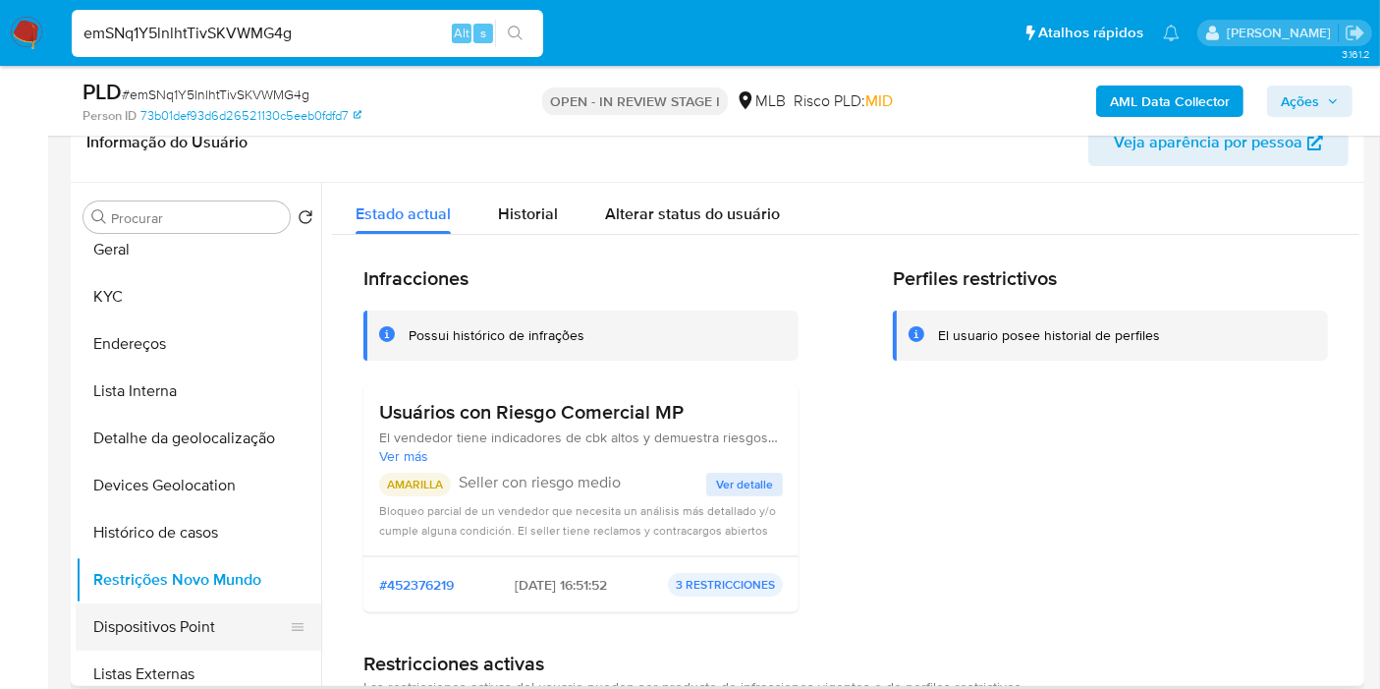
click at [179, 640] on button "Dispositivos Point" at bounding box center [191, 626] width 230 height 47
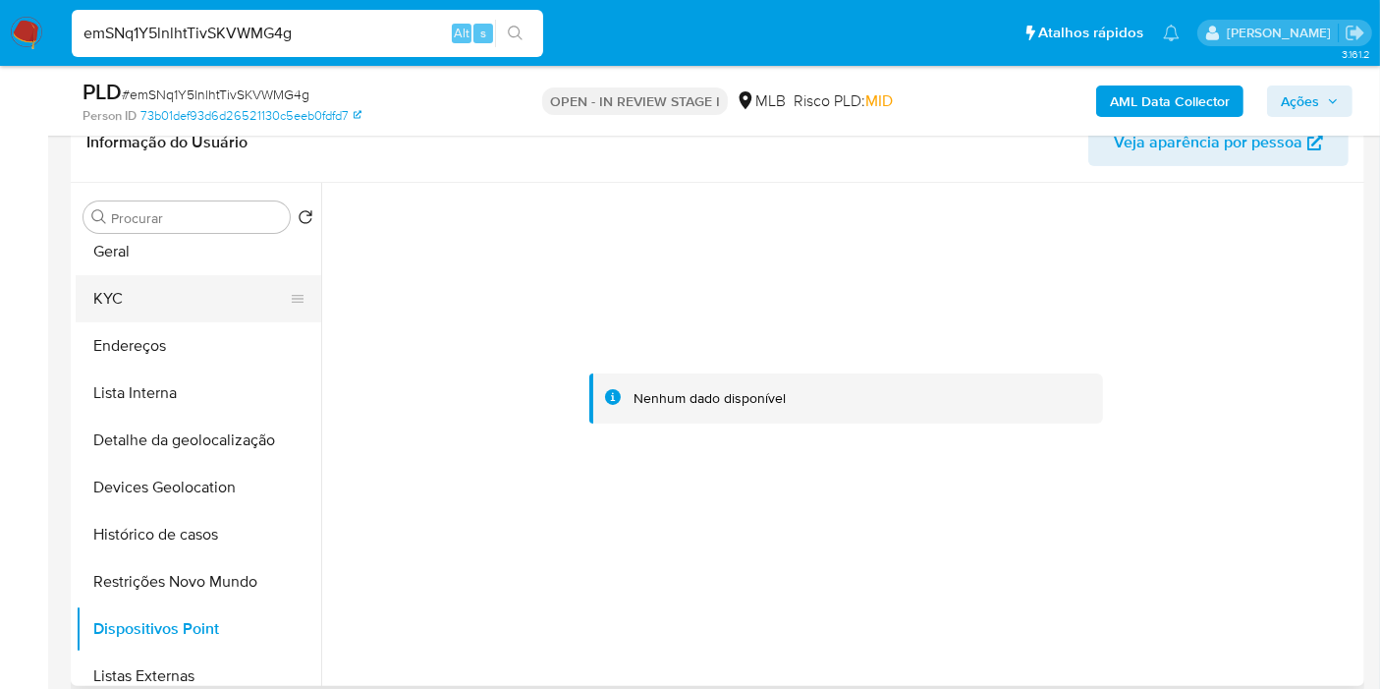
scroll to position [0, 0]
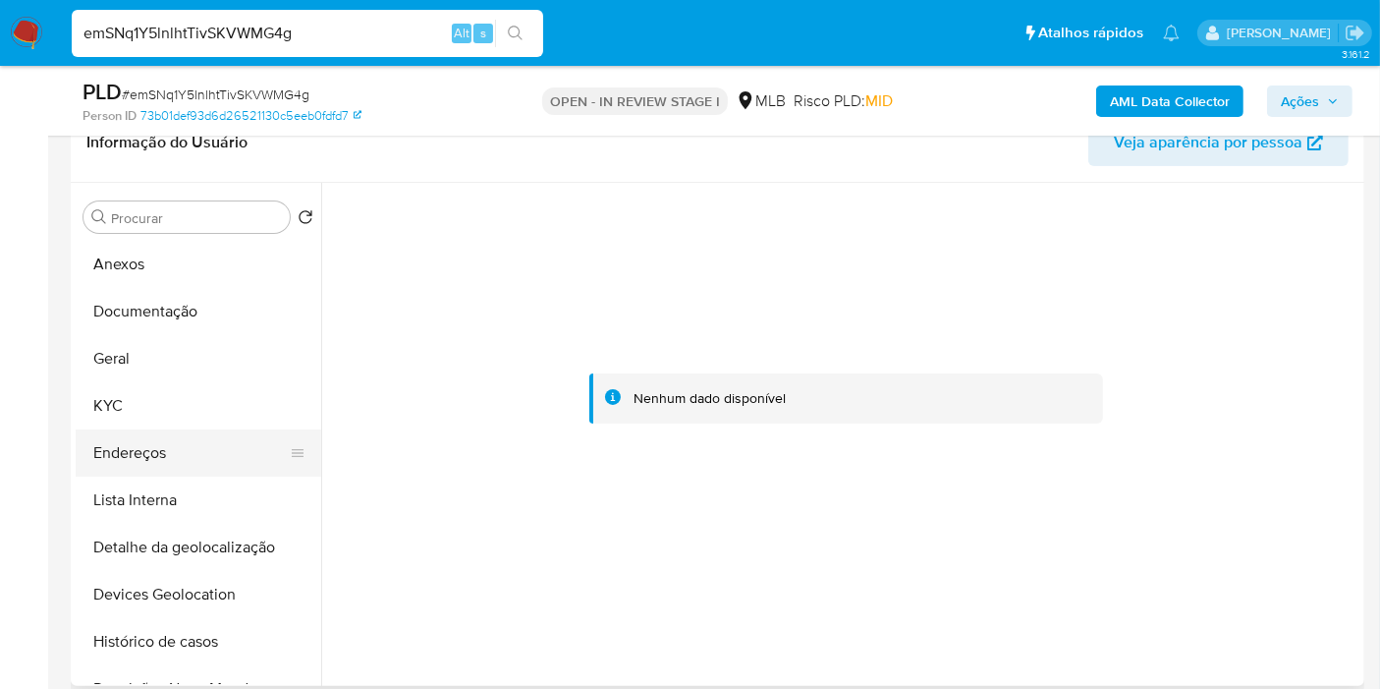
click at [145, 444] on button "Endereços" at bounding box center [191, 452] width 230 height 47
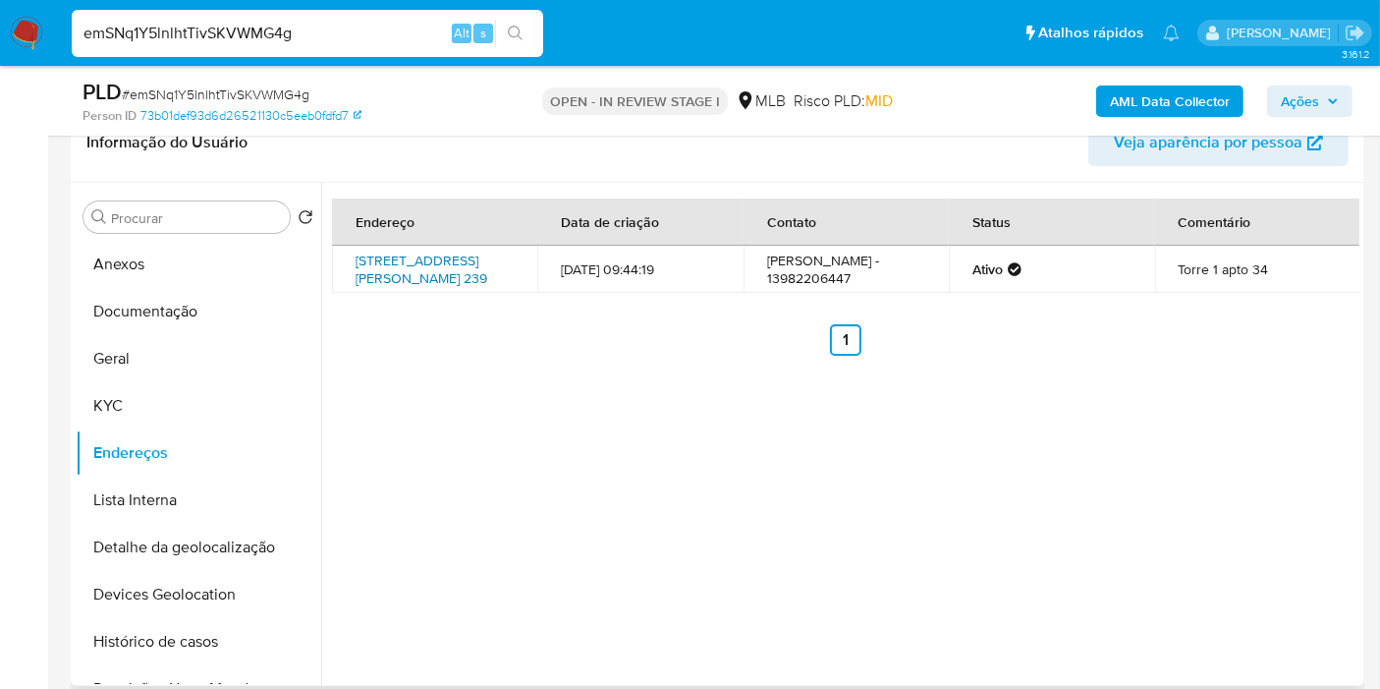
click at [418, 254] on link "Avenida Jornalista Paulo Matos 239, Santos, São Paulo, 11086495, Brasil 239" at bounding box center [422, 269] width 132 height 37
click at [120, 404] on button "KYC" at bounding box center [191, 405] width 230 height 47
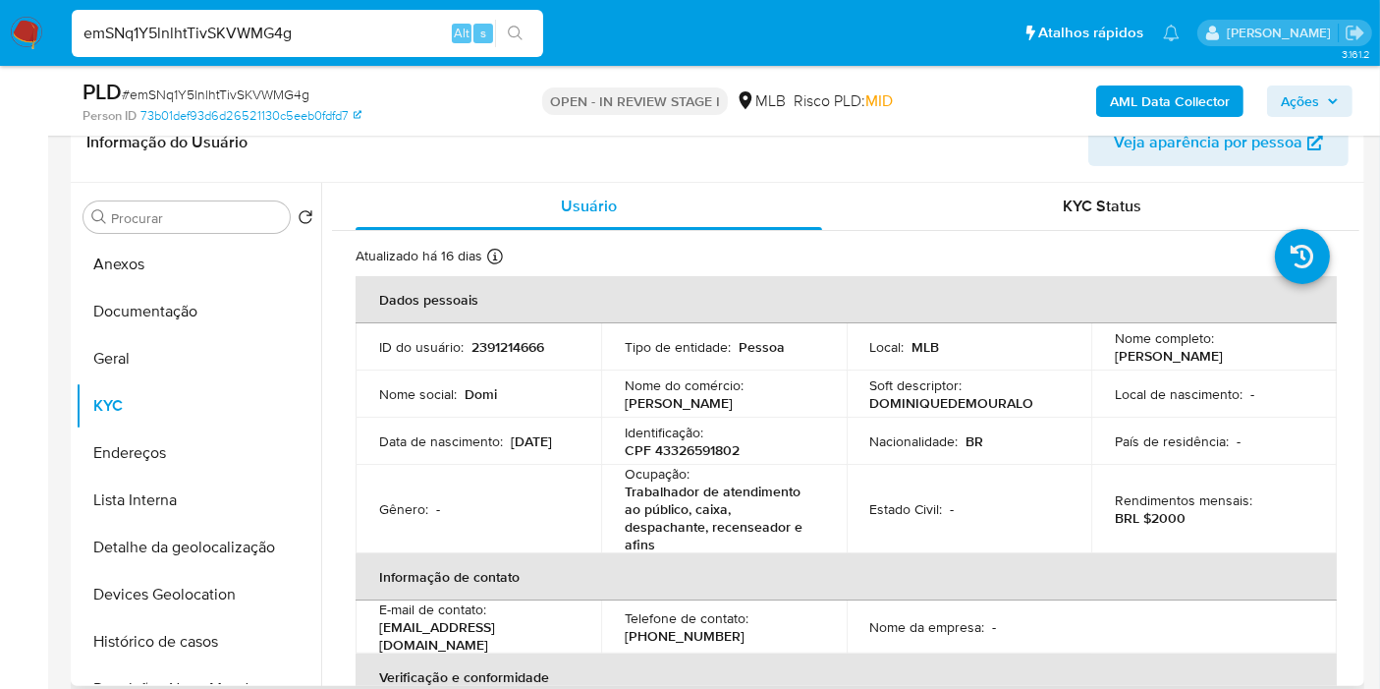
click at [690, 459] on p "CPF 43326591802" at bounding box center [682, 450] width 115 height 18
copy p "43326591802"
click at [182, 636] on button "Histórico de casos" at bounding box center [191, 641] width 230 height 47
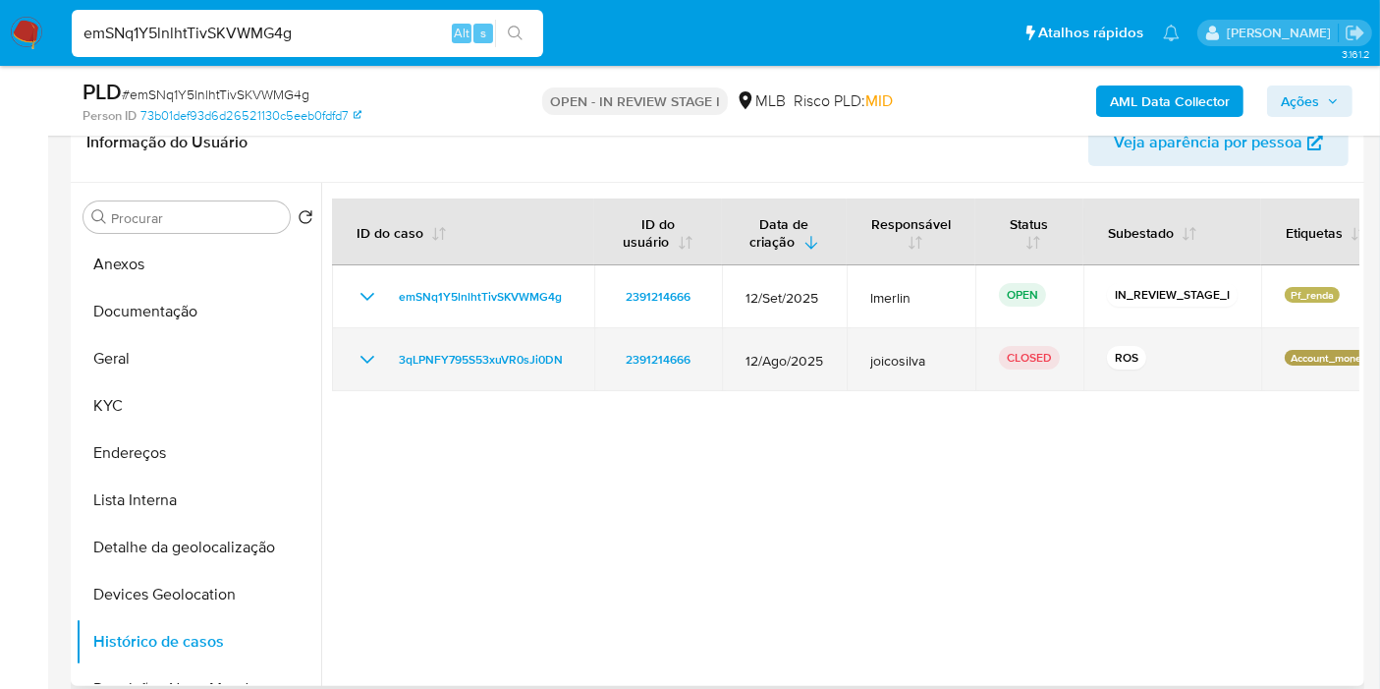
click at [359, 358] on icon "Mostrar/Ocultar" at bounding box center [368, 360] width 24 height 24
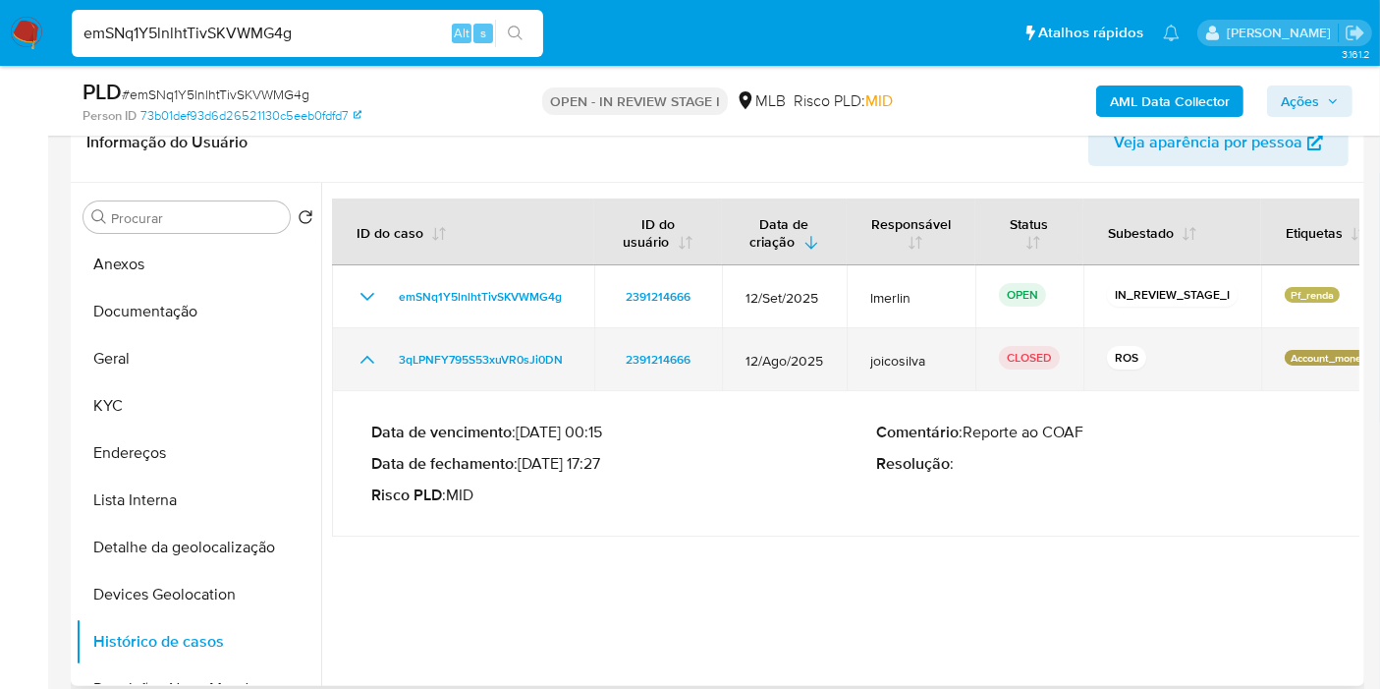
click at [359, 359] on icon "Mostrar/Ocultar" at bounding box center [368, 360] width 24 height 24
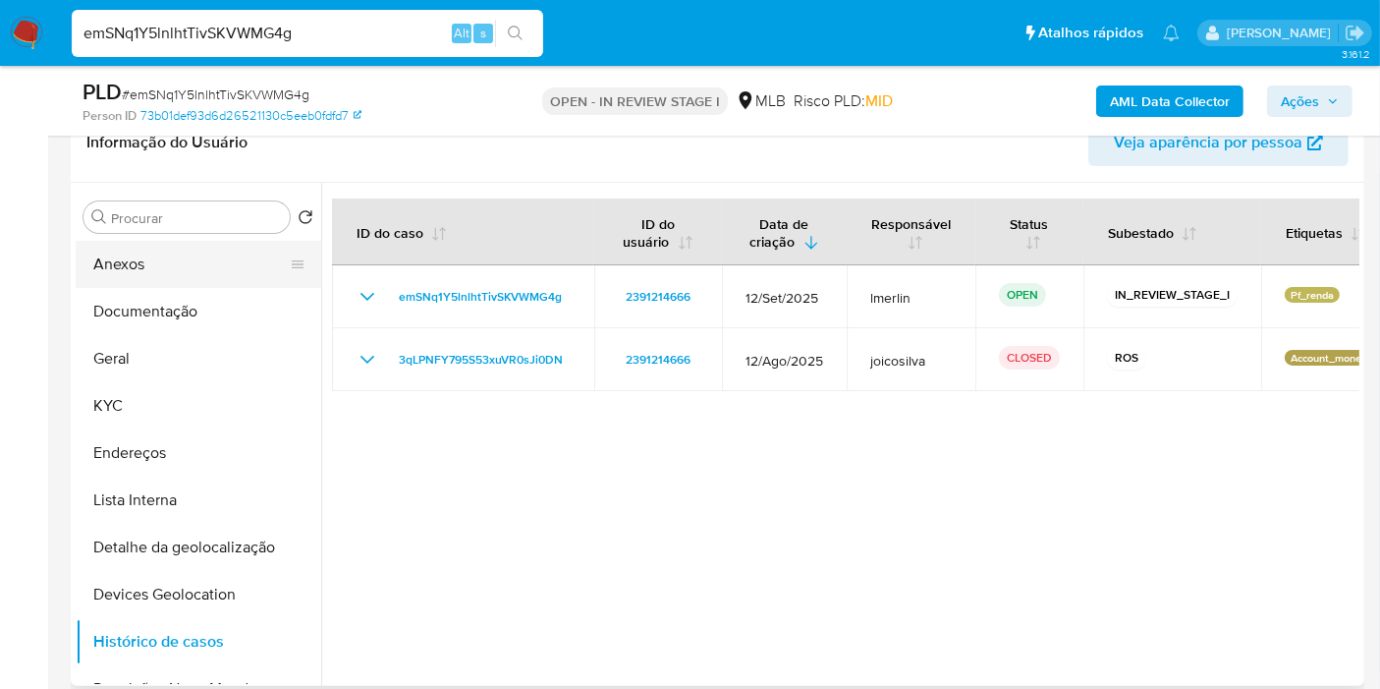
click at [231, 256] on button "Anexos" at bounding box center [191, 264] width 230 height 47
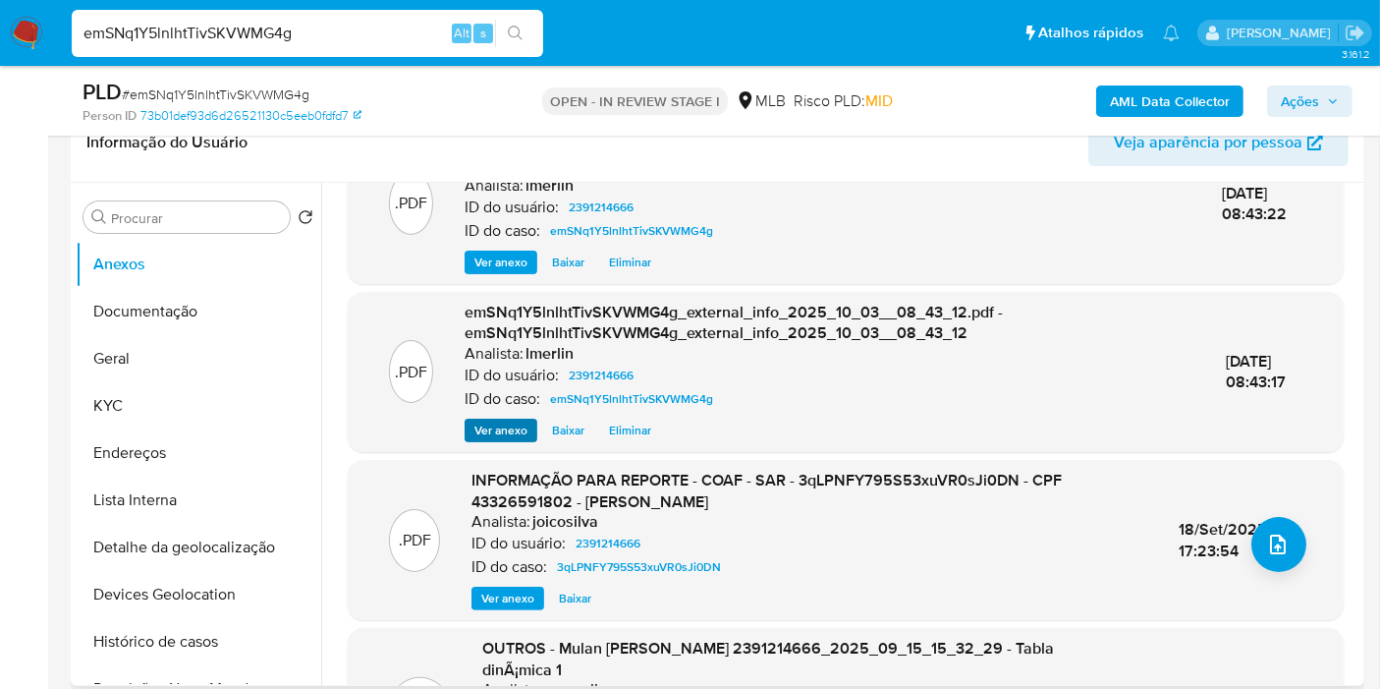
scroll to position [109, 0]
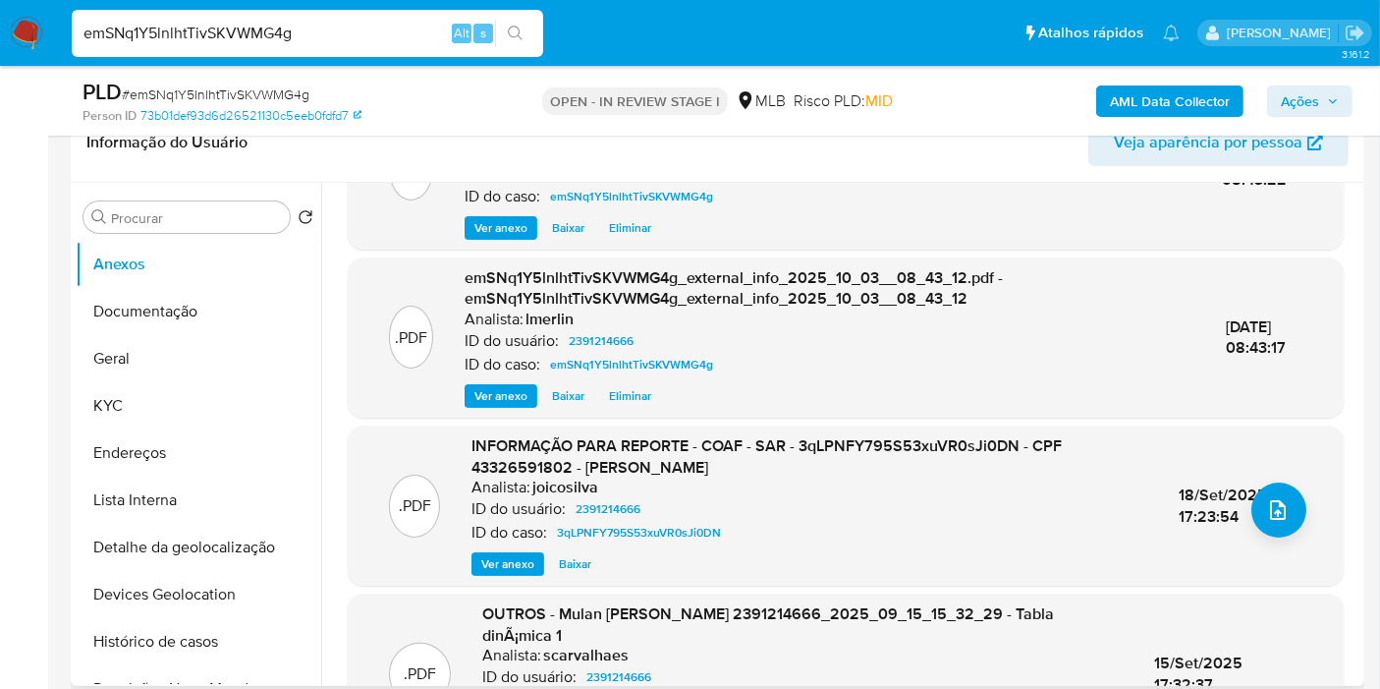
click at [496, 565] on span "Ver anexo" at bounding box center [507, 564] width 53 height 20
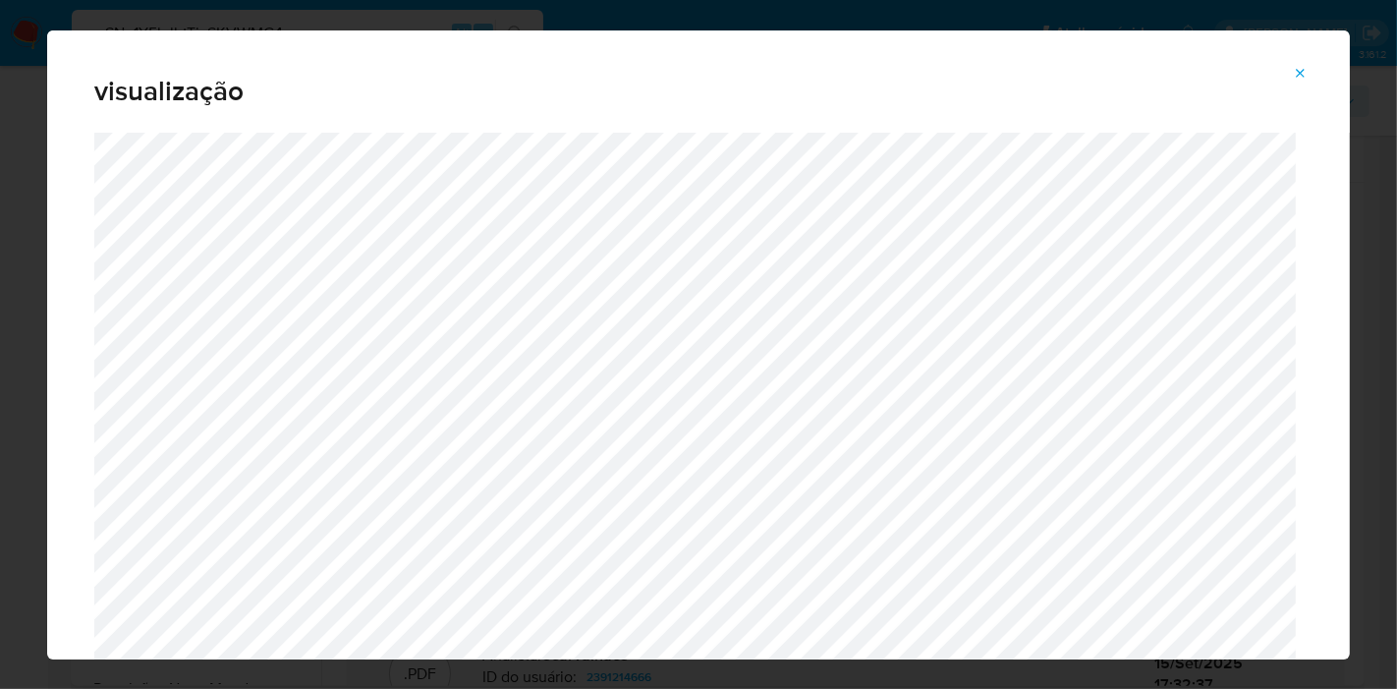
click at [1300, 77] on icon "Attachment preview" at bounding box center [1301, 74] width 16 height 16
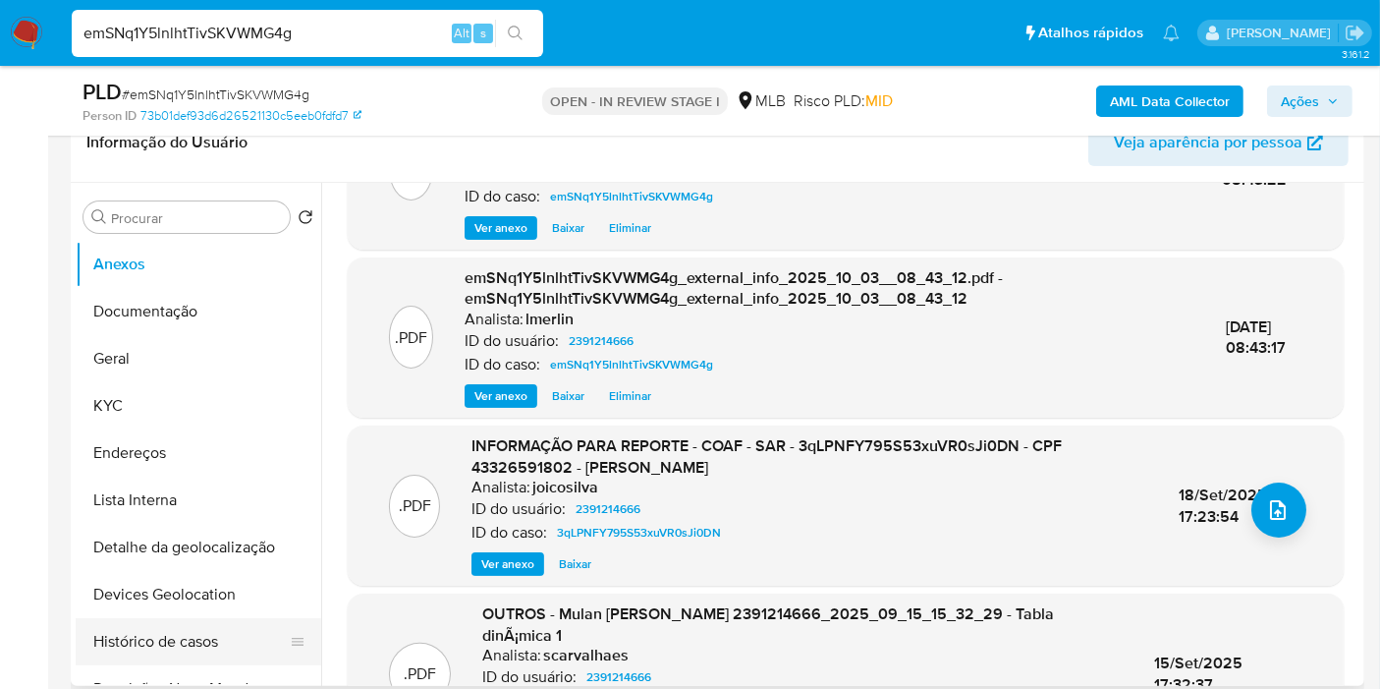
click at [152, 656] on button "Histórico de casos" at bounding box center [191, 641] width 230 height 47
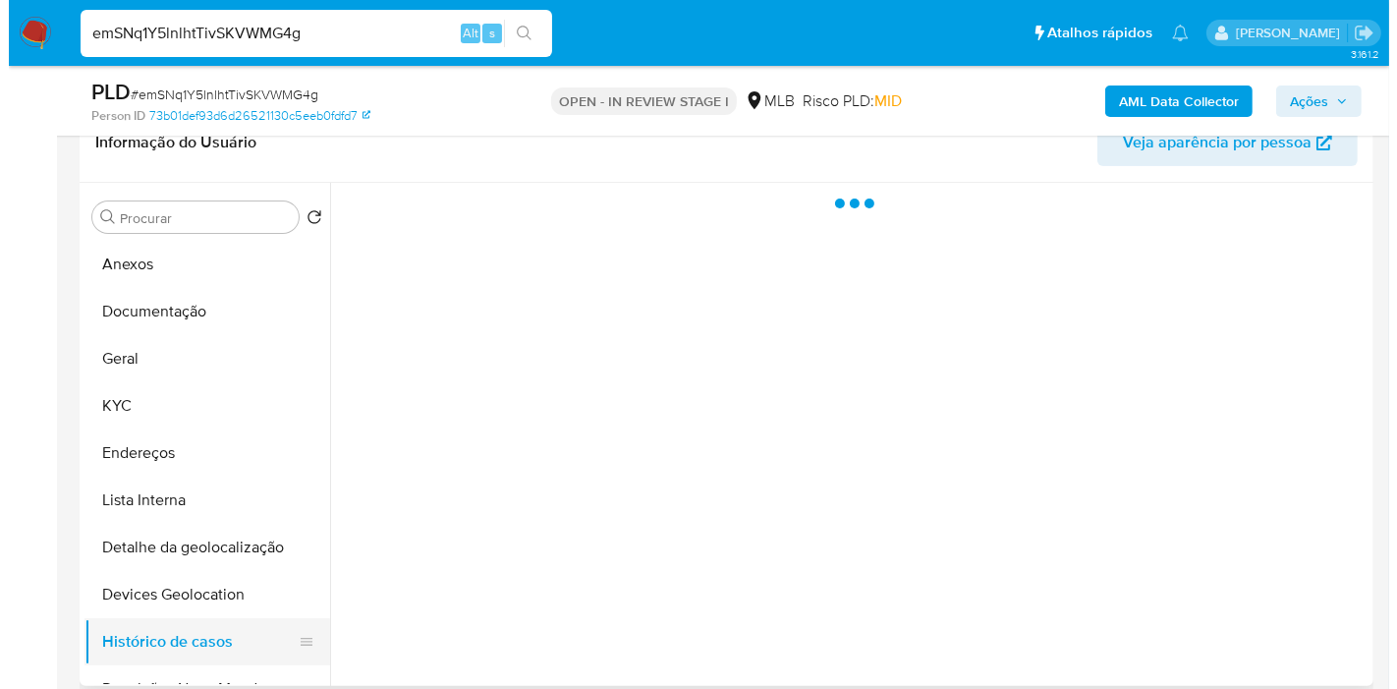
scroll to position [0, 0]
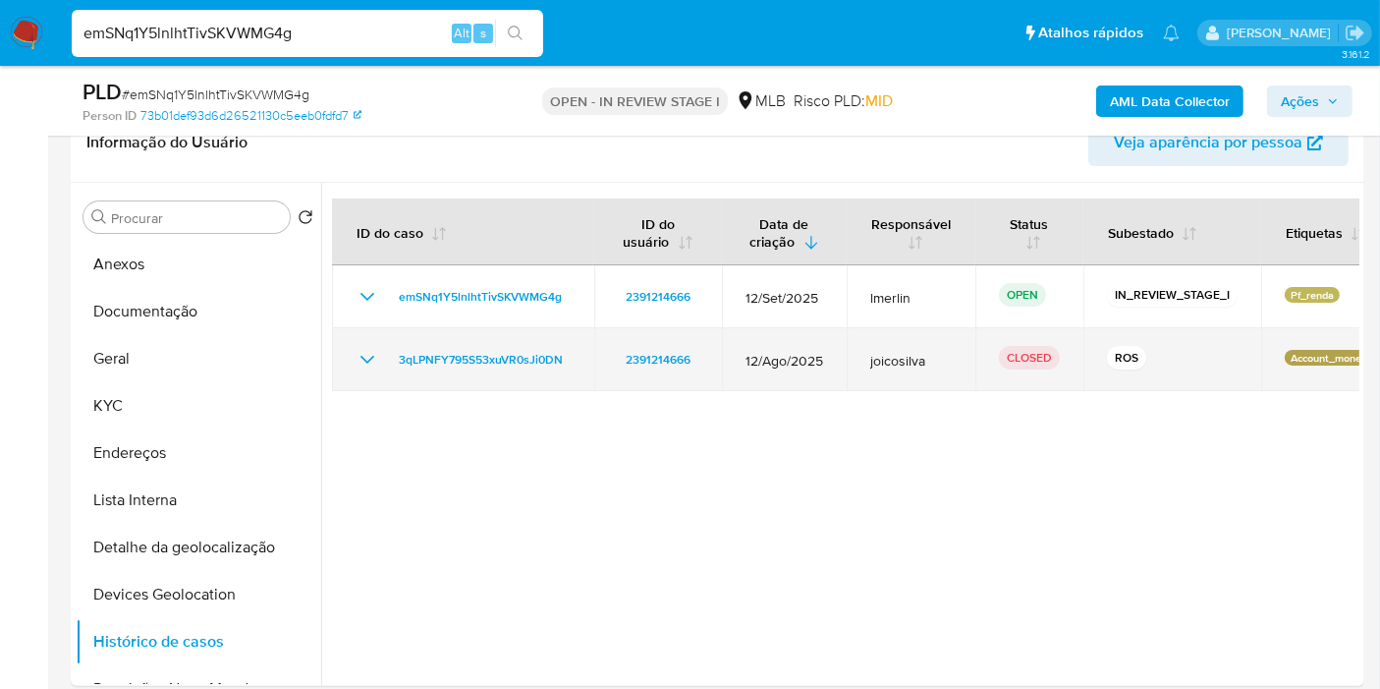
click at [364, 365] on icon "Mostrar/Ocultar" at bounding box center [368, 360] width 24 height 24
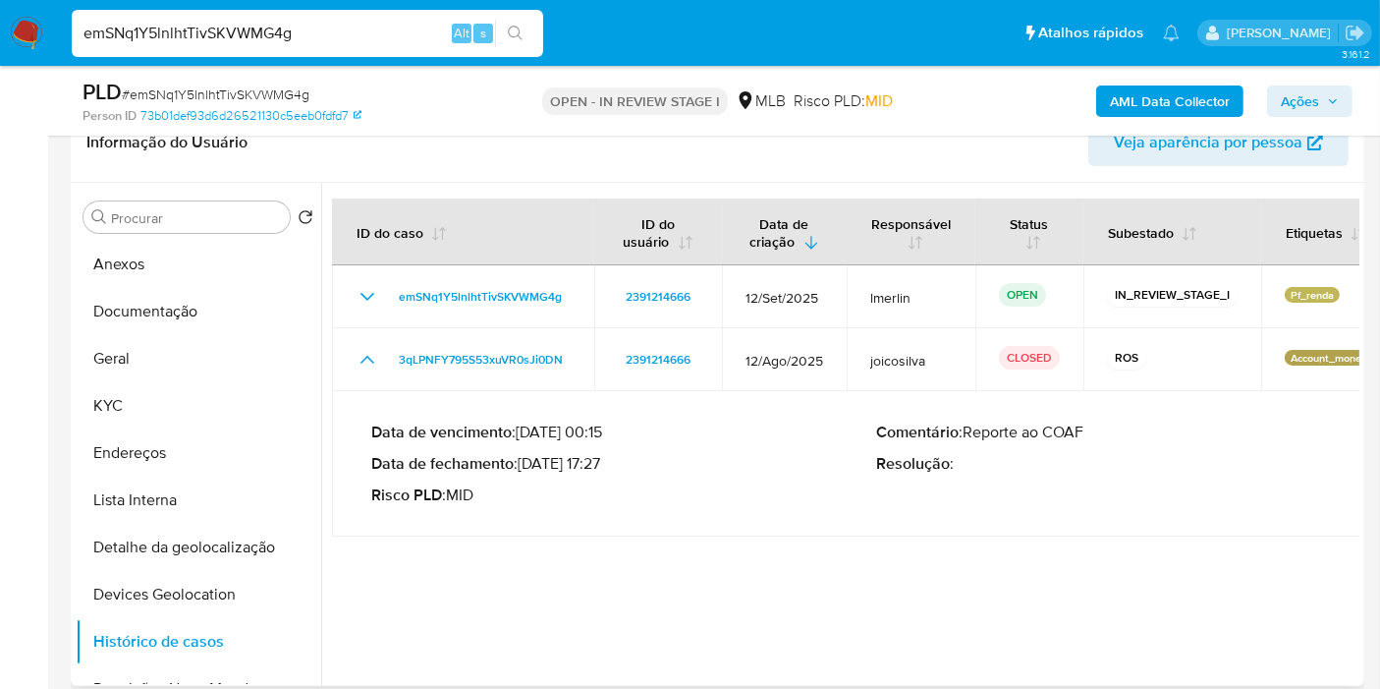
drag, startPoint x: 606, startPoint y: 457, endPoint x: 525, endPoint y: 456, distance: 81.5
click at [525, 456] on p "Data de fechamento : 18/09/2025 17:27" at bounding box center [623, 464] width 505 height 20
drag, startPoint x: 113, startPoint y: 270, endPoint x: 509, endPoint y: 167, distance: 409.1
click at [114, 269] on button "Anexos" at bounding box center [199, 264] width 246 height 47
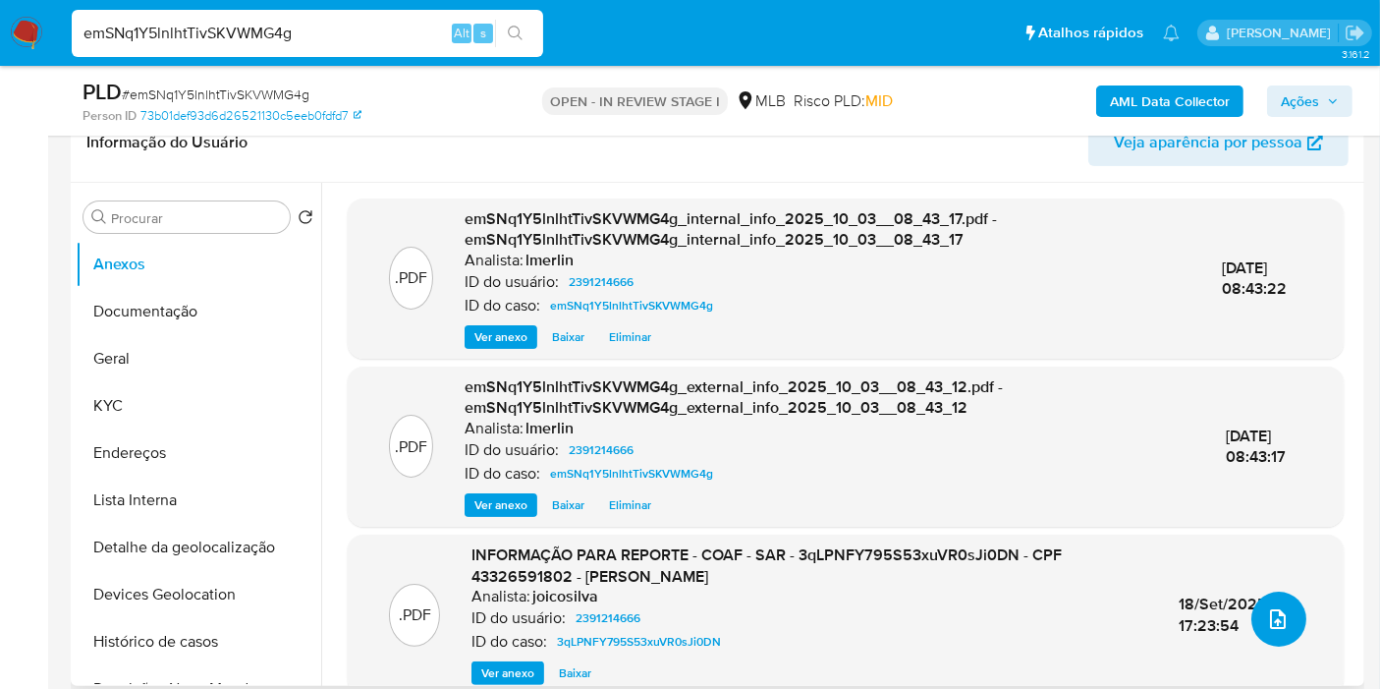
click at [1277, 624] on icon "upload-file" at bounding box center [1278, 619] width 24 height 24
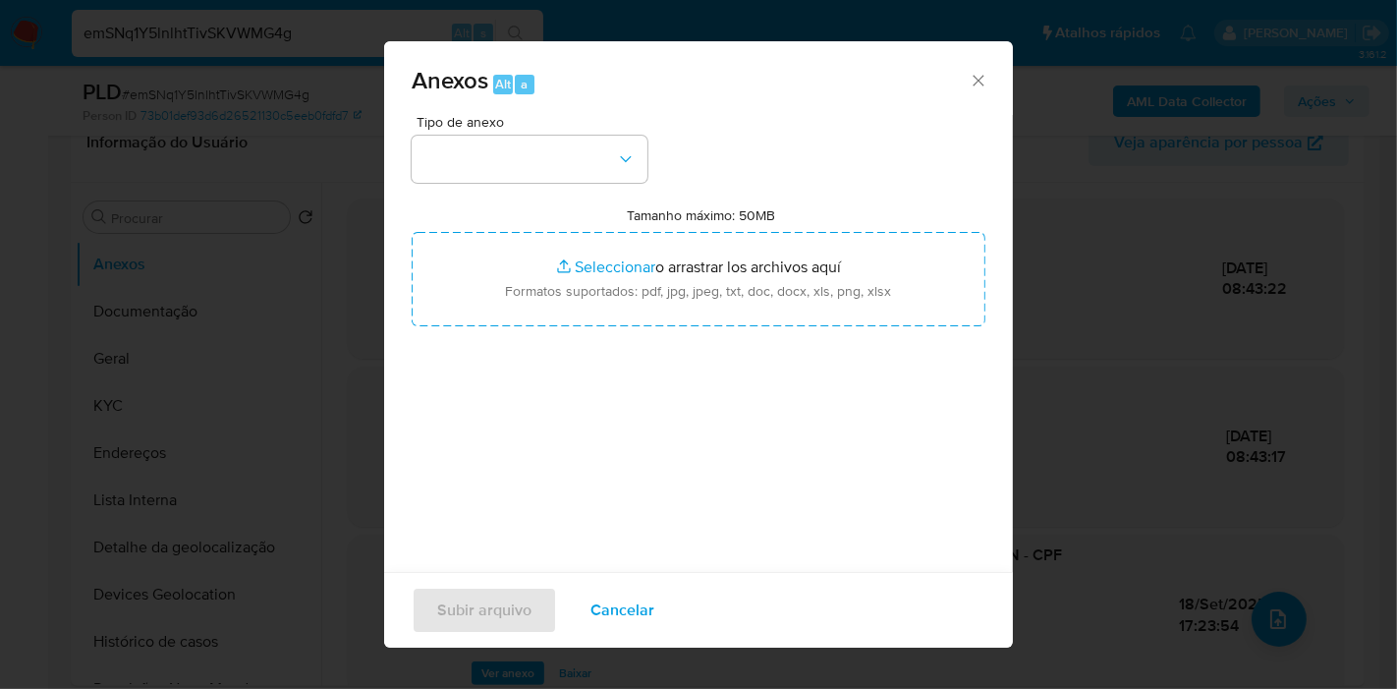
click at [576, 189] on div "Tipo de anexo Tamanho máximo: 50MB Seleccionar archivos Seleccionar o arrastrar…" at bounding box center [699, 347] width 574 height 464
click at [577, 166] on button "button" at bounding box center [530, 159] width 236 height 47
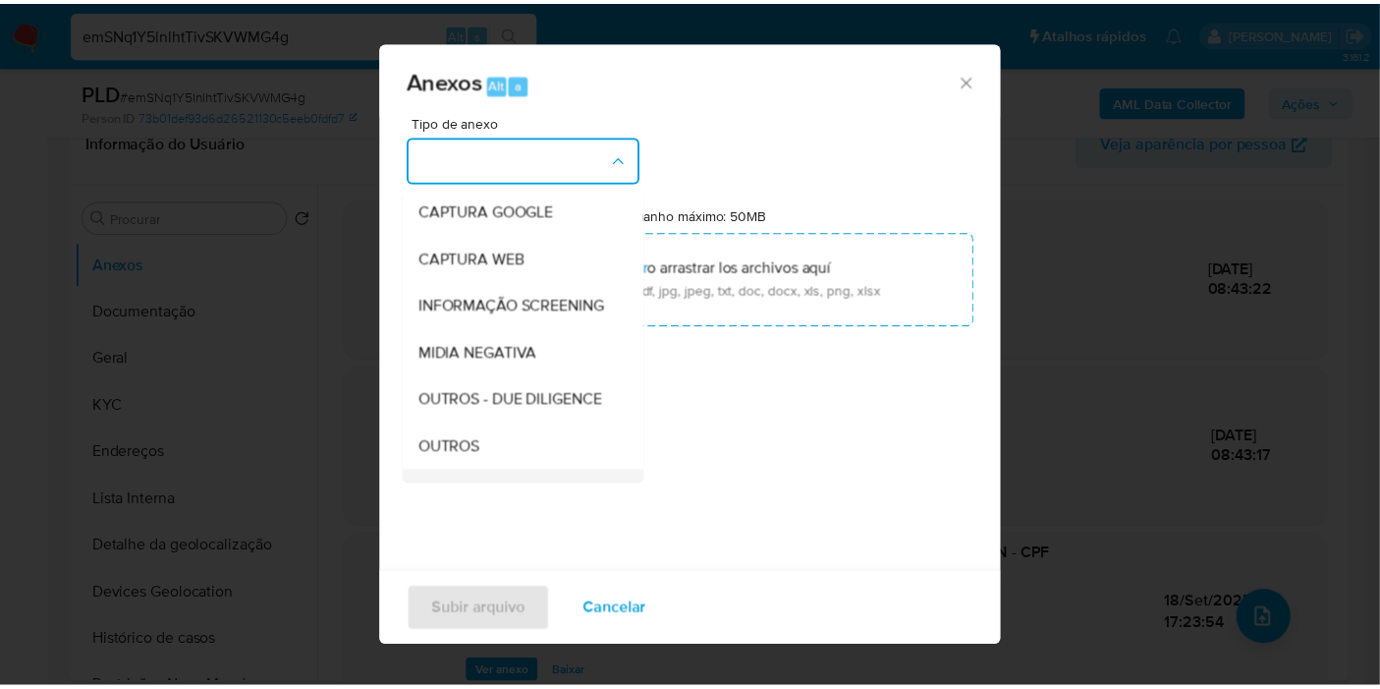
scroll to position [218, 0]
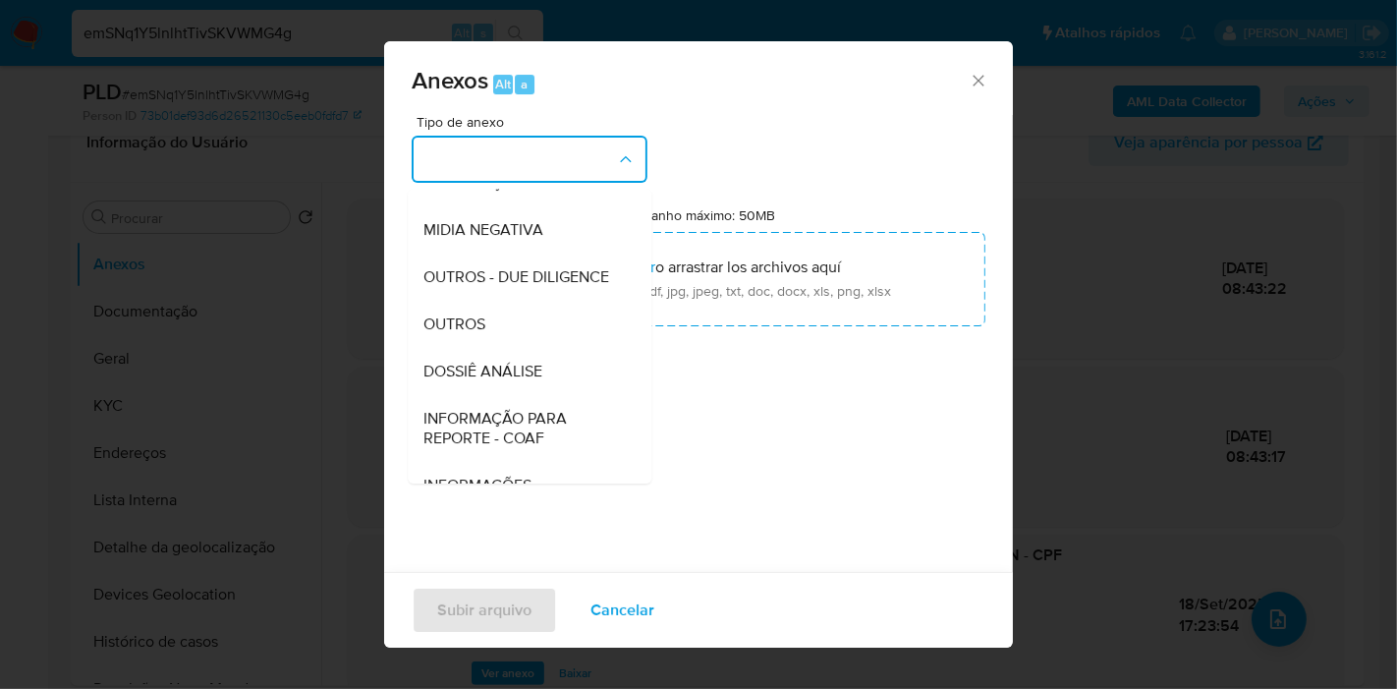
drag, startPoint x: 532, startPoint y: 411, endPoint x: 616, endPoint y: 328, distance: 117.4
click at [538, 381] on span "DOSSIÊ ANÁLISE" at bounding box center [482, 372] width 119 height 20
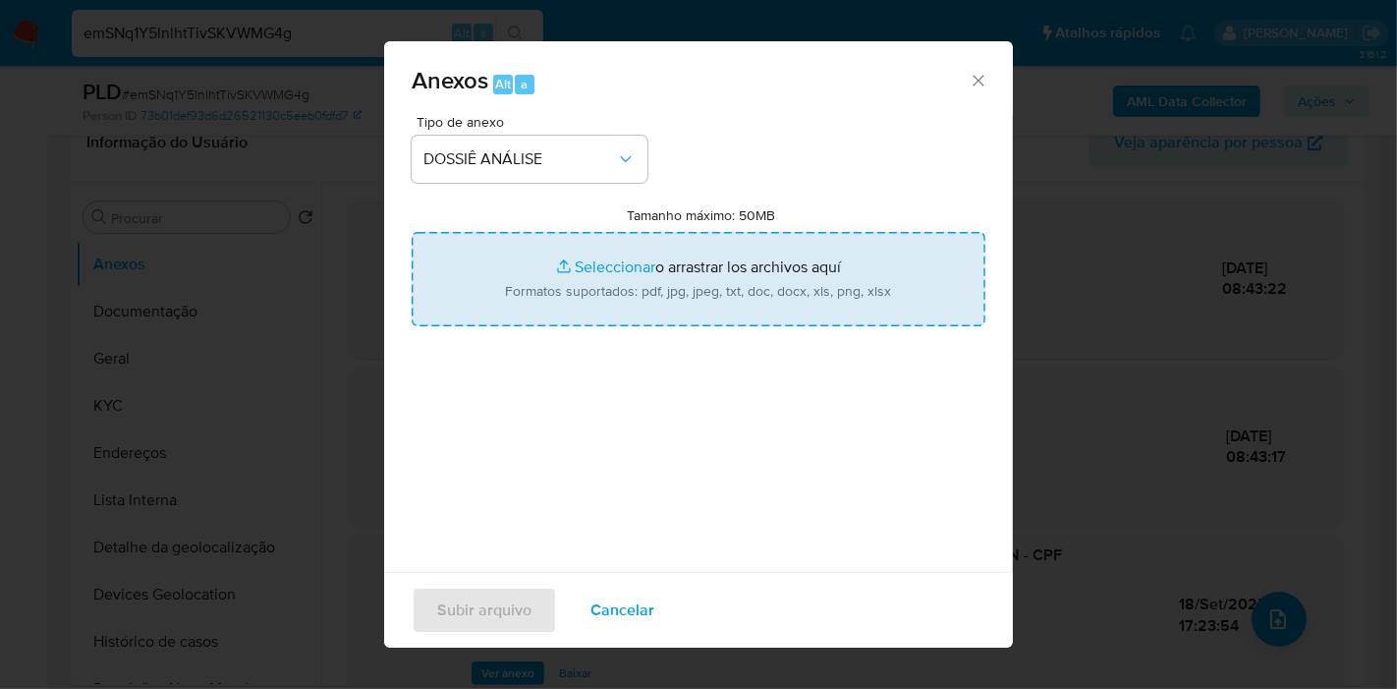
click at [641, 296] on input "Tamanho máximo: 50MB Seleccionar archivos" at bounding box center [699, 279] width 574 height 94
type input "C:\fakepath\Declínio - emSNq1Y5lnlhtTivSKVWMG4g - CPF 43326591802 - DOMINIQUE D…"
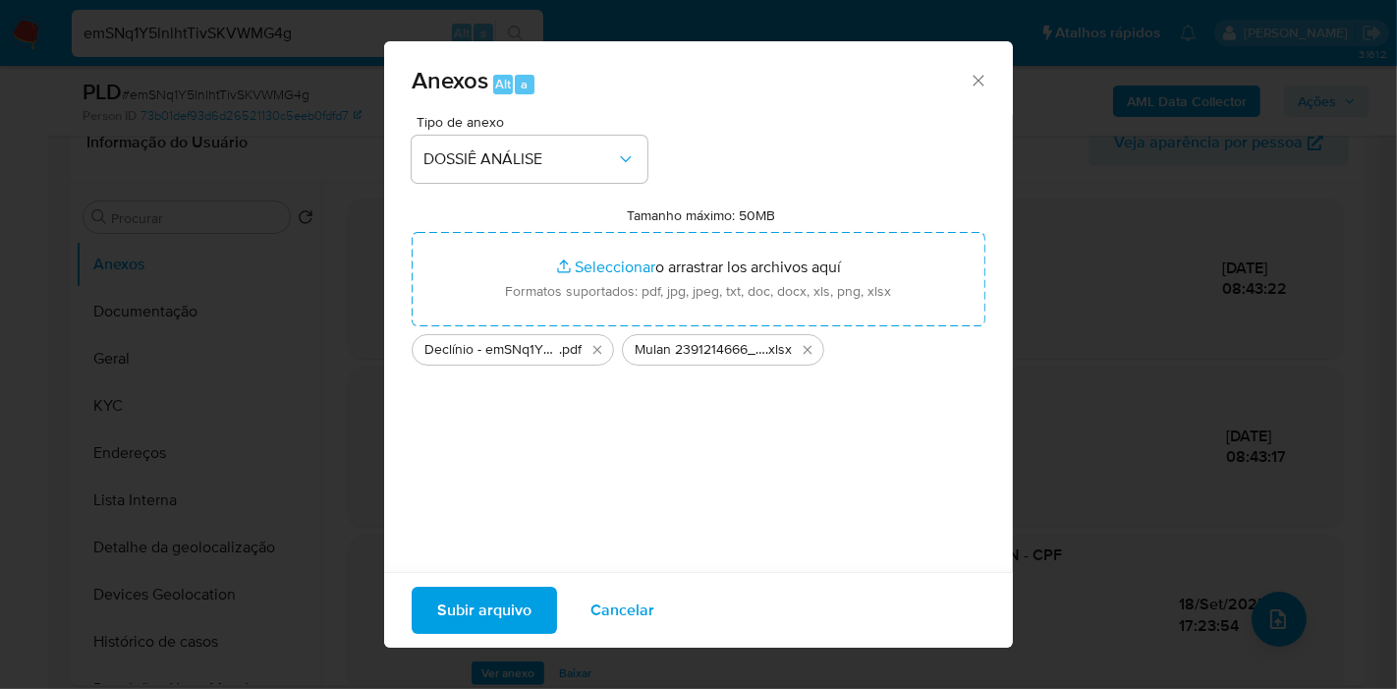
click at [496, 619] on span "Subir arquivo" at bounding box center [484, 609] width 94 height 43
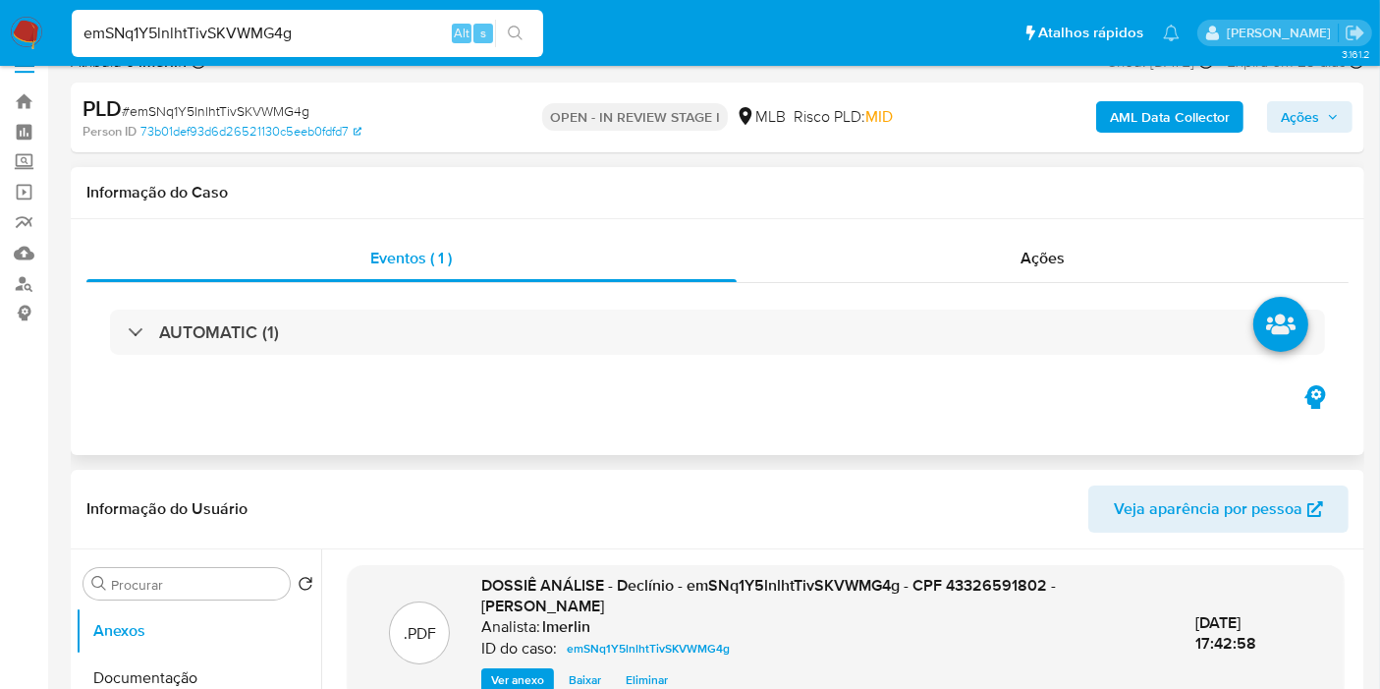
scroll to position [0, 0]
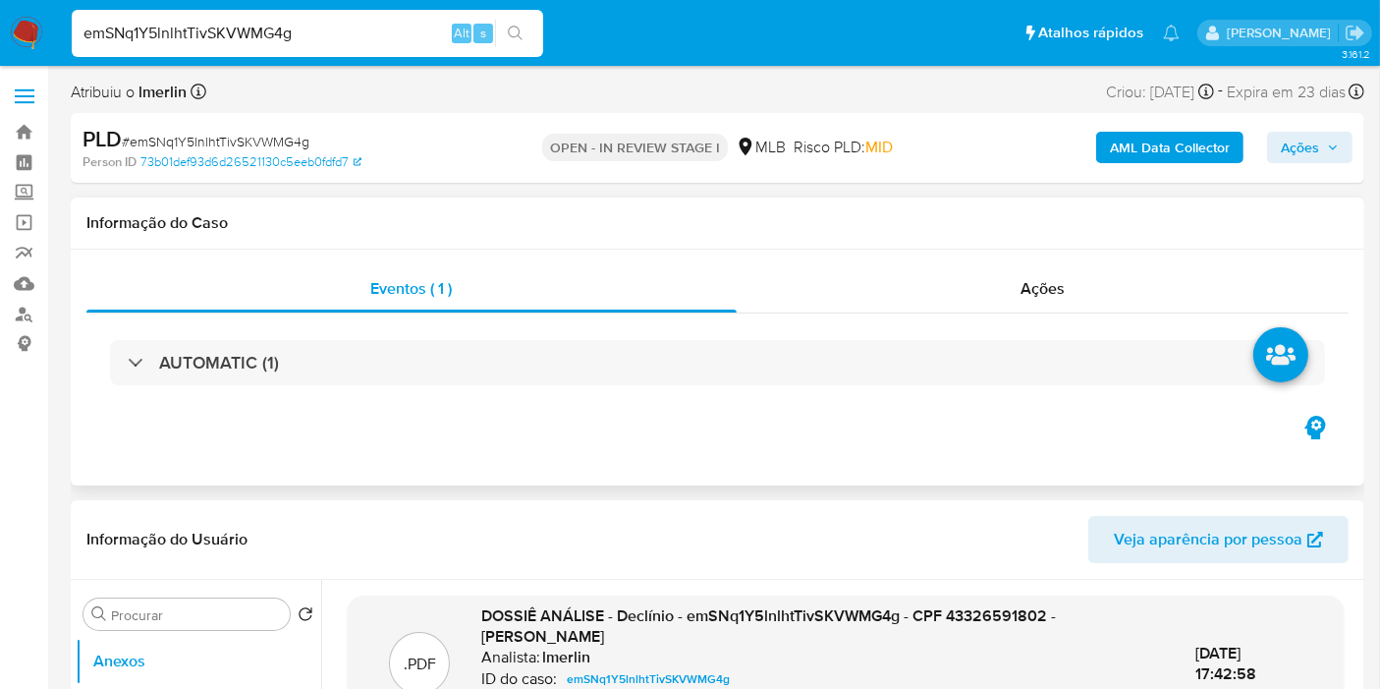
drag, startPoint x: 1119, startPoint y: 285, endPoint x: 1210, endPoint y: 234, distance: 104.7
click at [1120, 285] on div "Ações" at bounding box center [1043, 288] width 613 height 47
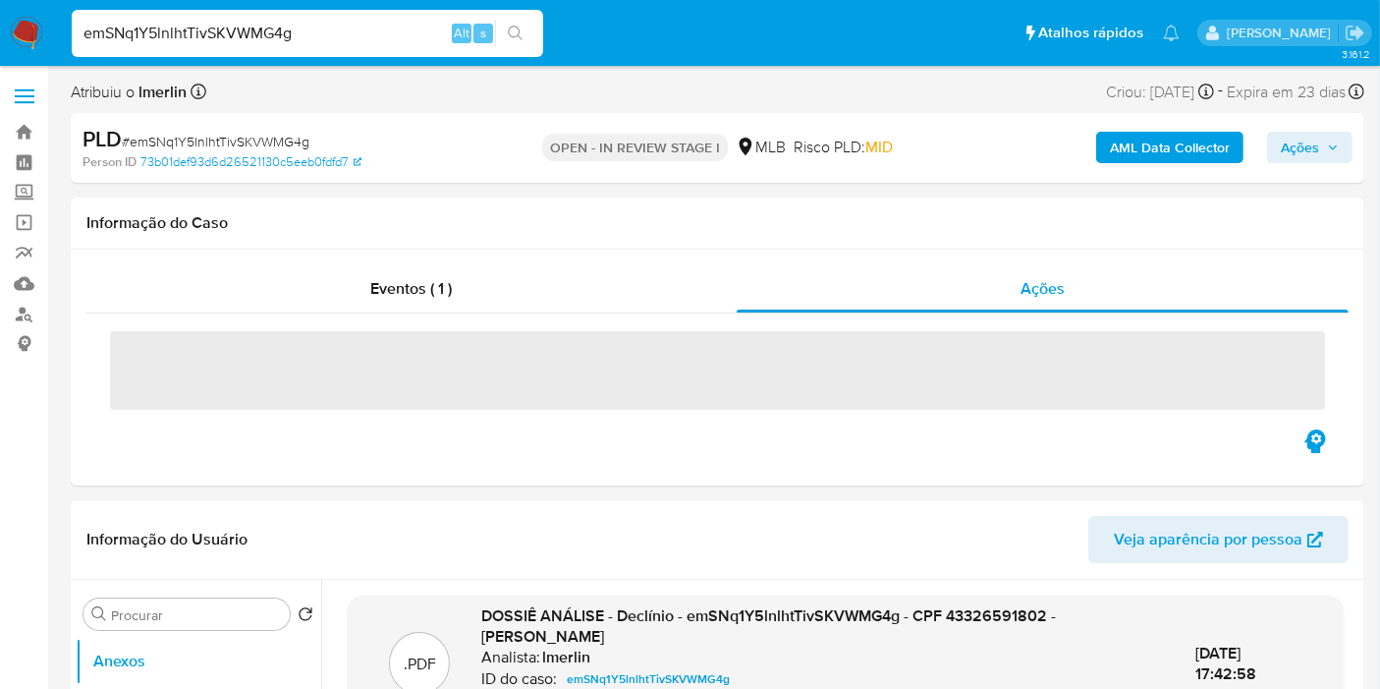
click at [1305, 153] on span "Ações" at bounding box center [1300, 147] width 38 height 31
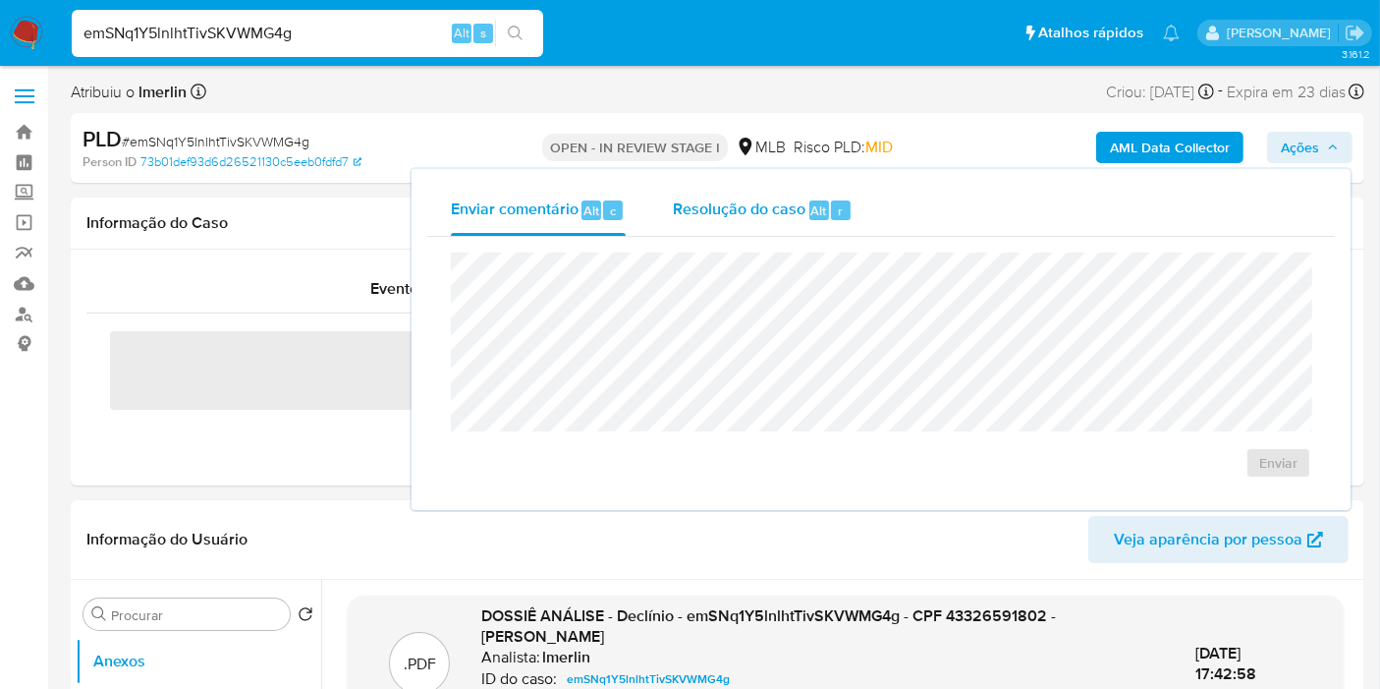
click at [765, 210] on span "Resolução do caso" at bounding box center [739, 209] width 133 height 23
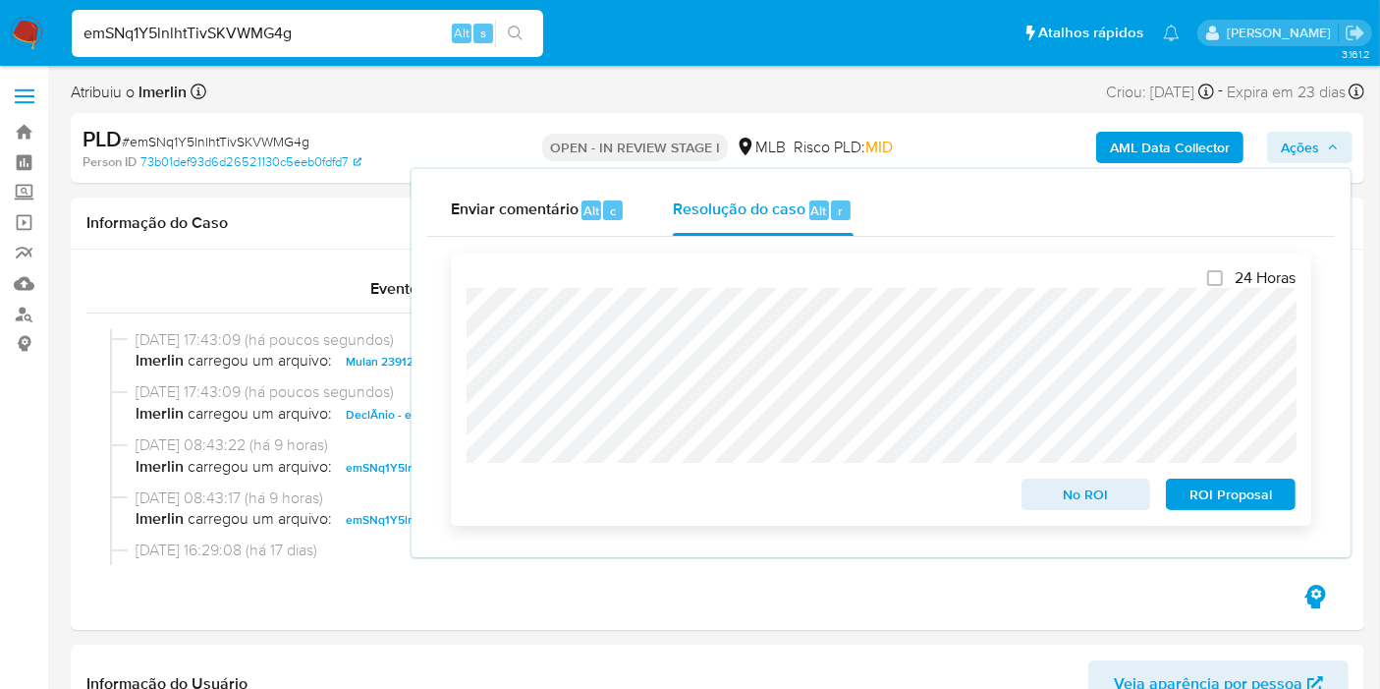
click at [1092, 497] on span "No ROI" at bounding box center [1086, 494] width 102 height 28
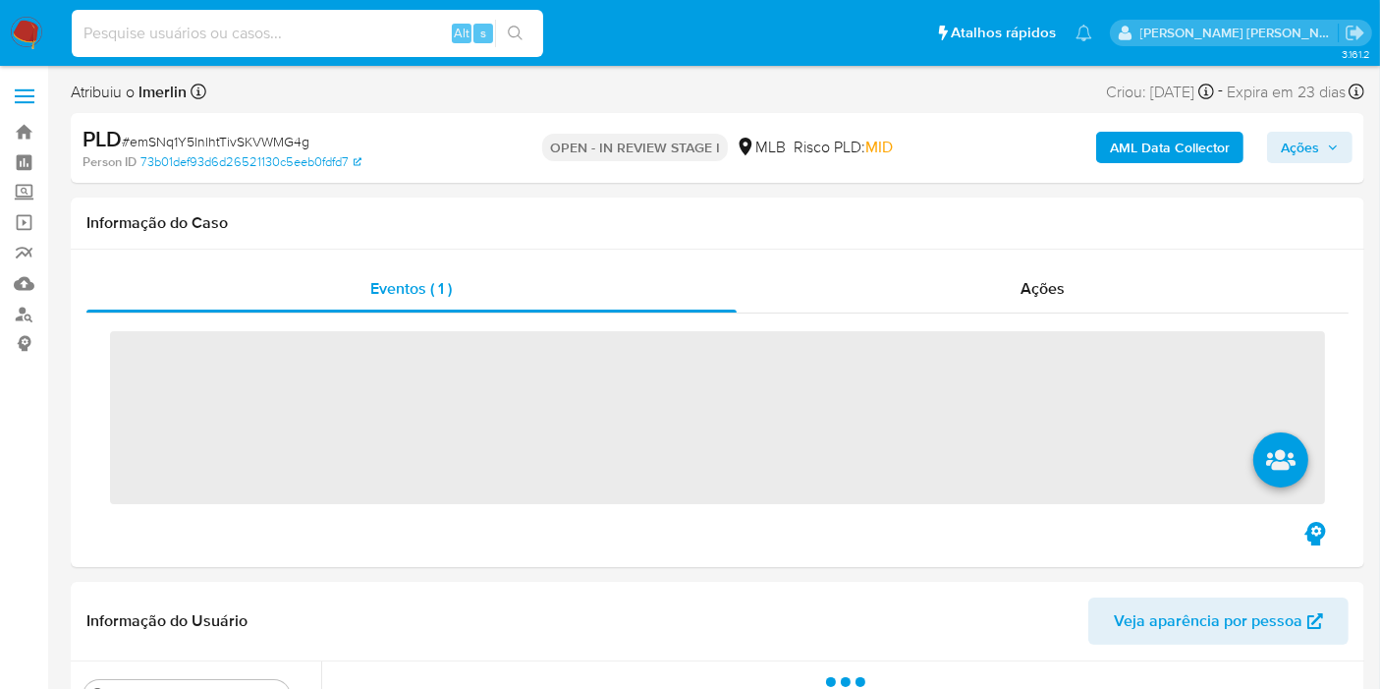
click at [322, 28] on input at bounding box center [308, 34] width 472 height 26
paste input "1409785758"
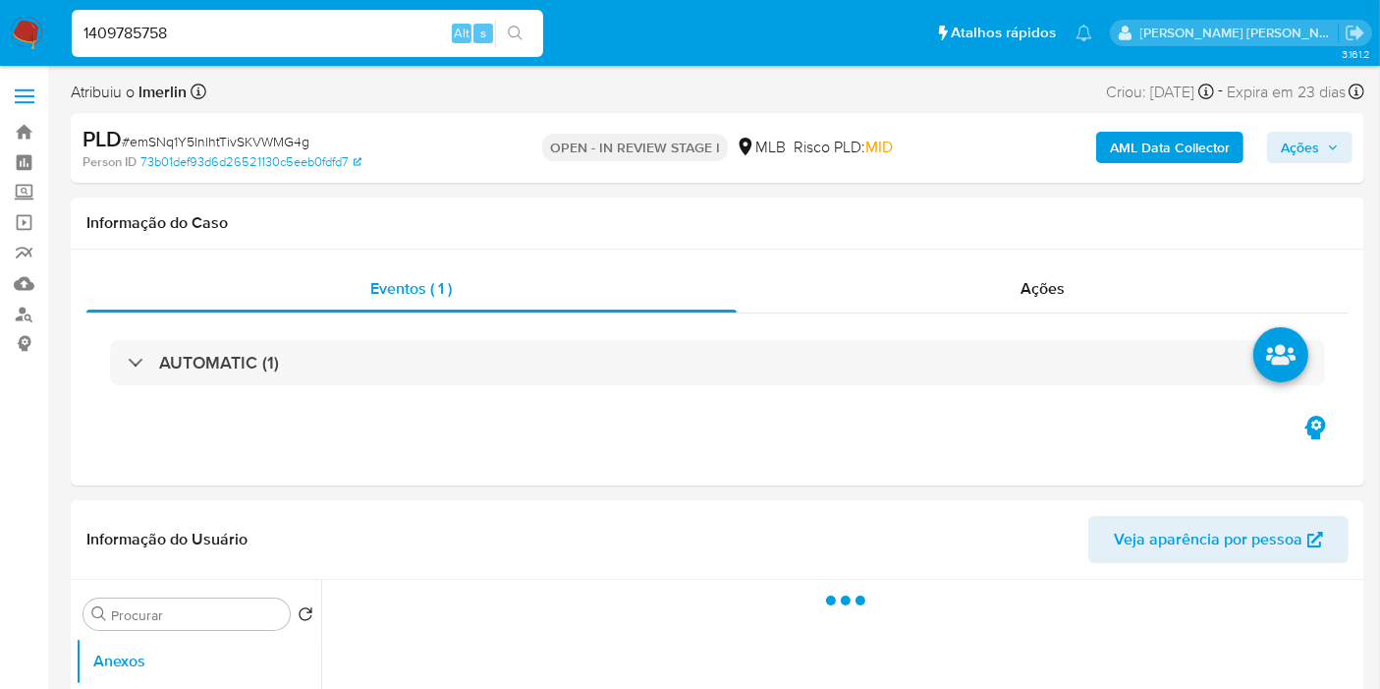
type input "1409785758"
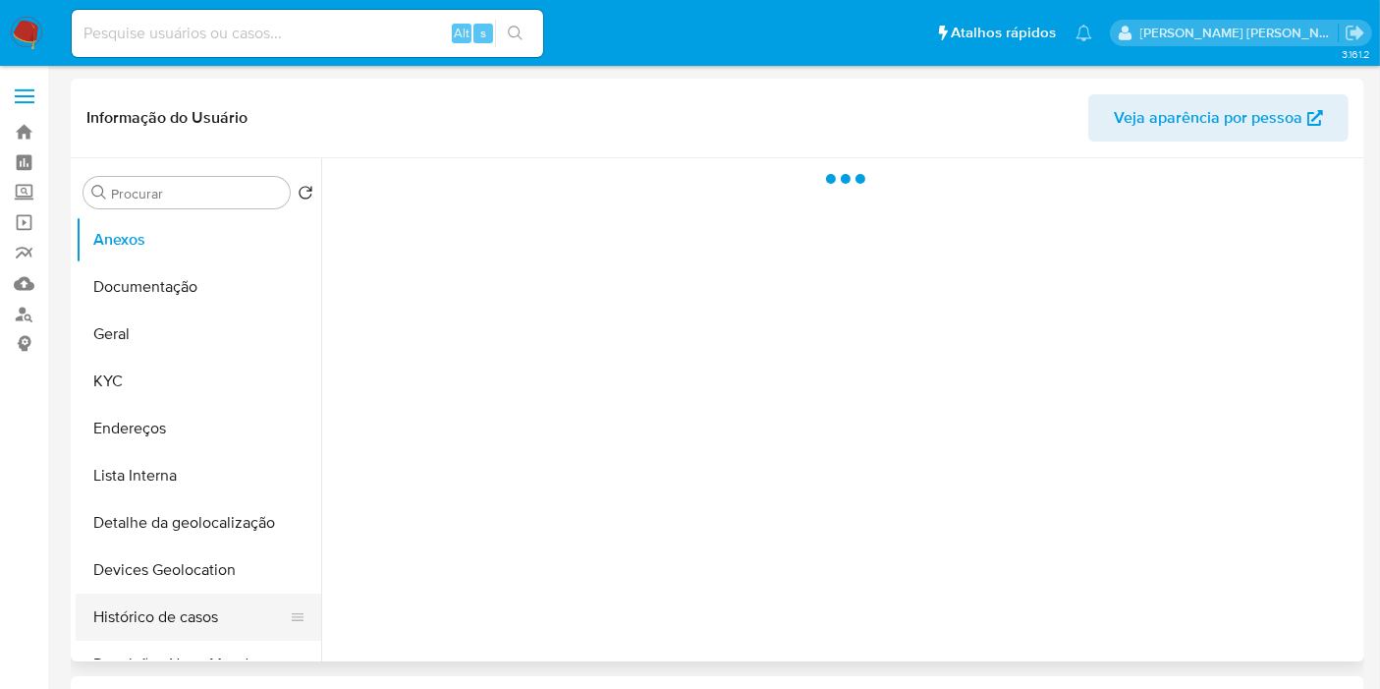
click at [184, 601] on button "Histórico de casos" at bounding box center [191, 616] width 230 height 47
select select "10"
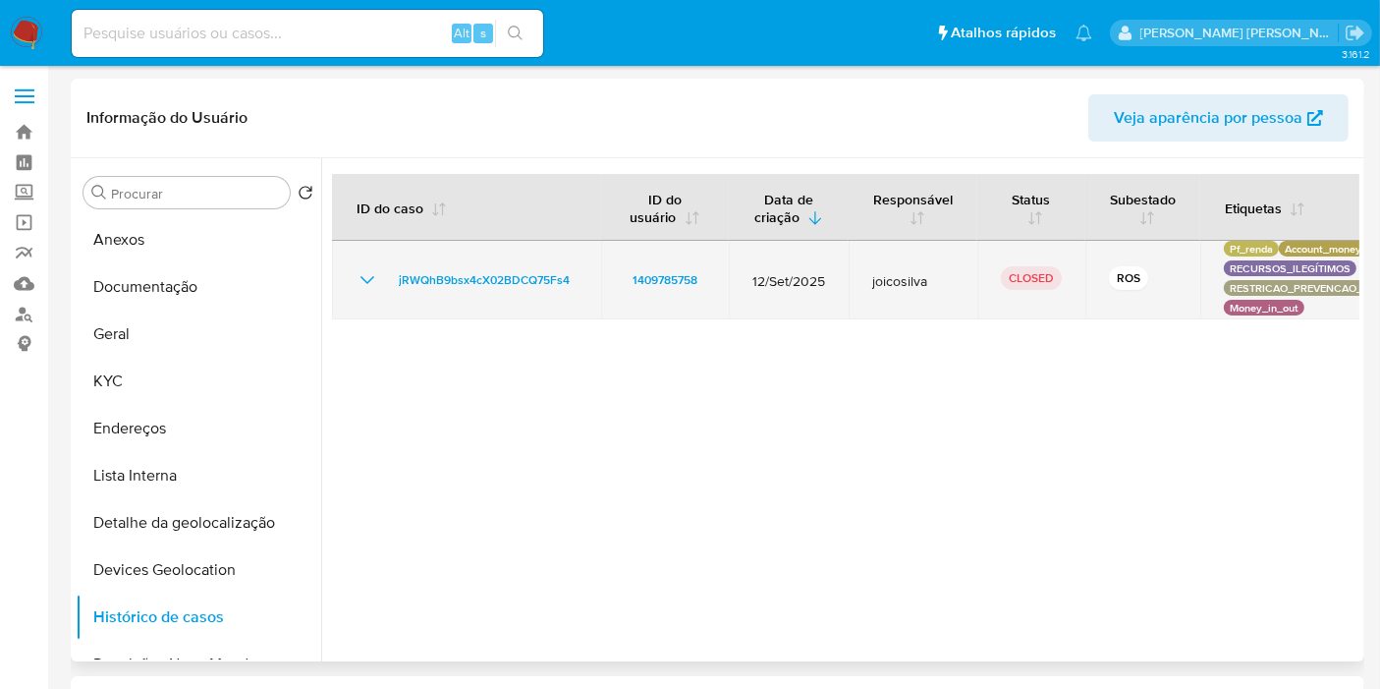
click at [362, 279] on icon "Mostrar/Ocultar" at bounding box center [368, 280] width 14 height 8
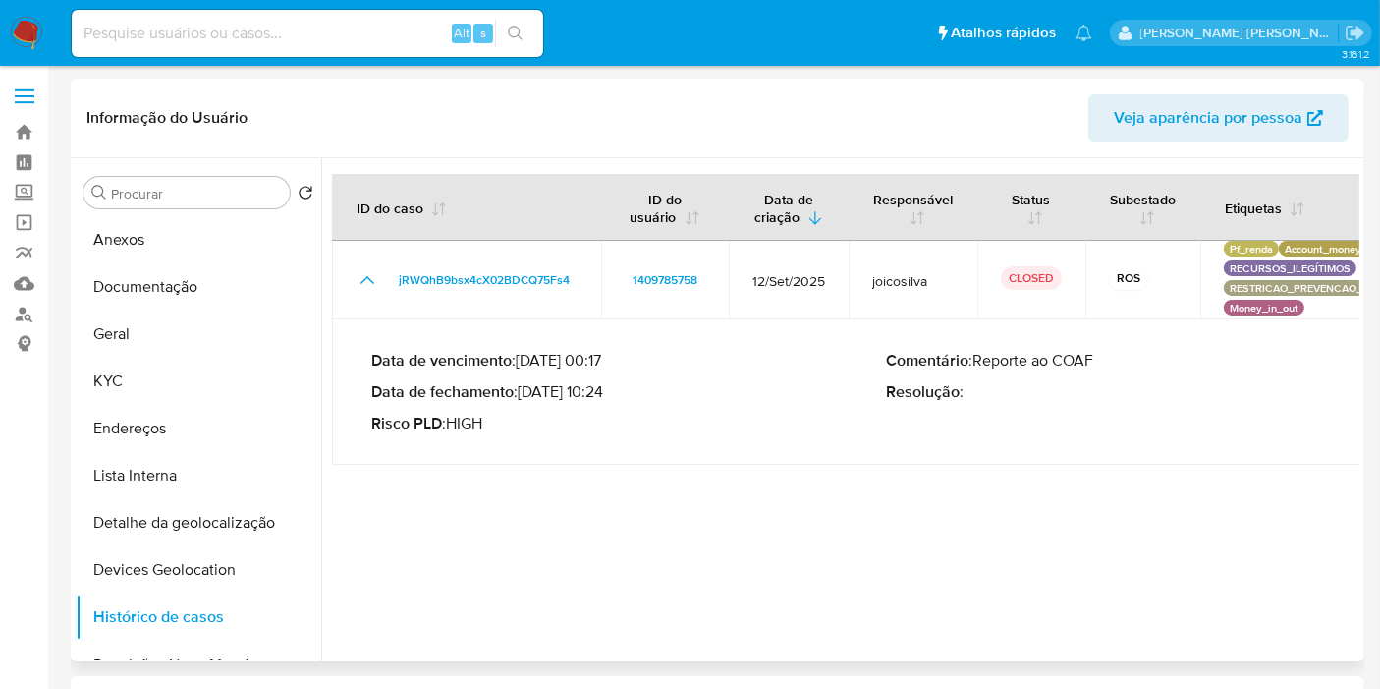
drag, startPoint x: 526, startPoint y: 394, endPoint x: 603, endPoint y: 397, distance: 77.7
click at [603, 397] on p "Data de fechamento : [DATE] 10:24" at bounding box center [628, 392] width 515 height 20
click at [308, 19] on div "Alt s" at bounding box center [308, 33] width 472 height 47
click at [305, 35] on input at bounding box center [308, 34] width 472 height 26
paste input "798837393"
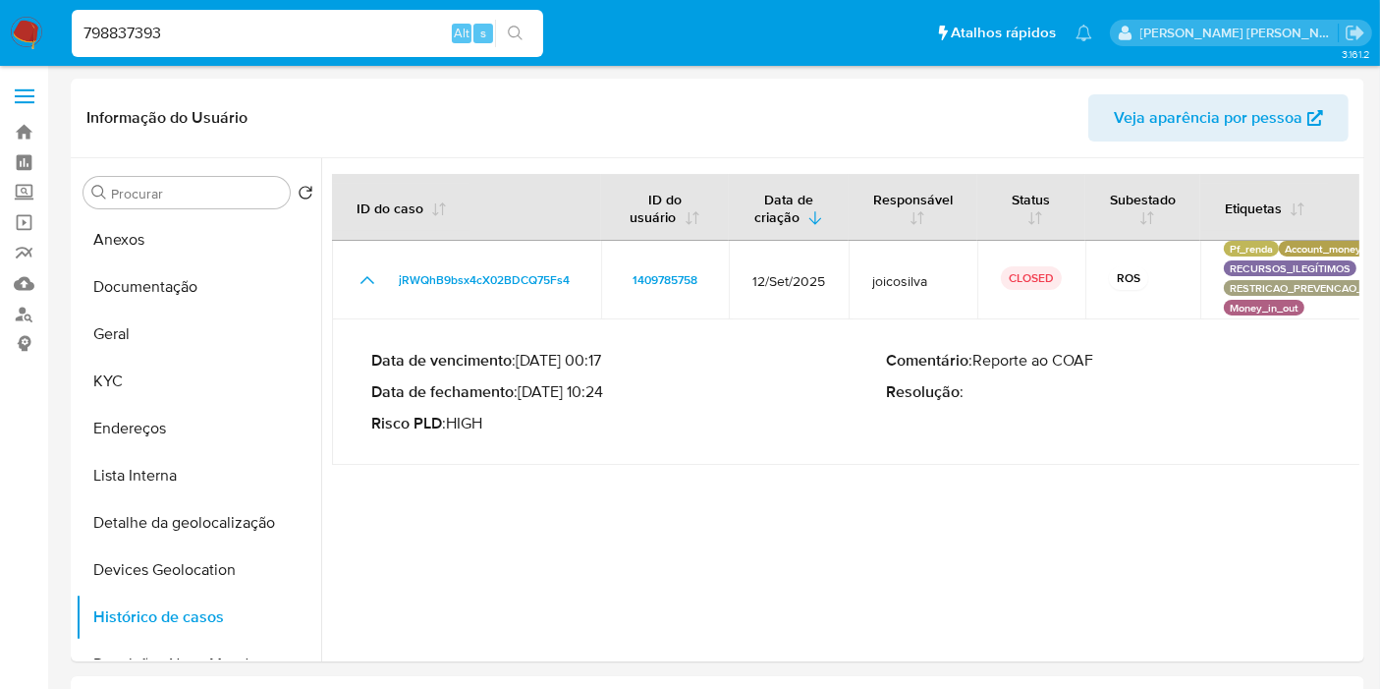
type input "798837393"
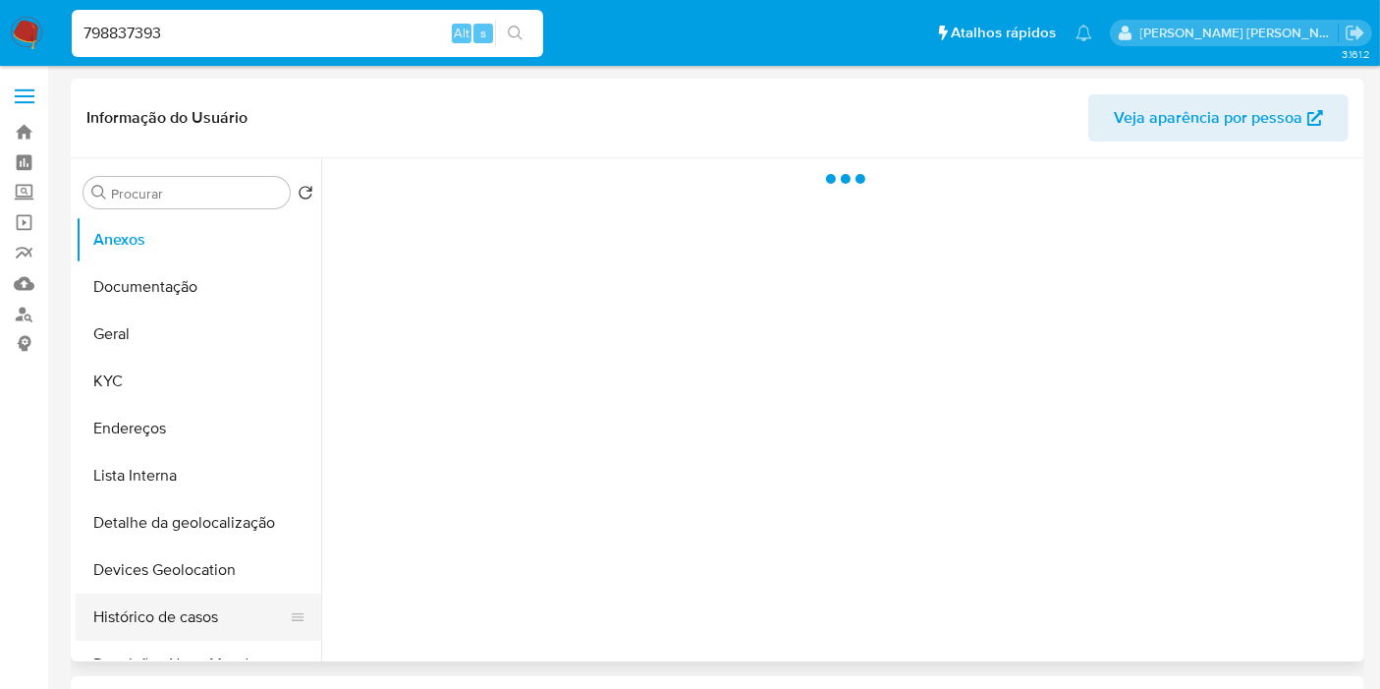
click at [170, 619] on button "Histórico de casos" at bounding box center [191, 616] width 230 height 47
select select "10"
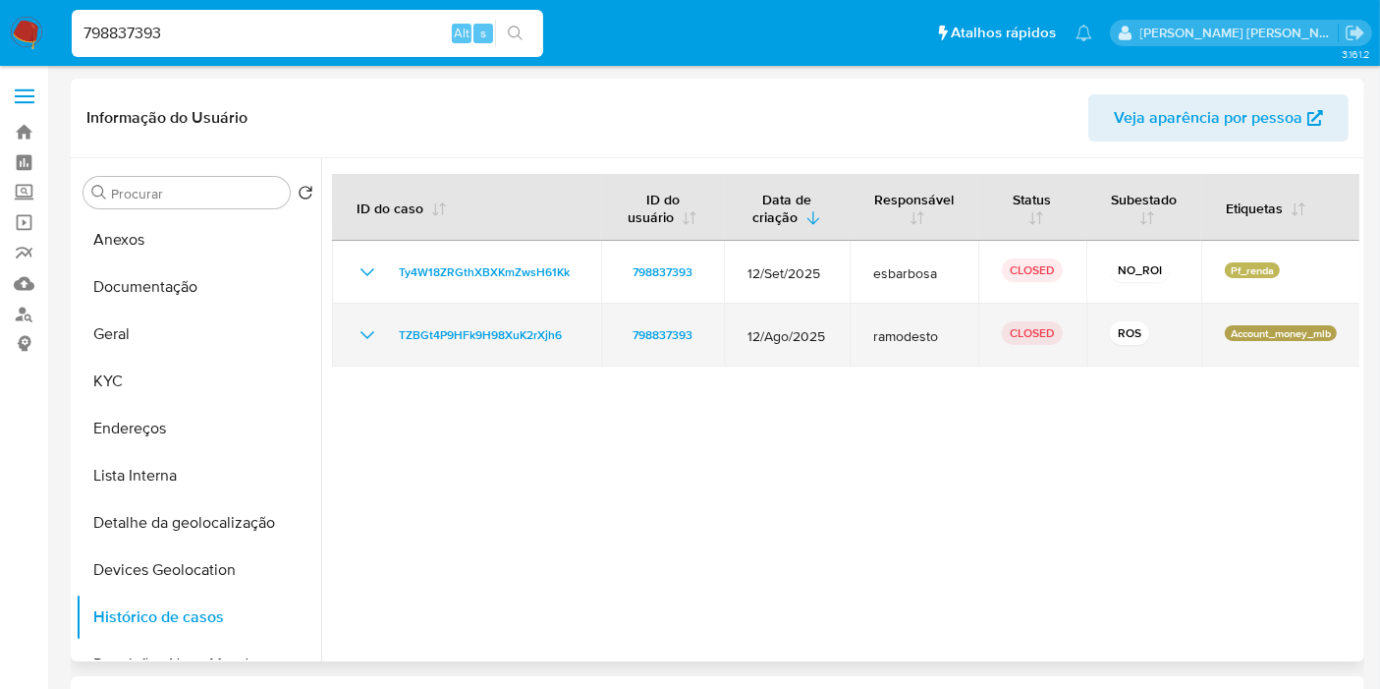
click at [365, 334] on icon "Mostrar/Ocultar" at bounding box center [368, 335] width 24 height 24
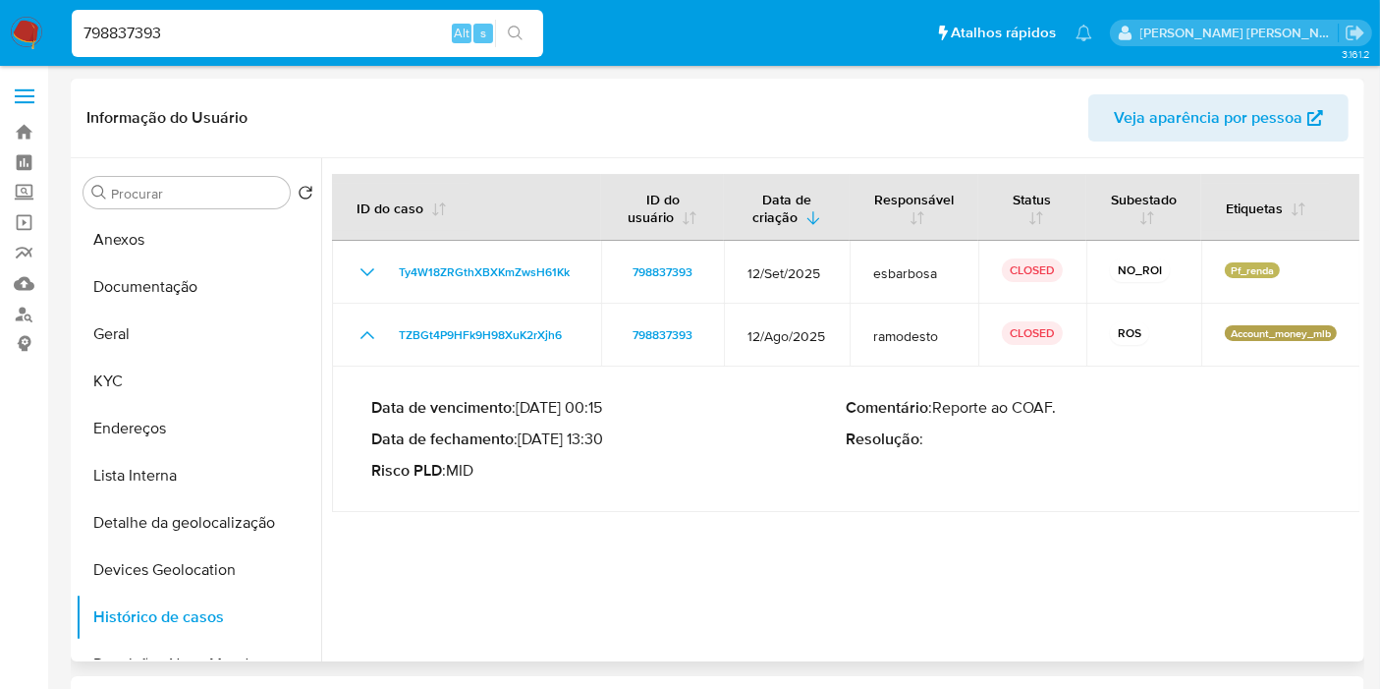
drag, startPoint x: 525, startPoint y: 435, endPoint x: 608, endPoint y: 439, distance: 83.6
click at [608, 439] on p "Data de fechamento : [DATE] 13:30" at bounding box center [608, 439] width 475 height 20
click at [408, 27] on input "798837393" at bounding box center [308, 34] width 472 height 26
click at [405, 27] on input "798837393" at bounding box center [308, 34] width 472 height 26
paste input "2455832077"
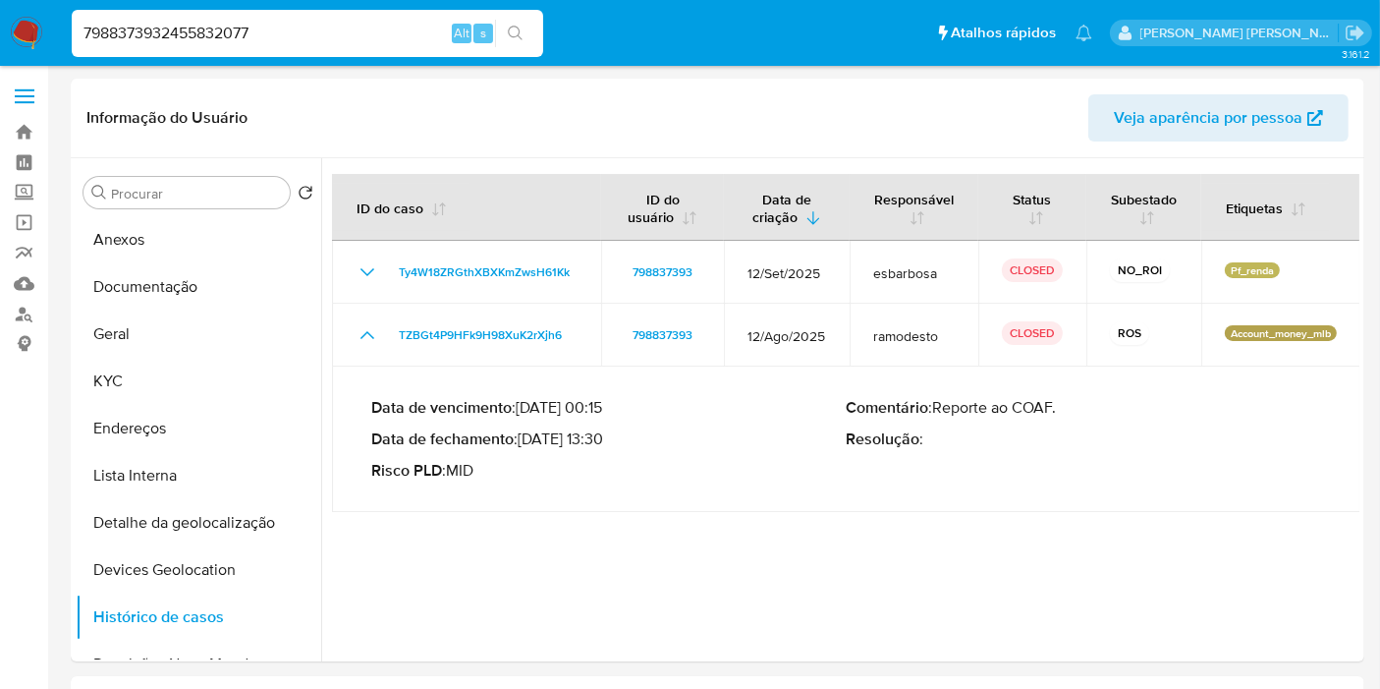
click at [404, 27] on input "7988373932455832077" at bounding box center [308, 34] width 472 height 26
paste input
type input "2455832077"
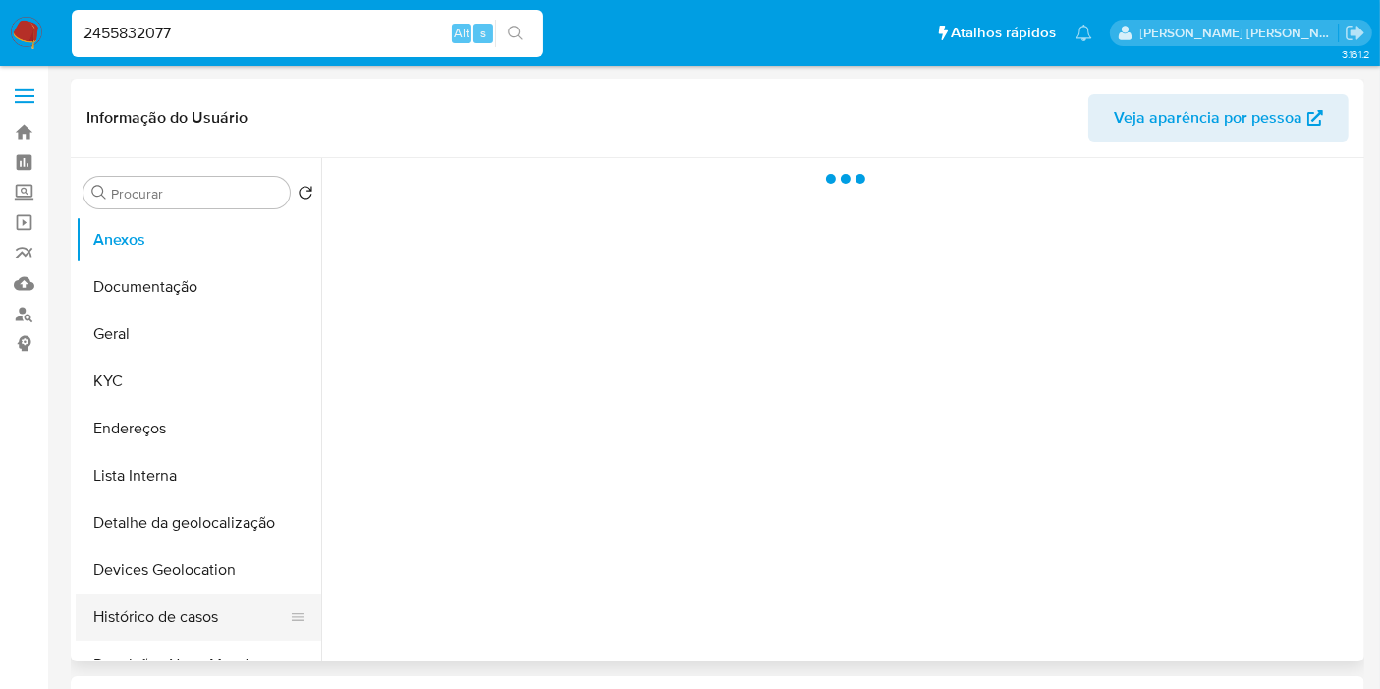
click at [189, 617] on button "Histórico de casos" at bounding box center [191, 616] width 230 height 47
select select "10"
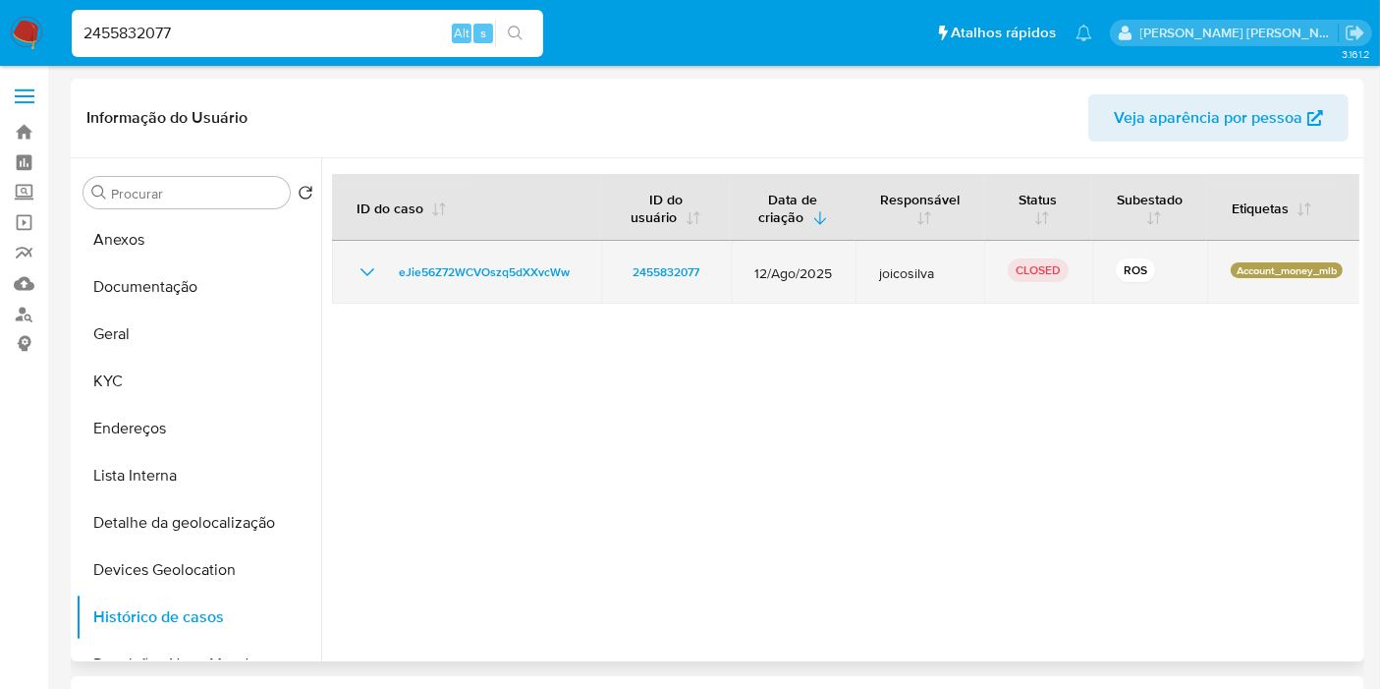
click at [365, 272] on icon "Mostrar/Ocultar" at bounding box center [368, 272] width 24 height 24
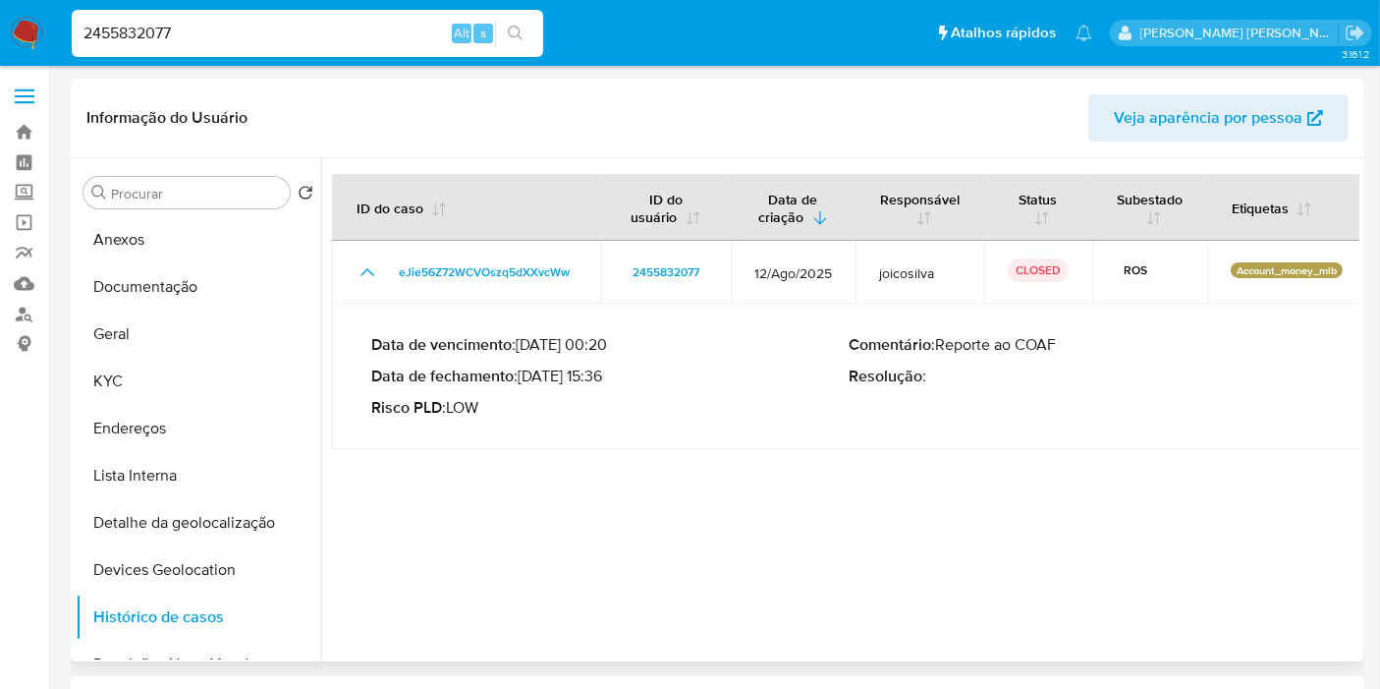
drag, startPoint x: 525, startPoint y: 373, endPoint x: 599, endPoint y: 376, distance: 74.7
click at [599, 376] on p "Data de fechamento : [DATE] 15:36" at bounding box center [610, 376] width 478 height 20
click at [201, 30] on input "2455832077" at bounding box center [308, 34] width 472 height 26
paste input "429809430"
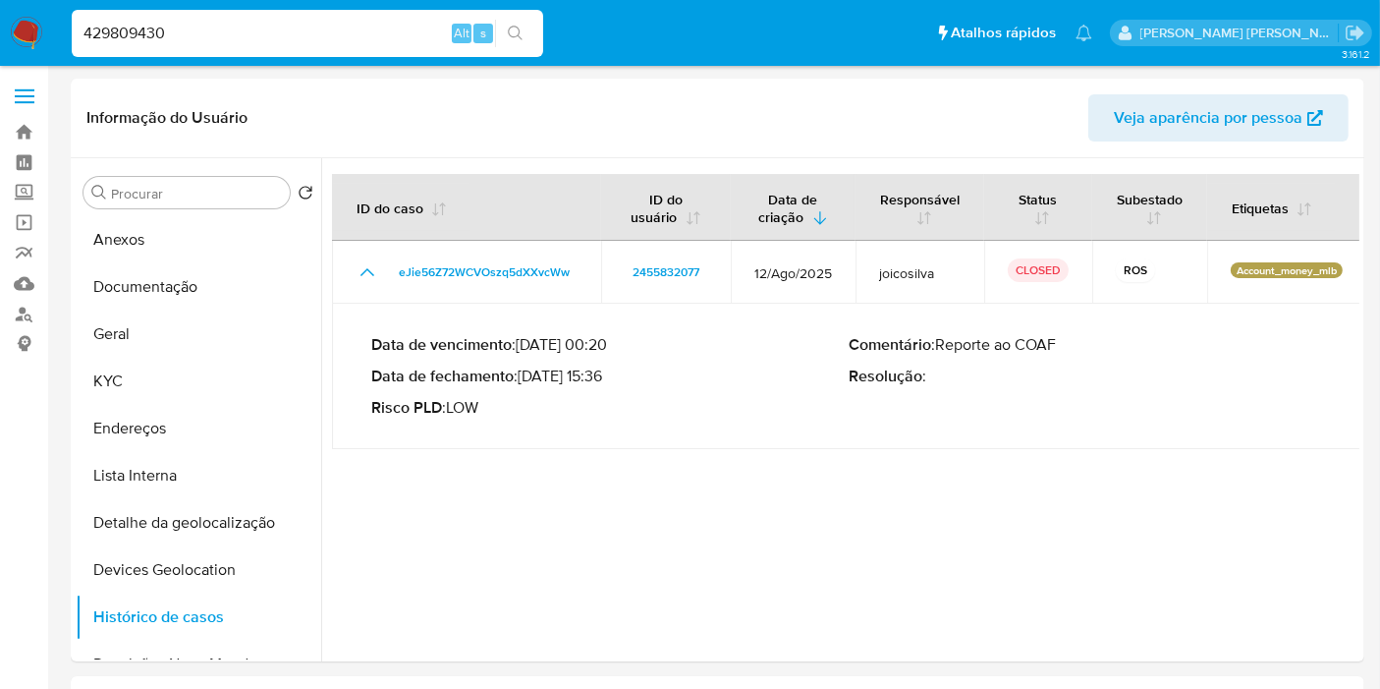
type input "429809430"
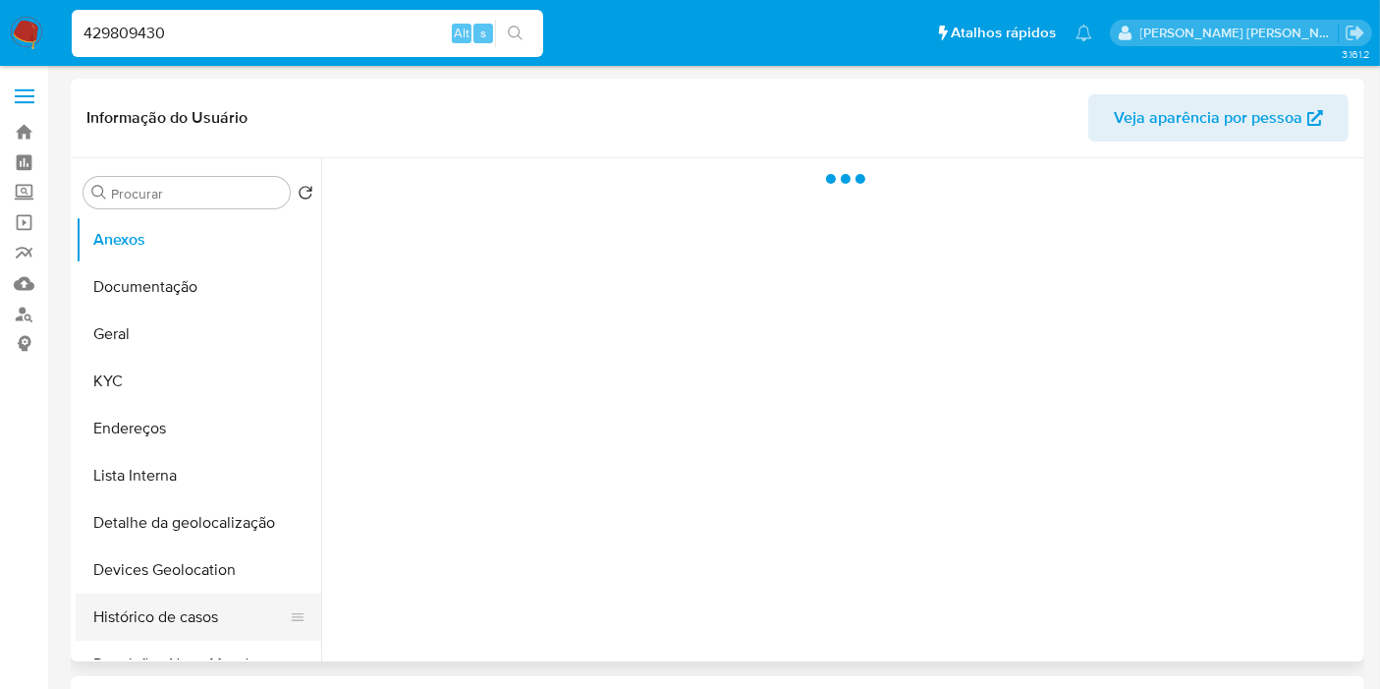
click at [159, 603] on button "Histórico de casos" at bounding box center [191, 616] width 230 height 47
select select "10"
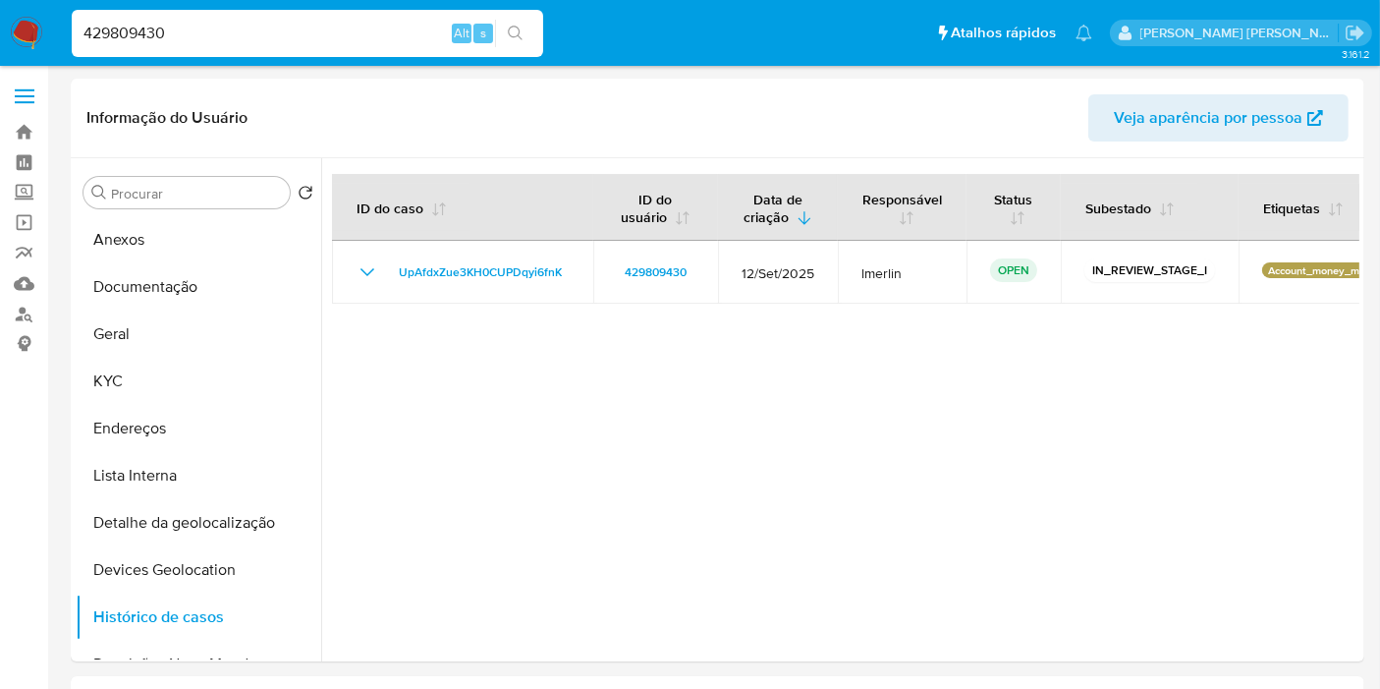
click at [364, 32] on input "429809430" at bounding box center [308, 34] width 472 height 26
paste input "53112797"
type input "531127970"
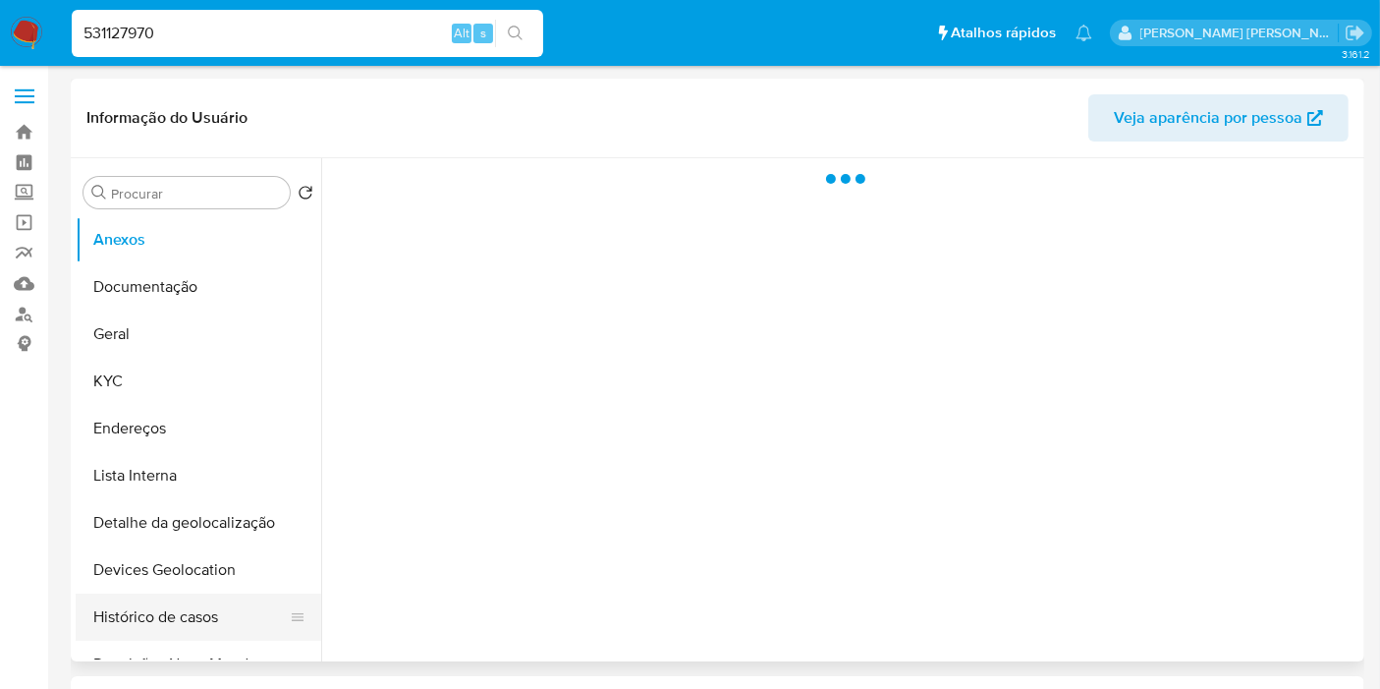
click at [159, 616] on button "Histórico de casos" at bounding box center [191, 616] width 230 height 47
select select "10"
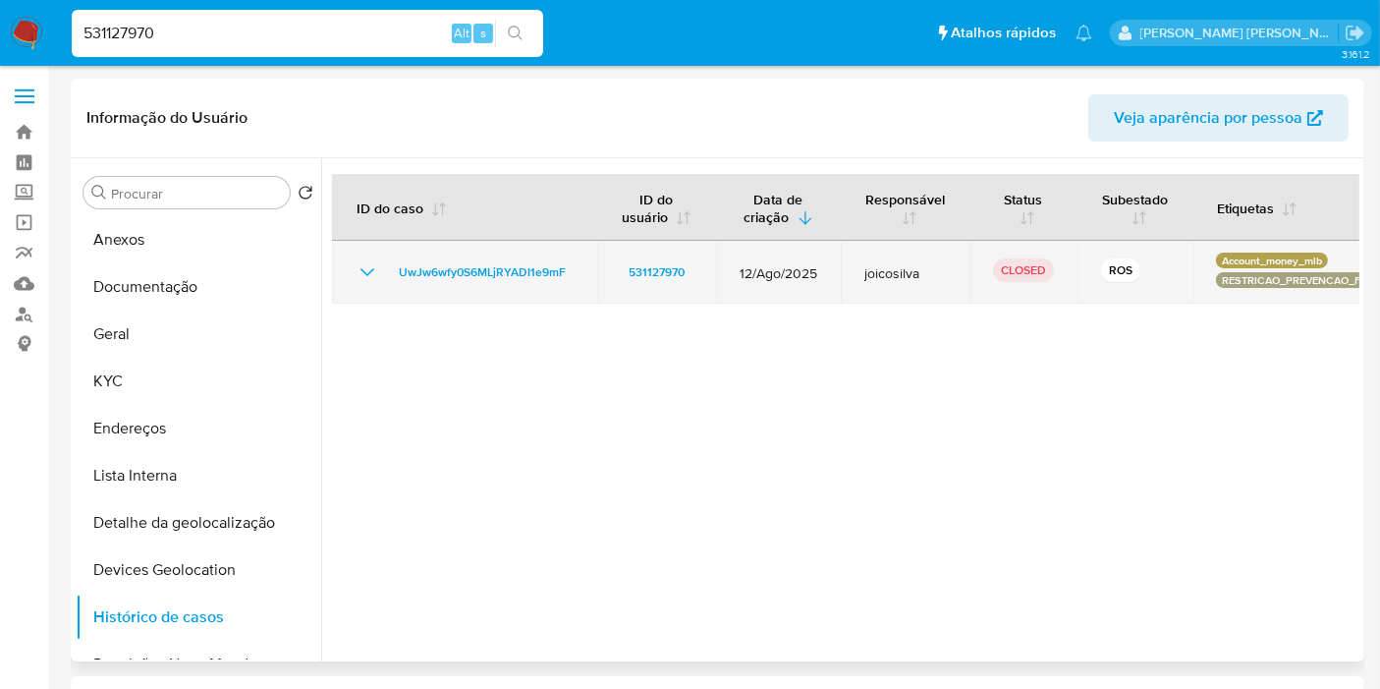
click at [361, 276] on icon "Mostrar/Ocultar" at bounding box center [368, 272] width 24 height 24
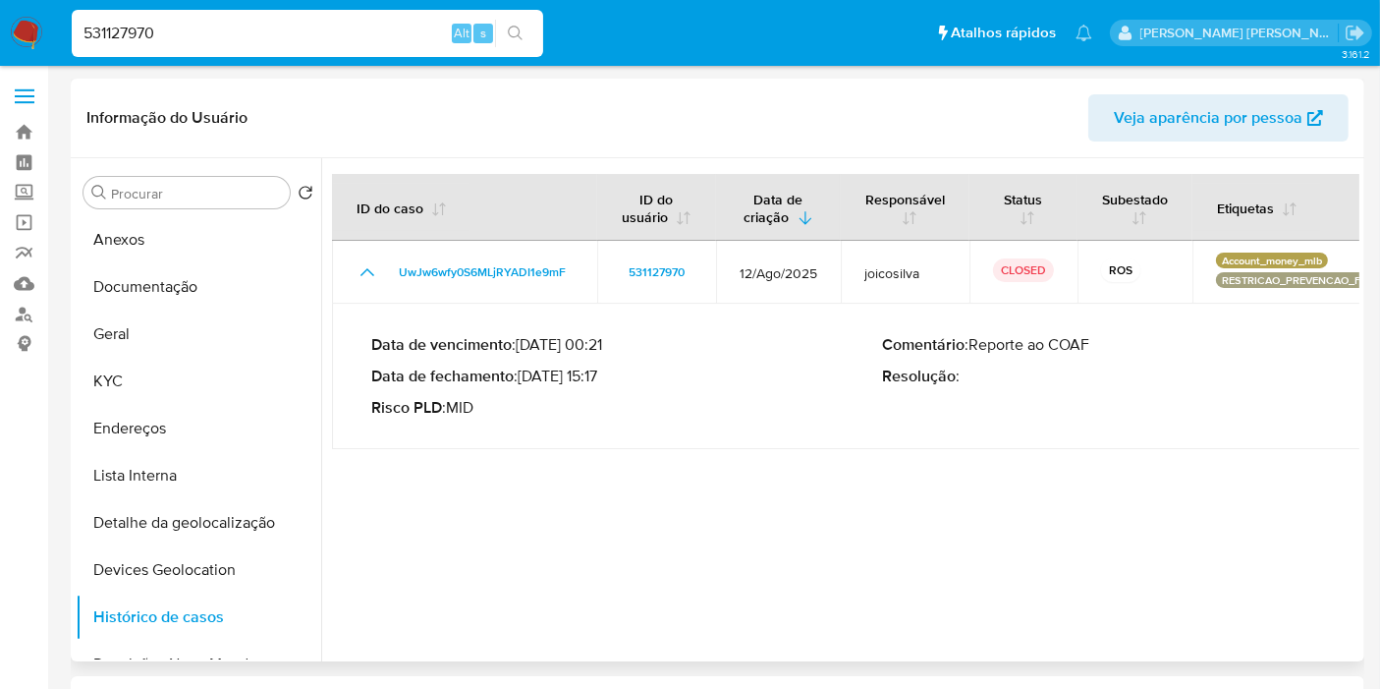
drag, startPoint x: 525, startPoint y: 377, endPoint x: 601, endPoint y: 380, distance: 76.7
click at [601, 380] on p "Data de fechamento : [DATE] 15:17" at bounding box center [626, 376] width 511 height 20
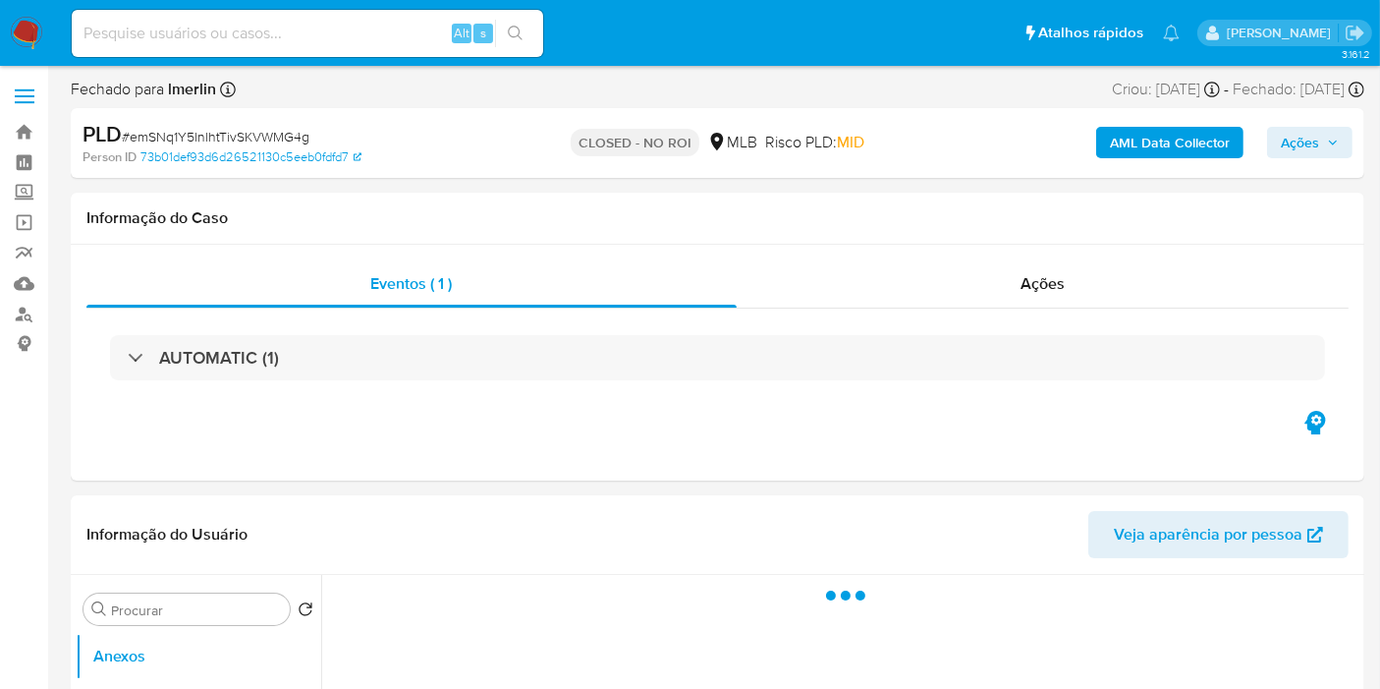
click at [35, 34] on img at bounding box center [26, 33] width 33 height 33
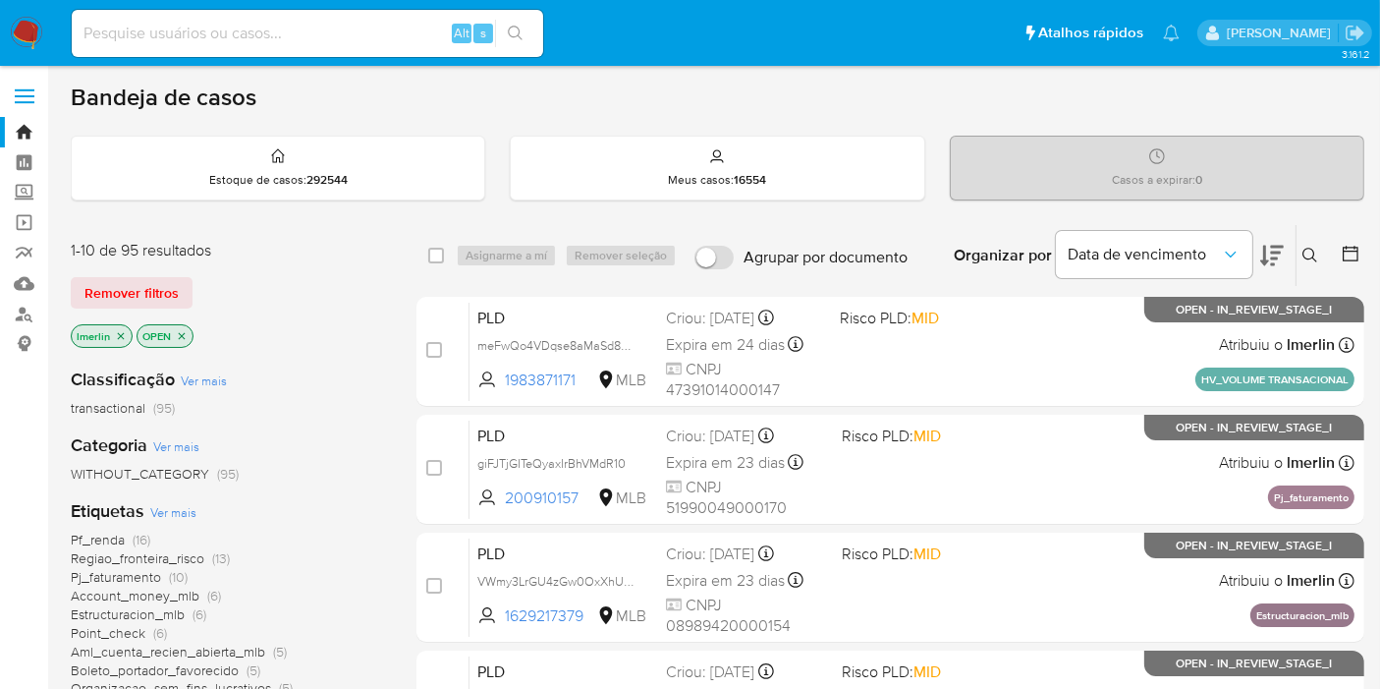
click at [116, 337] on icon "close-filter" at bounding box center [121, 336] width 12 height 12
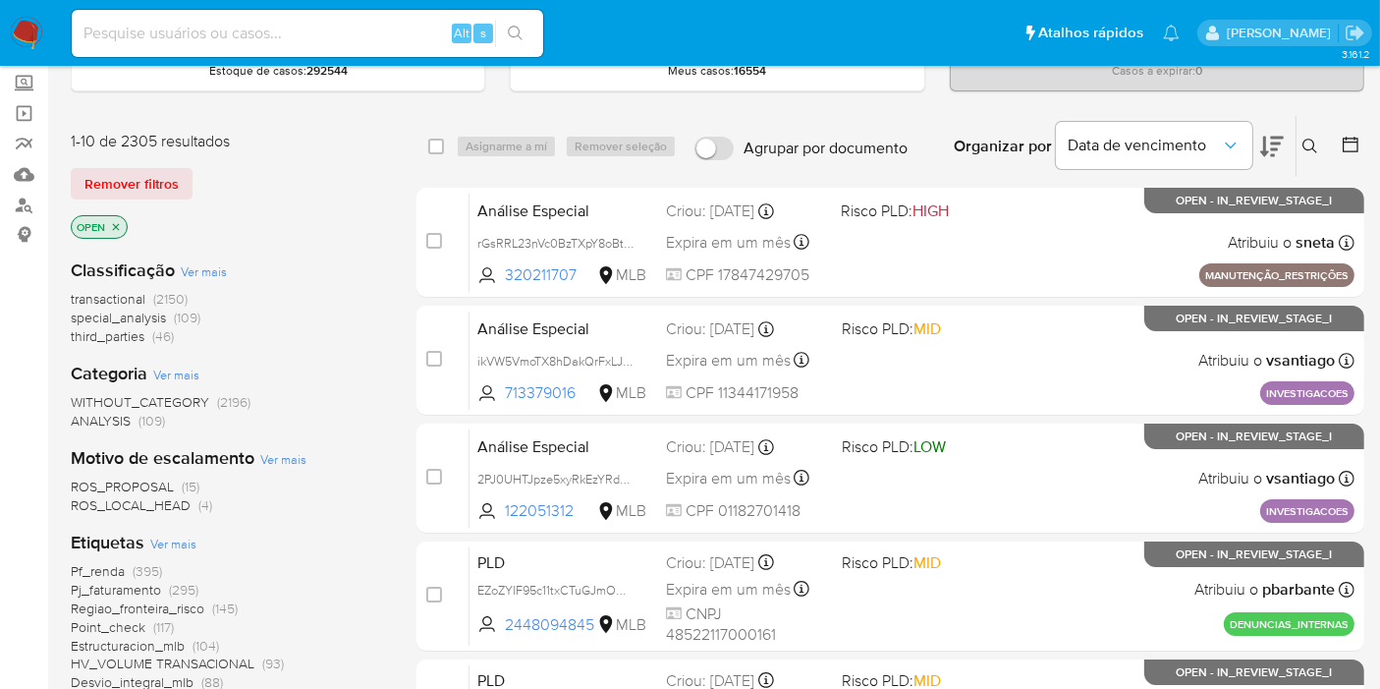
scroll to position [218, 0]
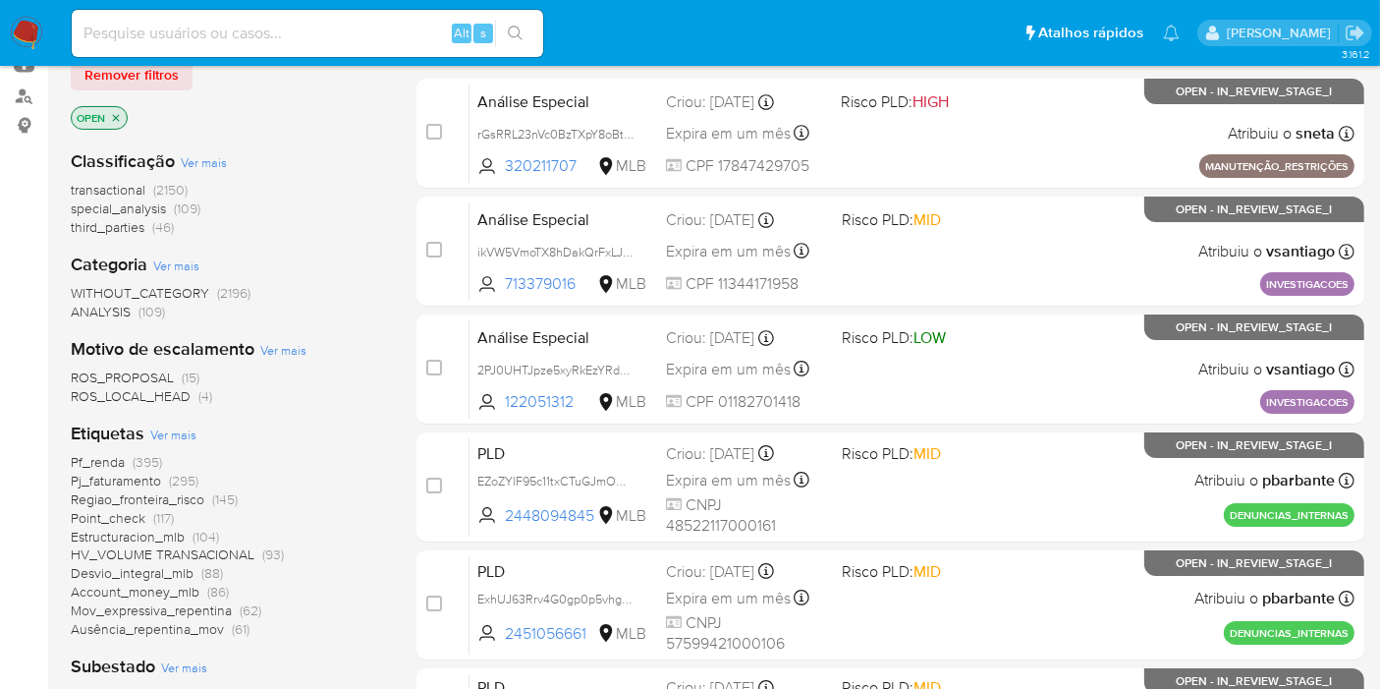
click at [406, 29] on input at bounding box center [308, 34] width 472 height 26
paste input "2712078966"
type input "2712078966"
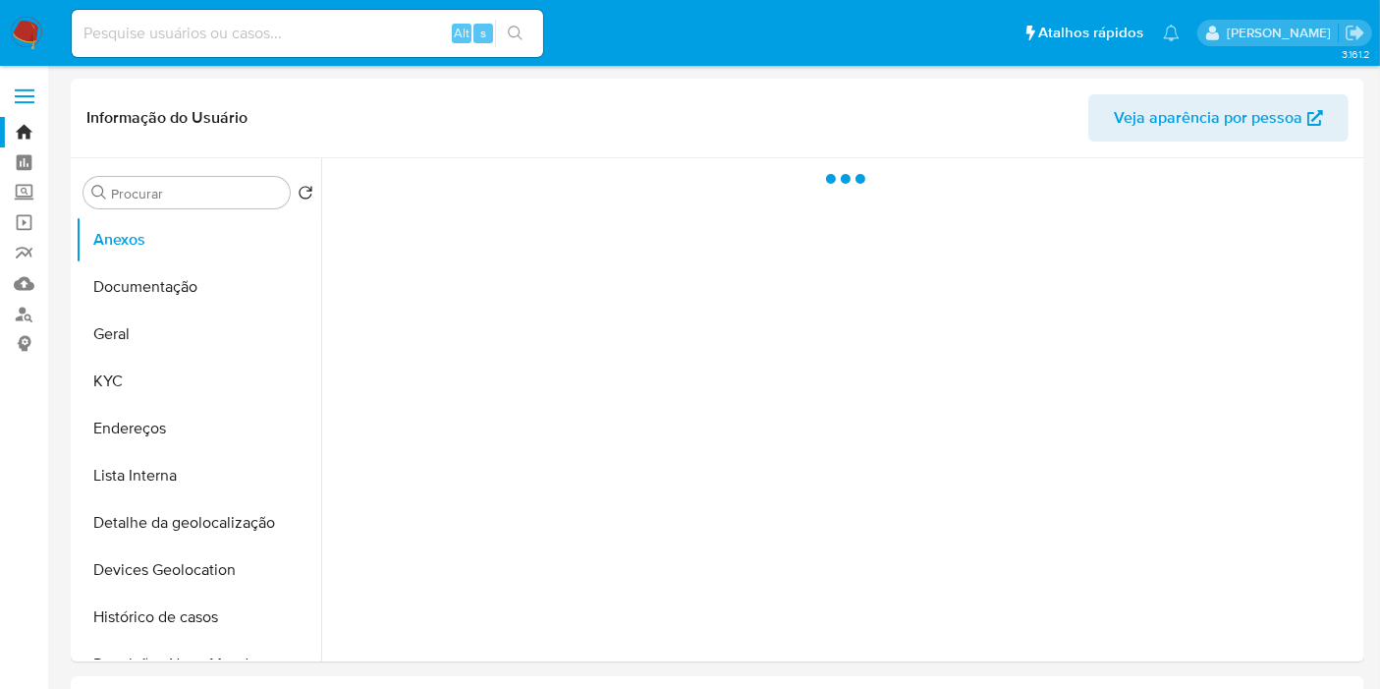
select select "10"
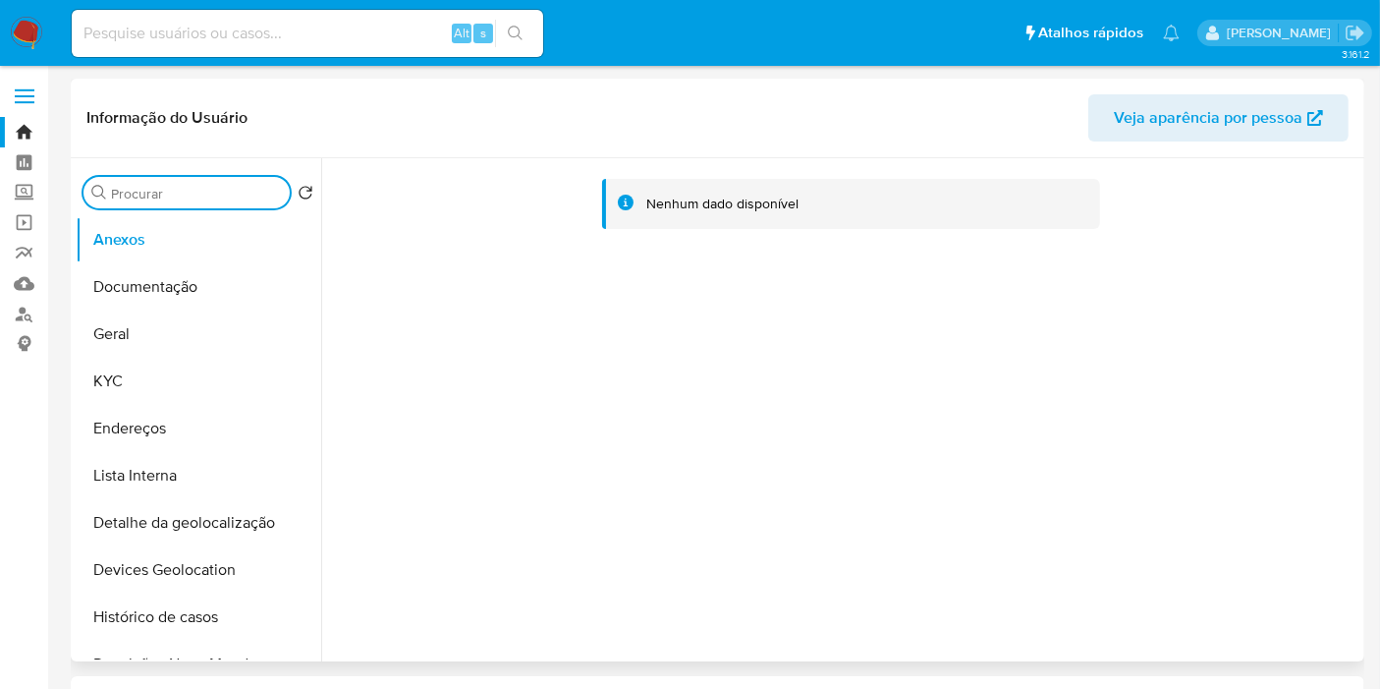
click at [157, 198] on input "Procurar" at bounding box center [196, 194] width 171 height 18
click at [159, 385] on button "KYC" at bounding box center [191, 381] width 230 height 47
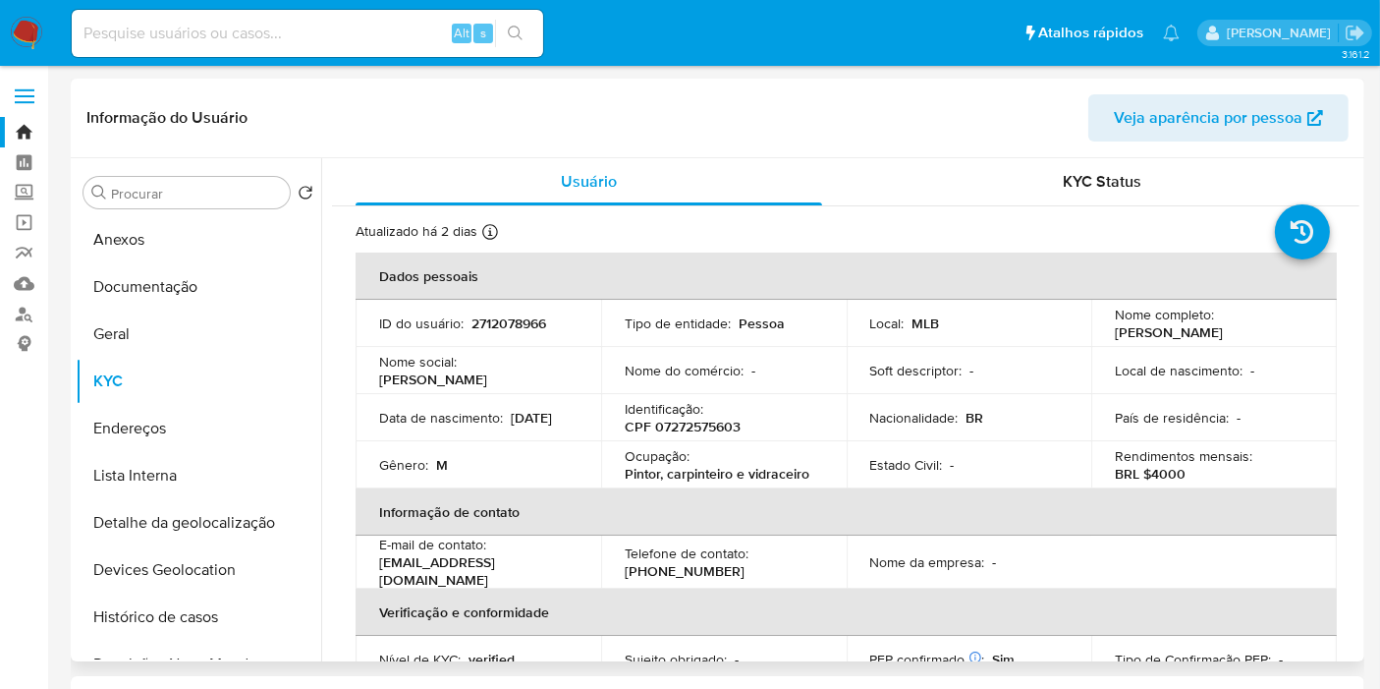
click at [1156, 475] on p "BRL $4000" at bounding box center [1150, 474] width 71 height 18
copy p "4000"
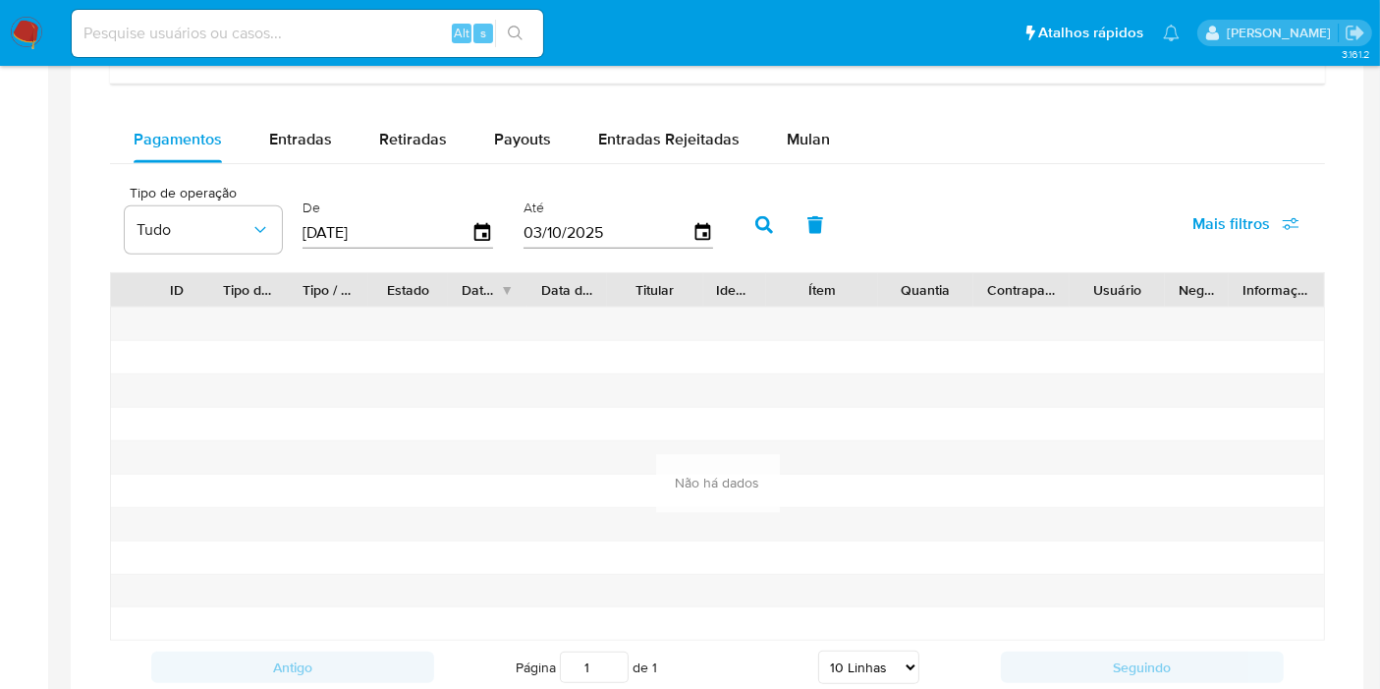
scroll to position [1200, 0]
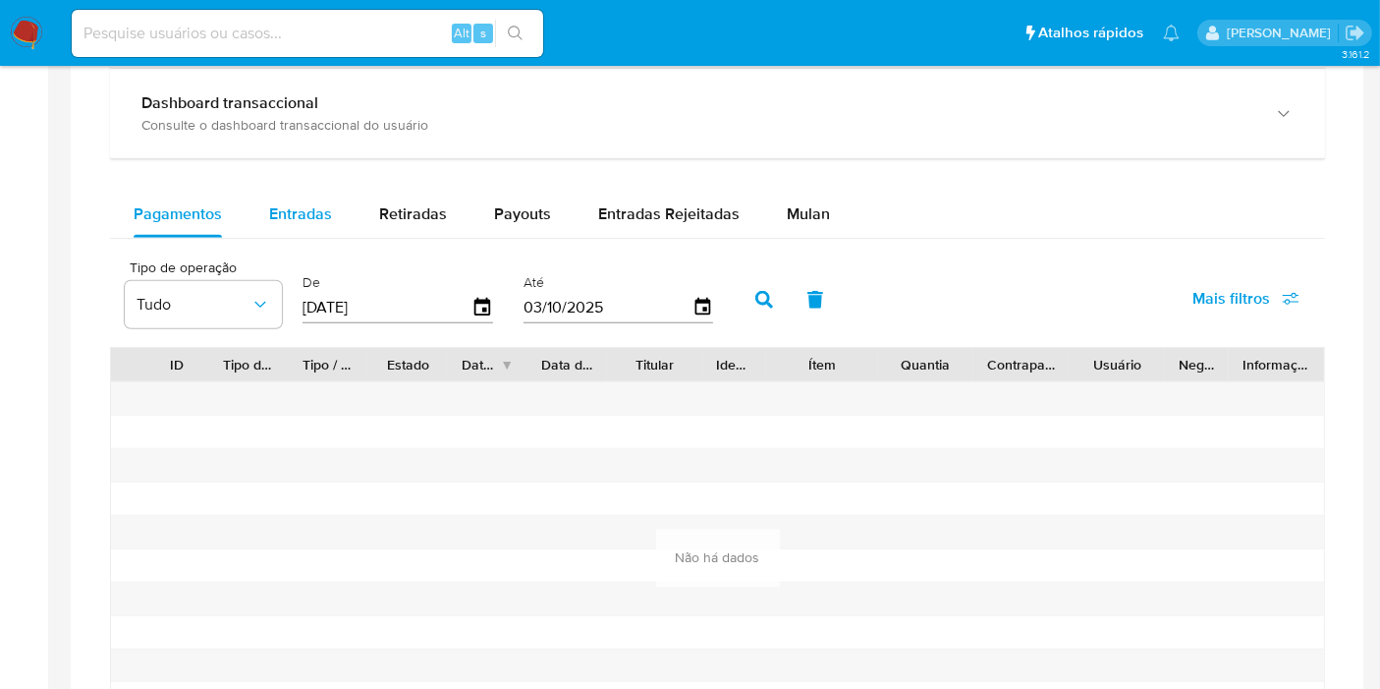
click at [306, 222] on div "Entradas" at bounding box center [300, 214] width 63 height 47
select select "10"
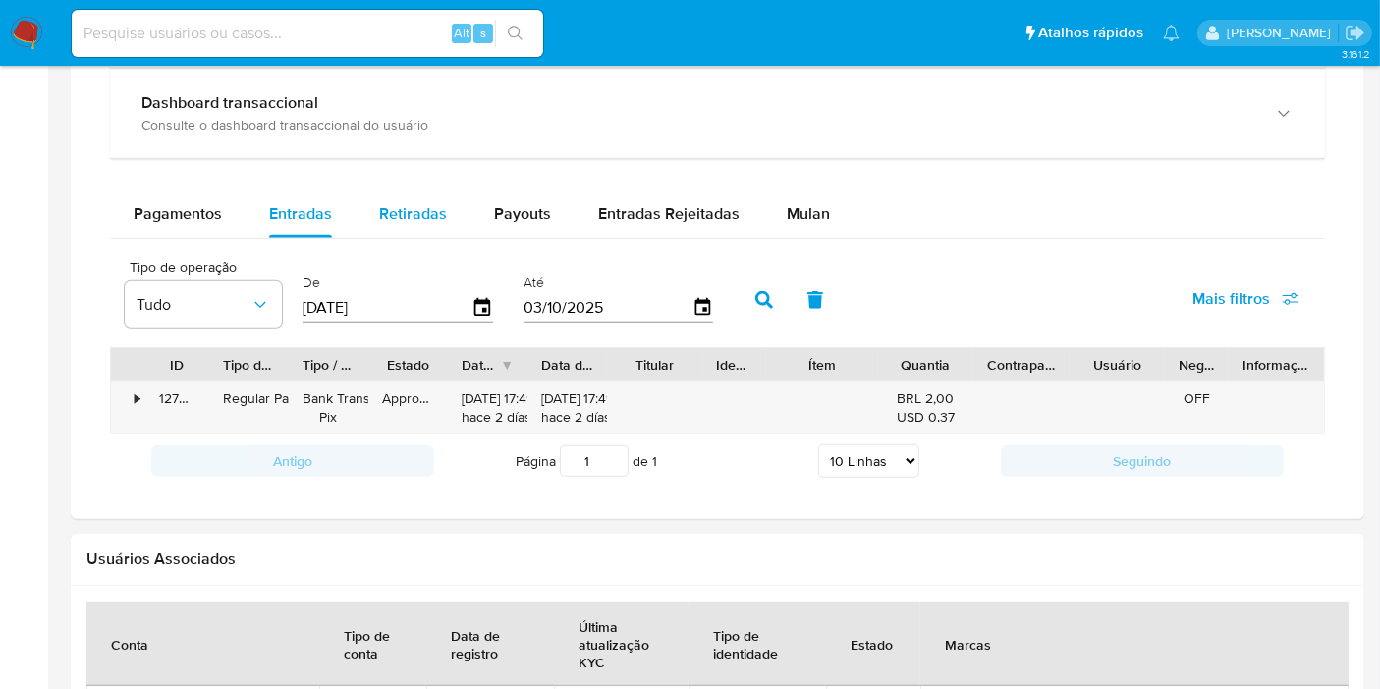
click at [431, 195] on div "Retiradas" at bounding box center [413, 214] width 68 height 47
select select "10"
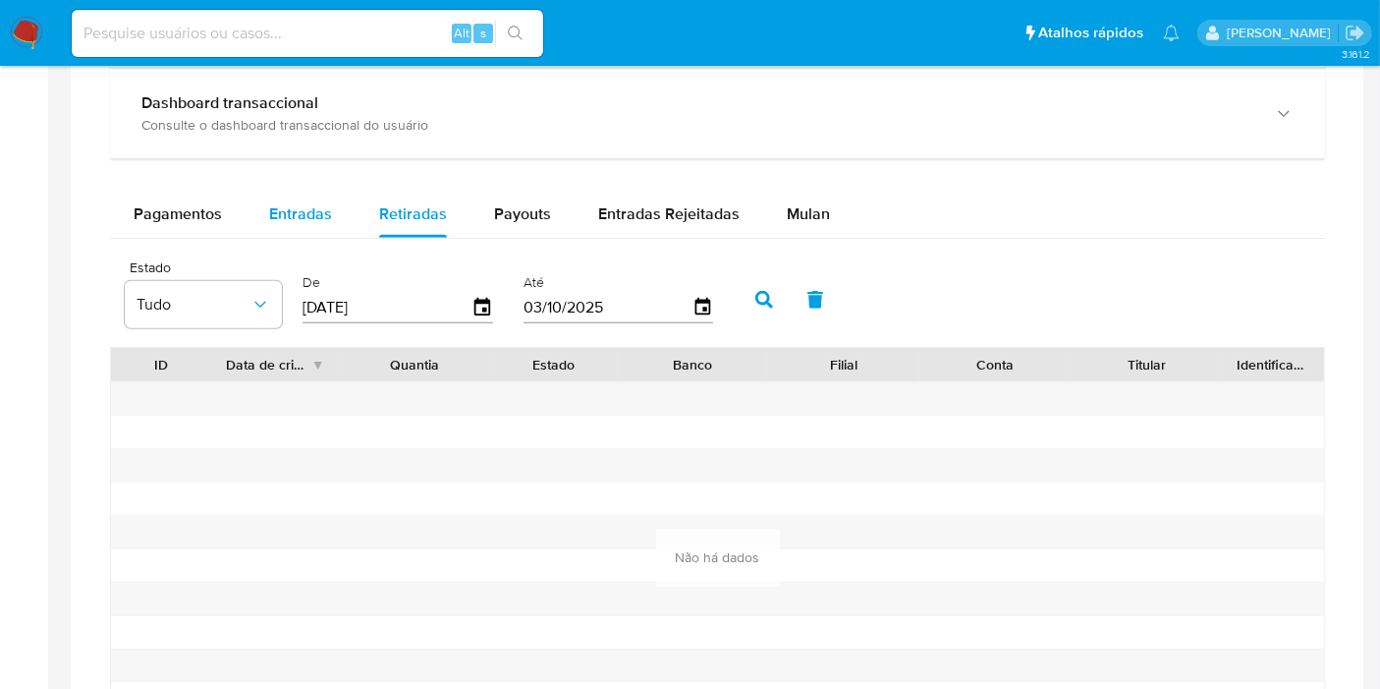
click at [302, 206] on span "Entradas" at bounding box center [300, 213] width 63 height 23
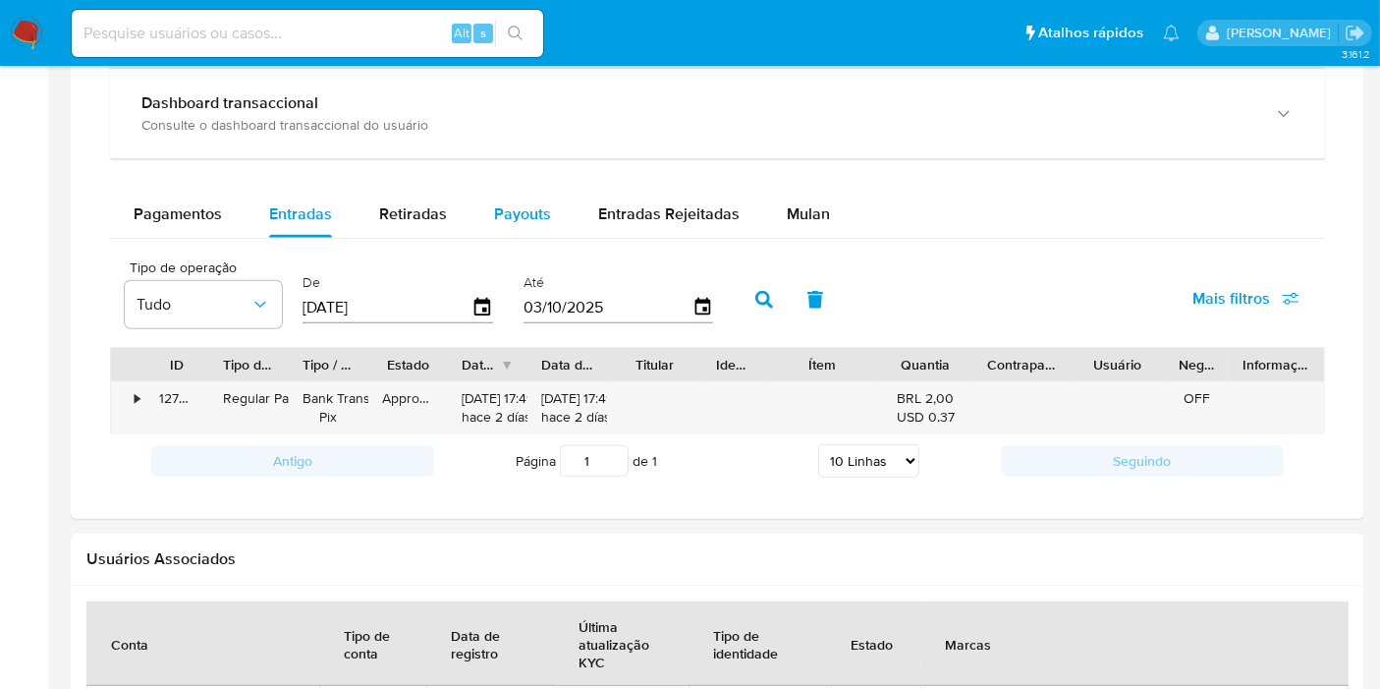
click at [530, 217] on span "Payouts" at bounding box center [522, 213] width 57 height 23
select select "10"
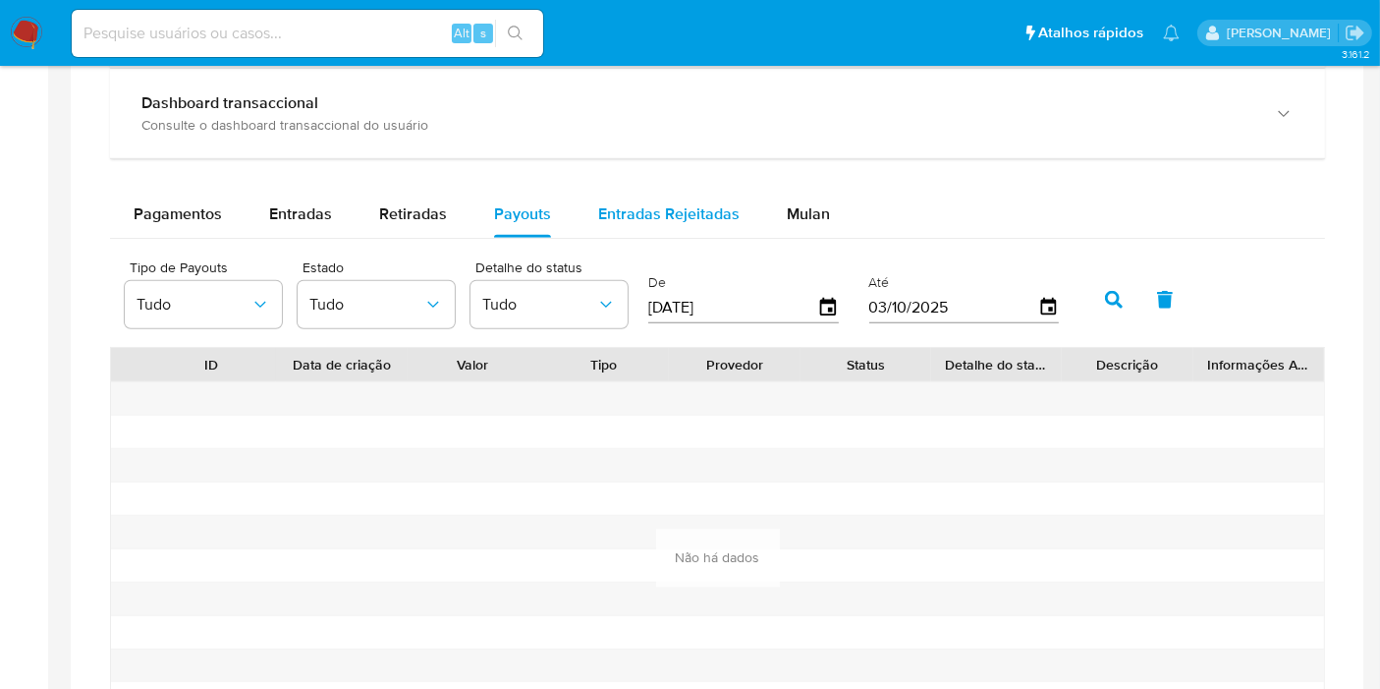
click at [623, 207] on span "Entradas Rejeitadas" at bounding box center [668, 213] width 141 height 23
select select "10"
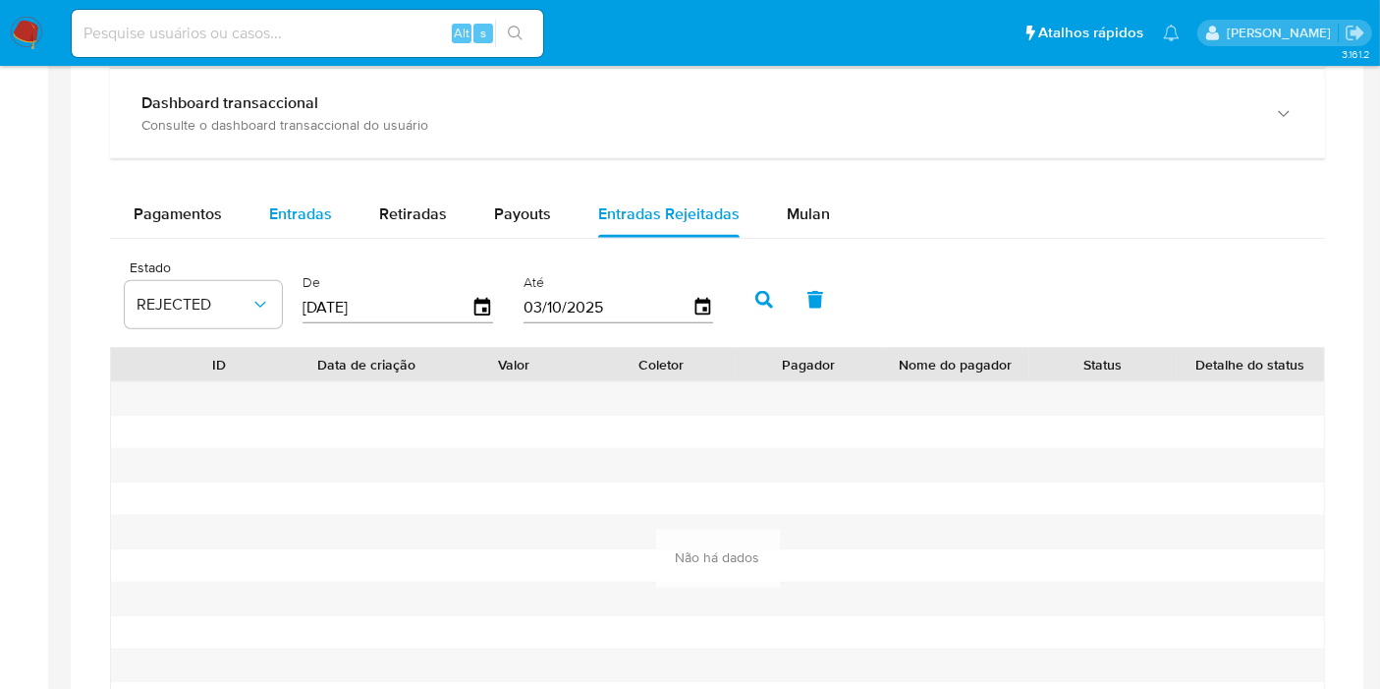
click at [315, 214] on span "Entradas" at bounding box center [300, 213] width 63 height 23
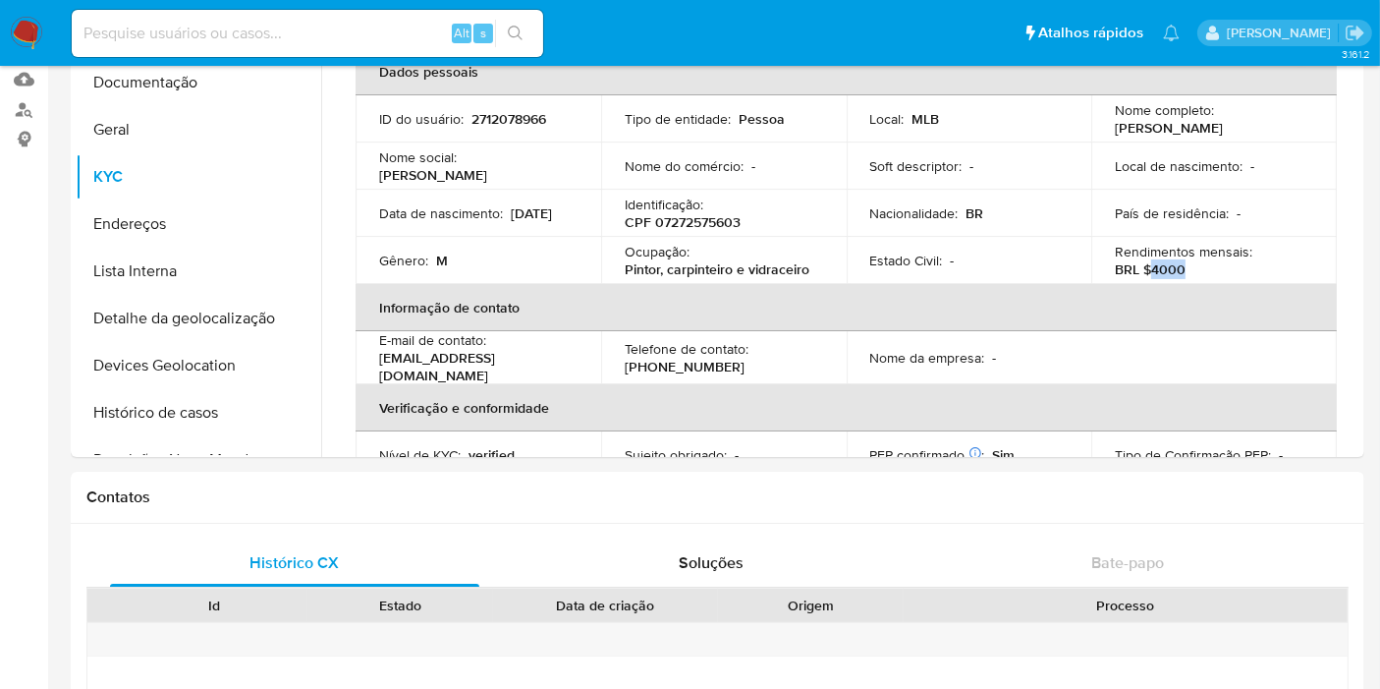
scroll to position [0, 0]
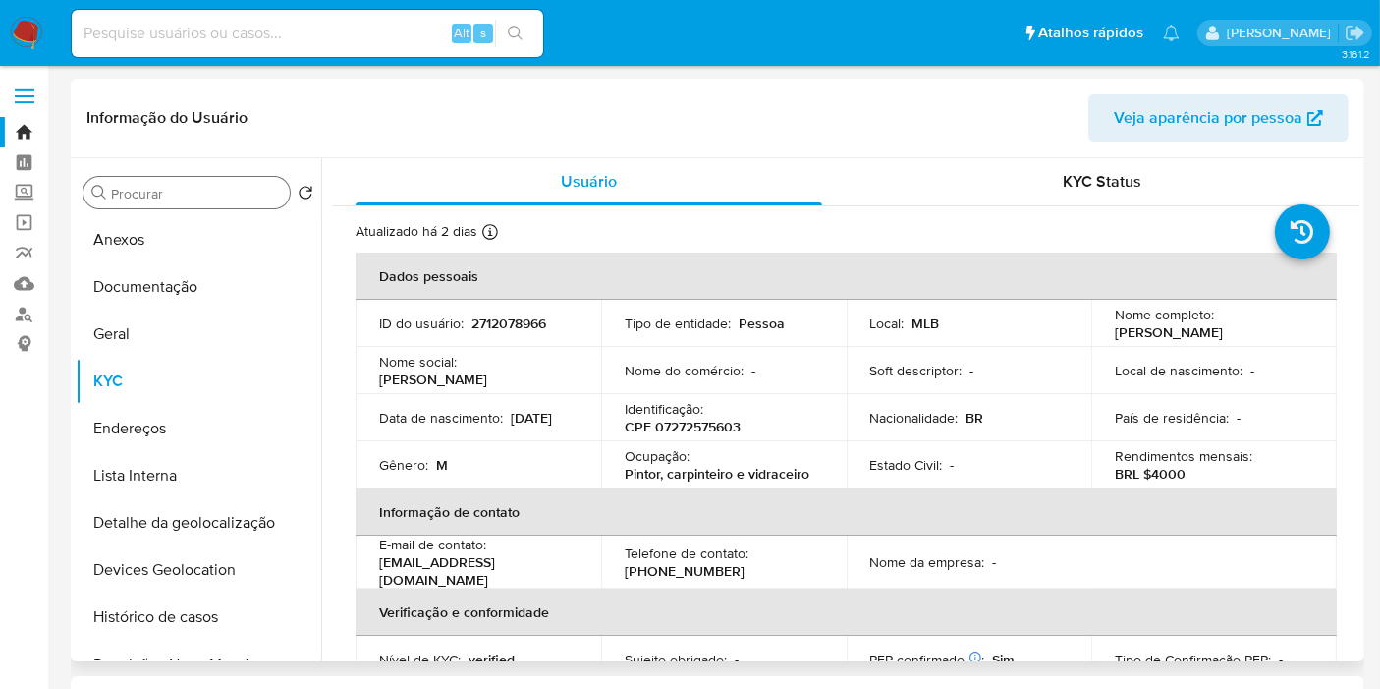
click at [228, 180] on div "Procurar" at bounding box center [187, 192] width 206 height 31
click at [229, 189] on input "Procurar" at bounding box center [196, 194] width 171 height 18
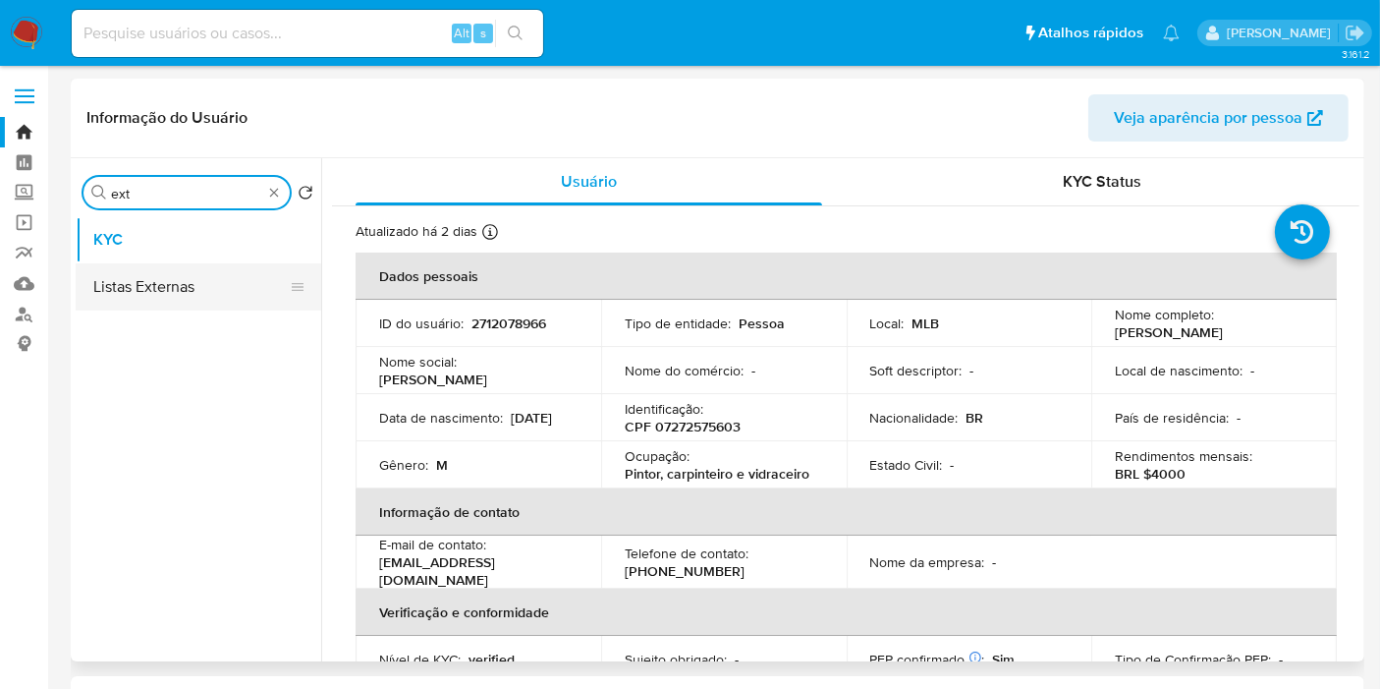
type input "ext"
click at [194, 299] on button "Listas Externas" at bounding box center [191, 286] width 230 height 47
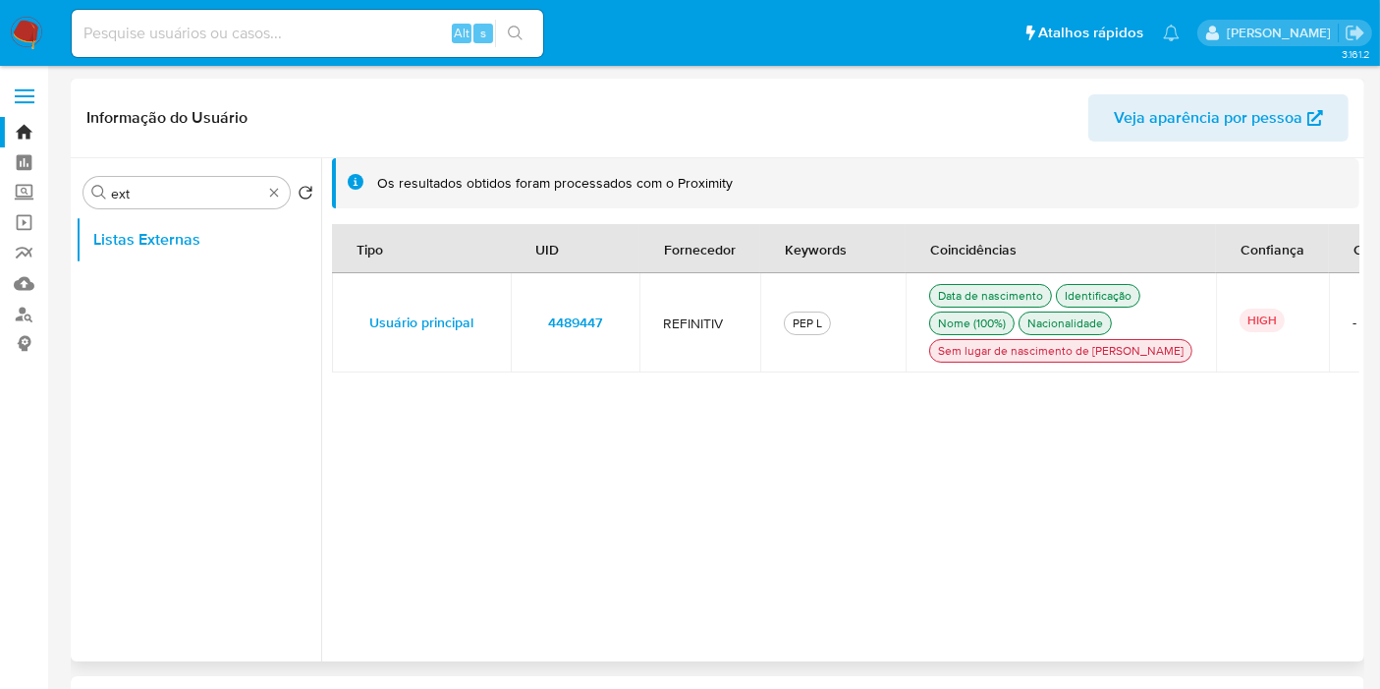
click at [625, 337] on td "4489447" at bounding box center [575, 322] width 129 height 99
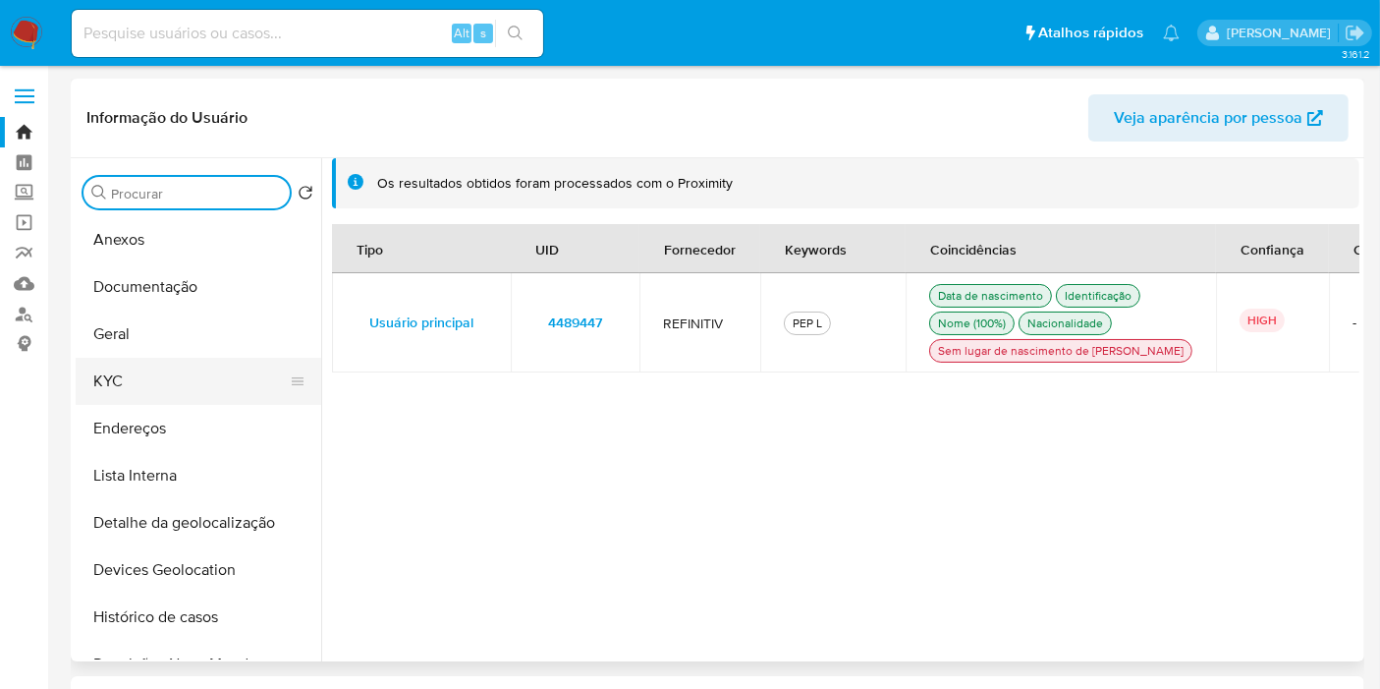
click at [196, 388] on button "KYC" at bounding box center [191, 381] width 230 height 47
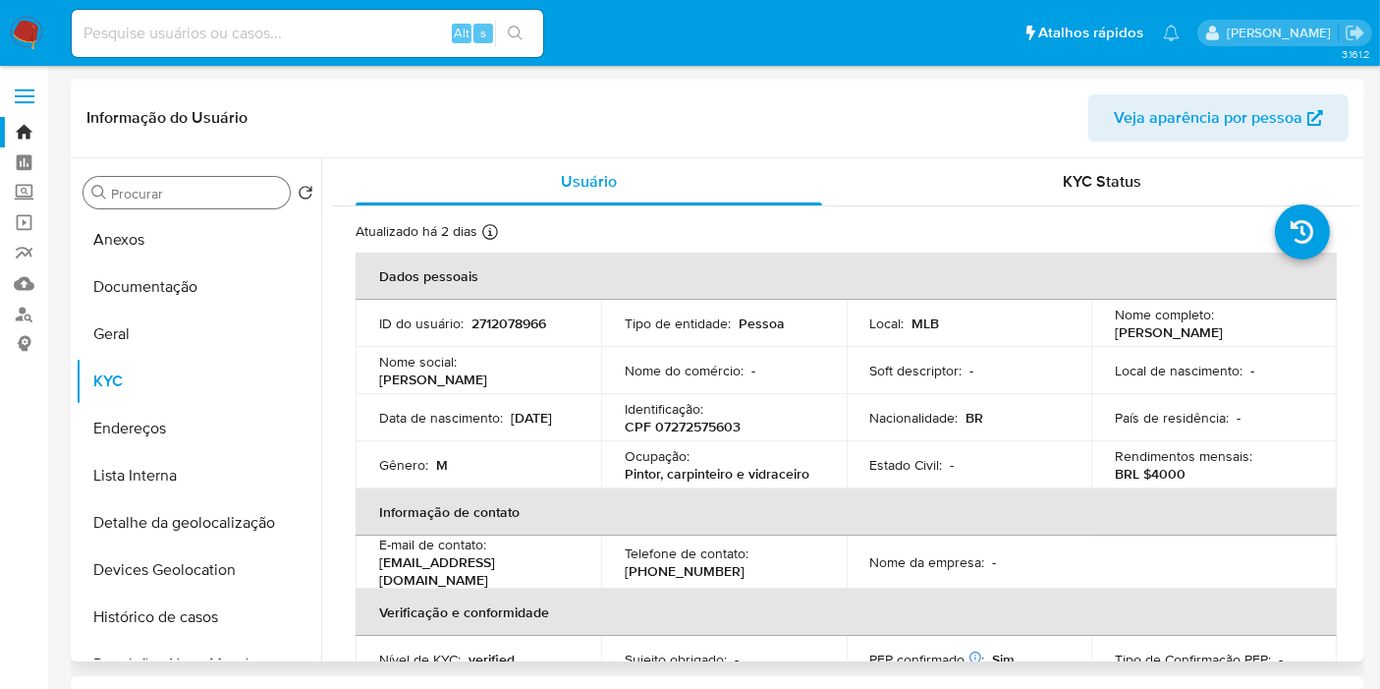
click at [711, 418] on p "CPF 07272575603" at bounding box center [683, 427] width 116 height 18
copy p "07272575603"
click at [297, 34] on input at bounding box center [308, 34] width 472 height 26
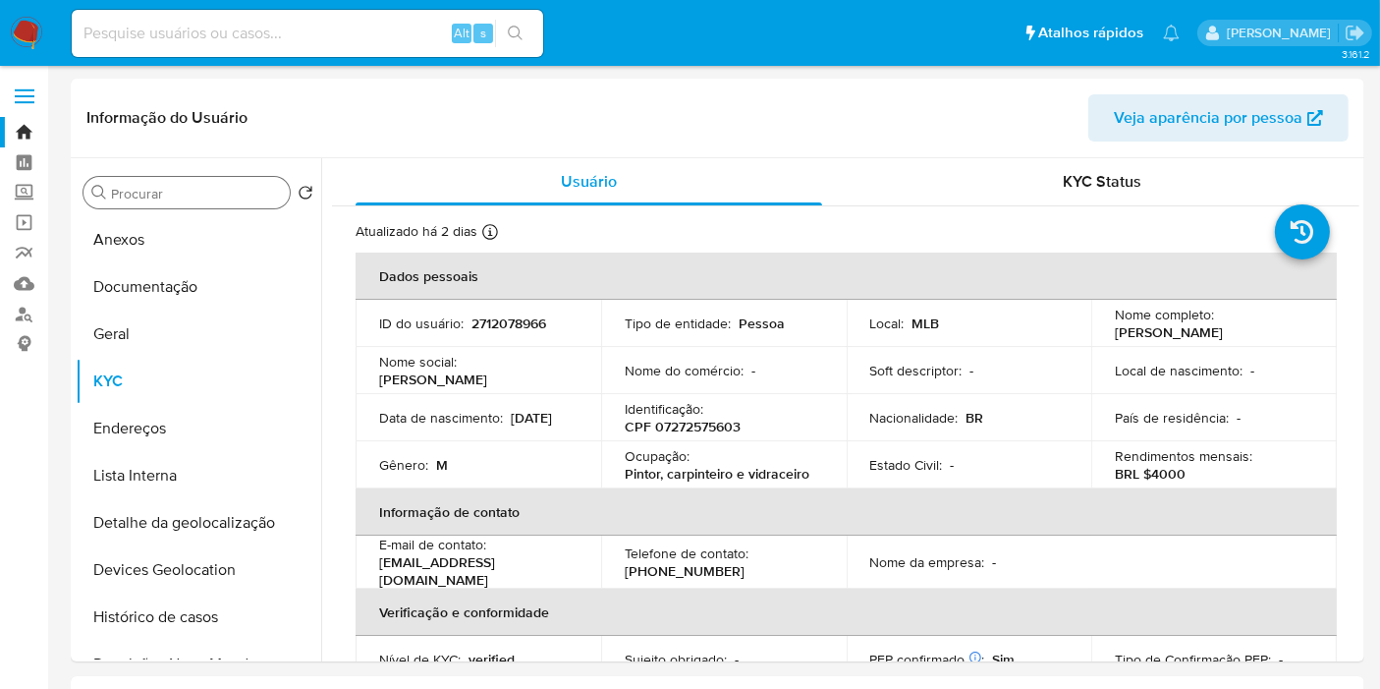
paste input "14461423"
type input "14461423"
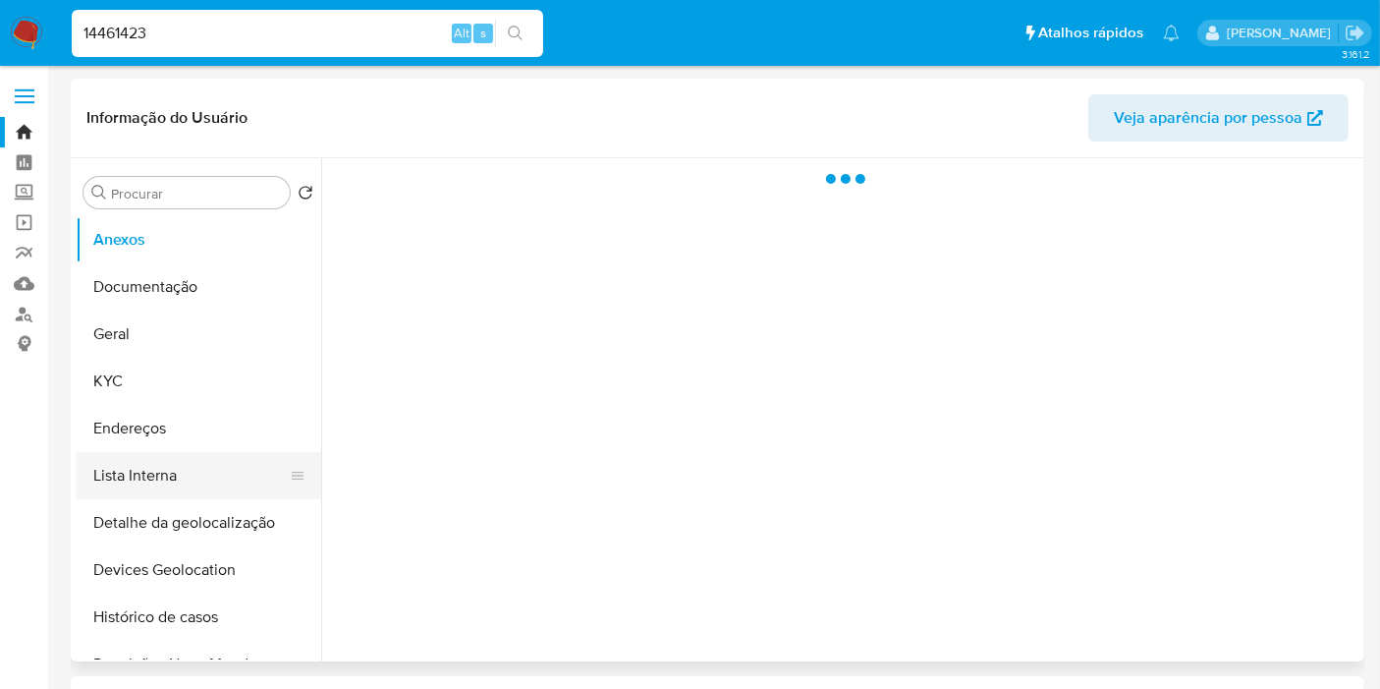
click at [208, 480] on button "Lista Interna" at bounding box center [191, 475] width 230 height 47
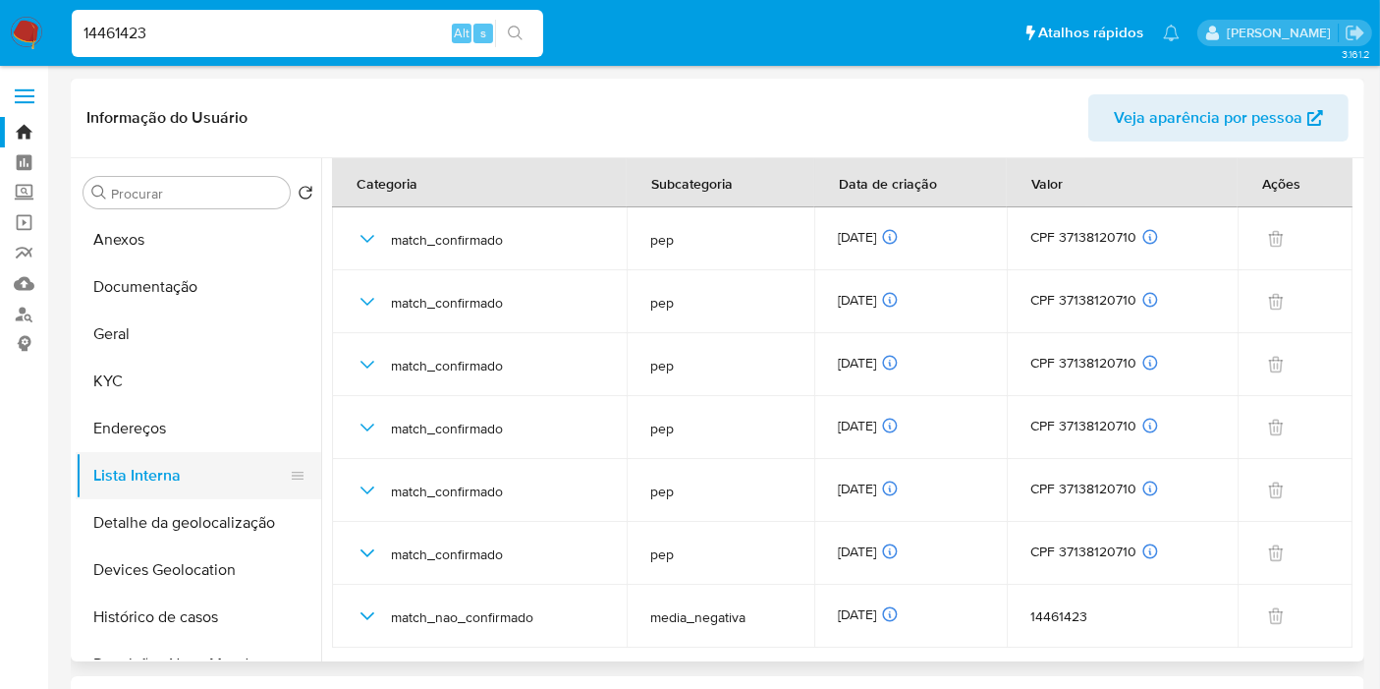
select select "10"
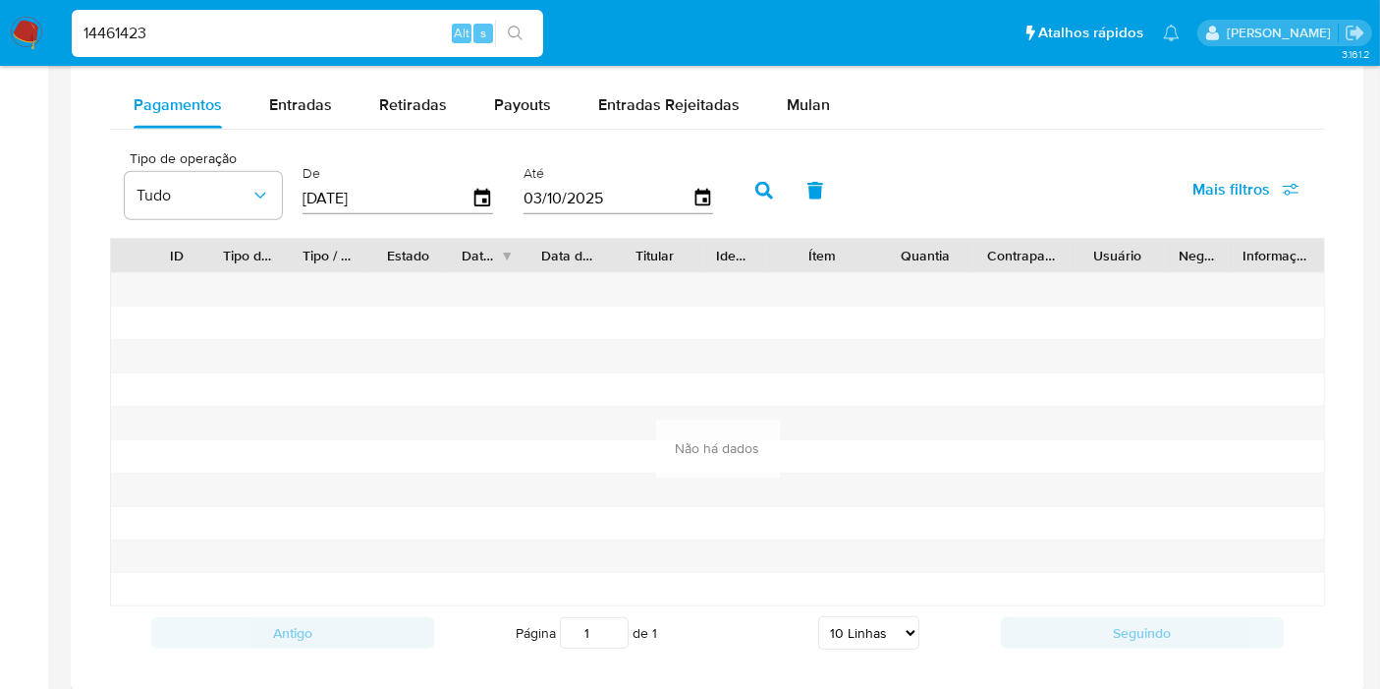
scroll to position [1855, 0]
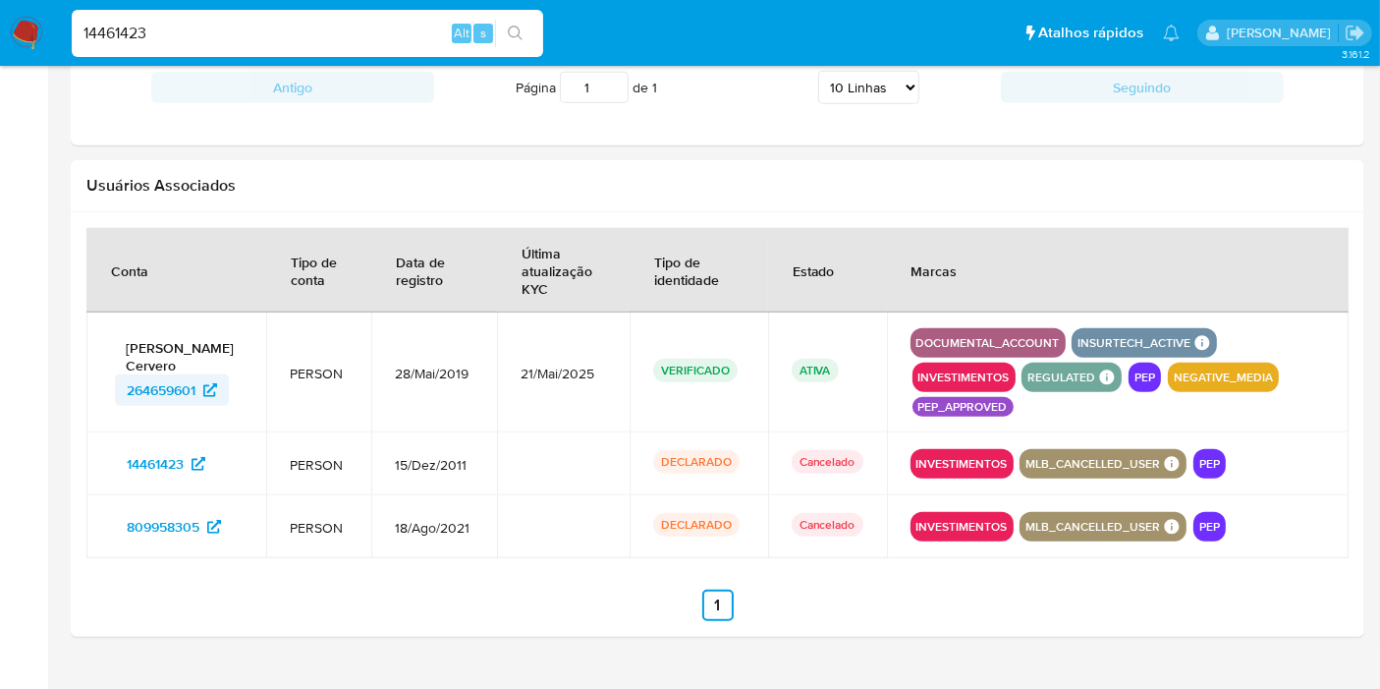
click at [150, 374] on span "264659601" at bounding box center [161, 389] width 69 height 31
click at [33, 38] on img at bounding box center [26, 33] width 33 height 33
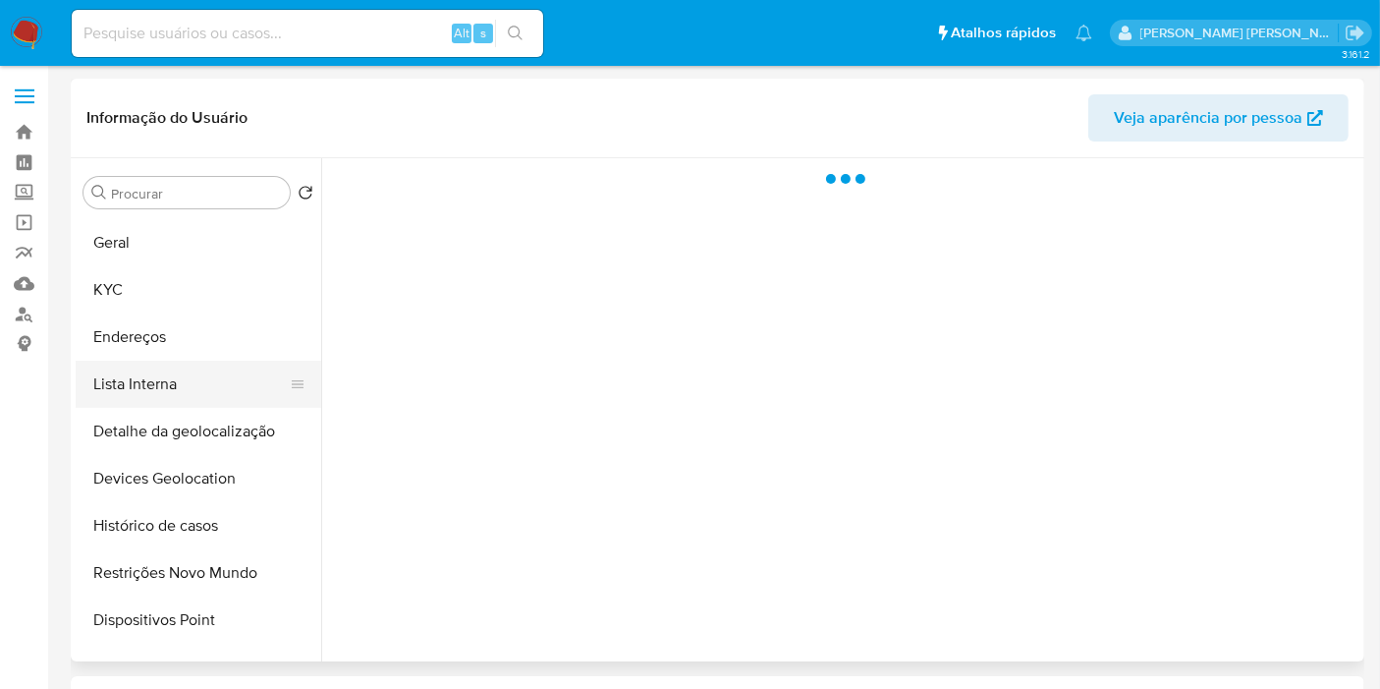
scroll to position [218, 0]
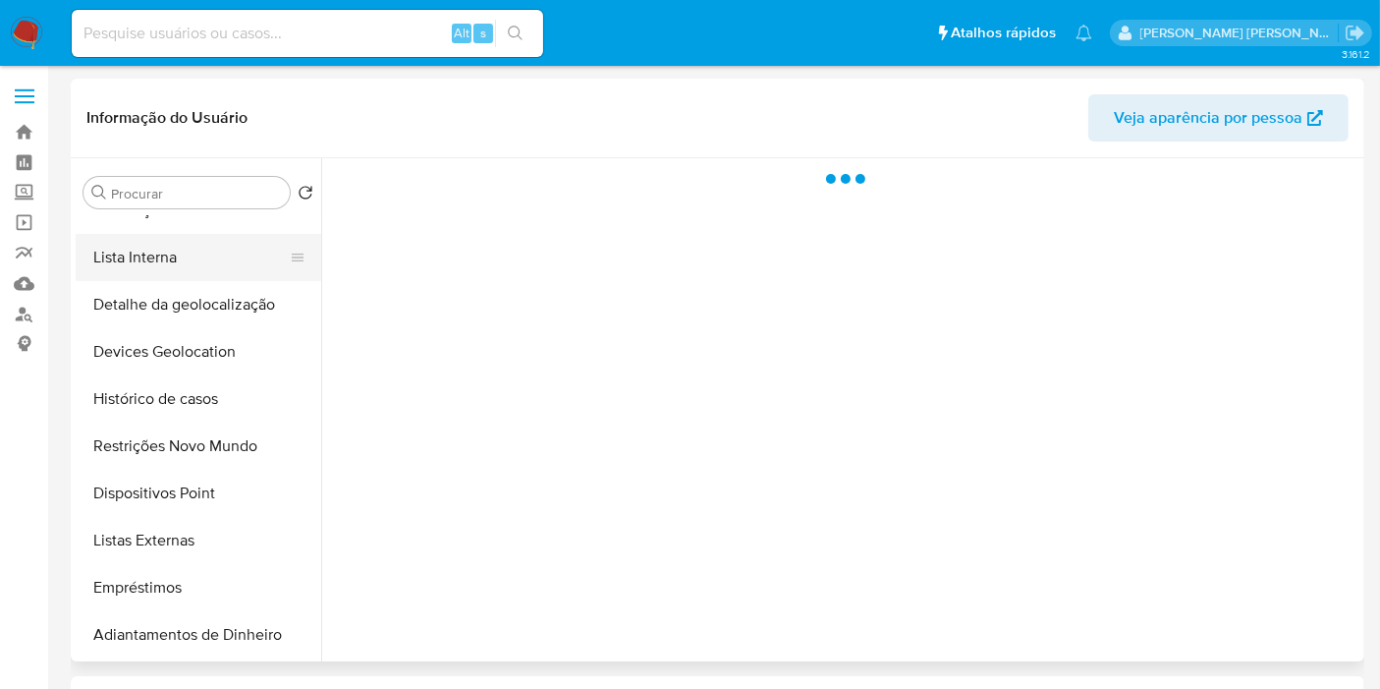
click at [196, 261] on button "Lista Interna" at bounding box center [191, 257] width 230 height 47
select select "10"
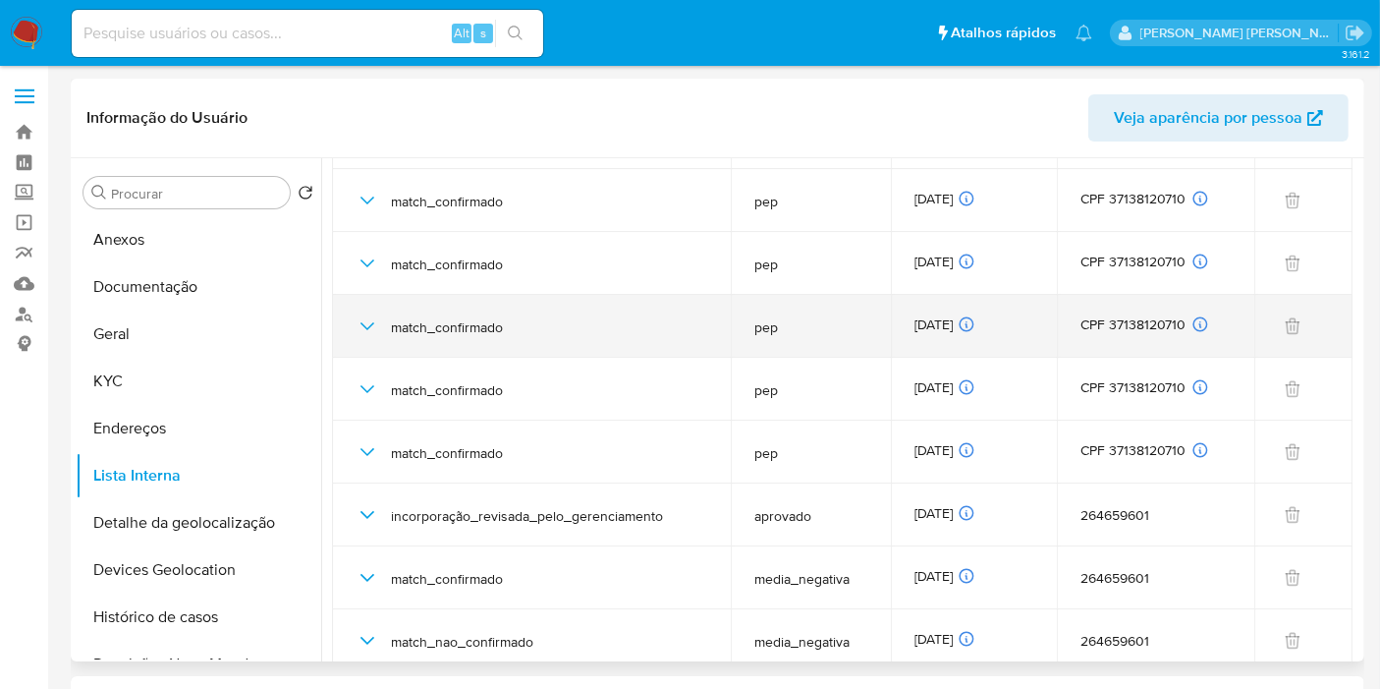
scroll to position [174, 0]
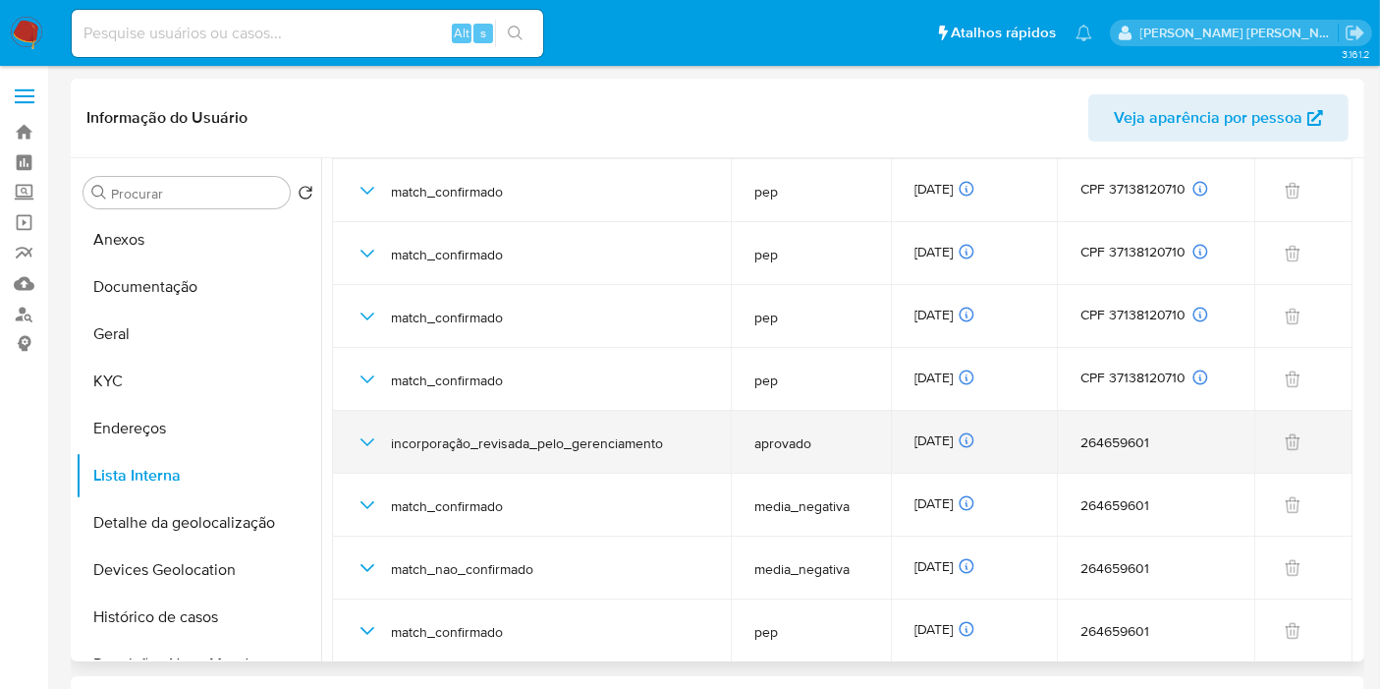
click at [365, 439] on icon "button" at bounding box center [368, 442] width 24 height 24
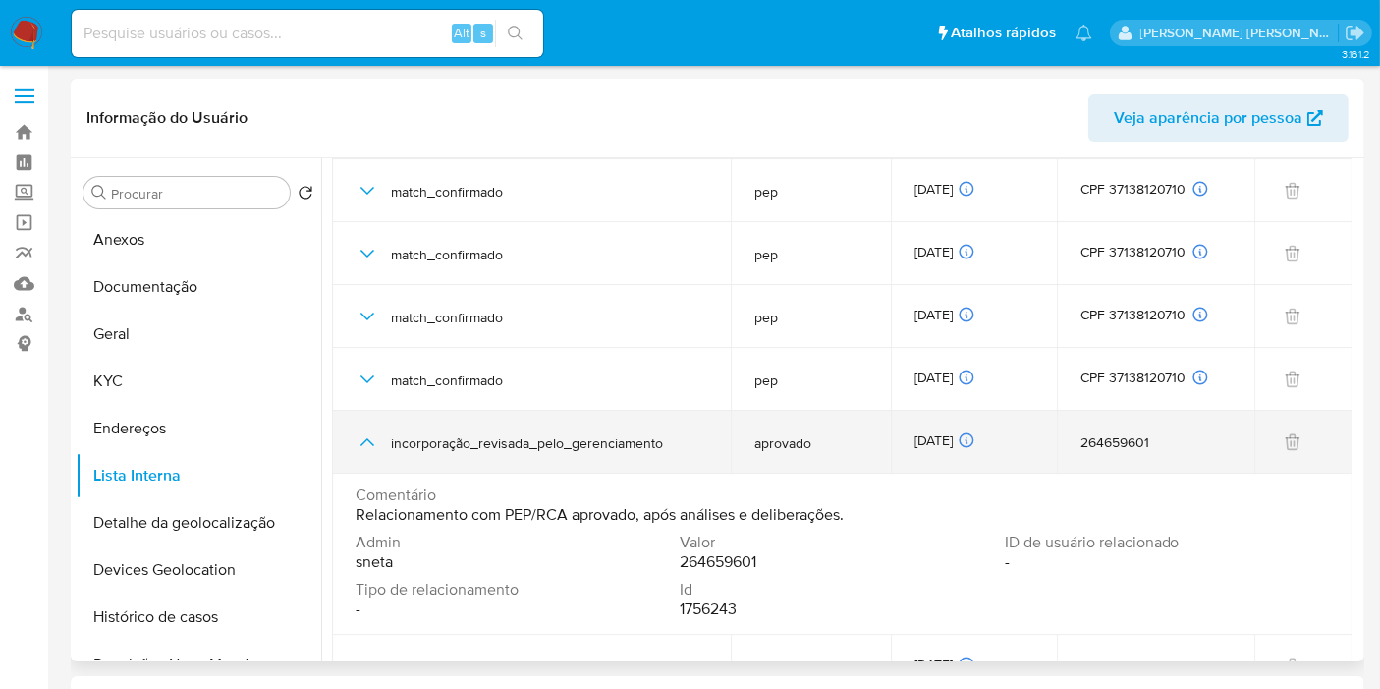
click at [365, 439] on icon "button" at bounding box center [368, 442] width 14 height 8
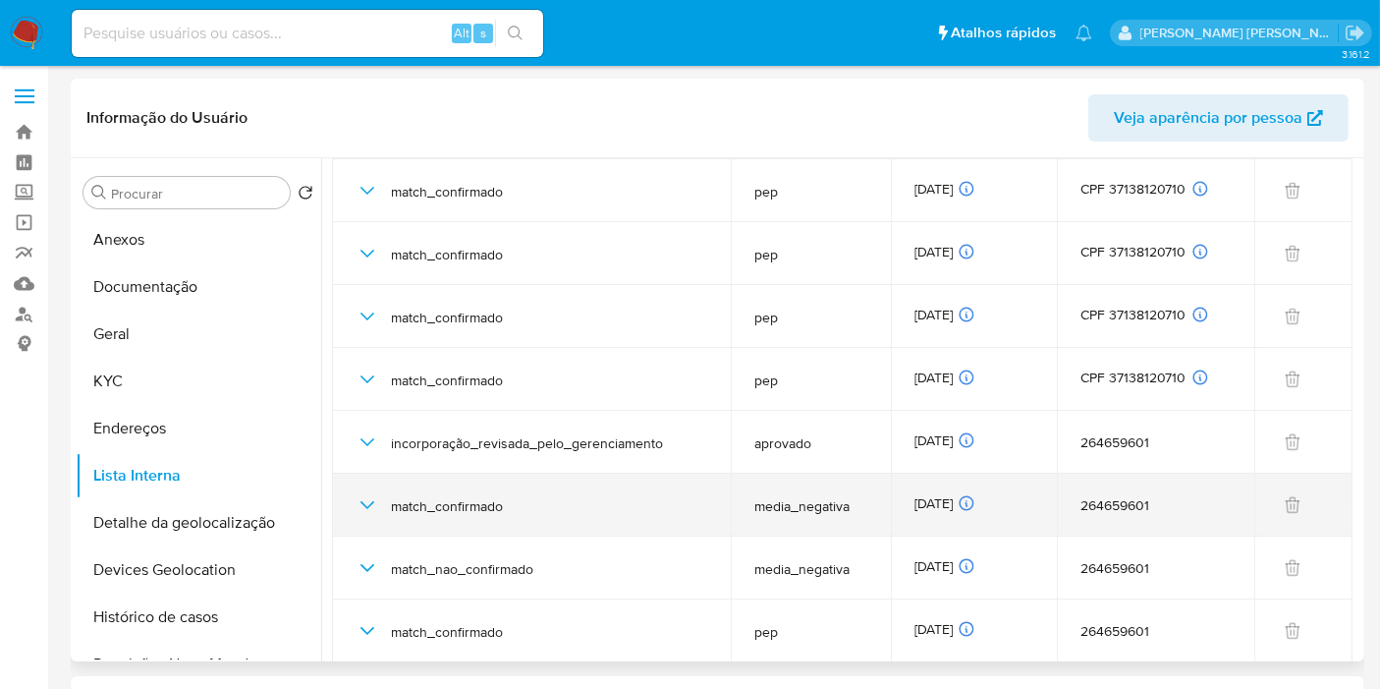
click at [367, 509] on icon "button" at bounding box center [368, 505] width 24 height 24
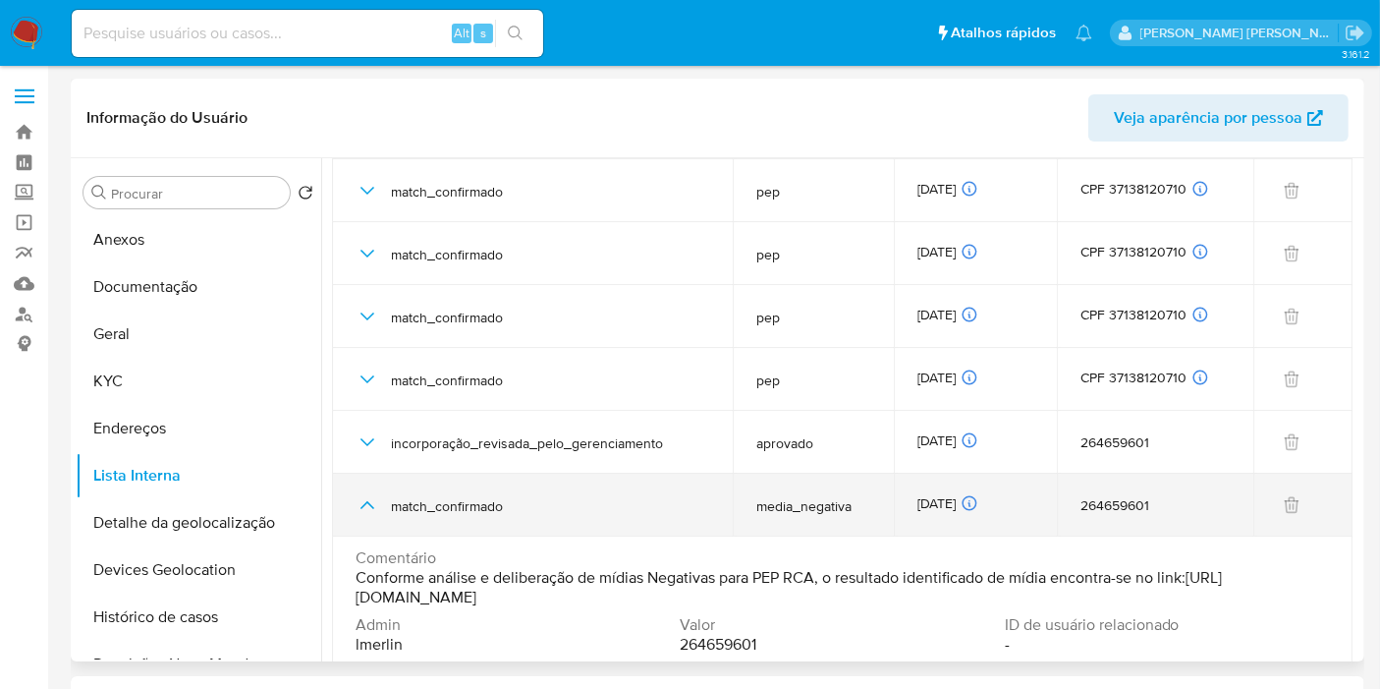
click at [367, 509] on icon "button" at bounding box center [368, 505] width 24 height 24
